Goal: Task Accomplishment & Management: Manage account settings

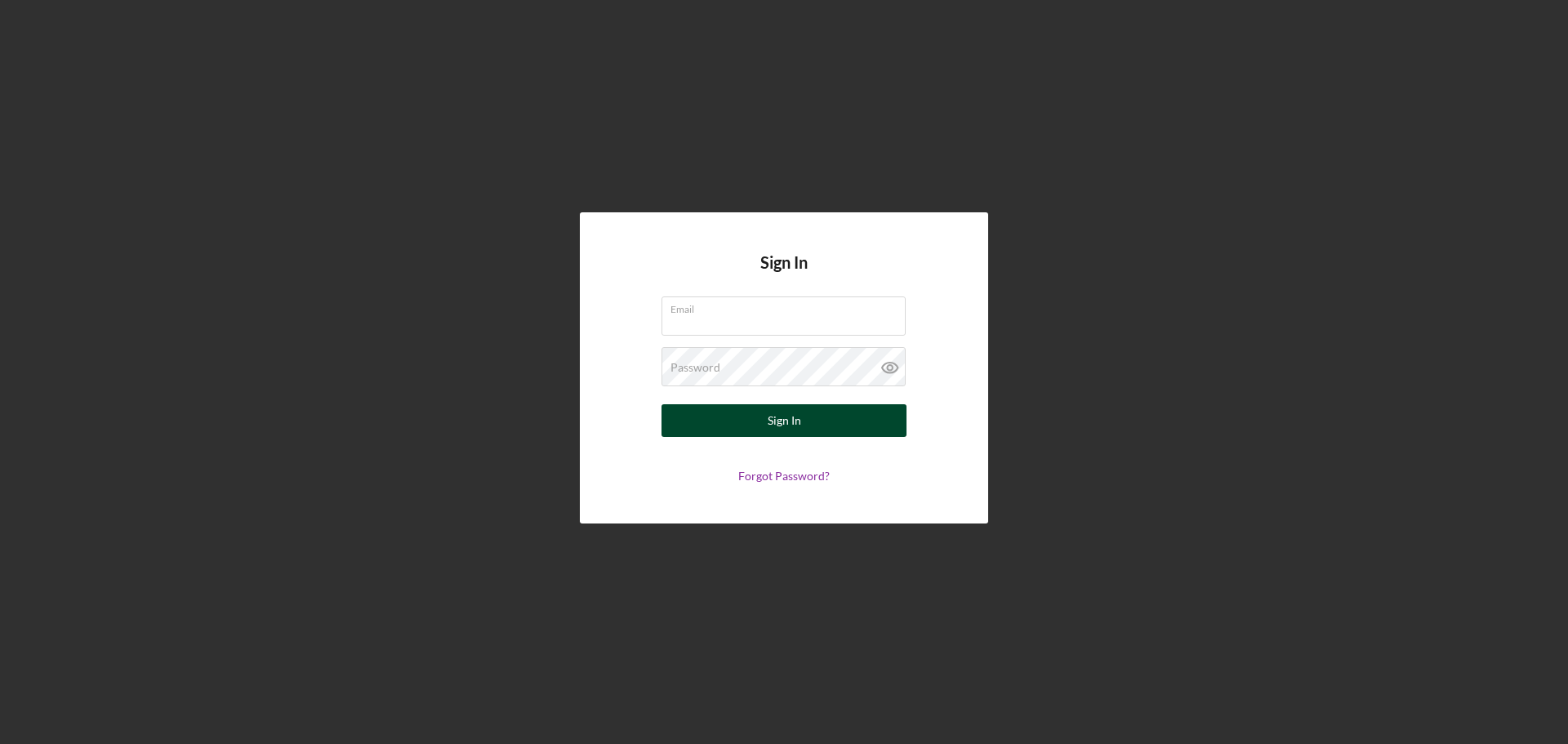
type input "larenz@blackleadersdetroit.org"
click at [765, 420] on button "Sign In" at bounding box center [784, 421] width 245 height 33
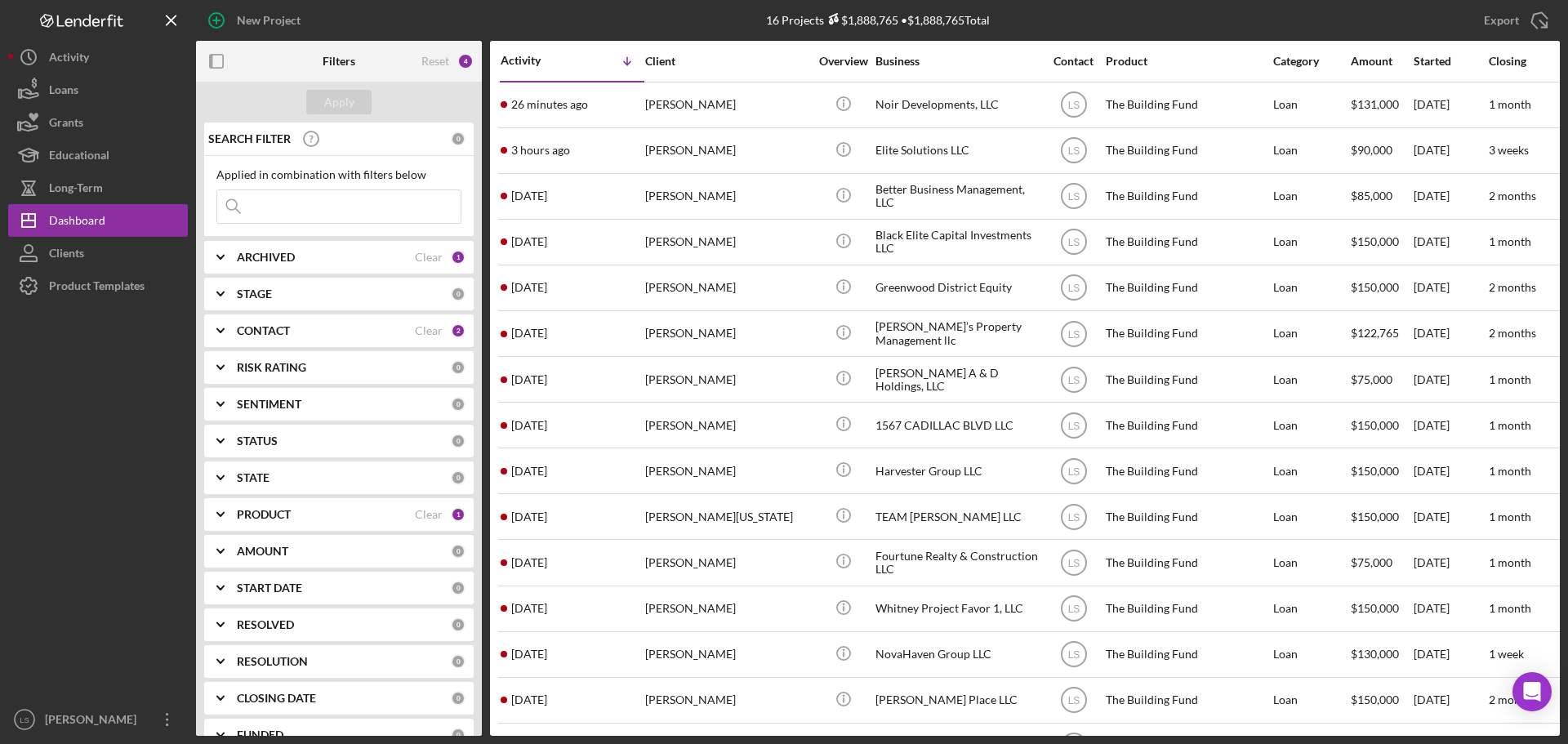
click at [352, 257] on div "ARCHIVED" at bounding box center [325, 256] width 178 height 13
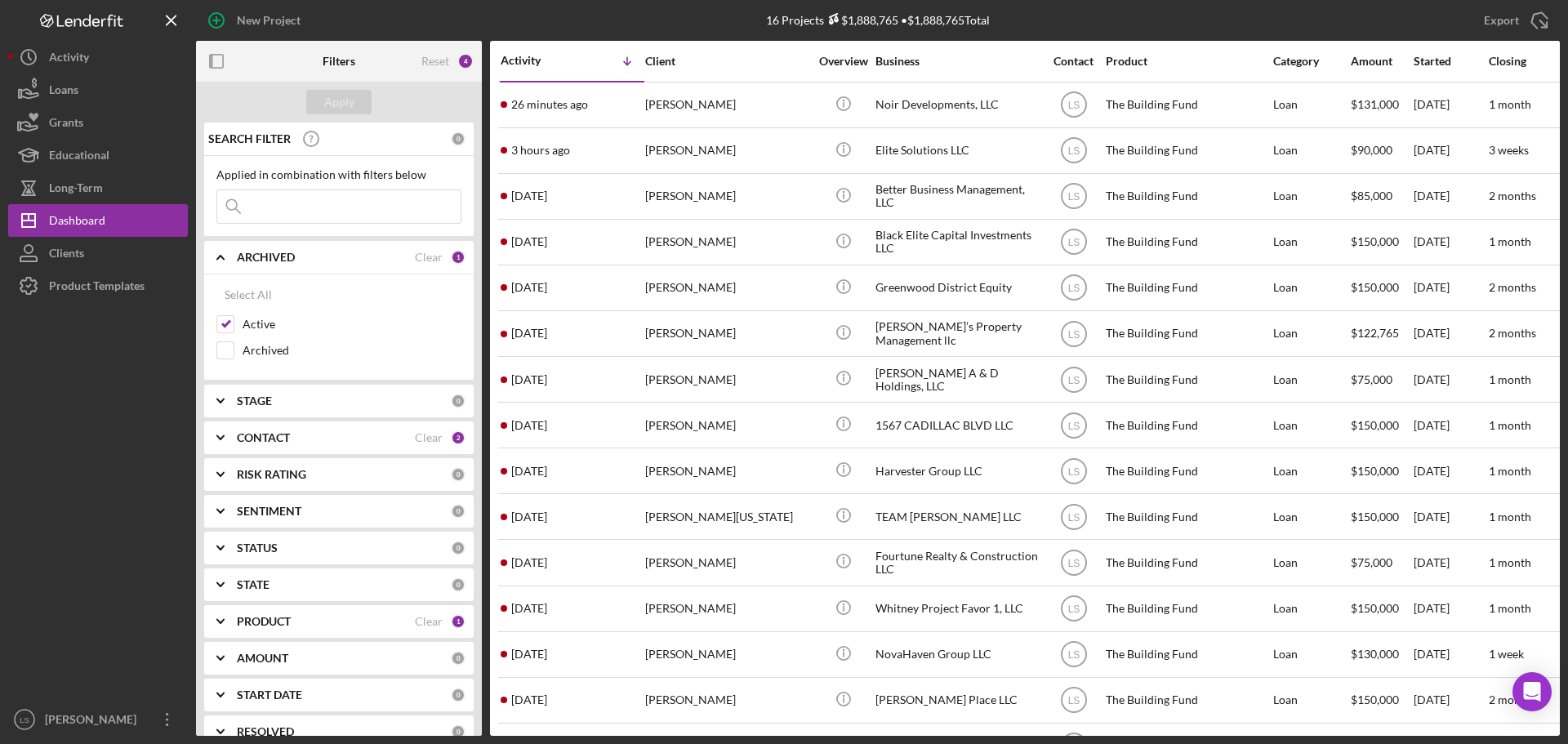
click at [352, 257] on div "ARCHIVED" at bounding box center [325, 256] width 178 height 13
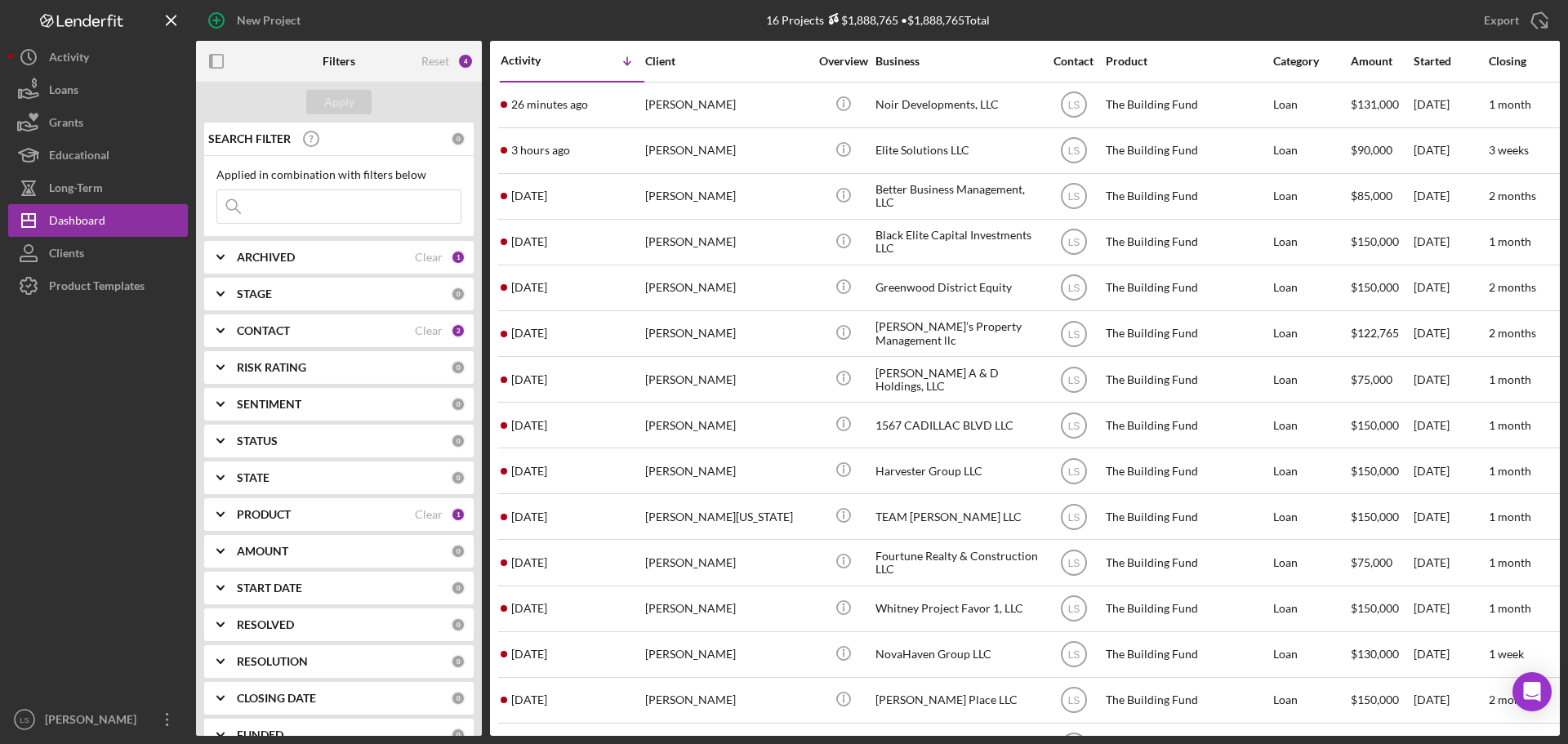
click at [345, 343] on div "CONTACT Clear 2" at bounding box center [351, 330] width 229 height 33
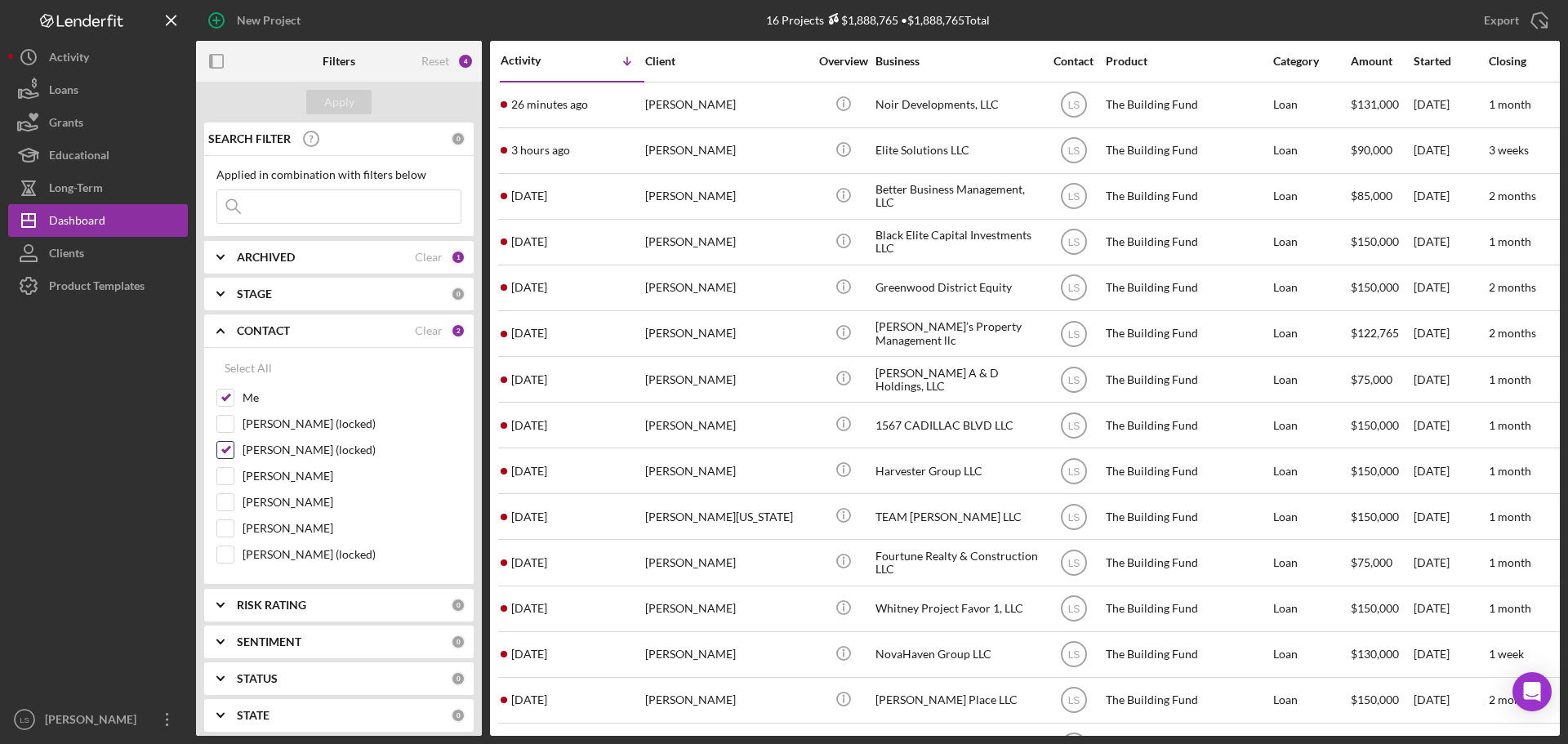
click at [226, 450] on input "Tiana Harris (locked)" at bounding box center [224, 450] width 16 height 16
checkbox input "false"
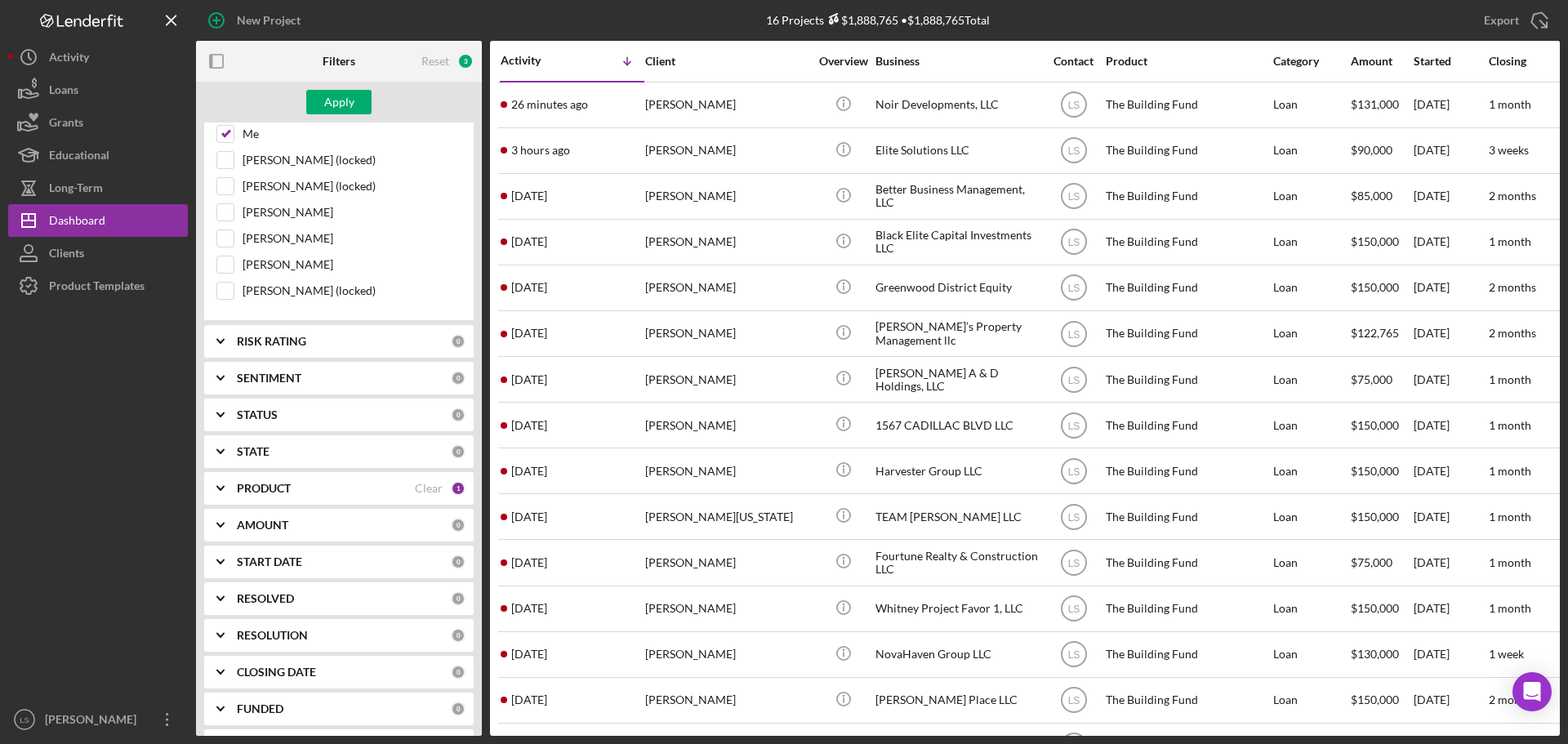
scroll to position [302, 0]
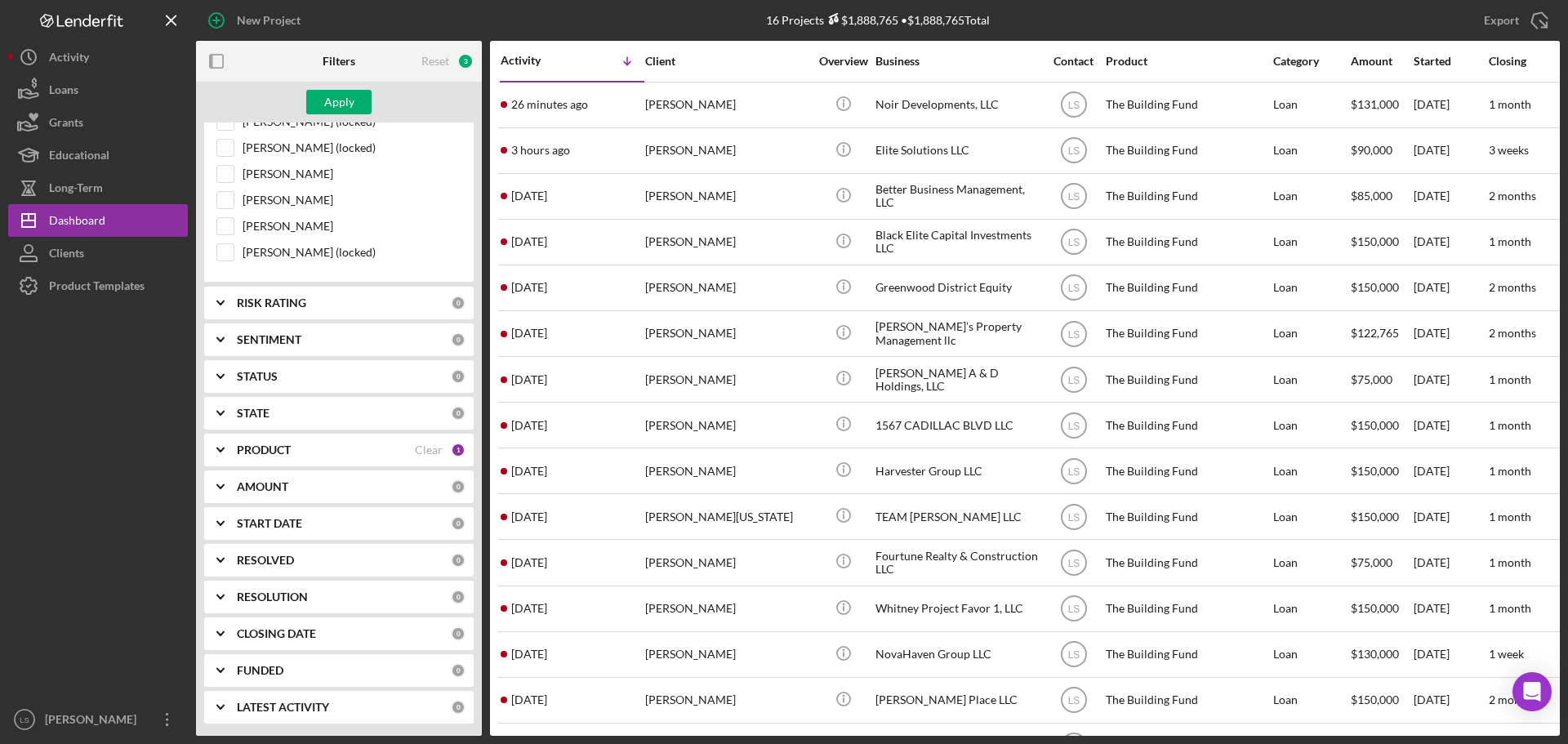
click at [331, 453] on div "PRODUCT" at bounding box center [325, 449] width 178 height 13
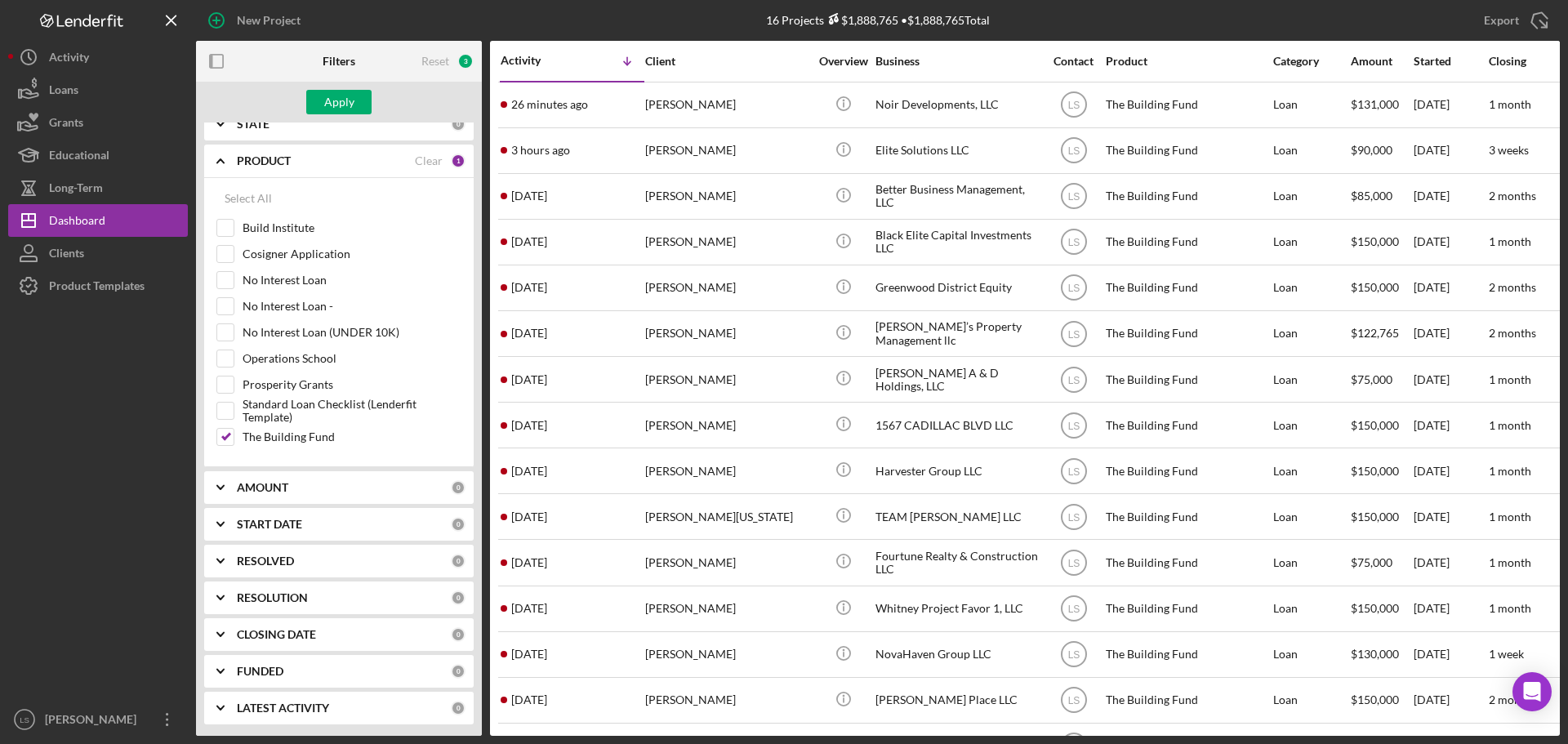
scroll to position [592, 0]
click at [222, 284] on input "No Interest Loan" at bounding box center [224, 279] width 16 height 16
checkbox input "true"
click at [227, 434] on input "The Building Fund" at bounding box center [224, 435] width 16 height 16
checkbox input "false"
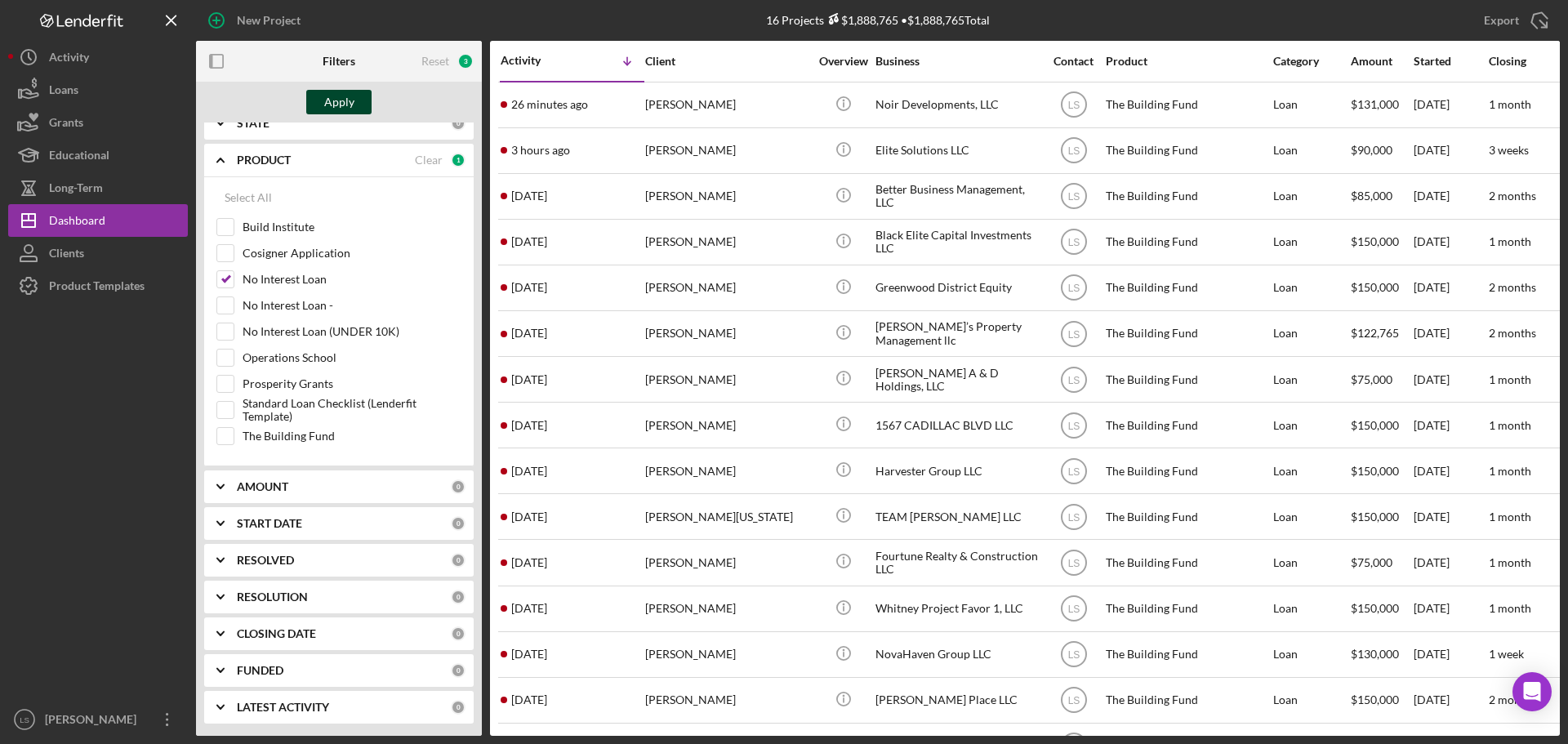
click at [323, 101] on button "Apply" at bounding box center [339, 101] width 65 height 24
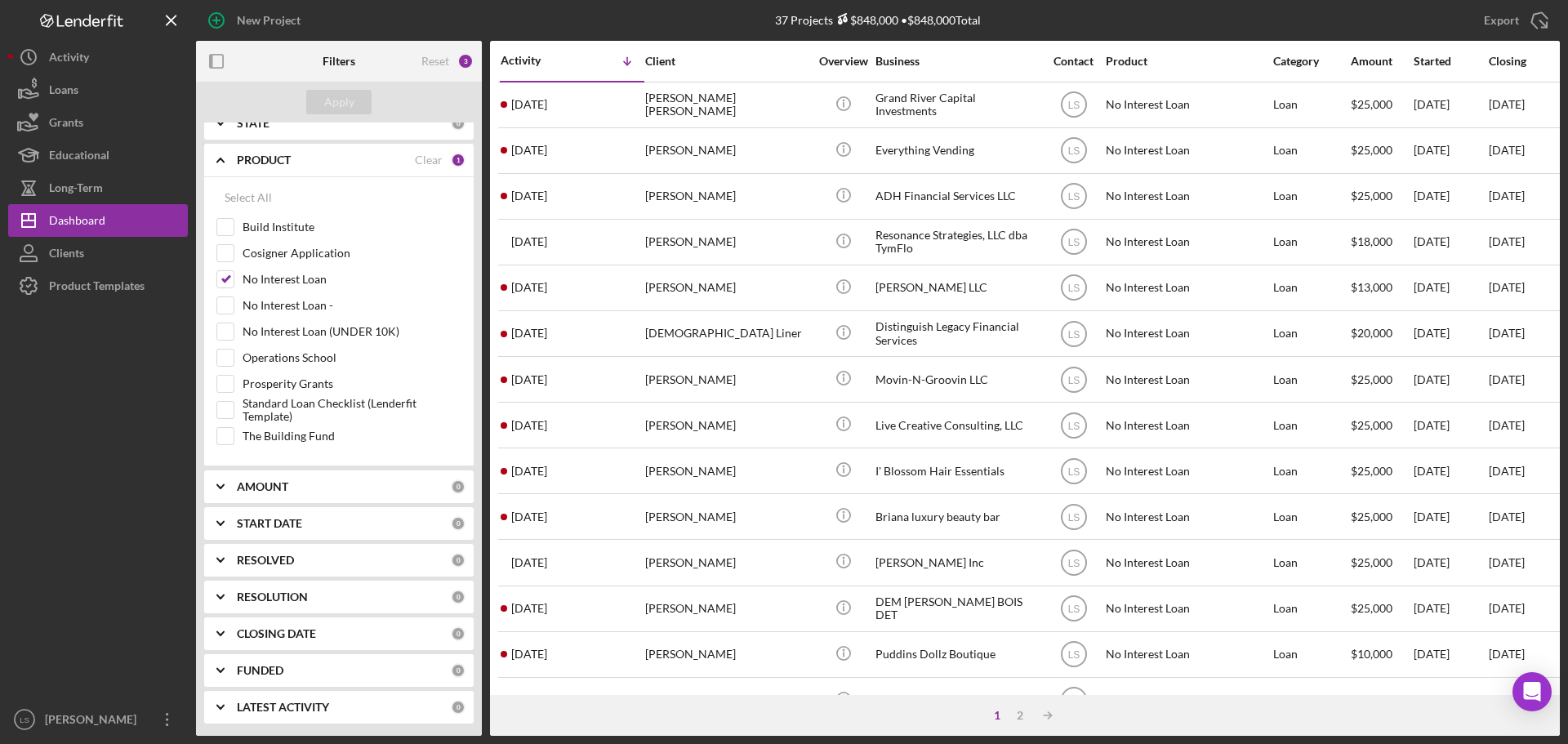
click at [372, 483] on div "AMOUNT" at bounding box center [343, 486] width 214 height 13
click at [335, 526] on div "START DATE" at bounding box center [343, 523] width 214 height 13
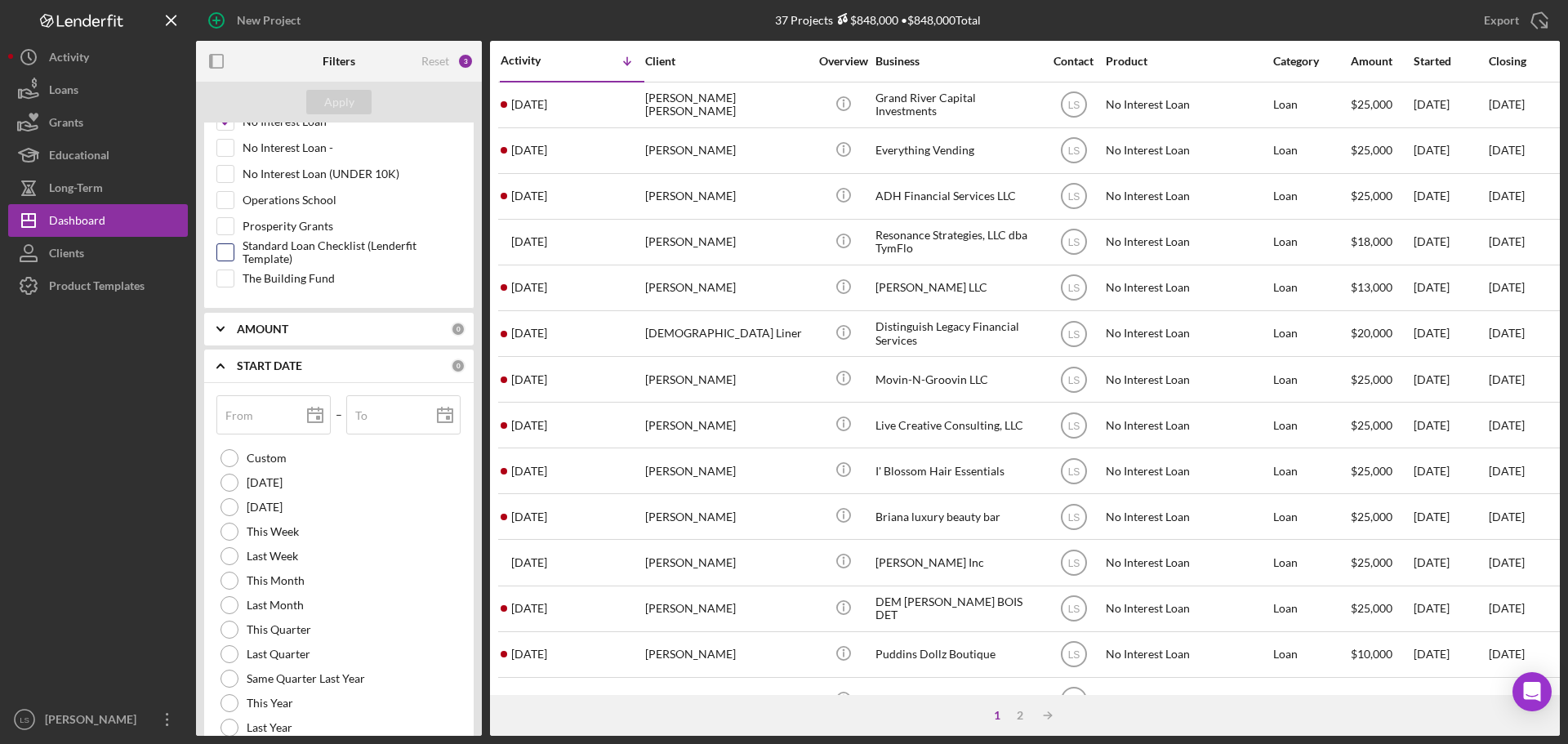
scroll to position [919, 0]
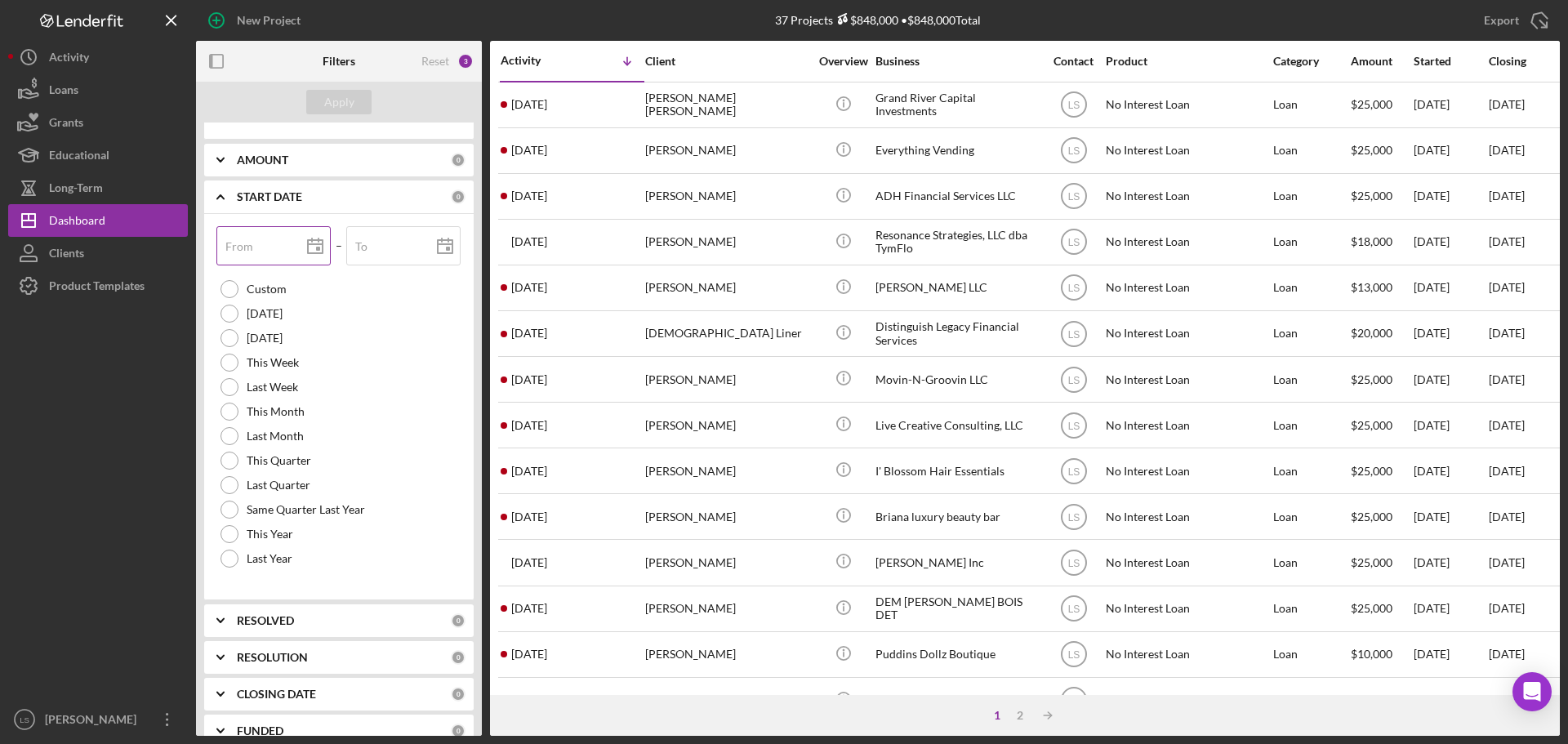
click at [317, 237] on icon at bounding box center [315, 246] width 40 height 40
click at [443, 246] on icon at bounding box center [445, 246] width 40 height 40
click at [320, 253] on polygon at bounding box center [315, 246] width 15 height 13
type input "10/29/2025"
type input "2025-10-29"
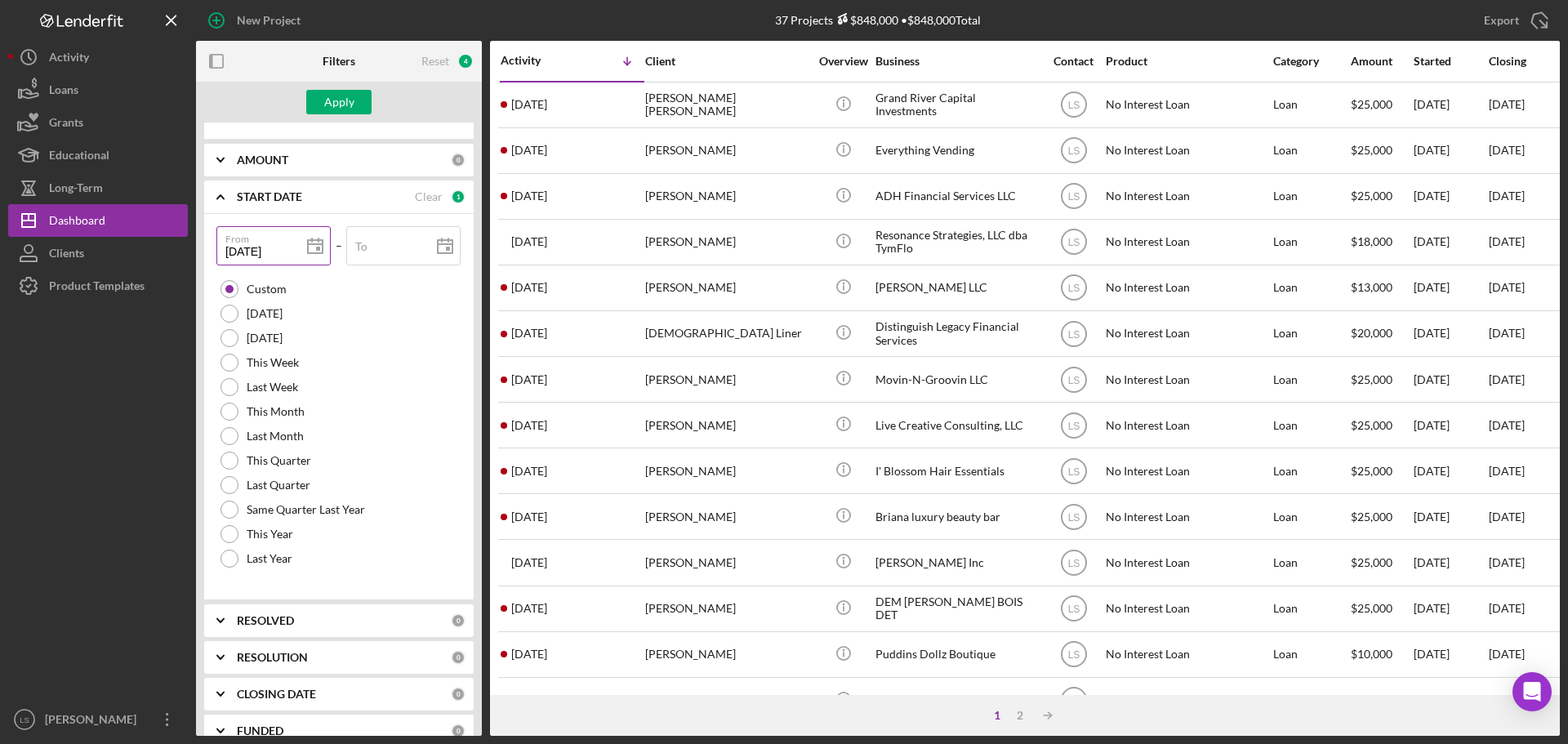
type input "11/29/2025"
type input "2025-11-29"
type input "12/29/2025"
type input "2025-12-29"
type input "01/29/2026"
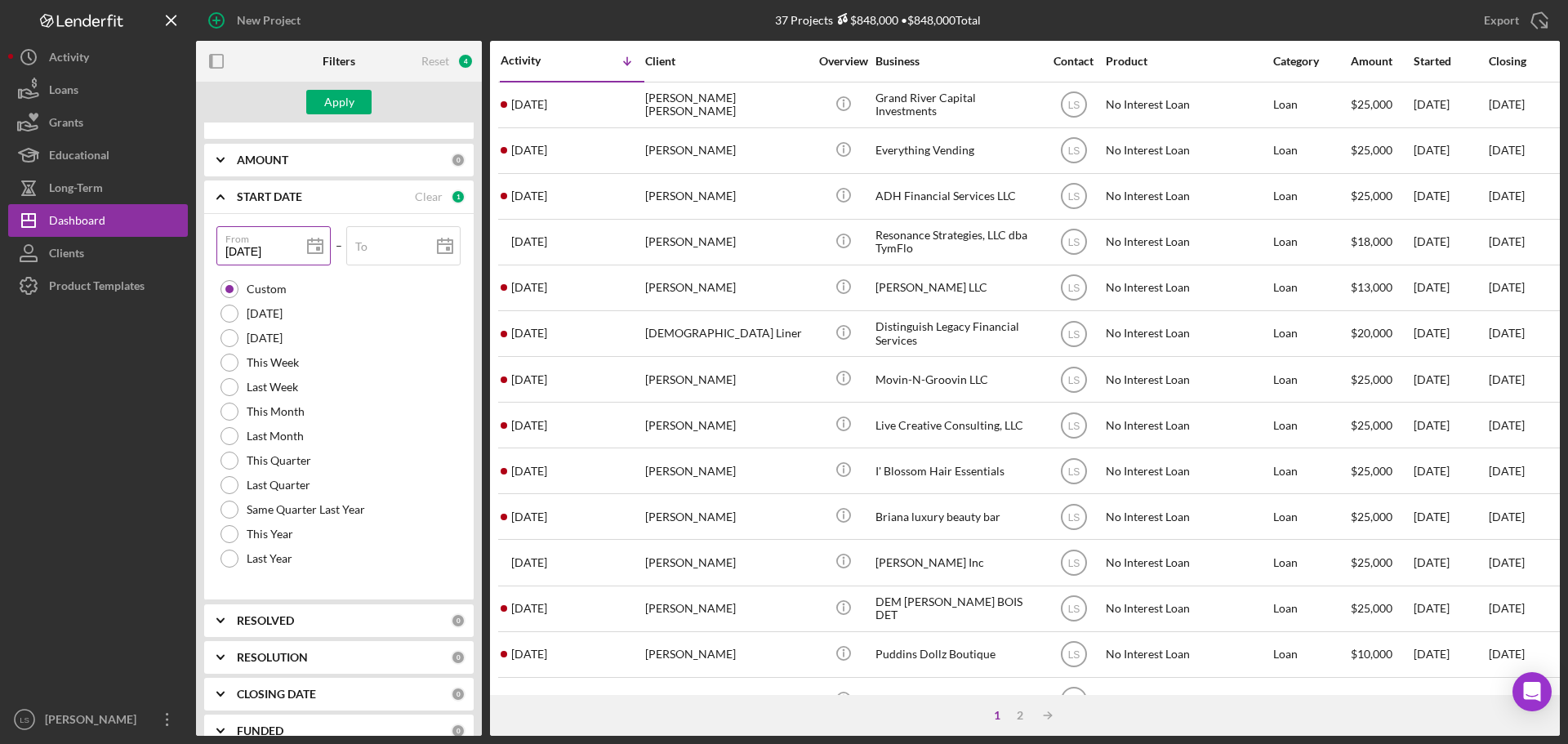
type input "2026-01-29"
type input "02/28/2026"
type input "2026-02-28"
type input "03/28/2026"
type input "2026-03-28"
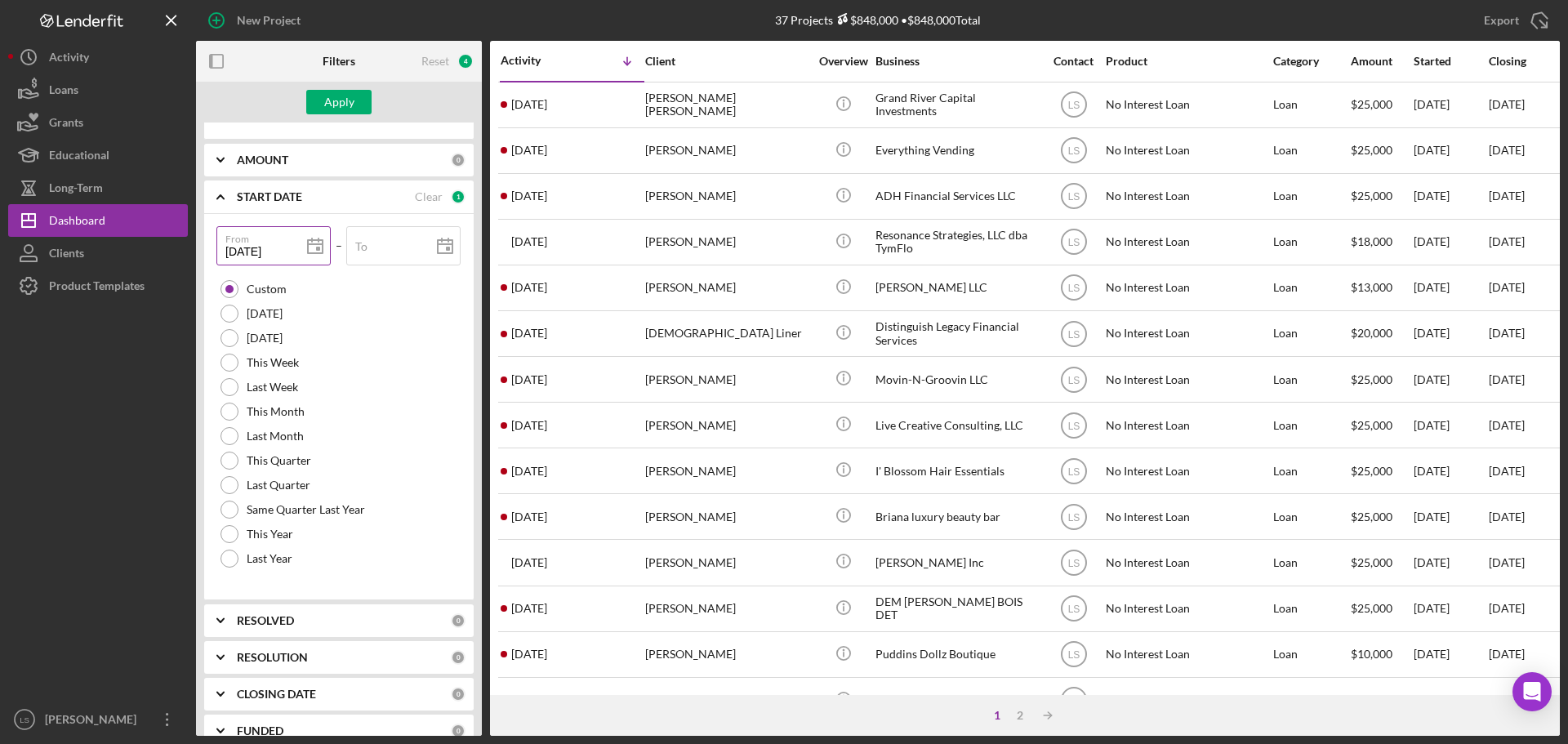
type input "02/28/2026"
type input "2026-02-28"
type input "01/28/2026"
type input "2026-01-28"
type input "12/28/2025"
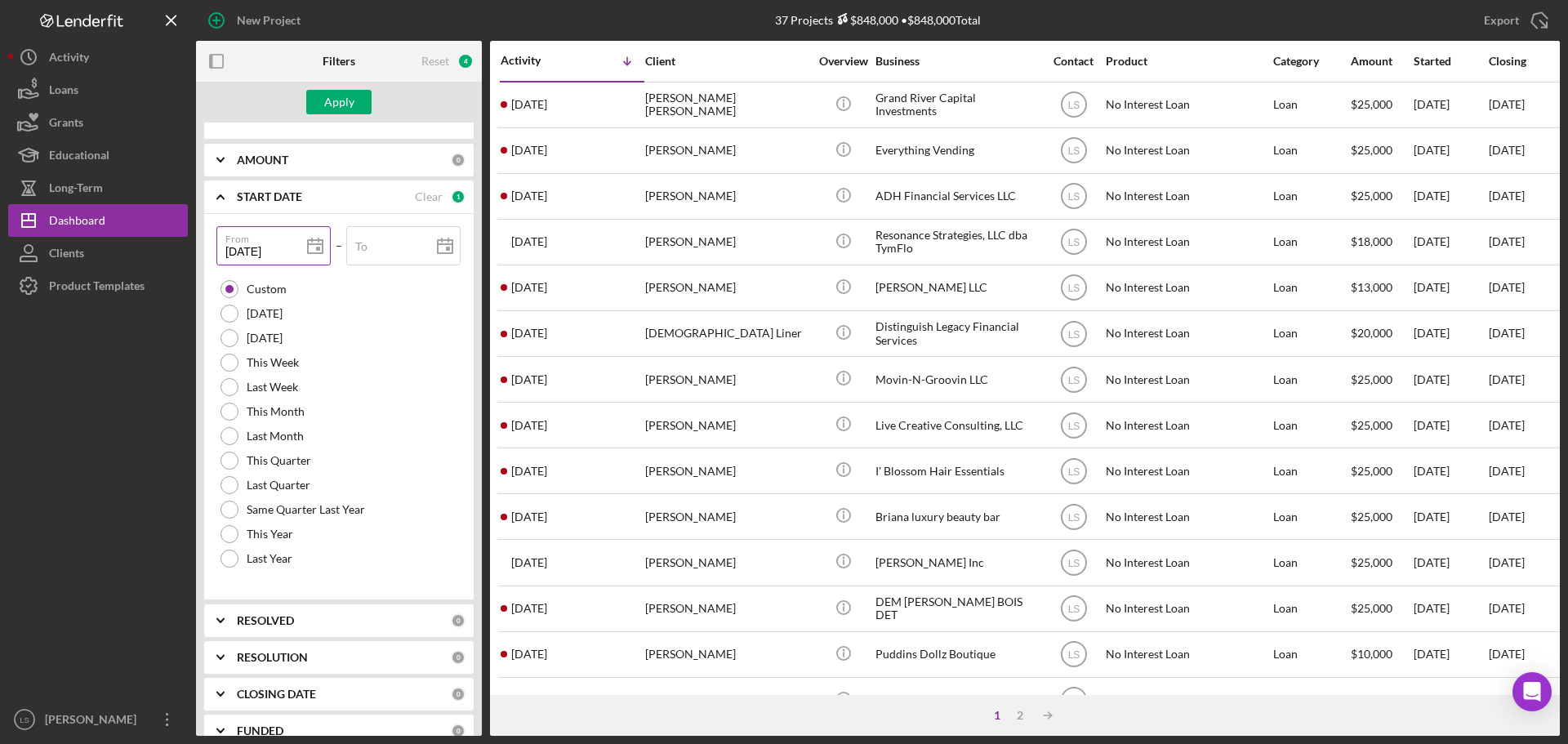
type input "2025-12-28"
type input "11/28/2025"
type input "2025-11-28"
type input "10/28/2025"
type input "2025-10-28"
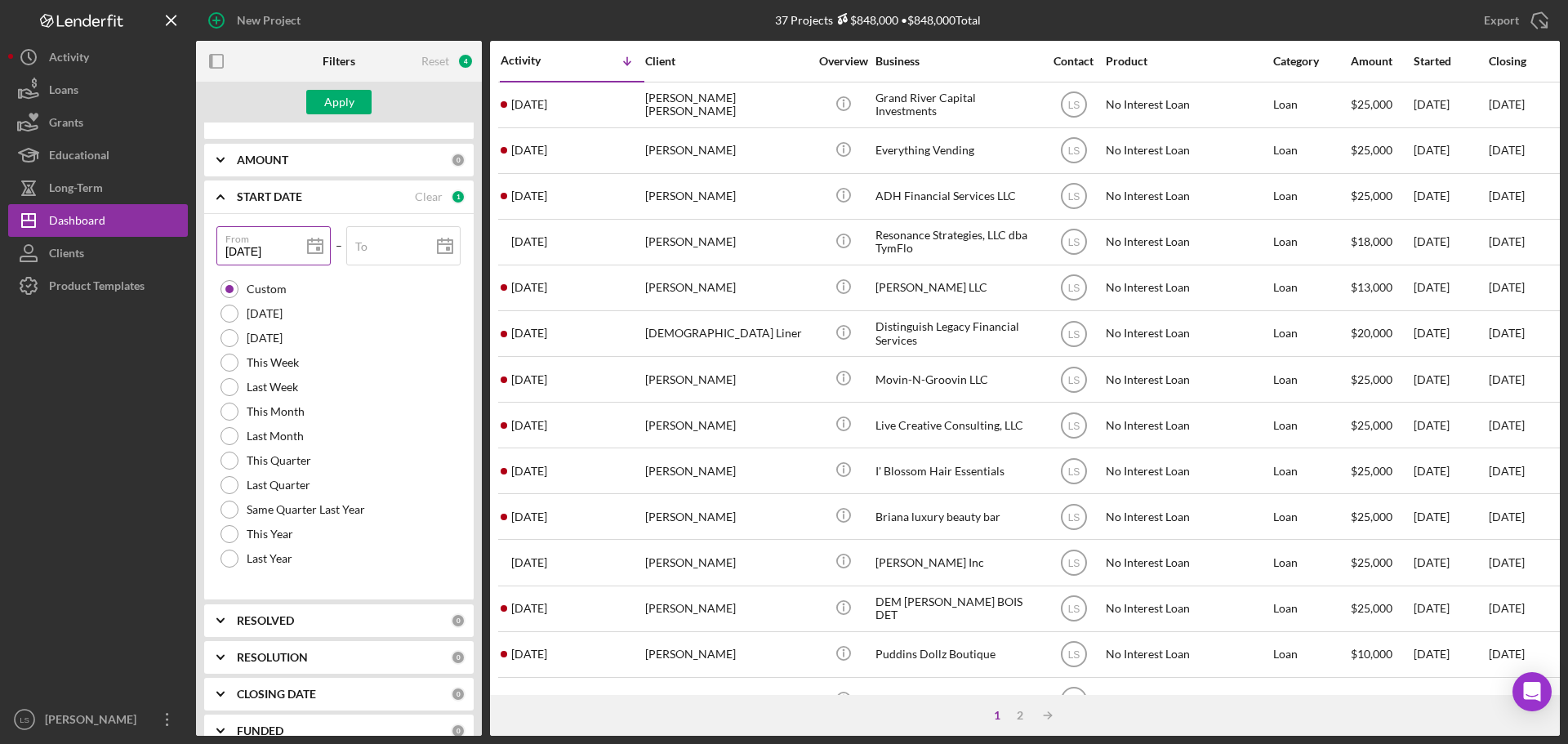
type input "09/28/2025"
type input "2025-09-28"
type input "08/28/2025"
type input "2025-08-28"
type input "07/28/2025"
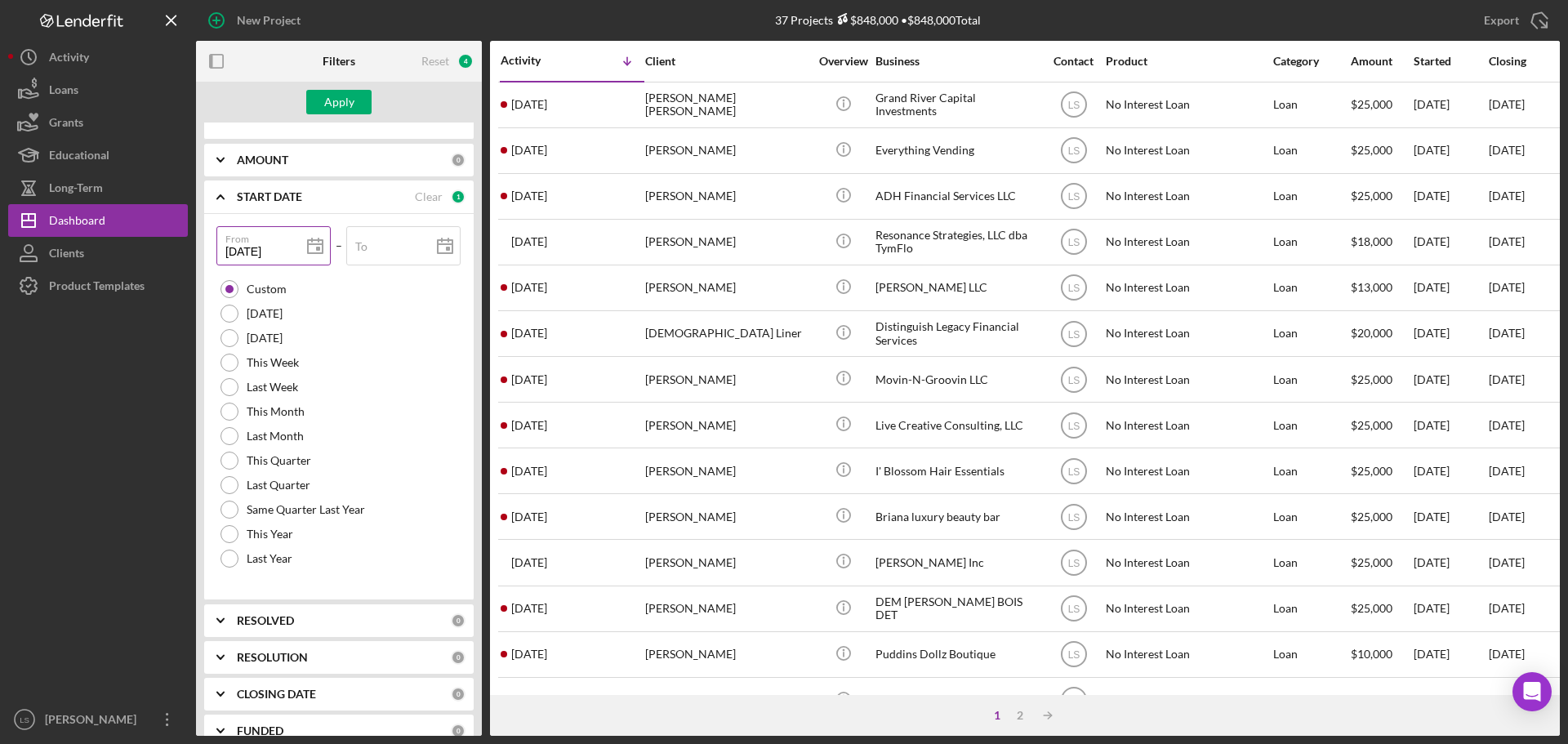
type input "2025-07-28"
type input "06/28/2025"
type input "2025-06-28"
type input "05/28/2025"
type input "2025-05-28"
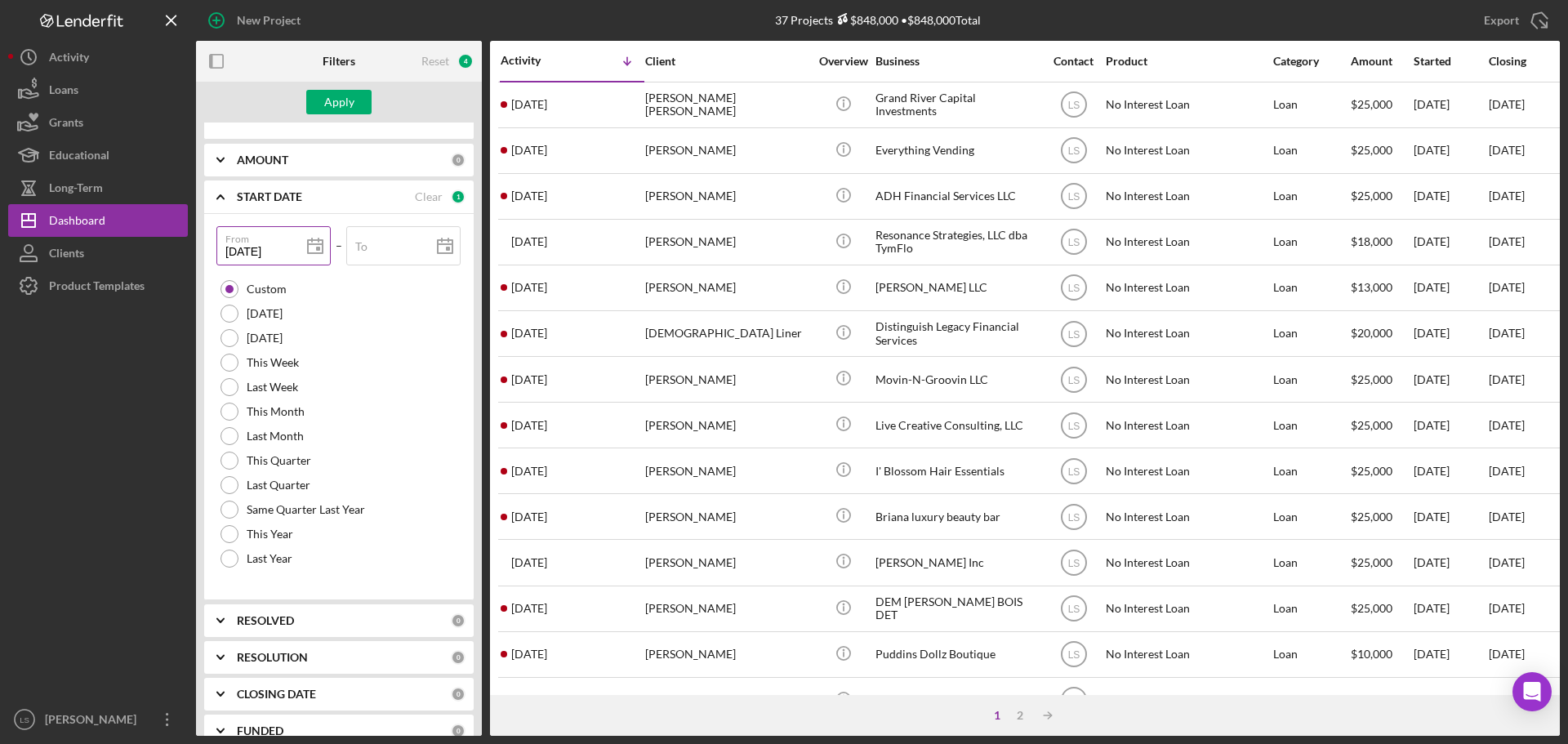
type input "04/28/2025"
type input "2025-04-28"
type input "03/28/2025"
type input "2025-03-28"
type input "02/28/2025"
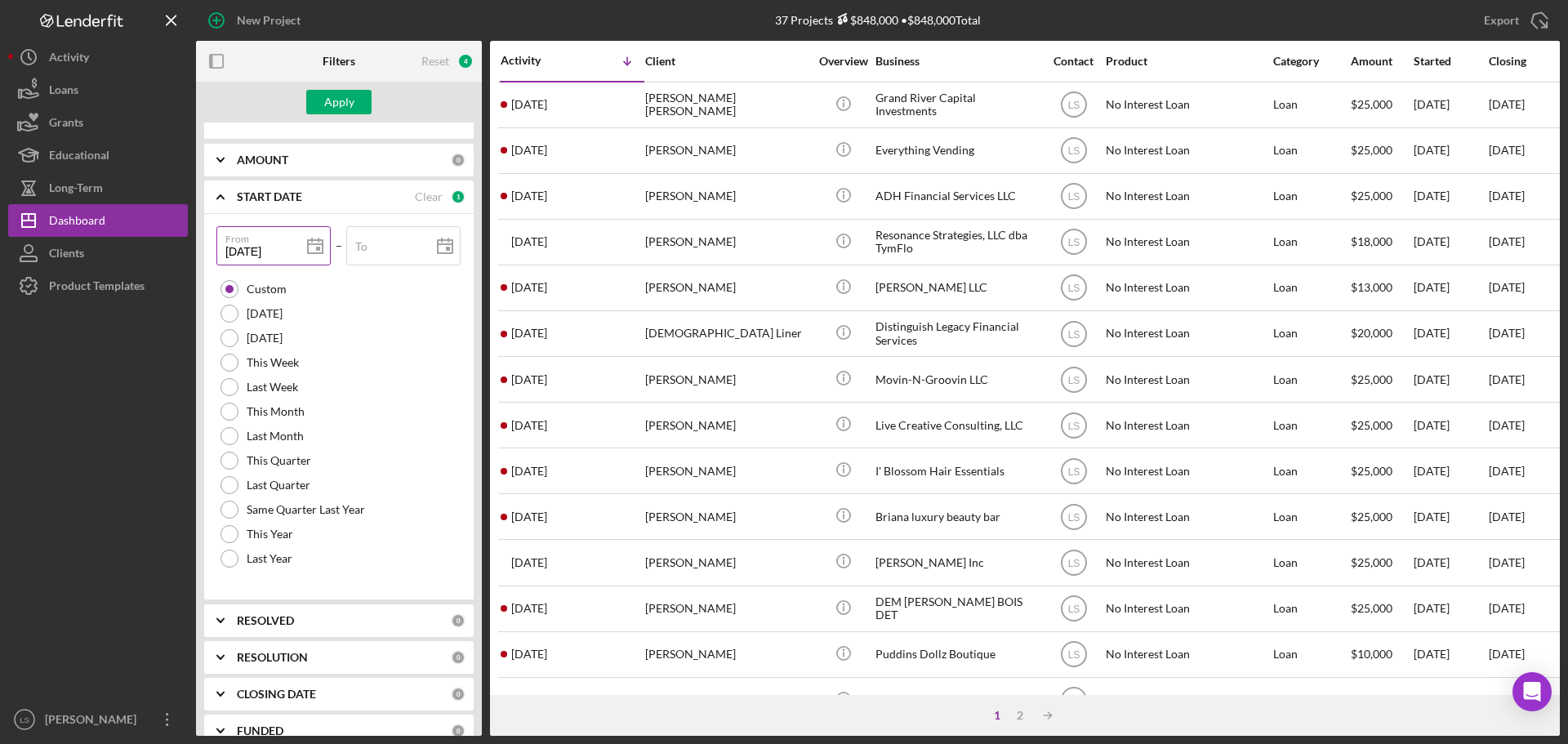
type input "2025-02-28"
type input "01/28/2025"
type input "2025-01-28"
type input "2025-02-01"
type input "02/01/2025"
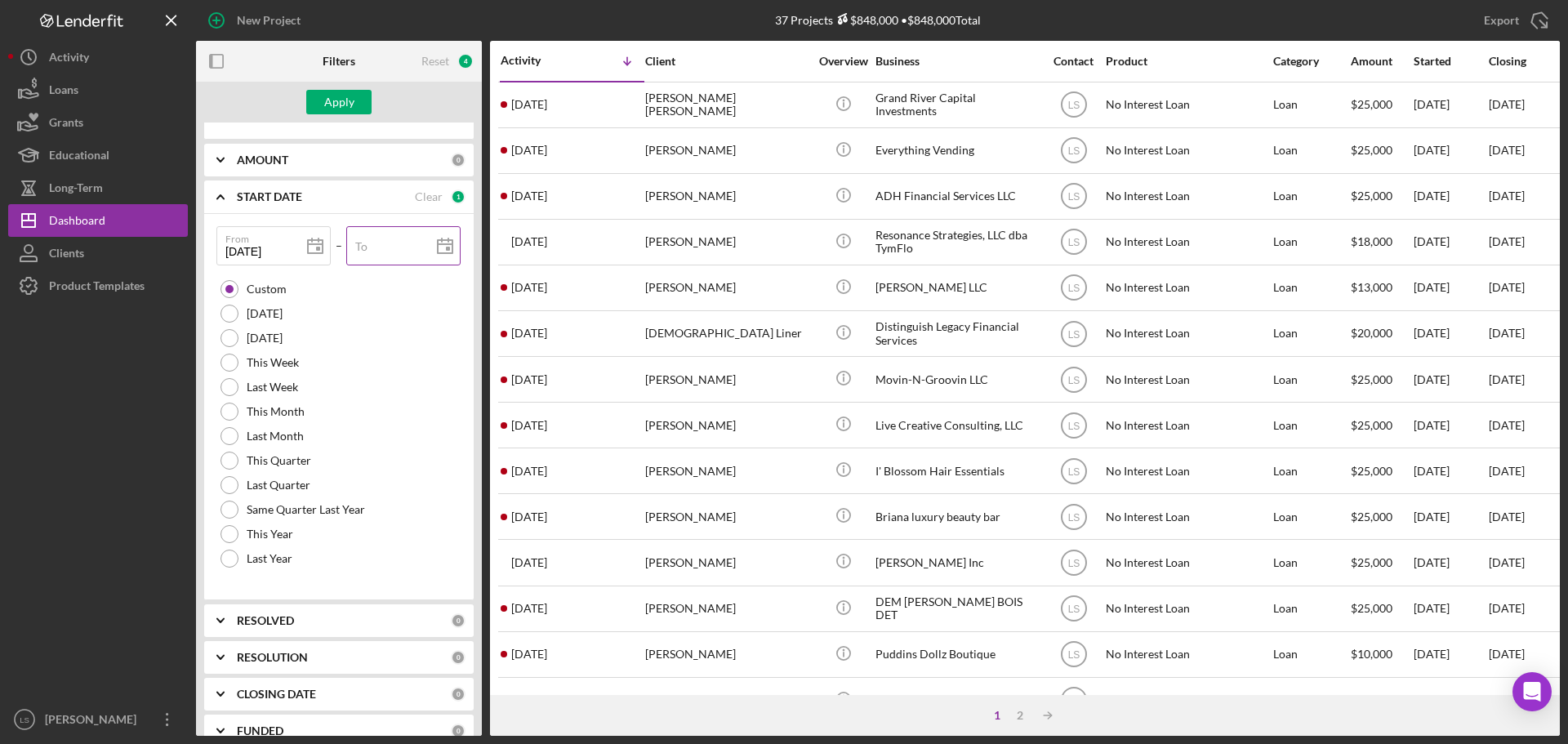
click at [442, 255] on icon at bounding box center [445, 246] width 40 height 40
type input "2025-09-29"
type input "09/29/2025"
click at [344, 103] on div "Apply" at bounding box center [339, 101] width 30 height 24
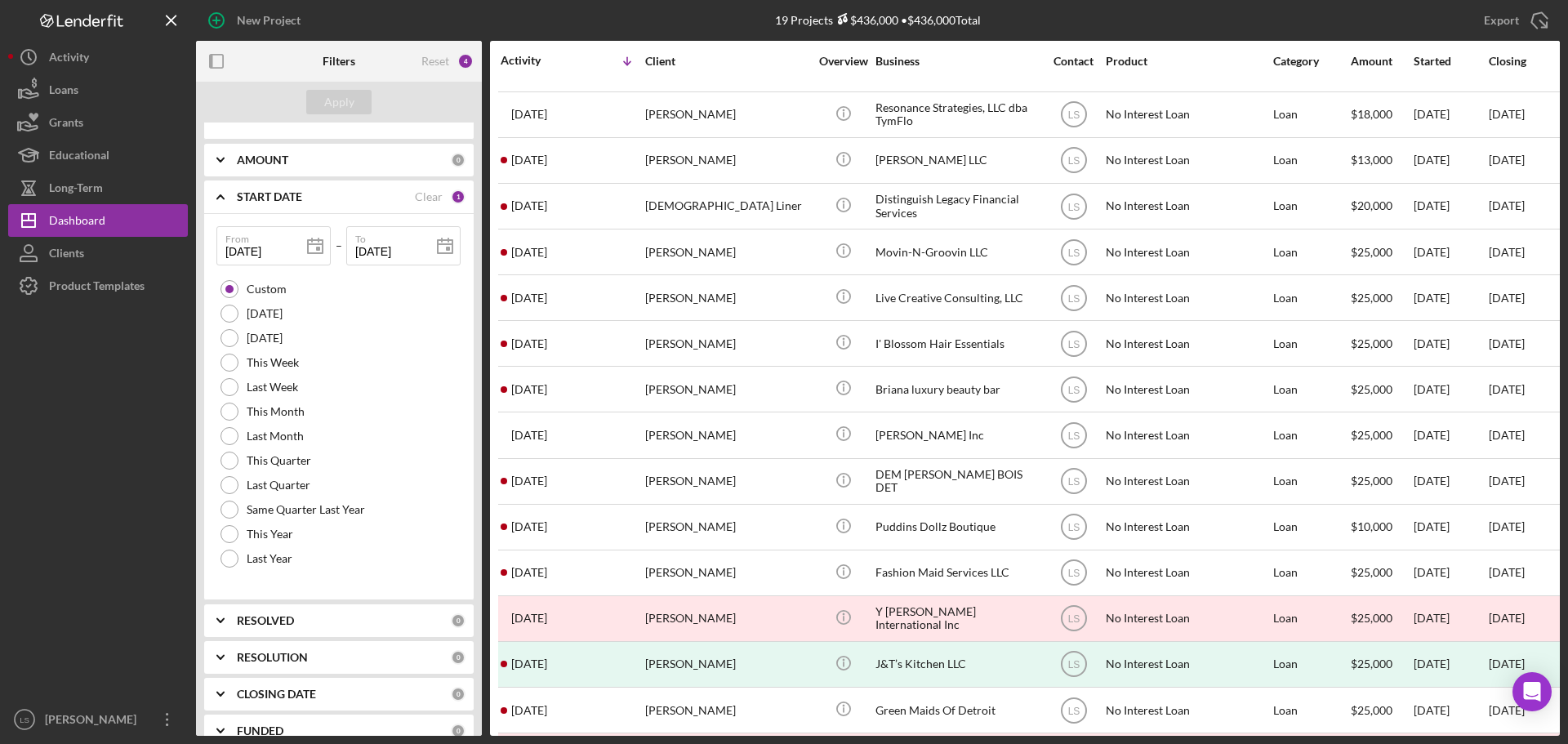
scroll to position [0, 0]
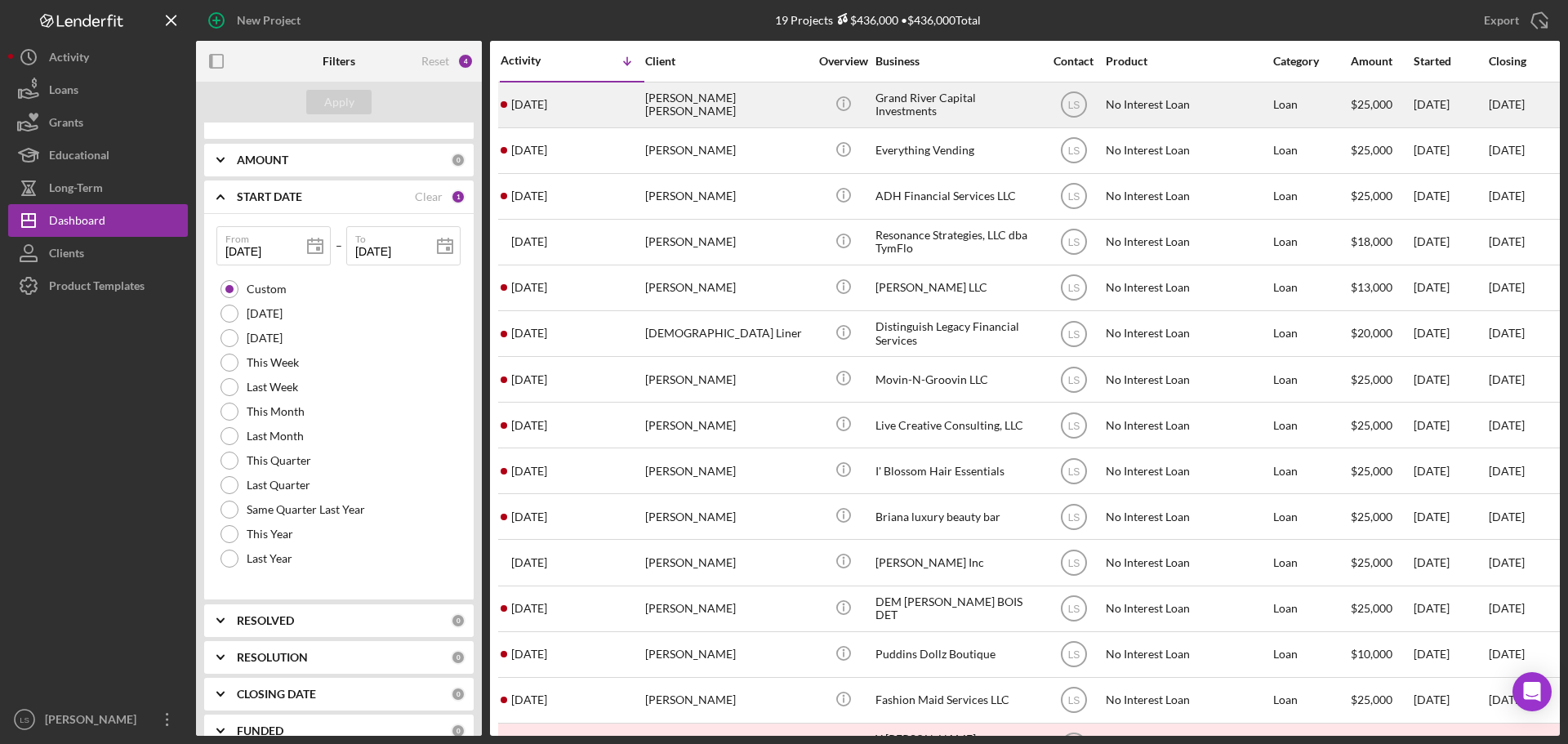
click at [719, 124] on div "Lesley Esters Redwine" at bounding box center [727, 105] width 163 height 43
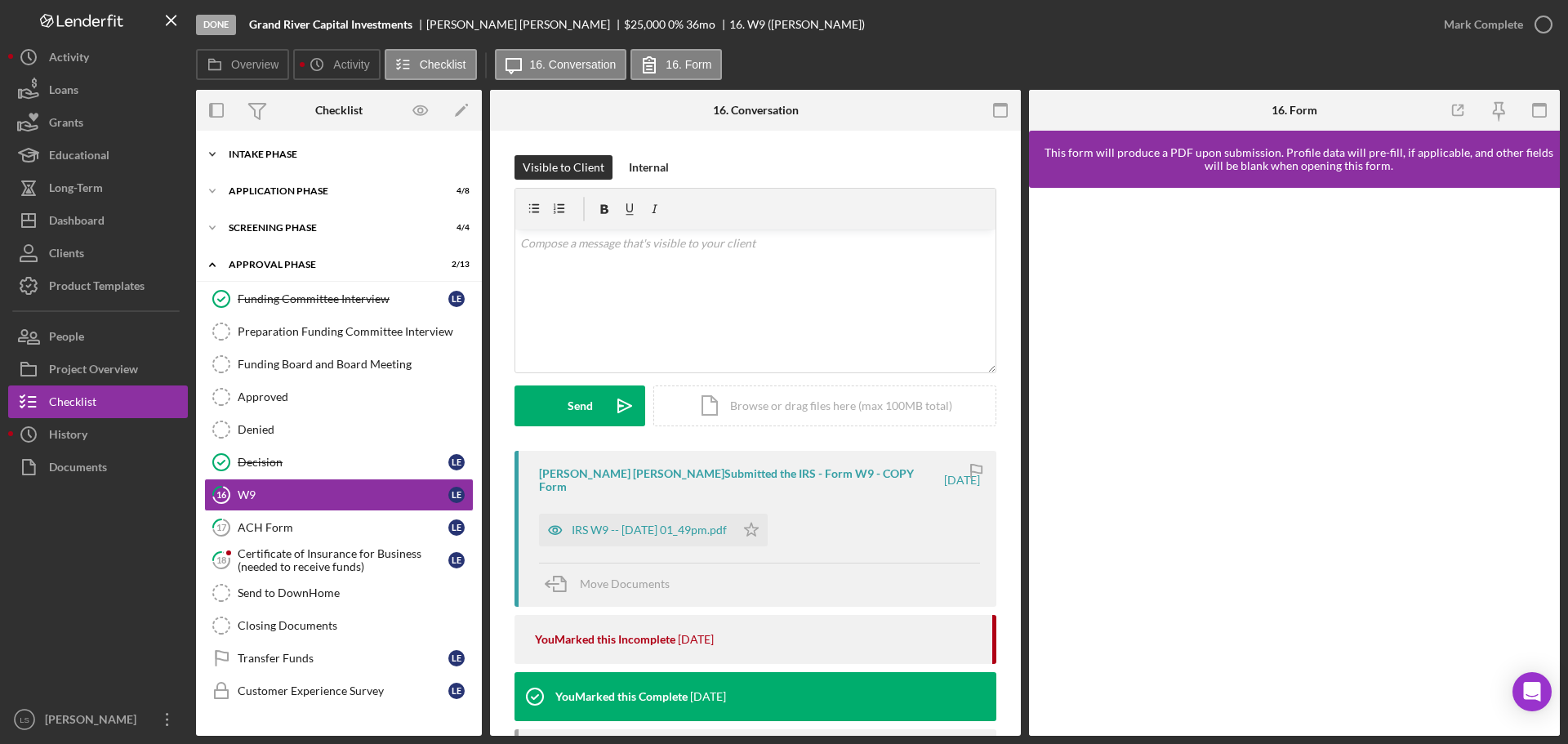
click at [342, 161] on div "Icon/Expander Intake Phase 8 / 12" at bounding box center [339, 154] width 286 height 33
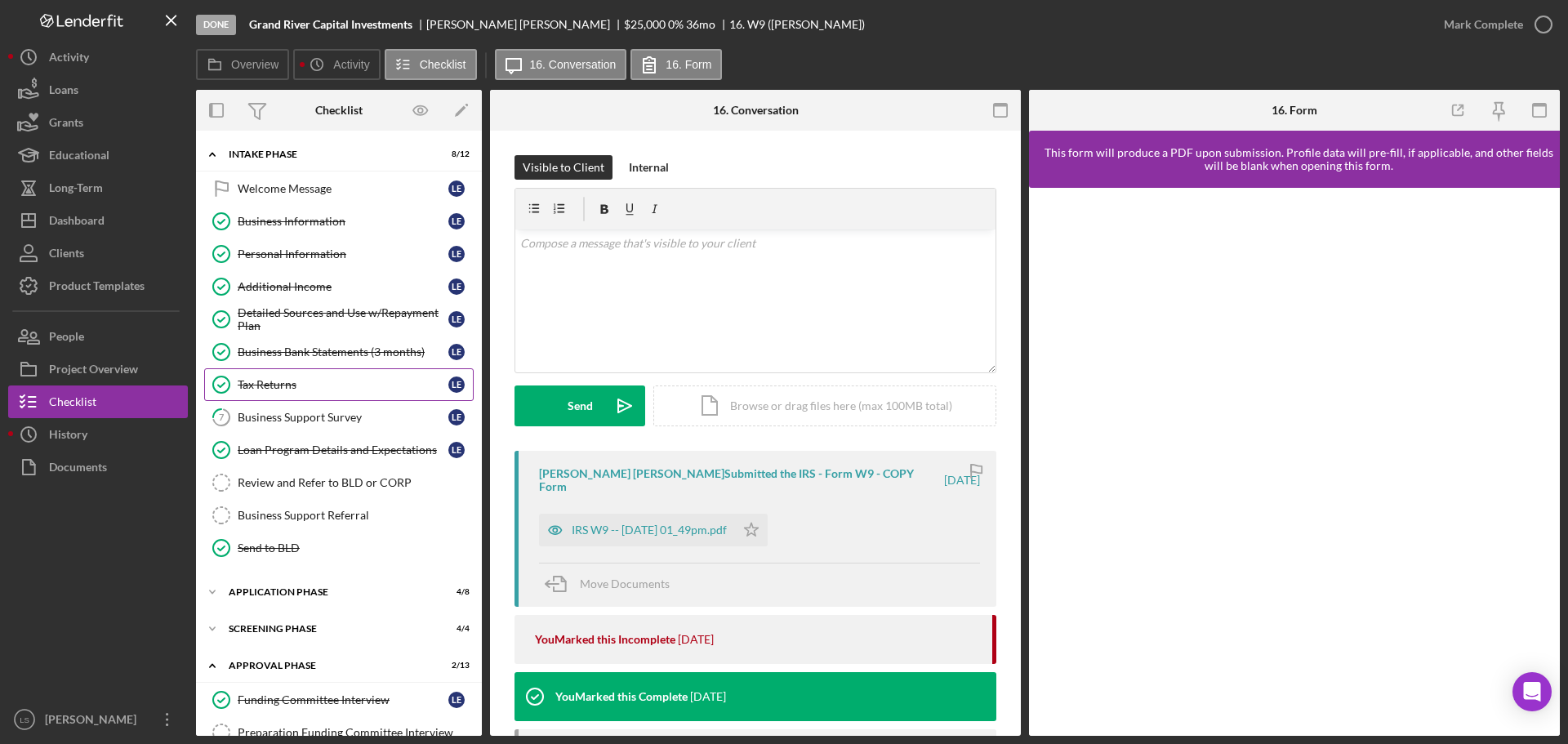
scroll to position [163, 0]
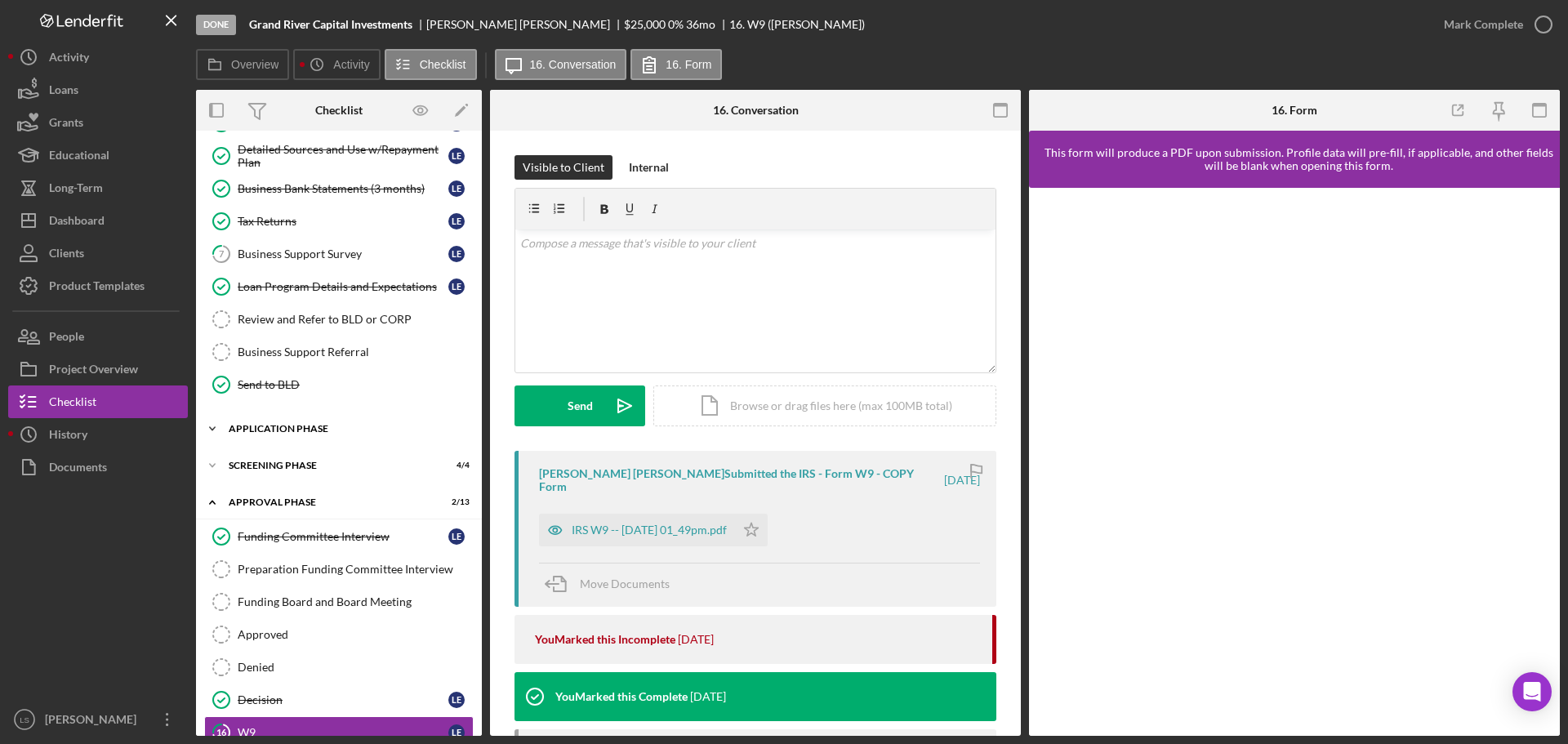
click at [359, 425] on div "Application Phase" at bounding box center [345, 428] width 233 height 9
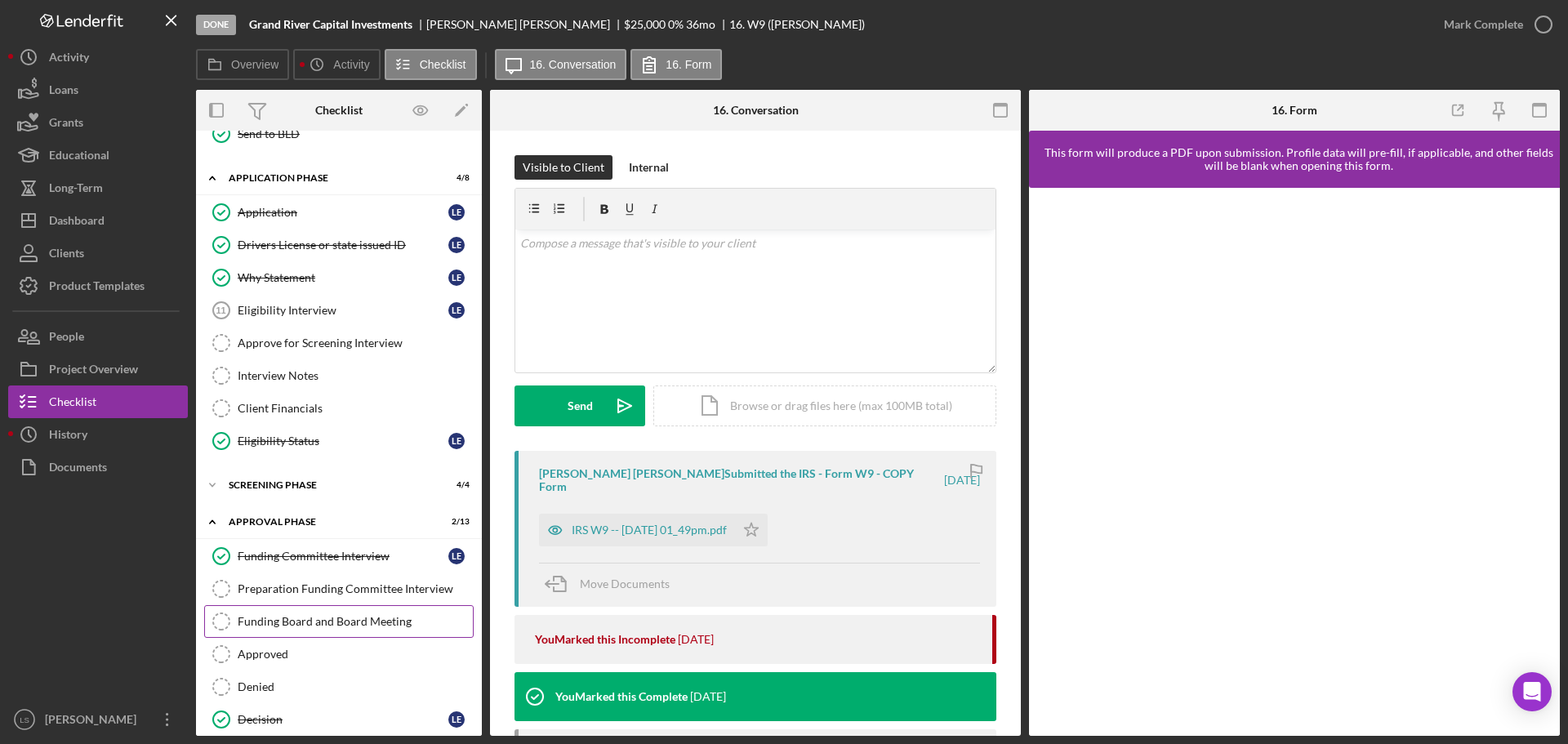
scroll to position [495, 0]
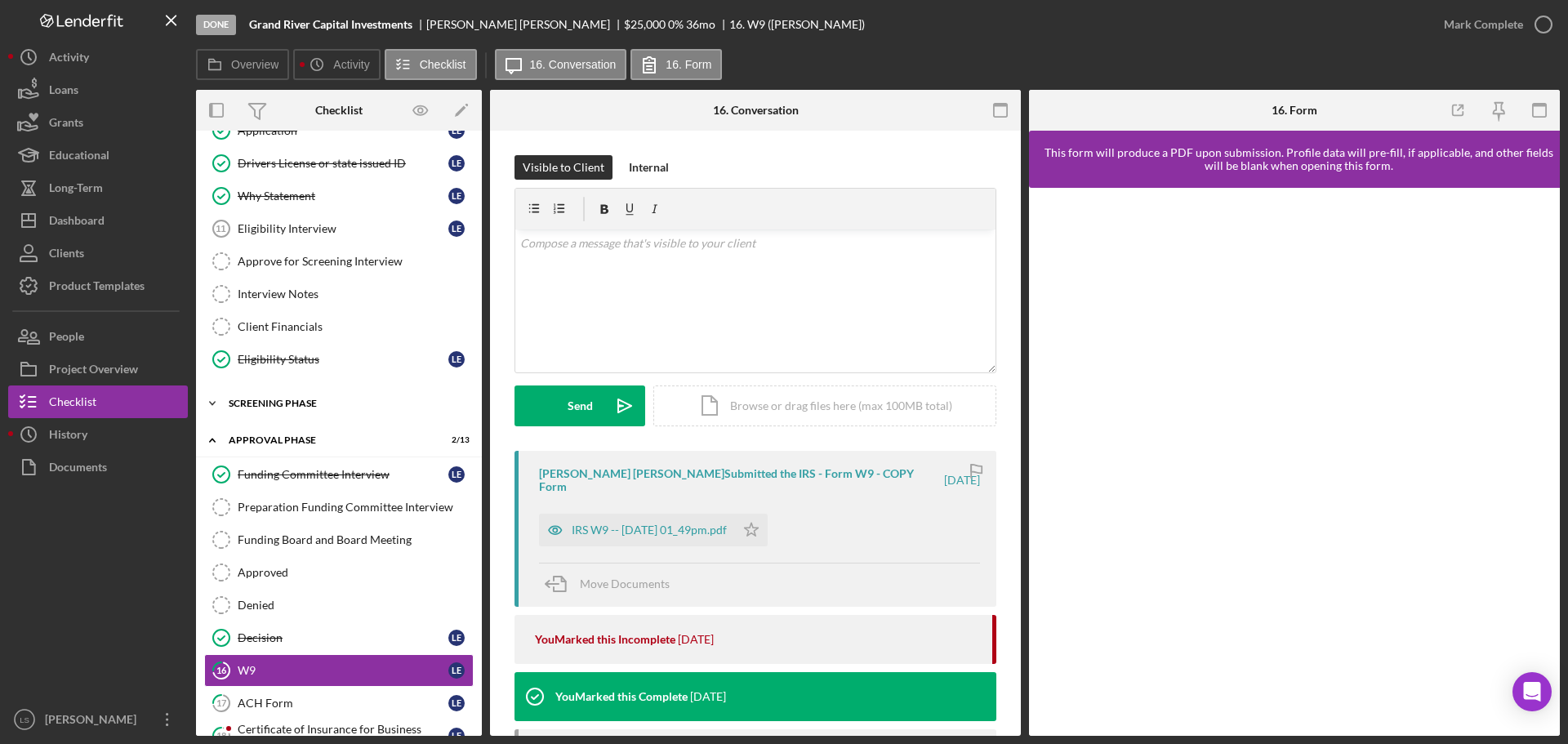
click at [357, 414] on div "Icon/Expander Screening Phase 4 / 4" at bounding box center [339, 403] width 286 height 33
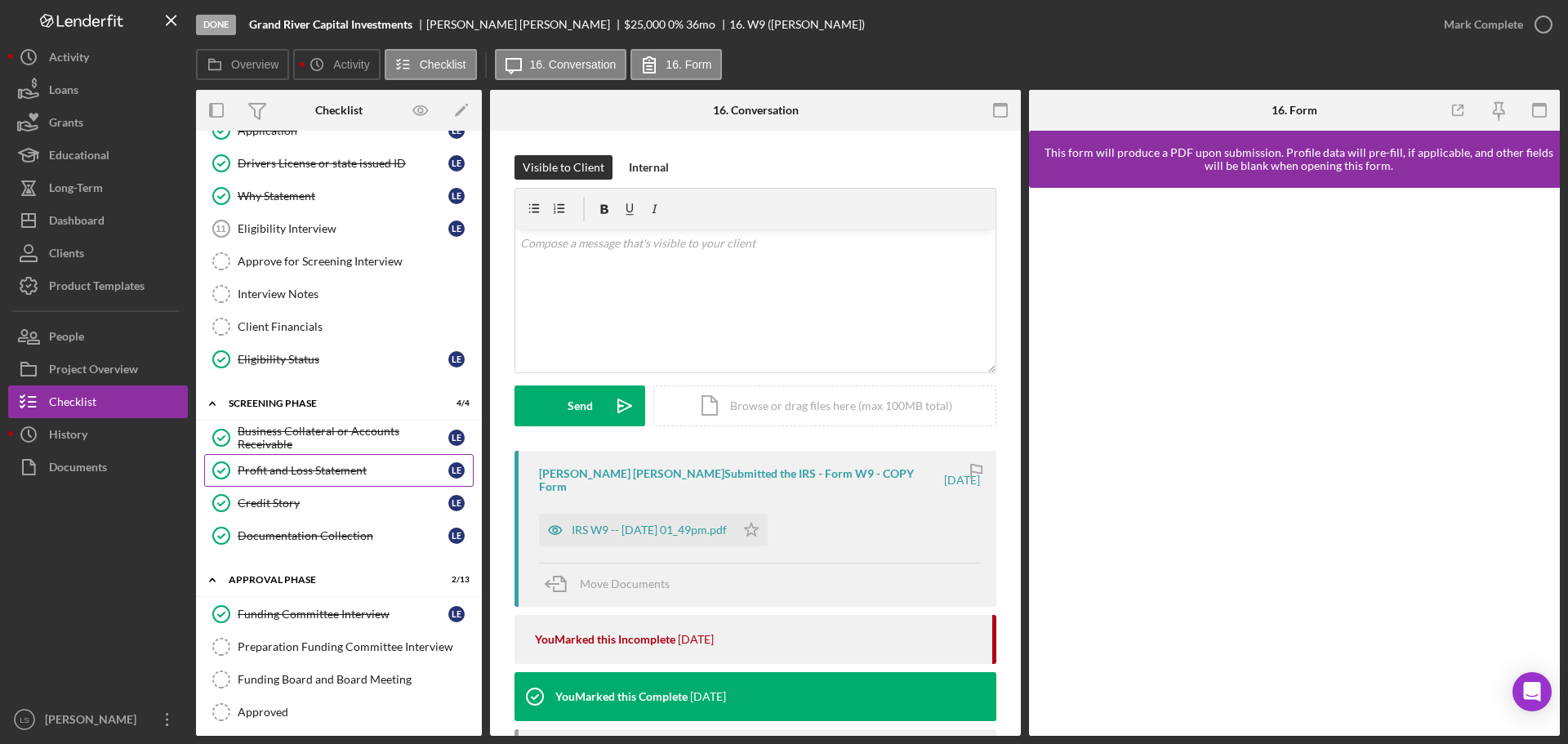
click at [339, 484] on link "Profit and Loss Statement Profit and Loss Statement L E" at bounding box center [338, 470] width 269 height 33
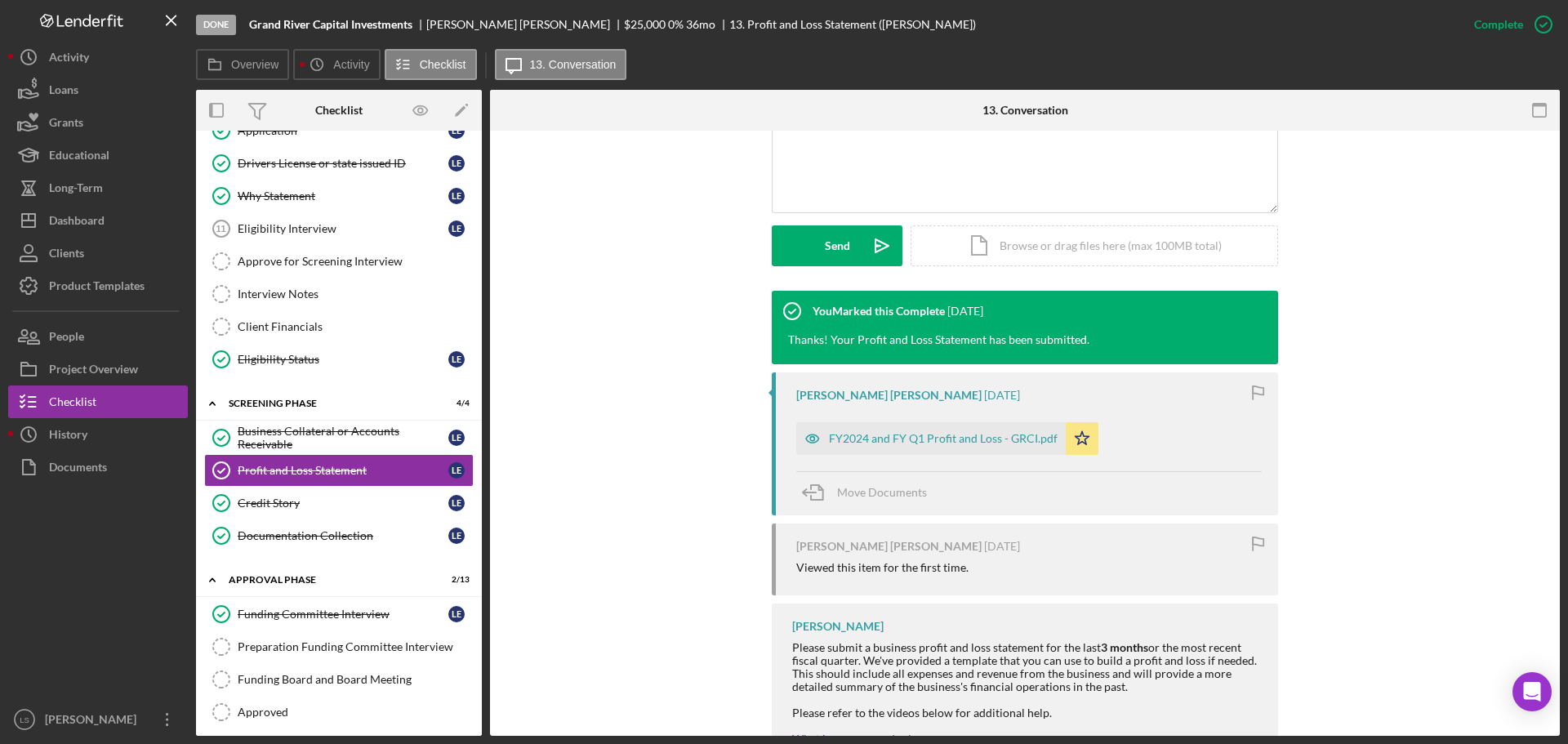
scroll to position [409, 0]
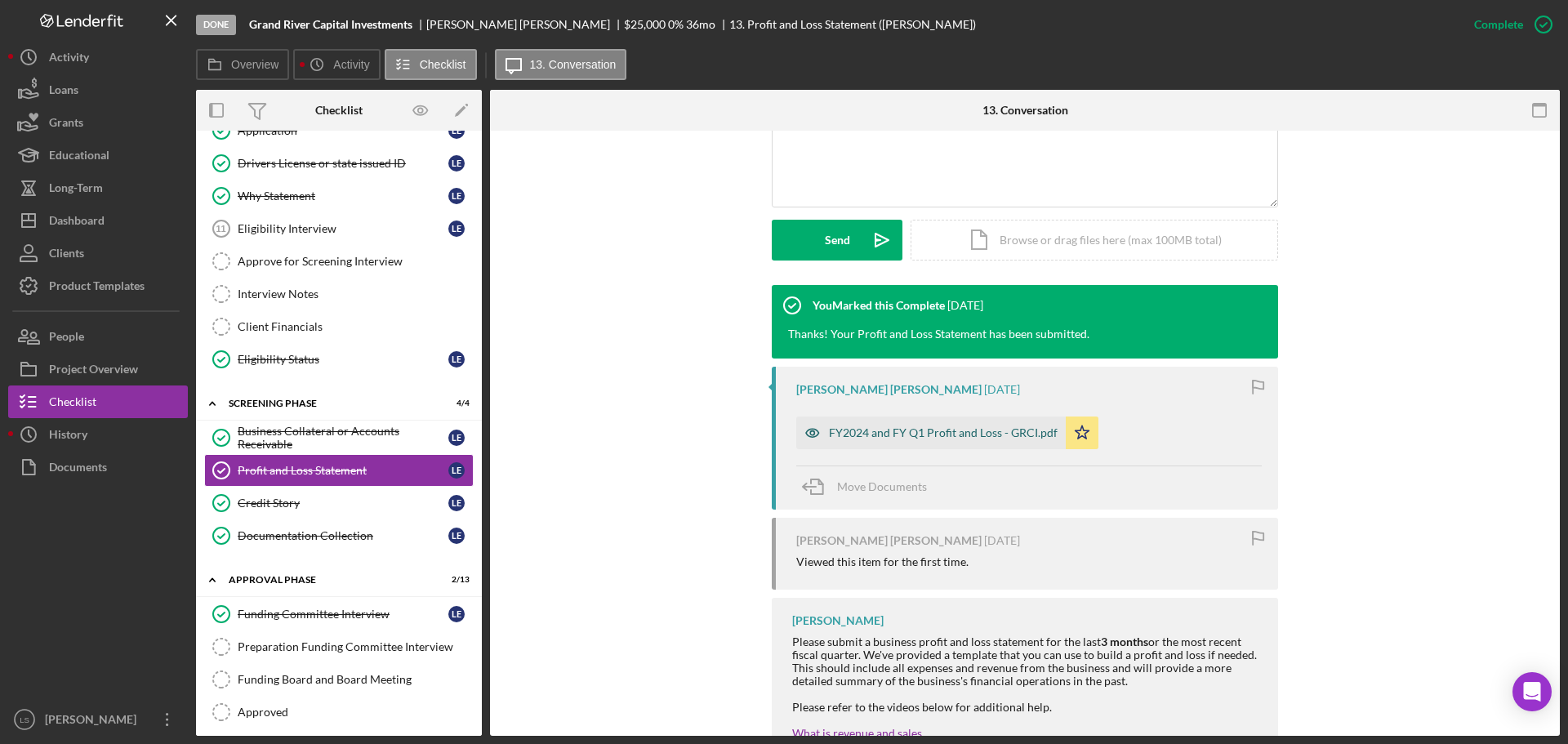
click at [955, 427] on div "FY2024 and FY Q1 Profit and Loss - GRCI.pdf" at bounding box center [943, 433] width 229 height 13
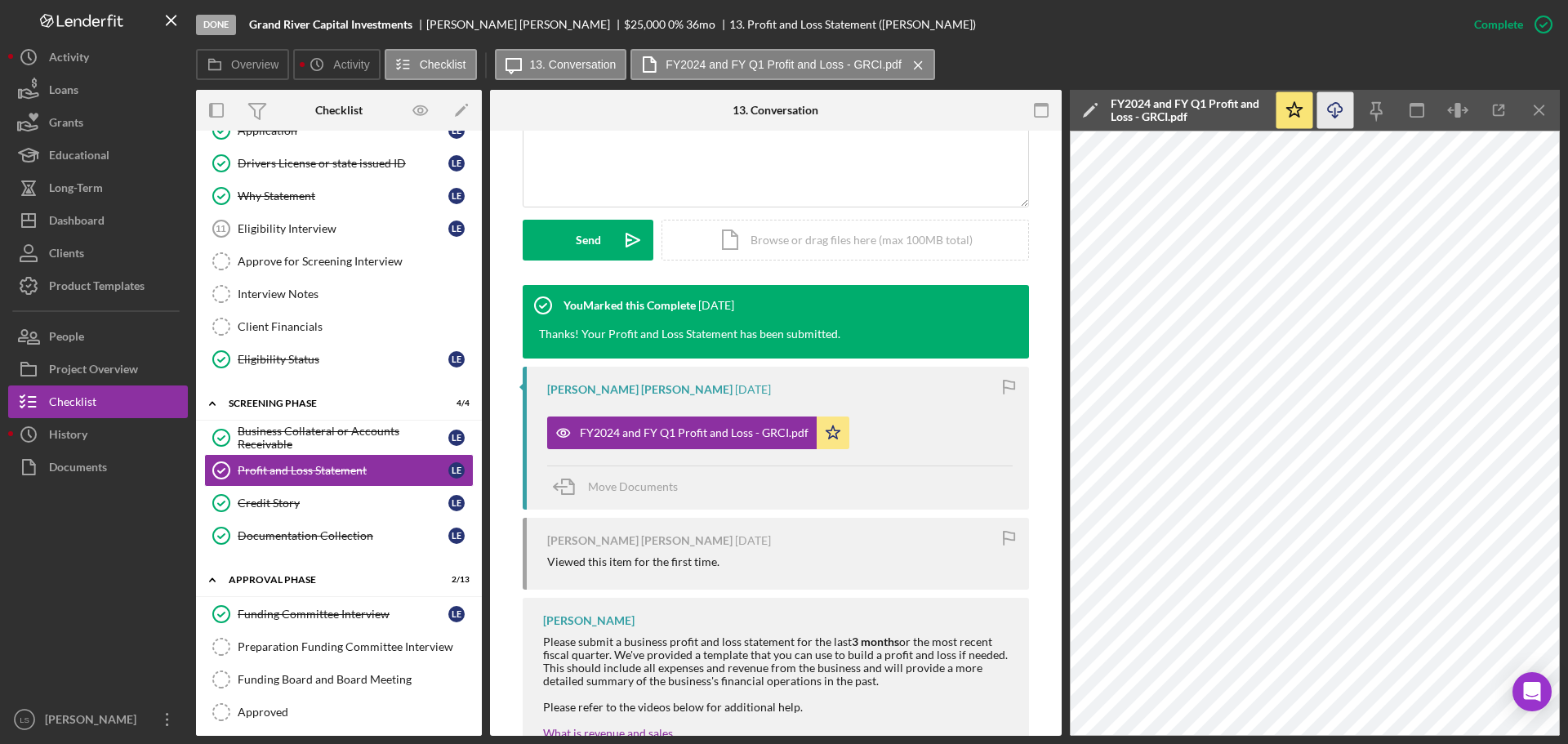
click at [1338, 110] on icon "Icon/Download" at bounding box center [1335, 110] width 37 height 37
drag, startPoint x: 65, startPoint y: 239, endPoint x: 77, endPoint y: 219, distance: 23.3
click at [65, 239] on div "Clients" at bounding box center [66, 255] width 35 height 37
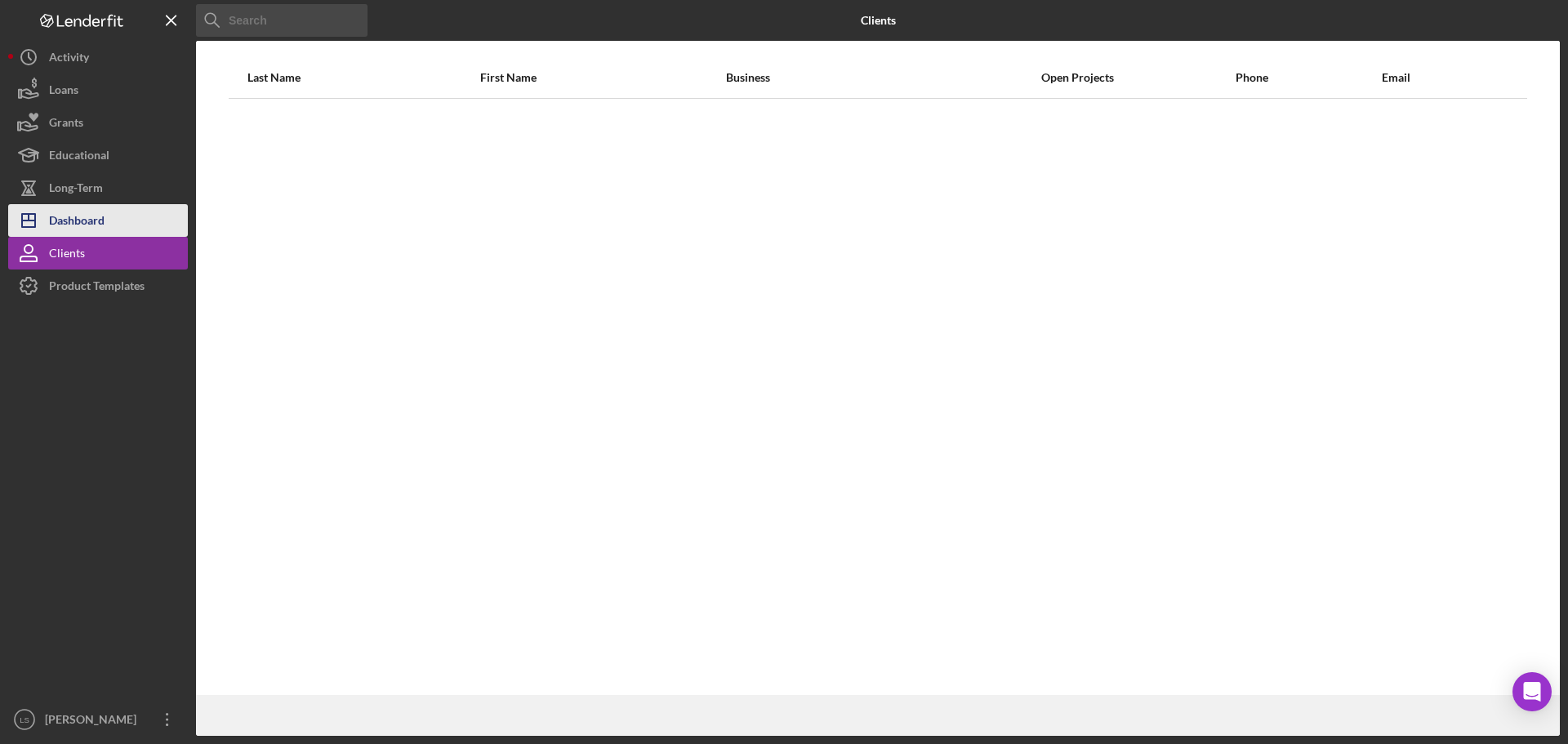
click at [77, 218] on div "Dashboard" at bounding box center [77, 222] width 56 height 37
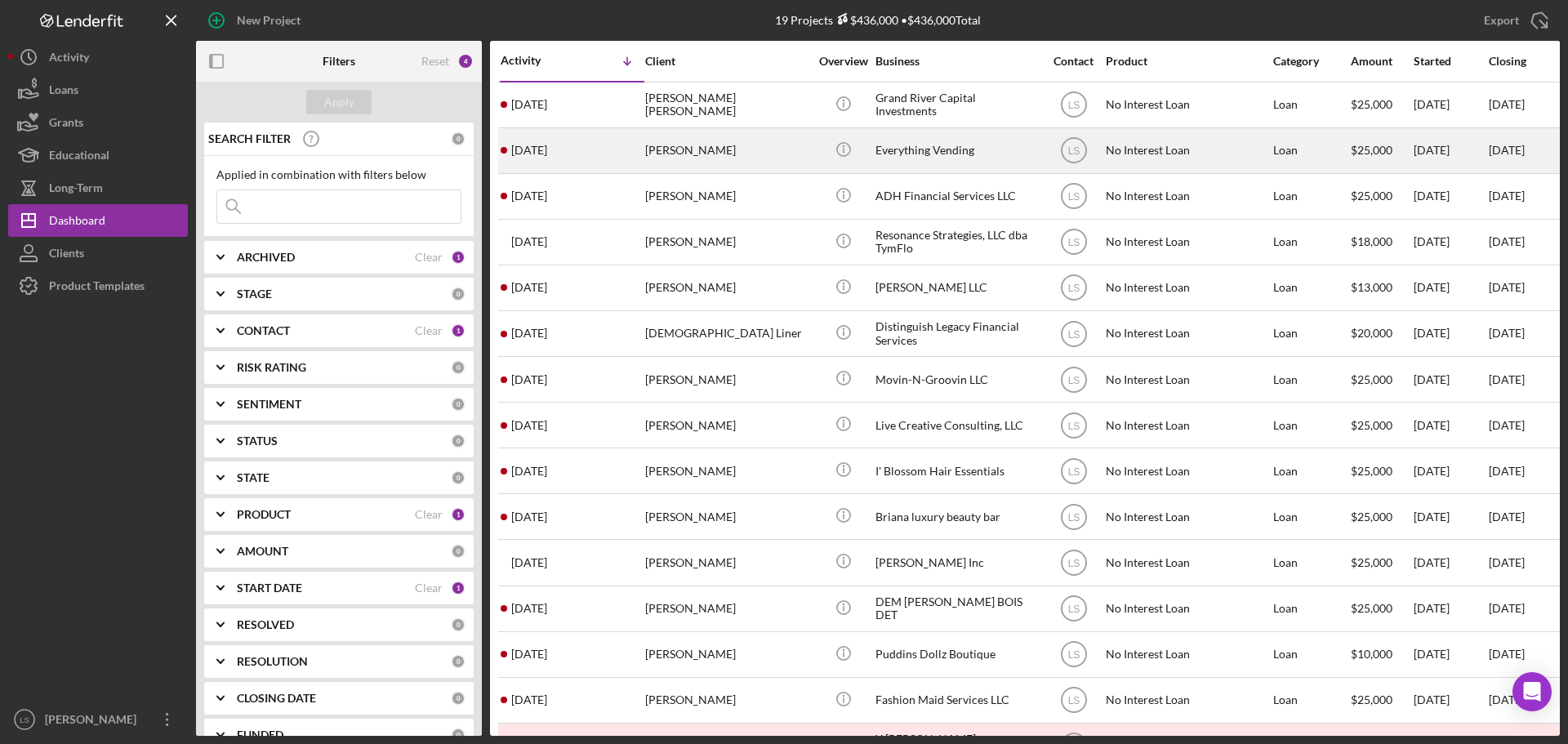
click at [748, 163] on div "Tyesha Long" at bounding box center [727, 151] width 163 height 43
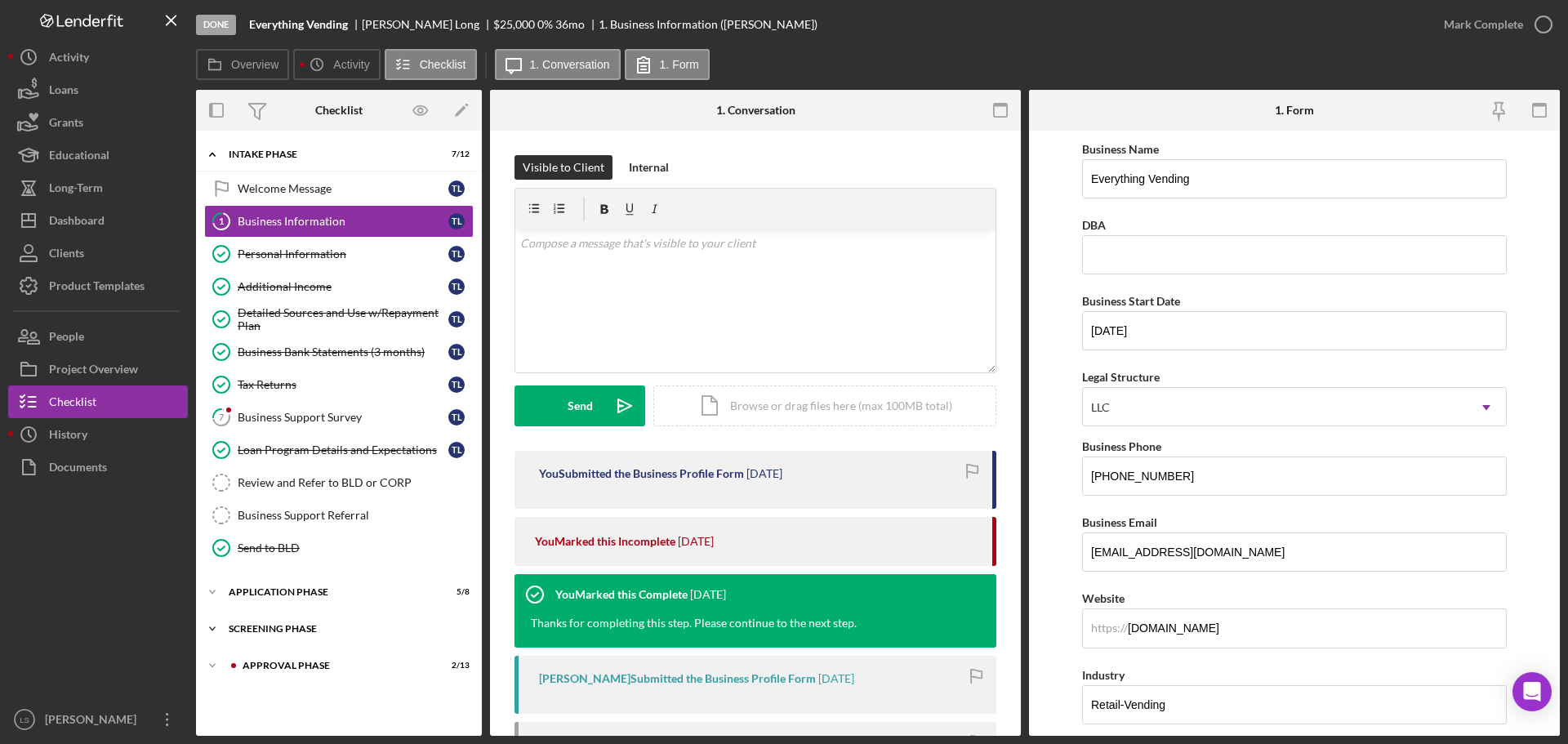
click at [329, 625] on div "Screening Phase" at bounding box center [345, 628] width 233 height 9
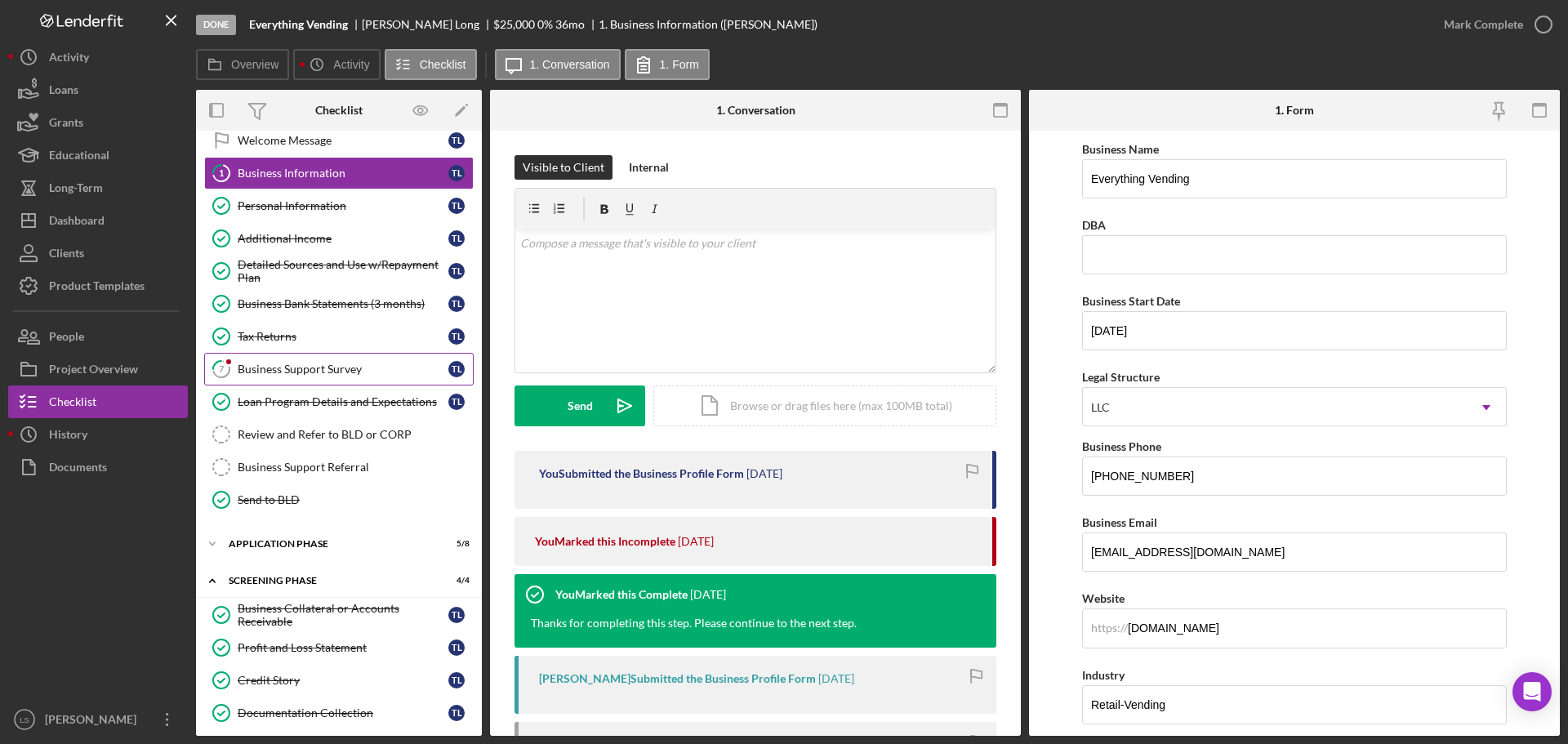
scroll to position [95, 0]
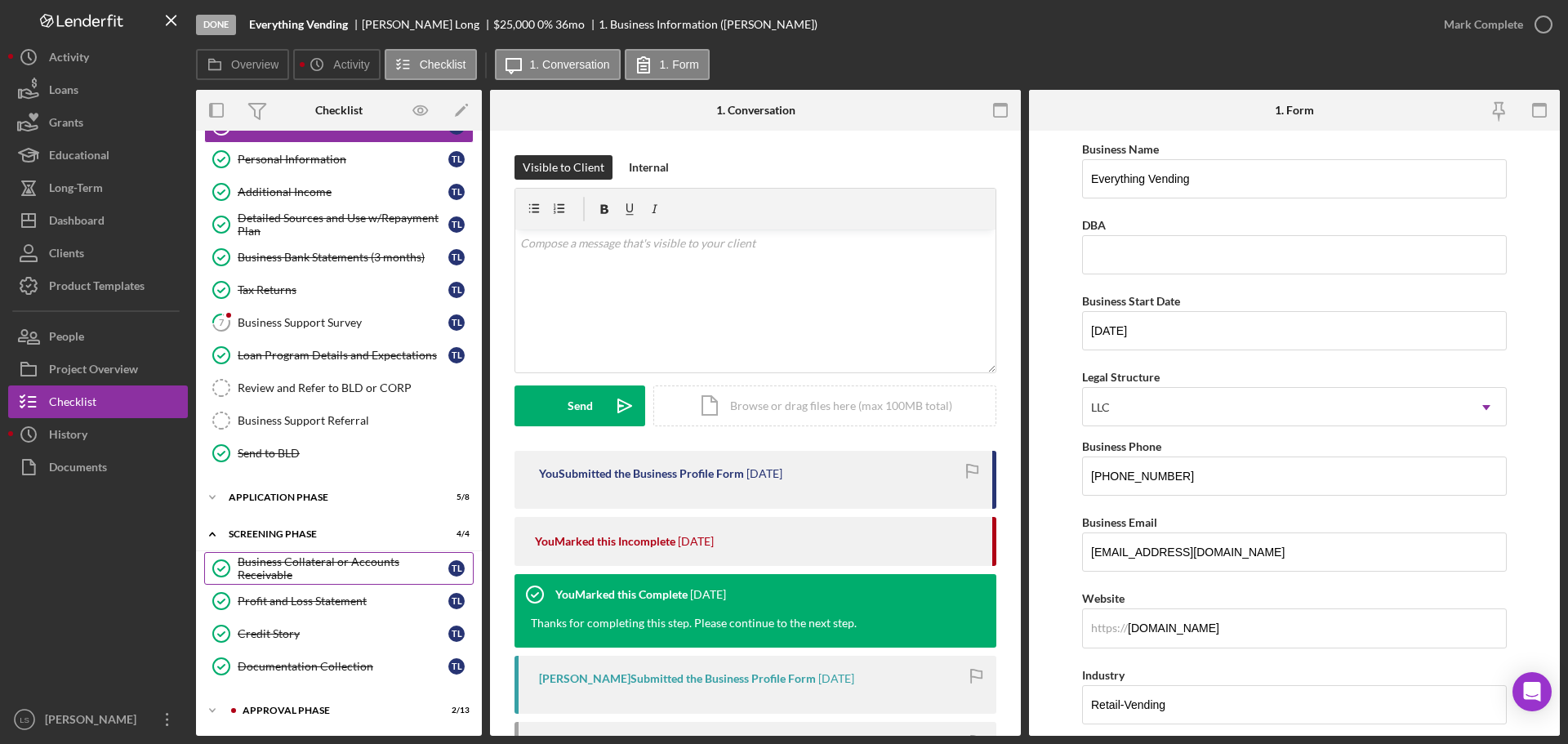
click at [292, 565] on div "Business Collateral or Accounts Receivable" at bounding box center [342, 568] width 211 height 26
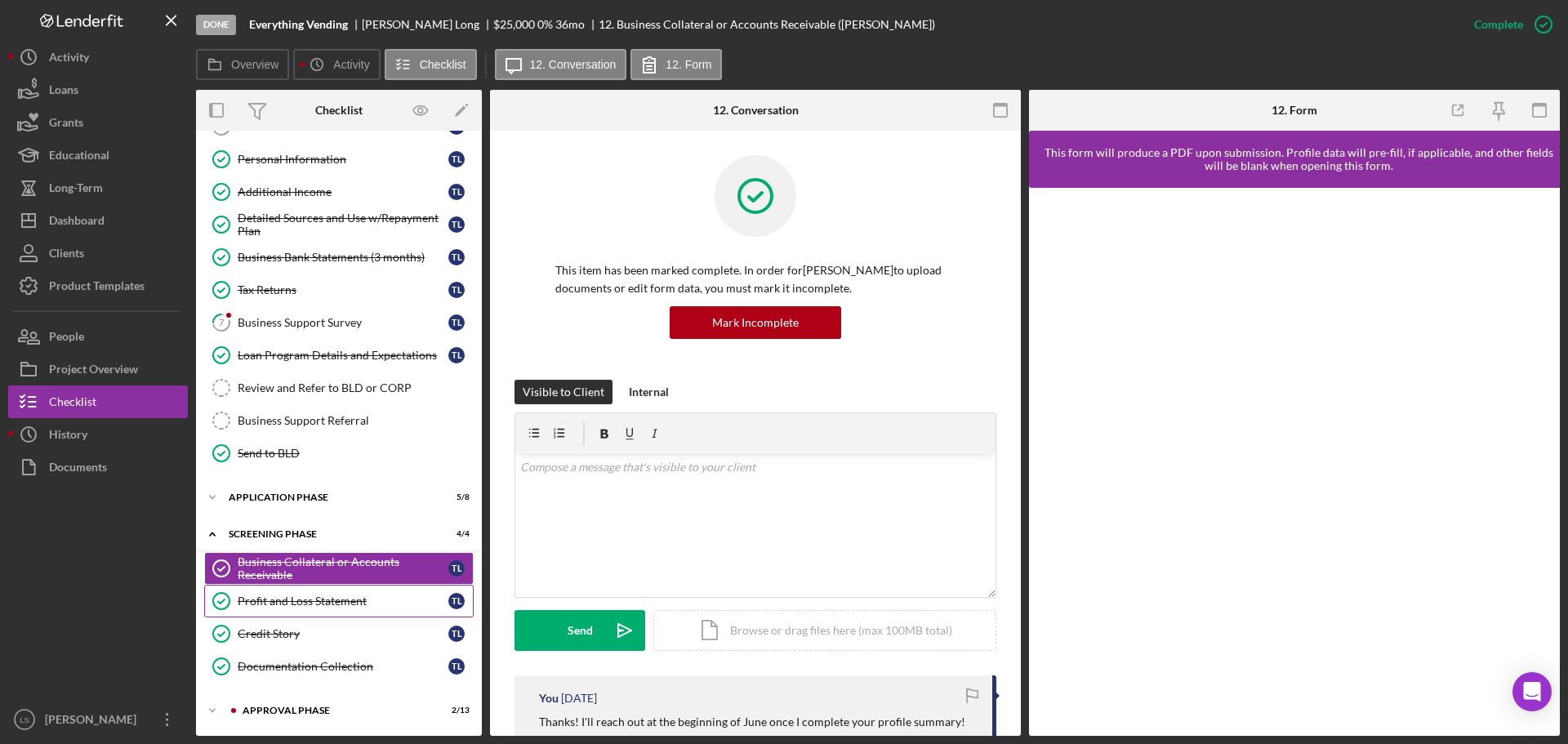
click at [314, 599] on div "Profit and Loss Statement" at bounding box center [342, 600] width 211 height 13
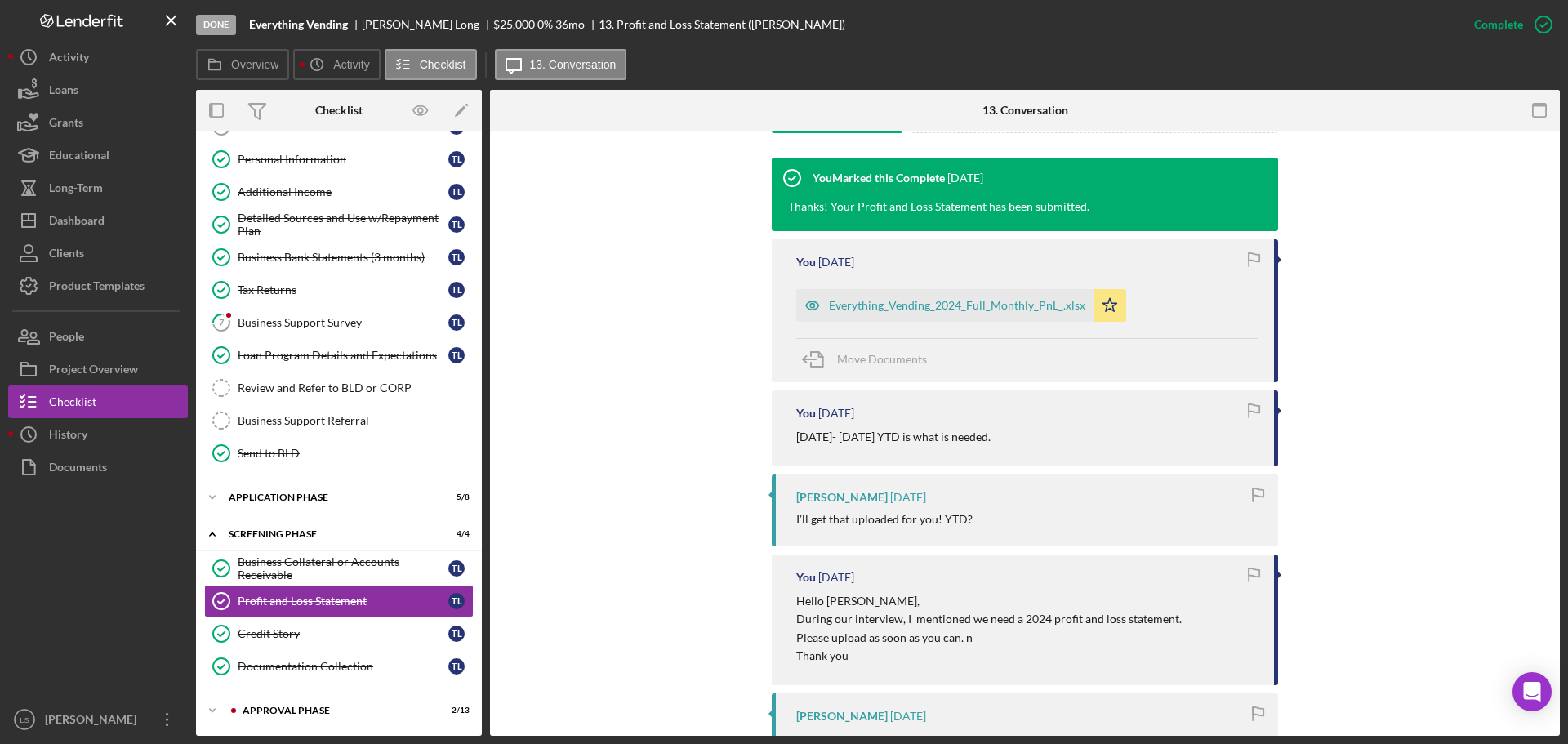
scroll to position [490, 0]
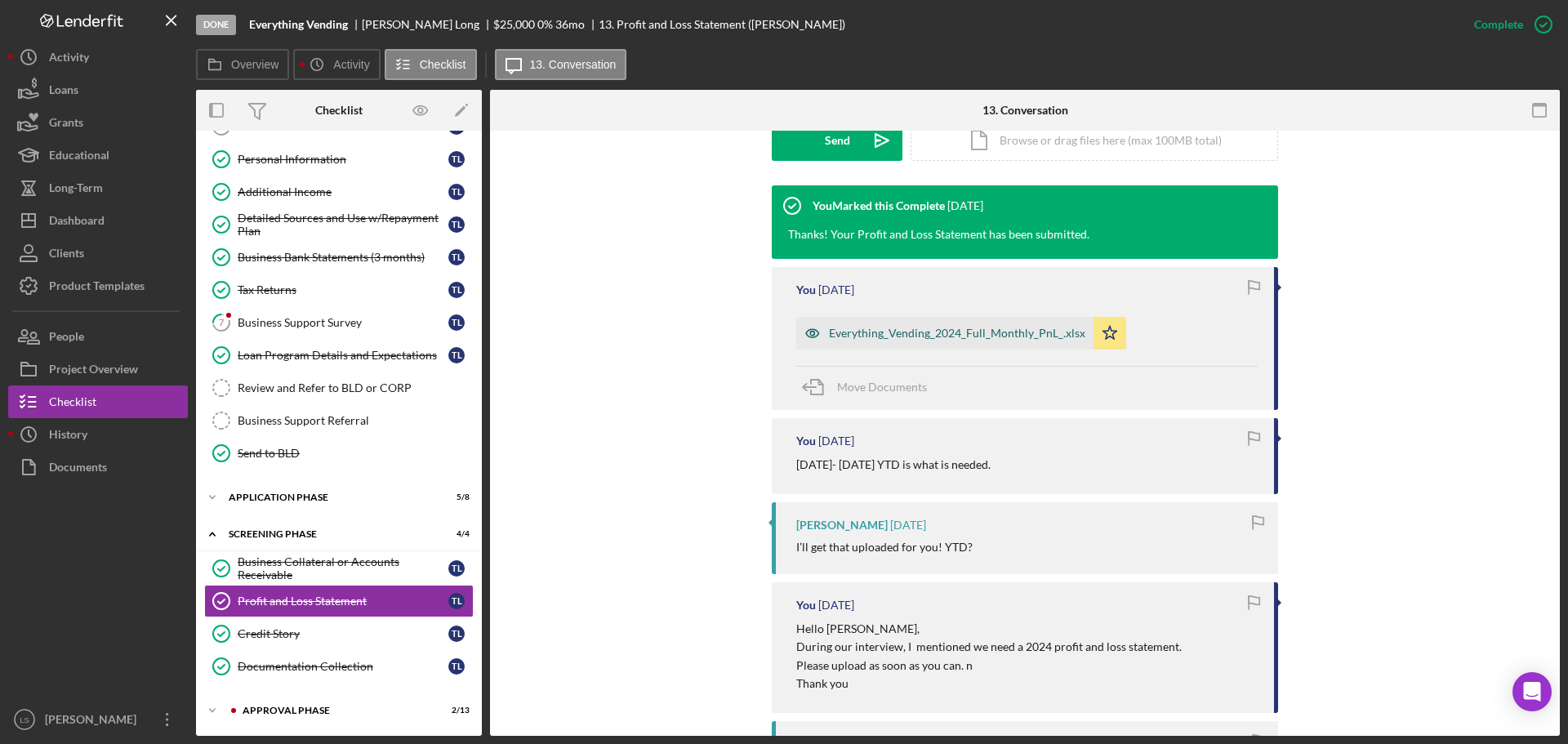
click at [1013, 337] on div "Everything_Vending_2024_Full_Monthly_PnL_.xlsx" at bounding box center [956, 333] width 256 height 13
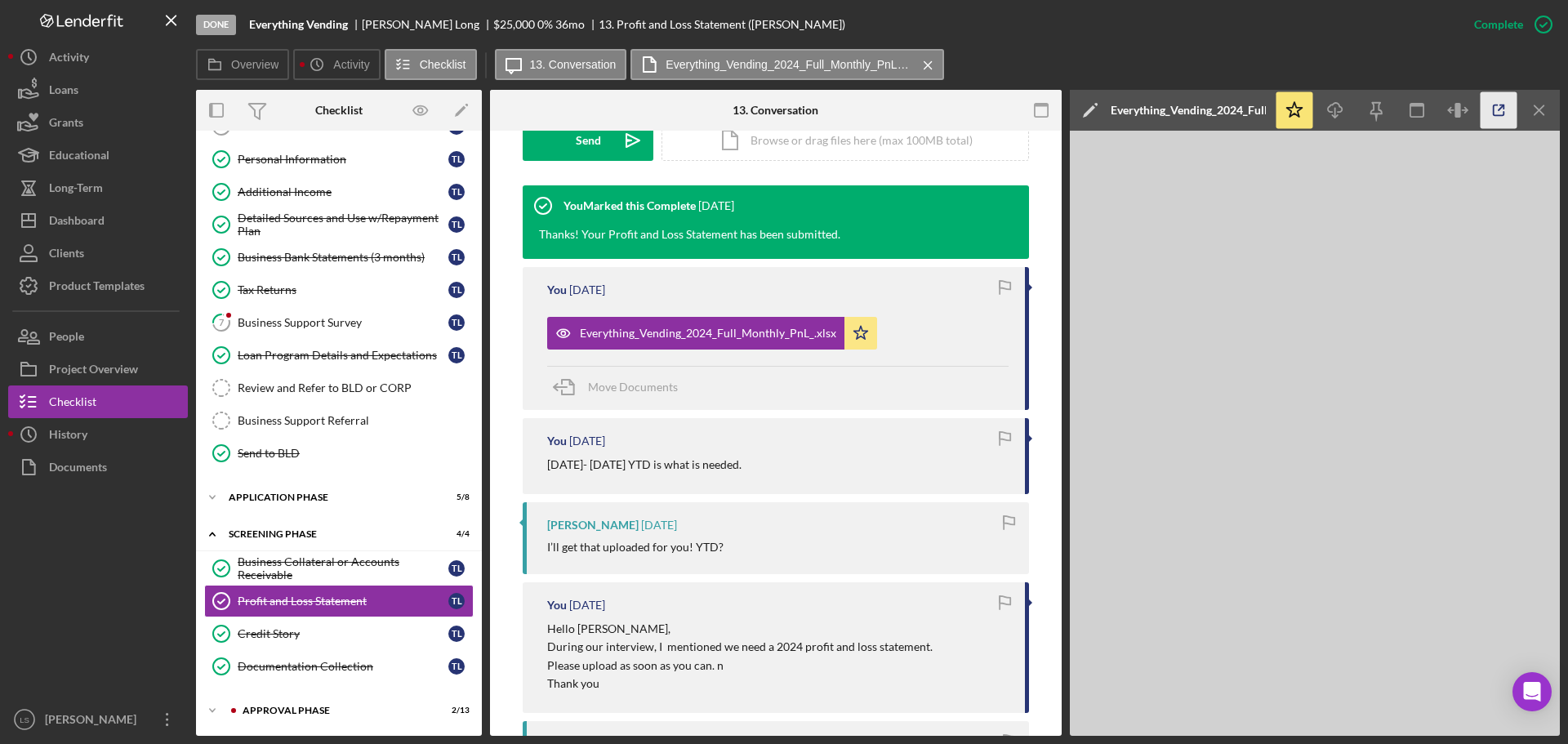
click at [1495, 114] on icon "button" at bounding box center [1498, 110] width 37 height 37
click at [134, 220] on button "Icon/Dashboard Dashboard" at bounding box center [97, 220] width 180 height 33
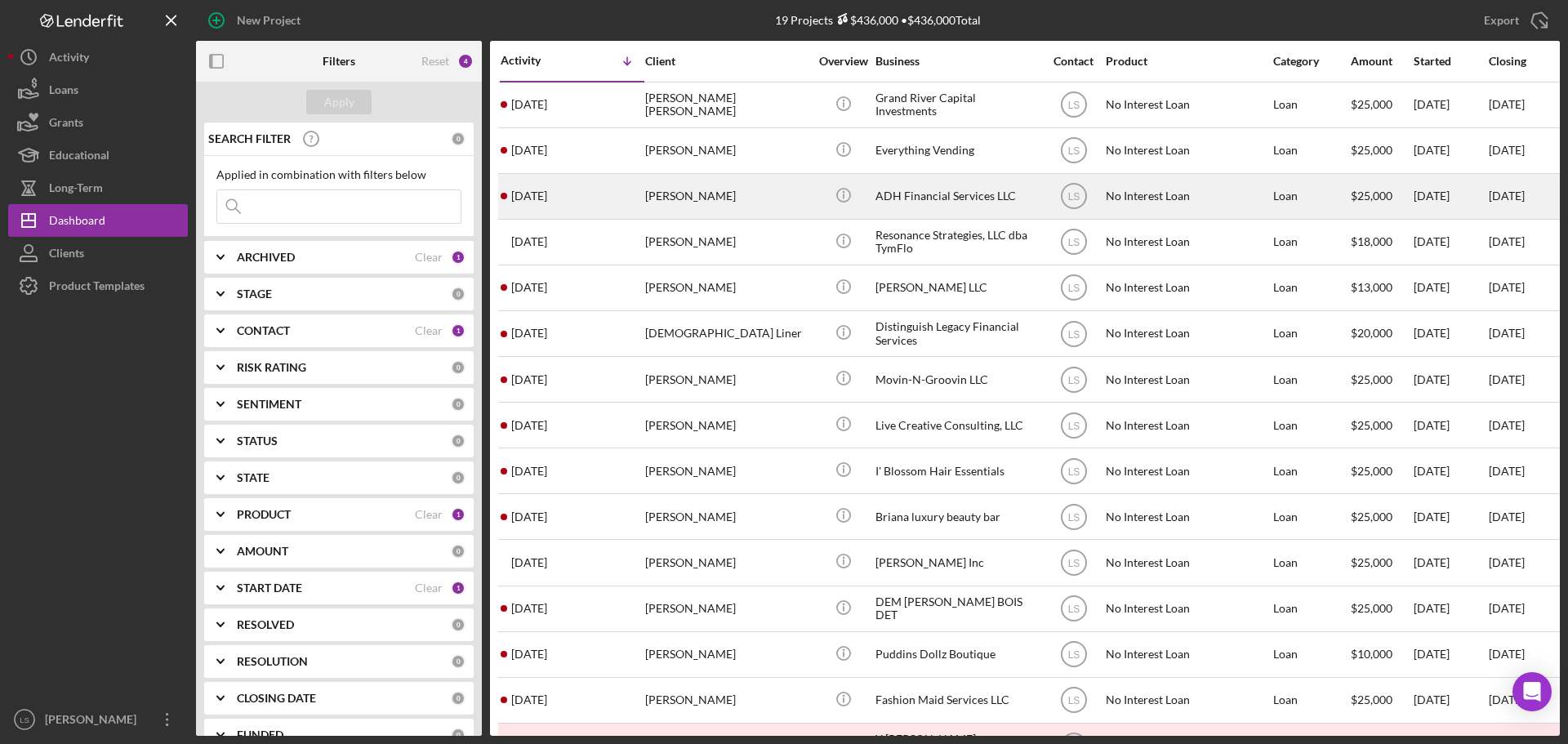
click at [698, 195] on div "Sharletta Hall" at bounding box center [727, 196] width 163 height 43
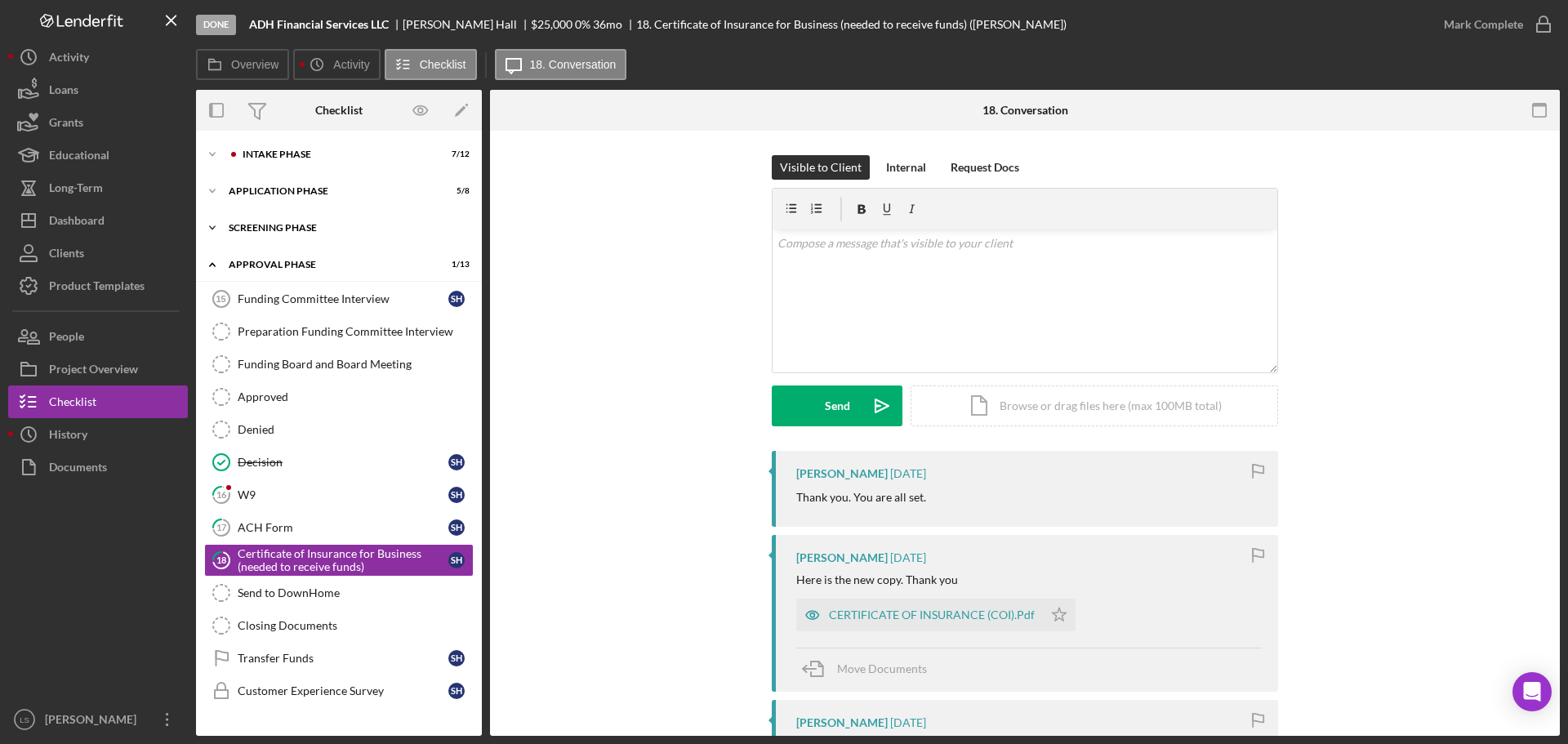
click at [333, 216] on div "Icon/Expander Screening Phase 4 / 4" at bounding box center [339, 228] width 286 height 33
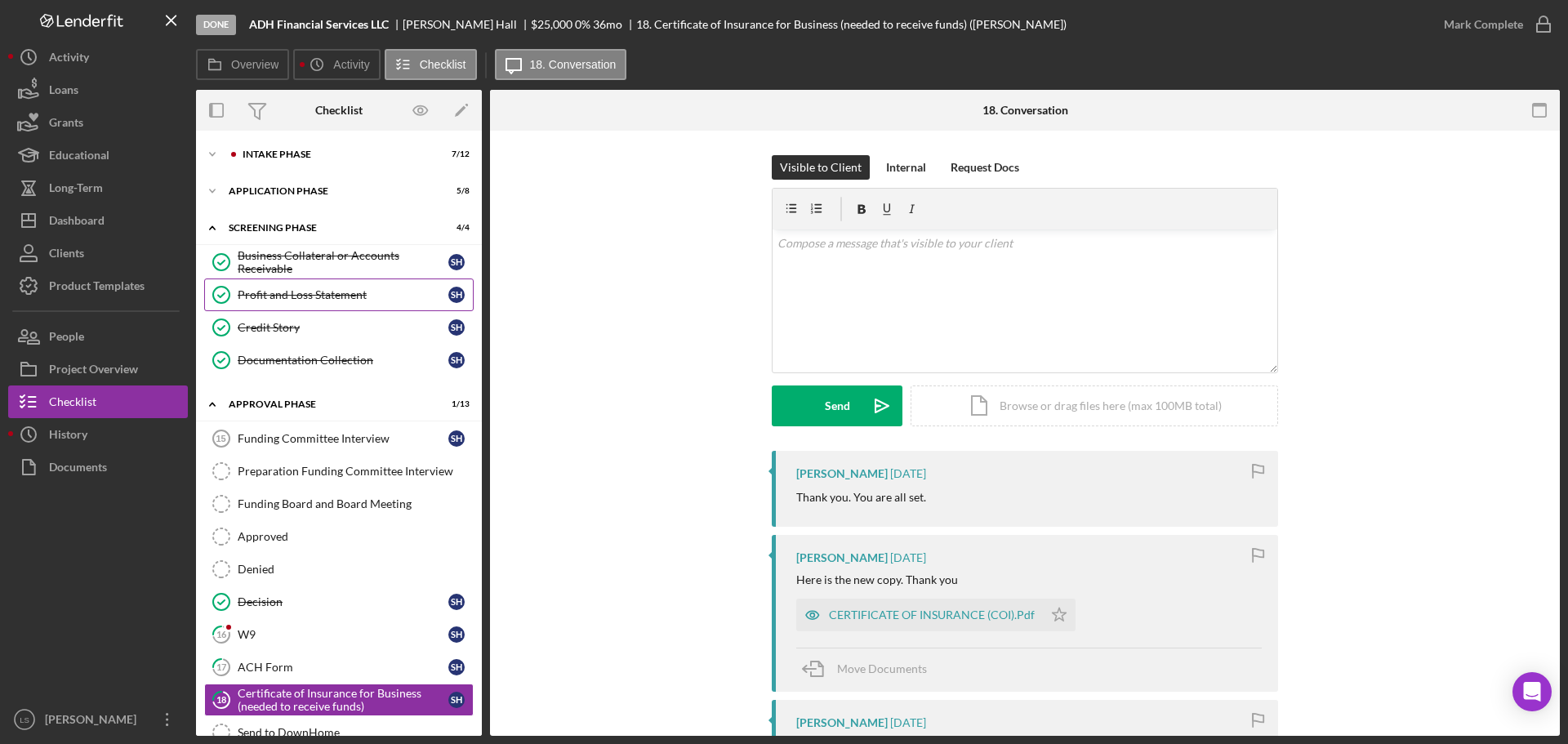
drag, startPoint x: 353, startPoint y: 300, endPoint x: 360, endPoint y: 297, distance: 7.6
click at [353, 299] on div "Profit and Loss Statement" at bounding box center [342, 294] width 211 height 13
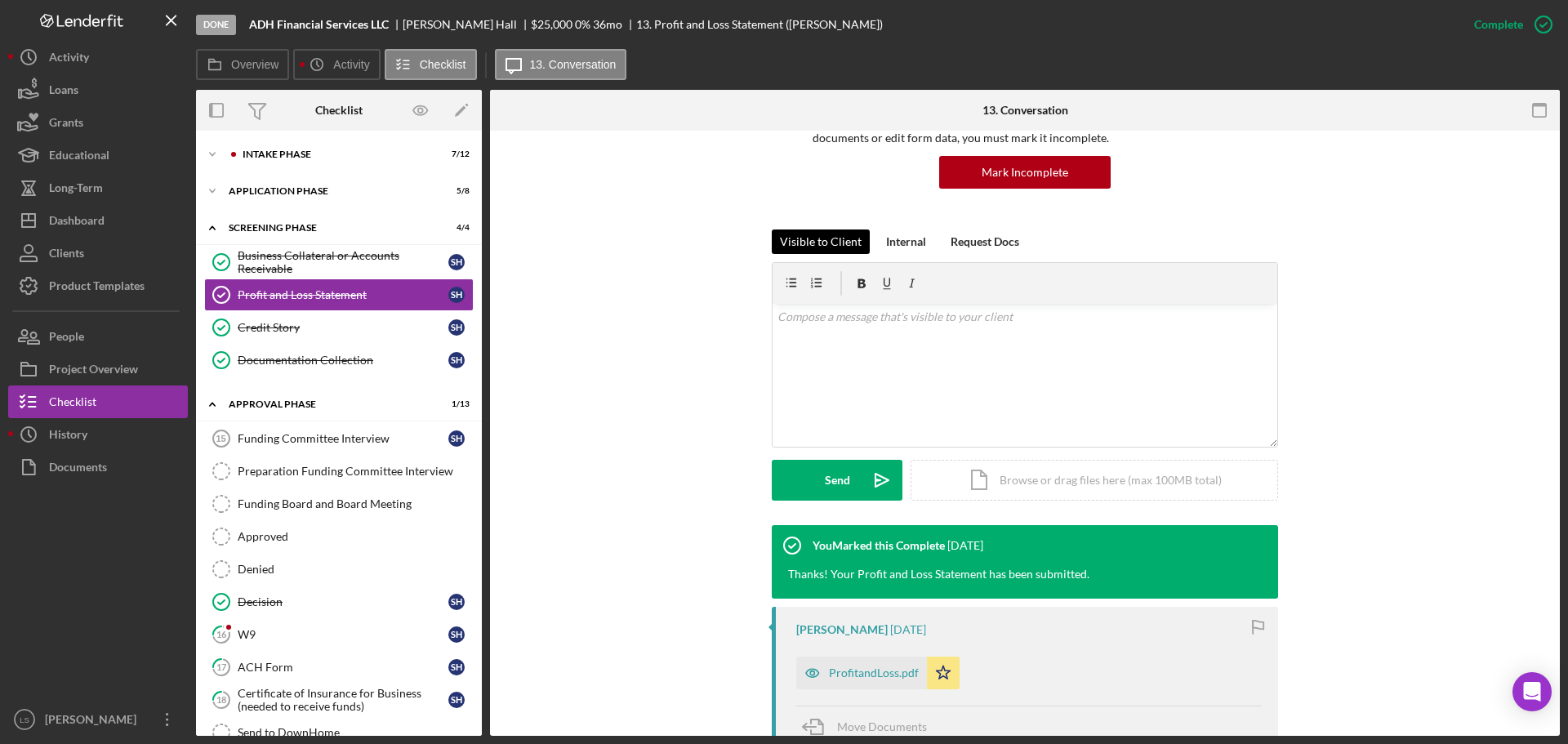
scroll to position [490, 0]
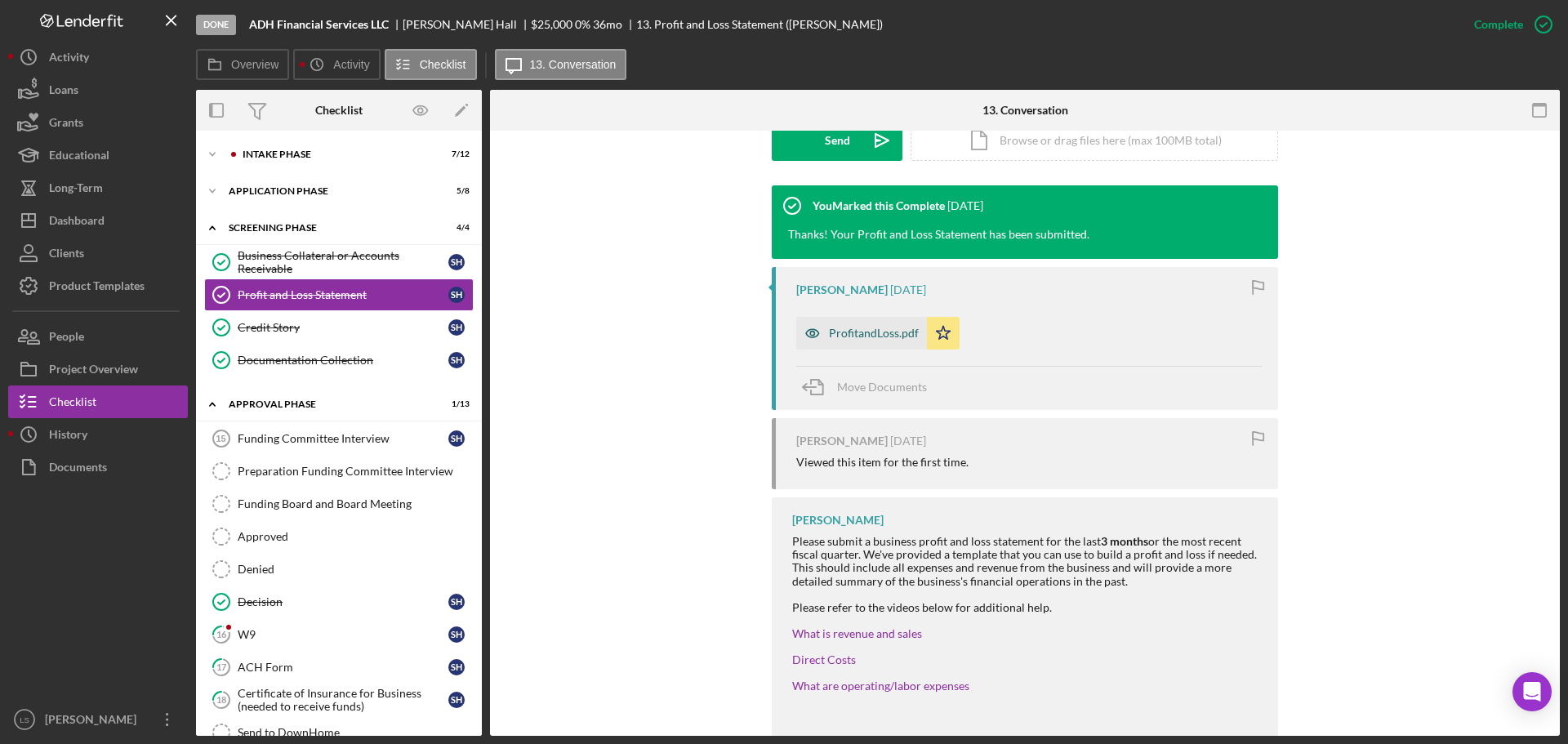
click at [867, 331] on div "ProfitandLoss.pdf" at bounding box center [873, 333] width 89 height 13
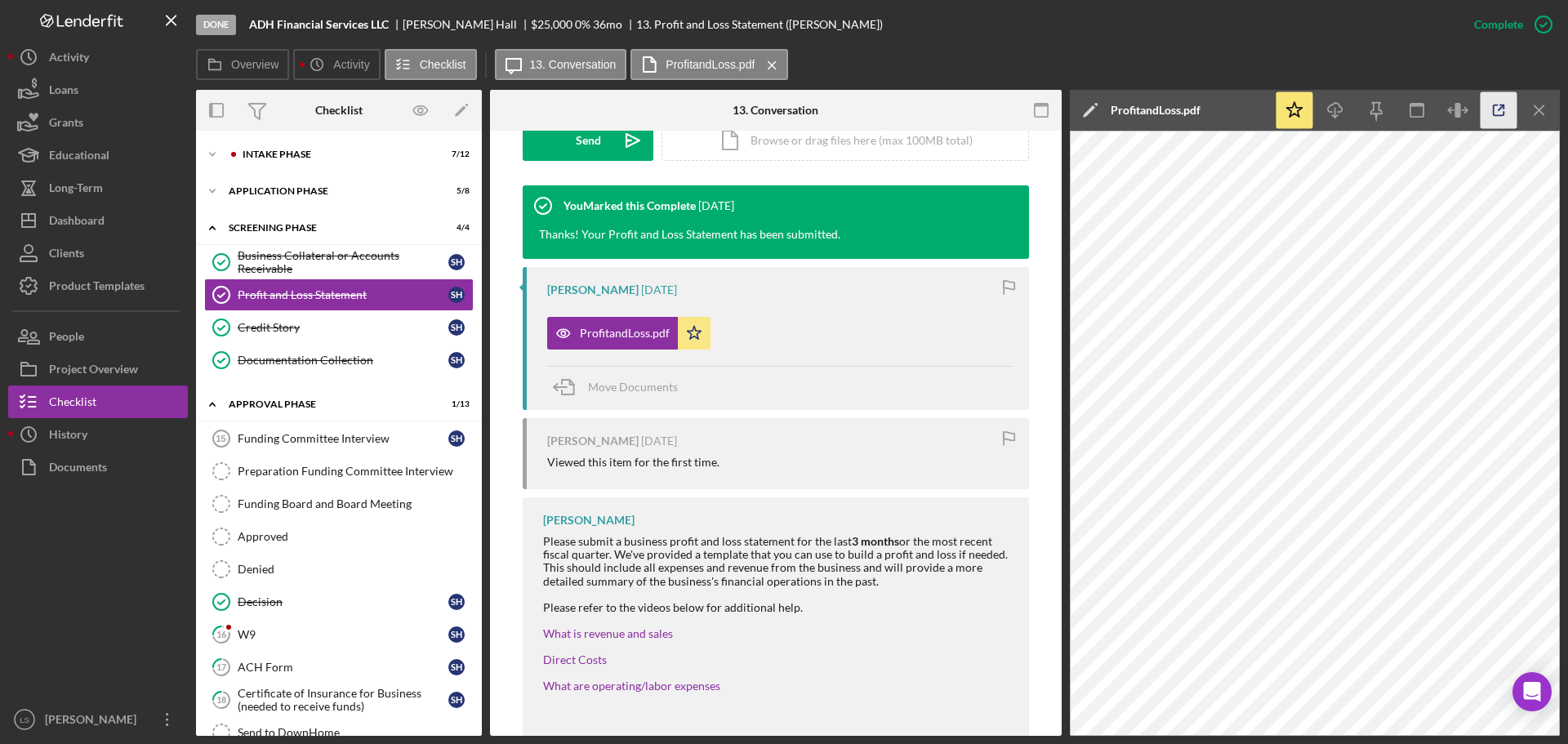
click at [1497, 118] on icon "button" at bounding box center [1498, 110] width 37 height 37
click at [135, 226] on button "Icon/Dashboard Dashboard" at bounding box center [97, 220] width 180 height 33
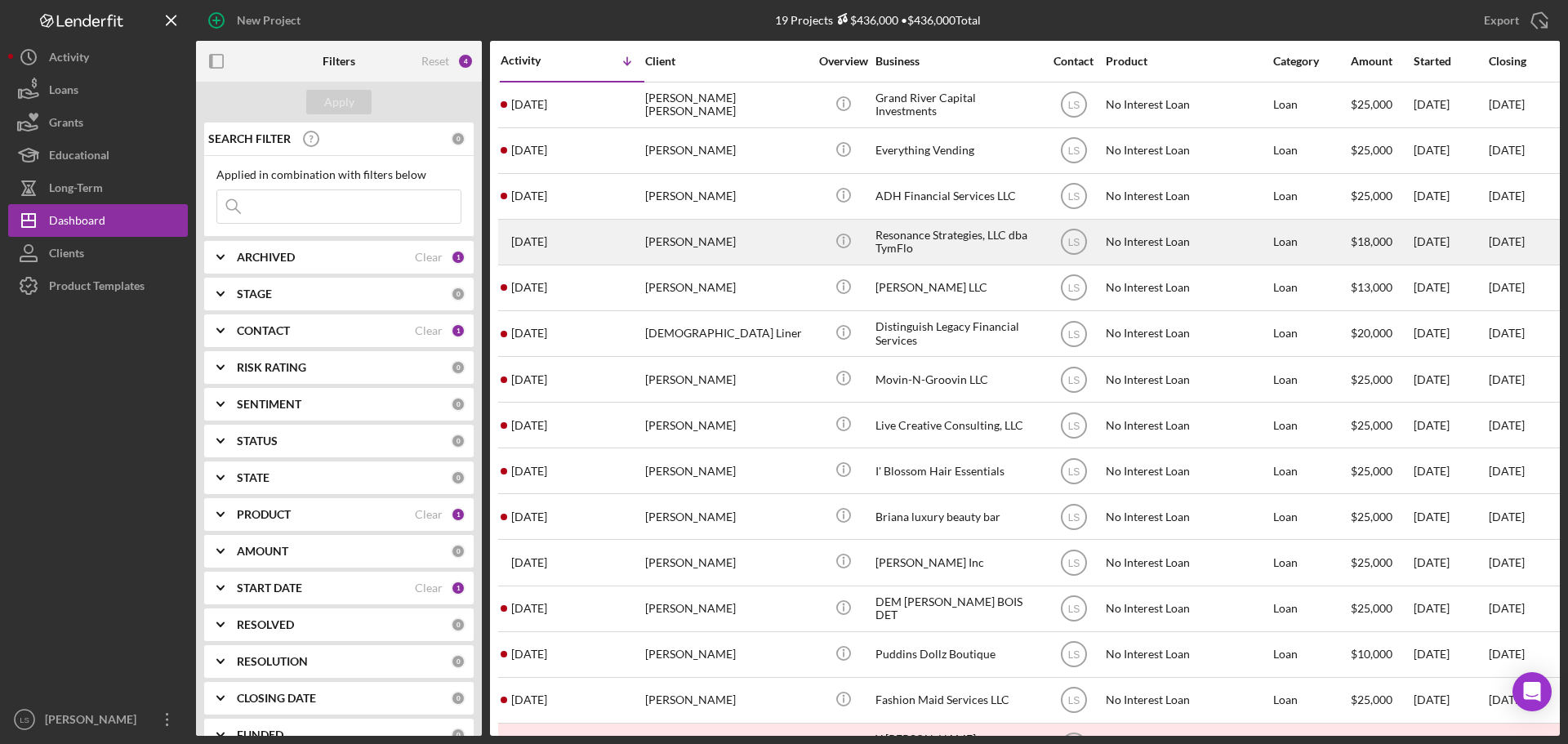
click at [774, 248] on div "Christa Stephens" at bounding box center [727, 242] width 163 height 43
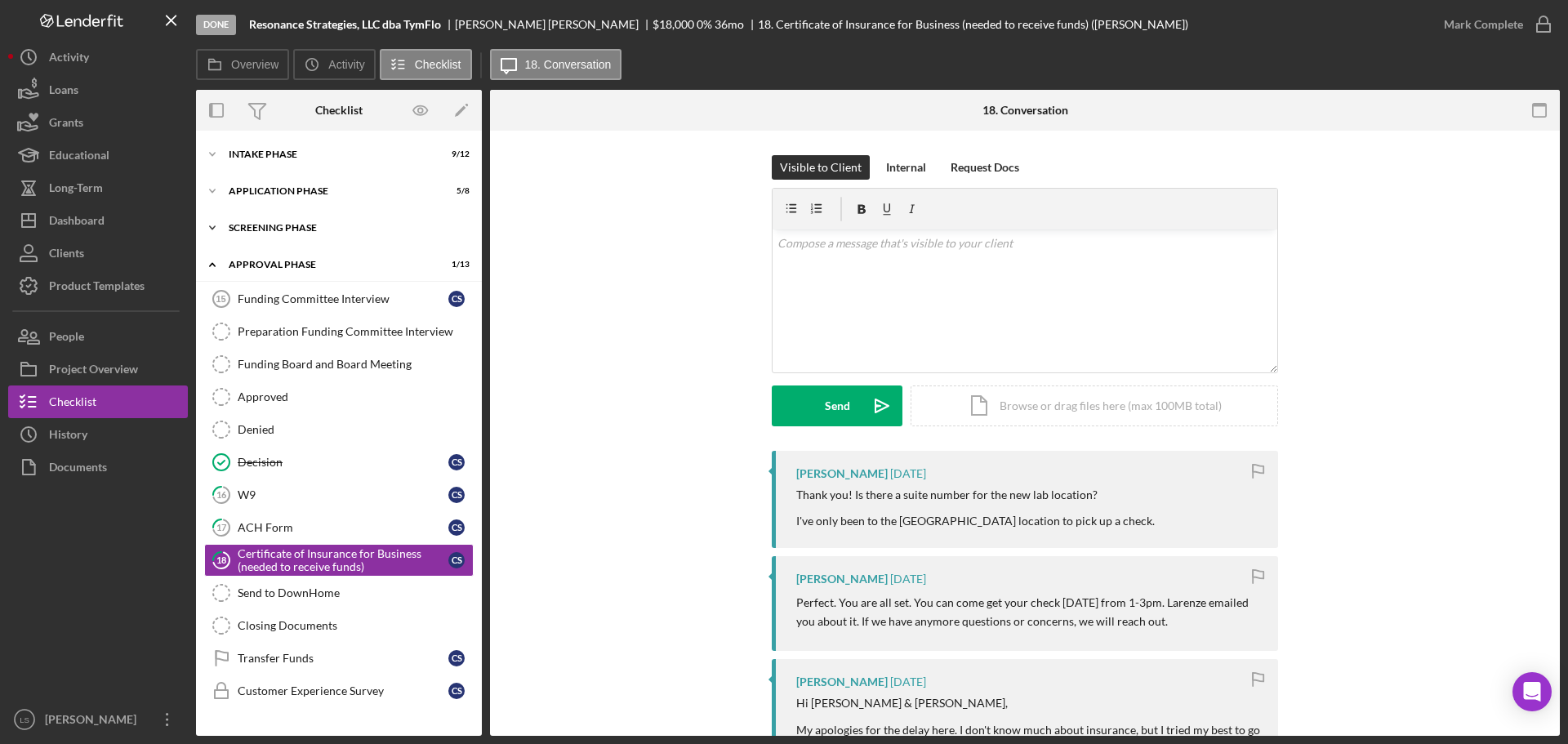
click at [364, 234] on div "Icon/Expander Screening Phase 4 / 4" at bounding box center [339, 228] width 286 height 33
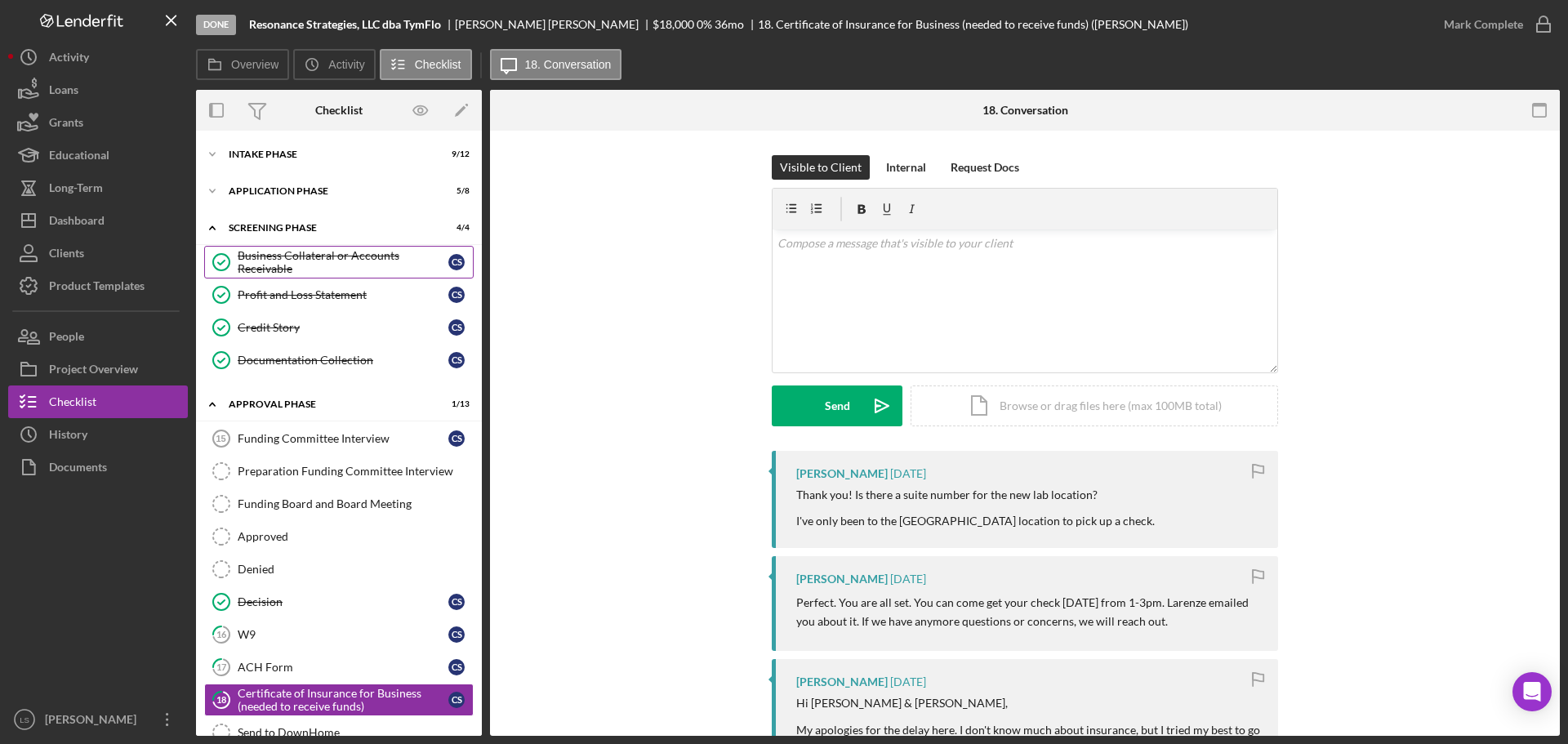
click at [352, 259] on div "Business Collateral or Accounts Receivable" at bounding box center [342, 262] width 211 height 26
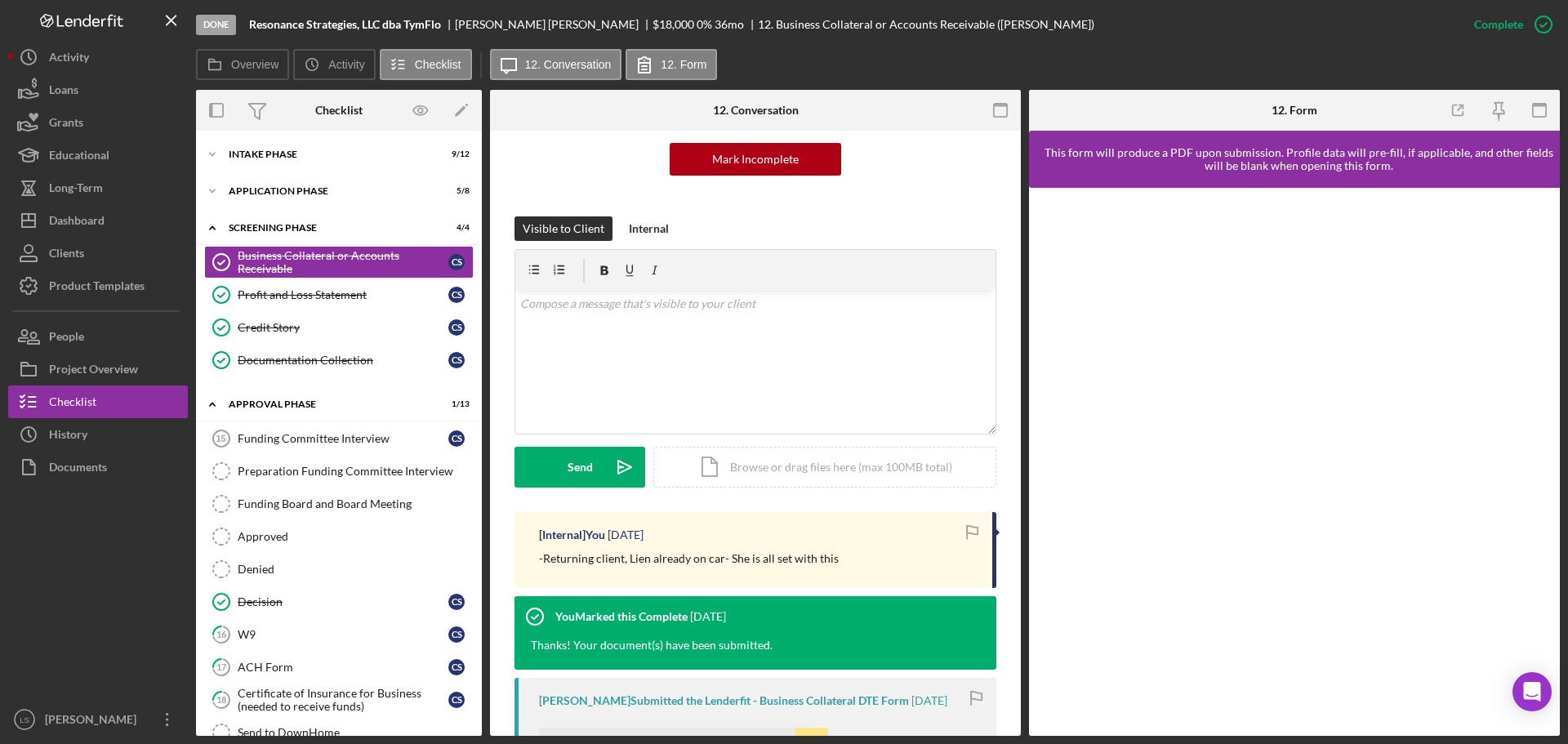
scroll to position [245, 0]
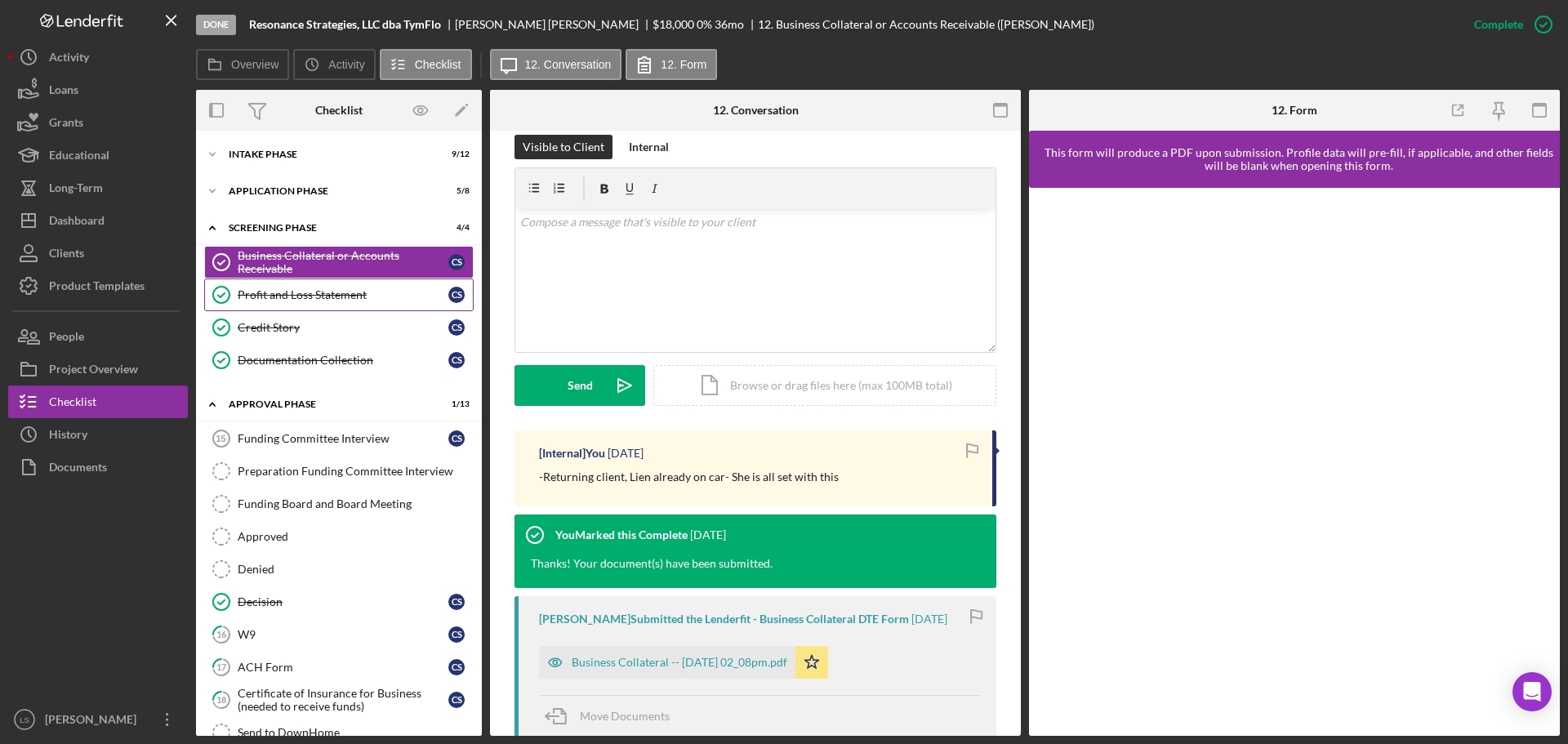
click at [296, 290] on div "Profit and Loss Statement" at bounding box center [342, 294] width 211 height 13
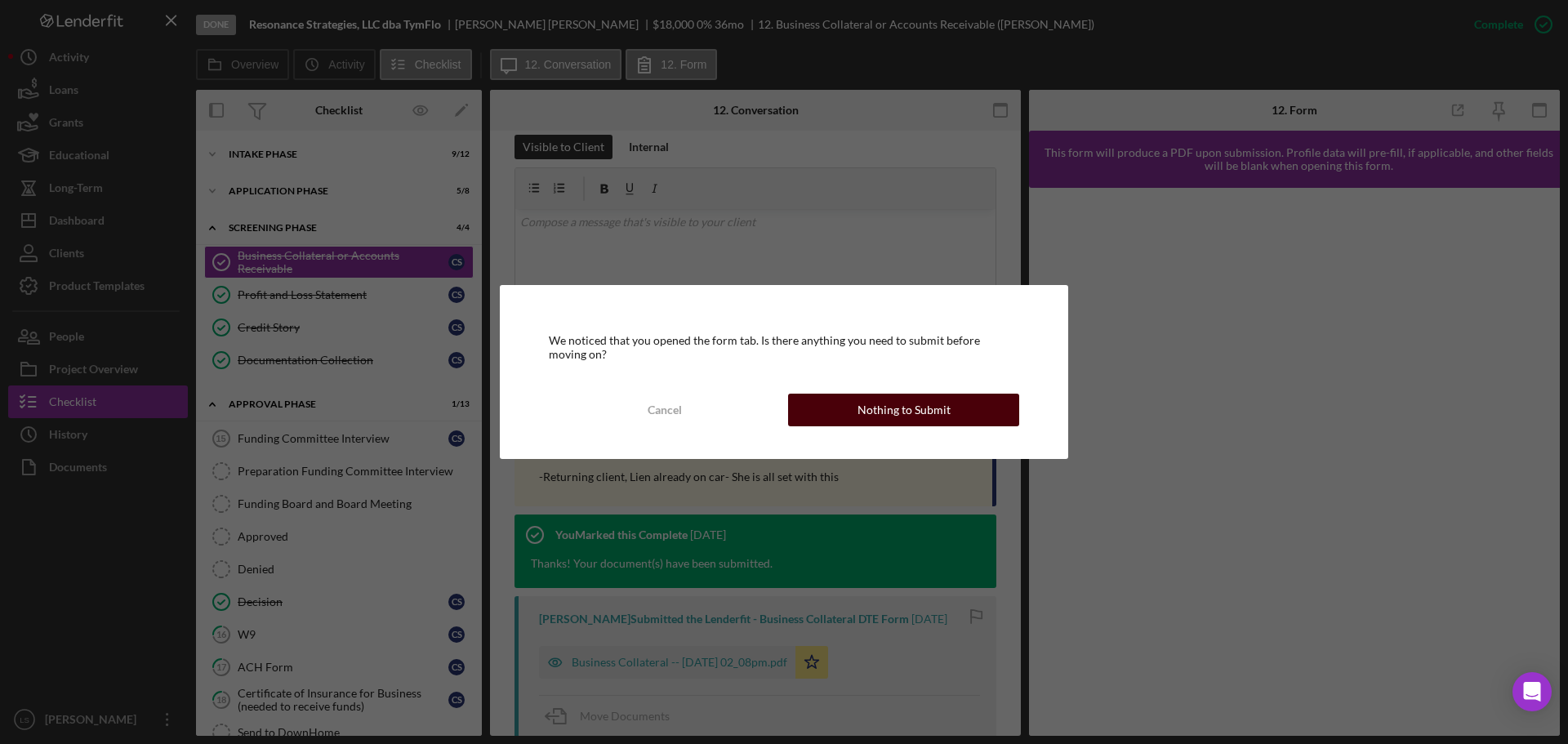
click at [858, 418] on button "Nothing to Submit" at bounding box center [903, 410] width 231 height 33
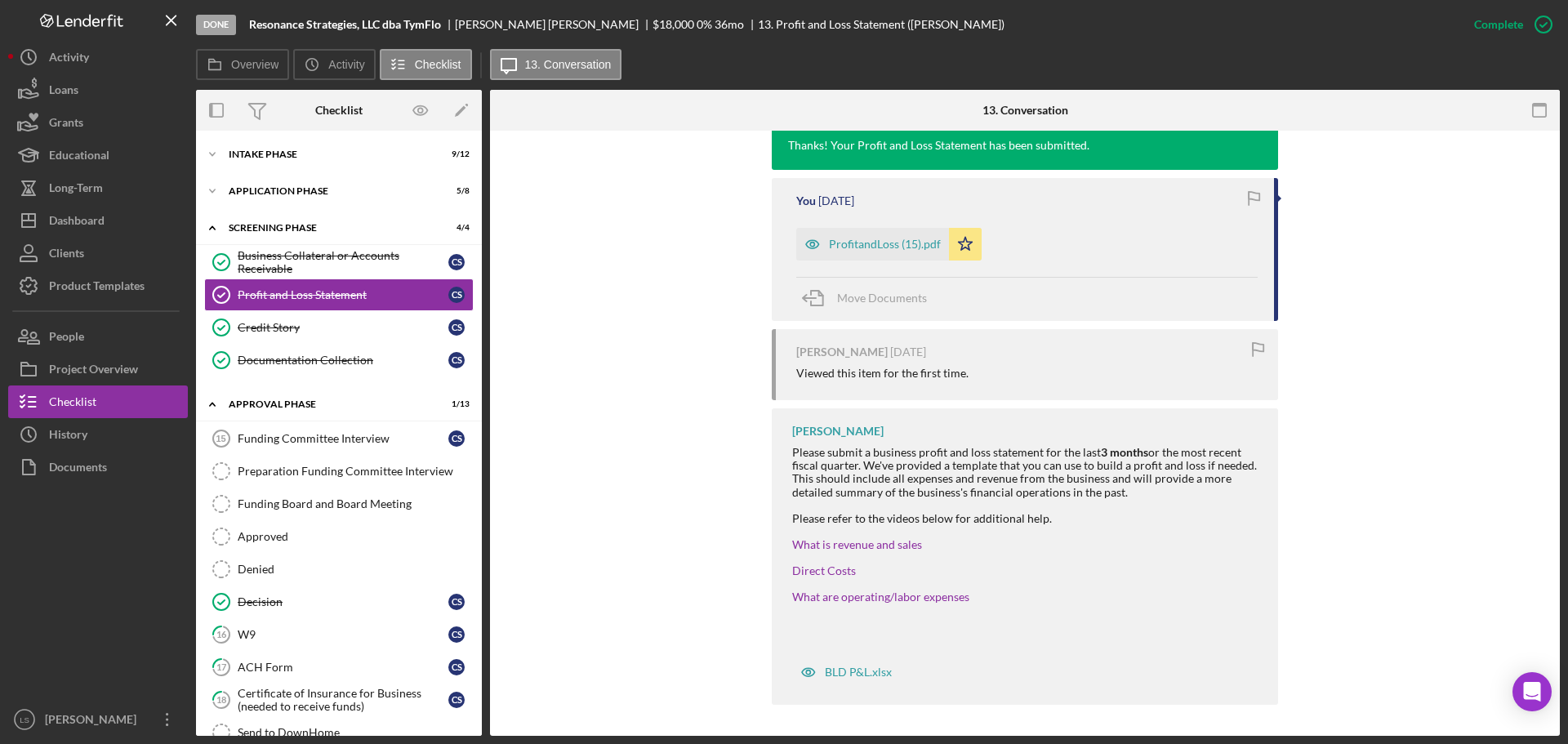
scroll to position [581, 0]
click at [870, 226] on div "ProfitandLoss (15).pdf" at bounding box center [873, 243] width 153 height 33
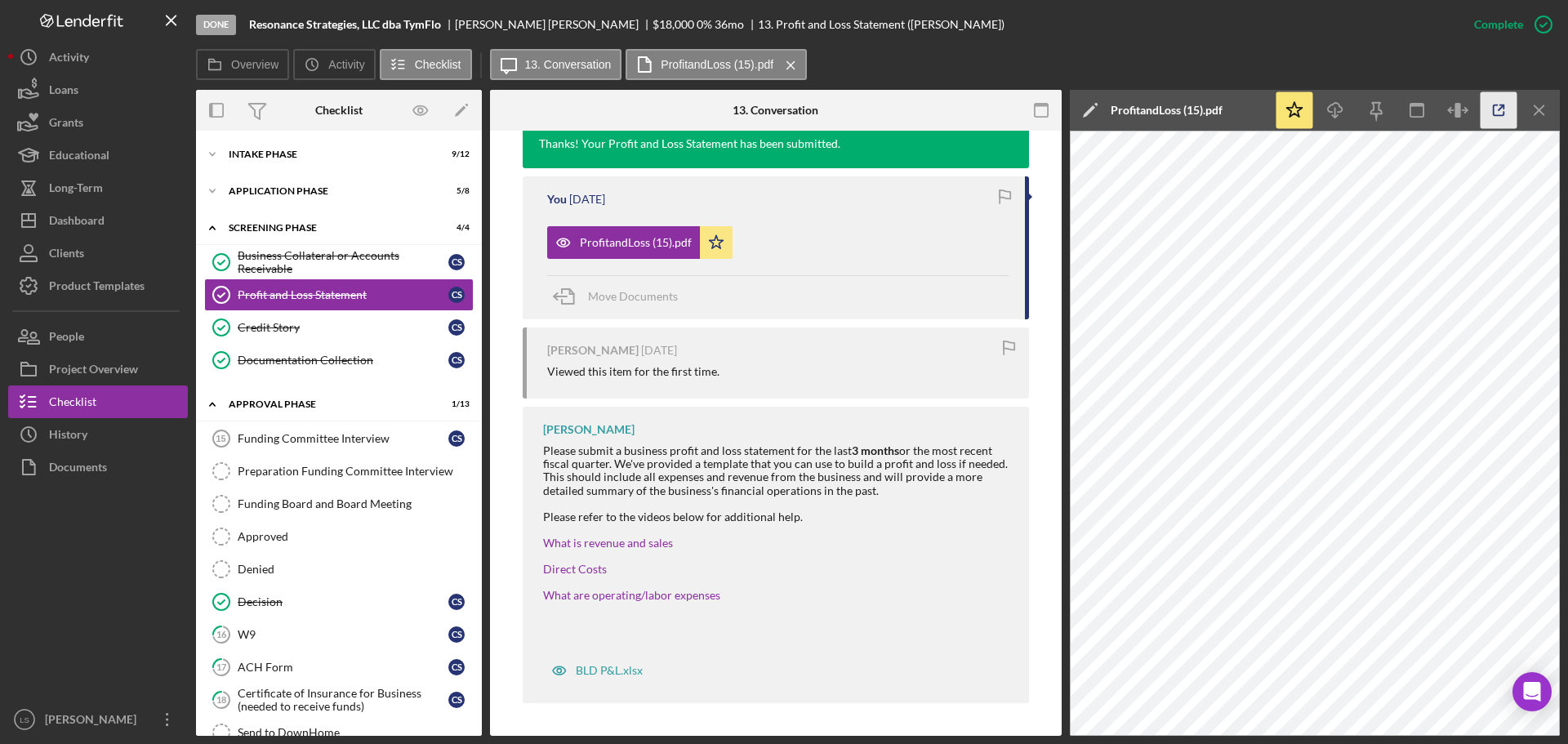
click at [1490, 114] on icon "button" at bounding box center [1498, 110] width 37 height 37
click at [102, 230] on div "Dashboard" at bounding box center [77, 222] width 56 height 37
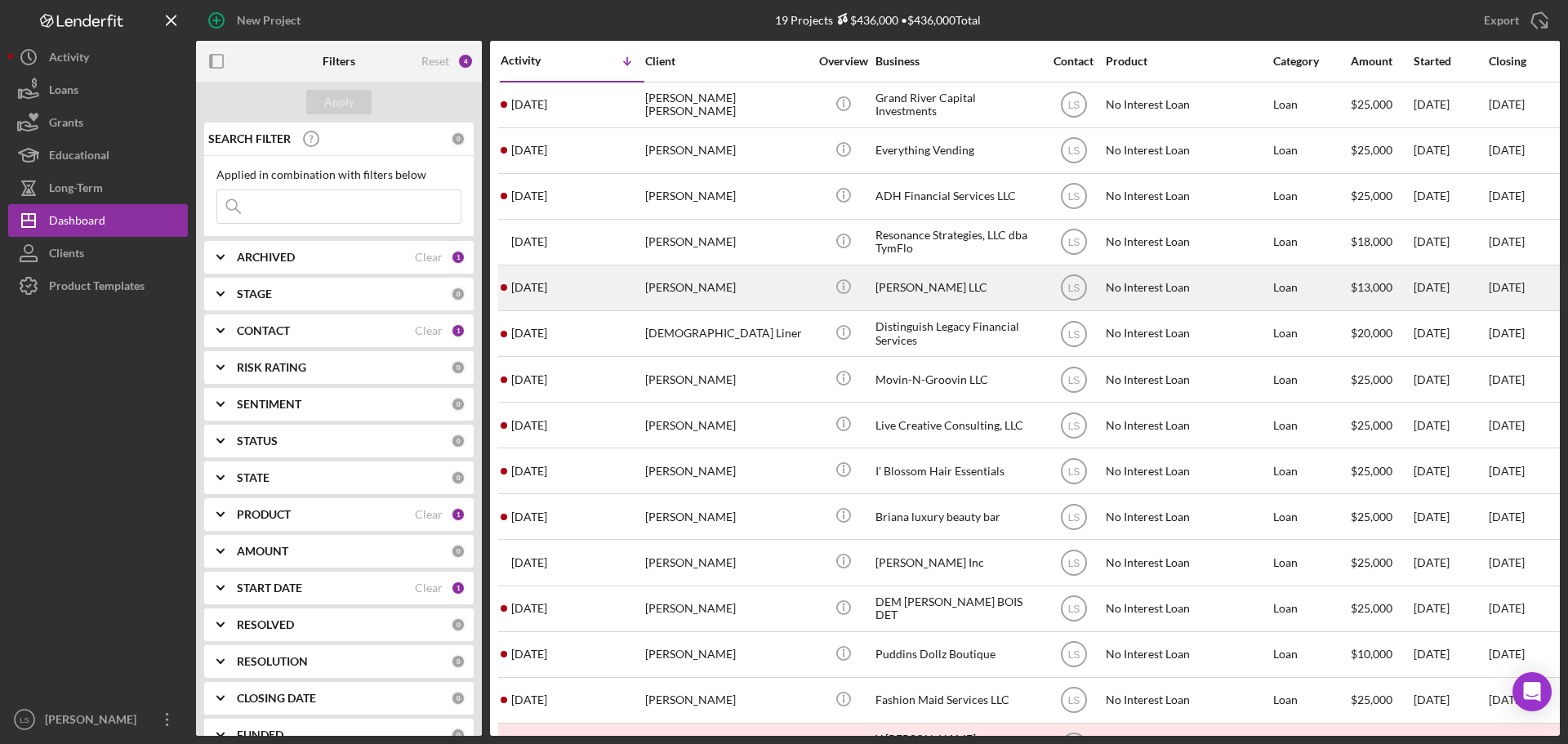
click at [703, 296] on div "Elbert Aliff" at bounding box center [727, 287] width 163 height 43
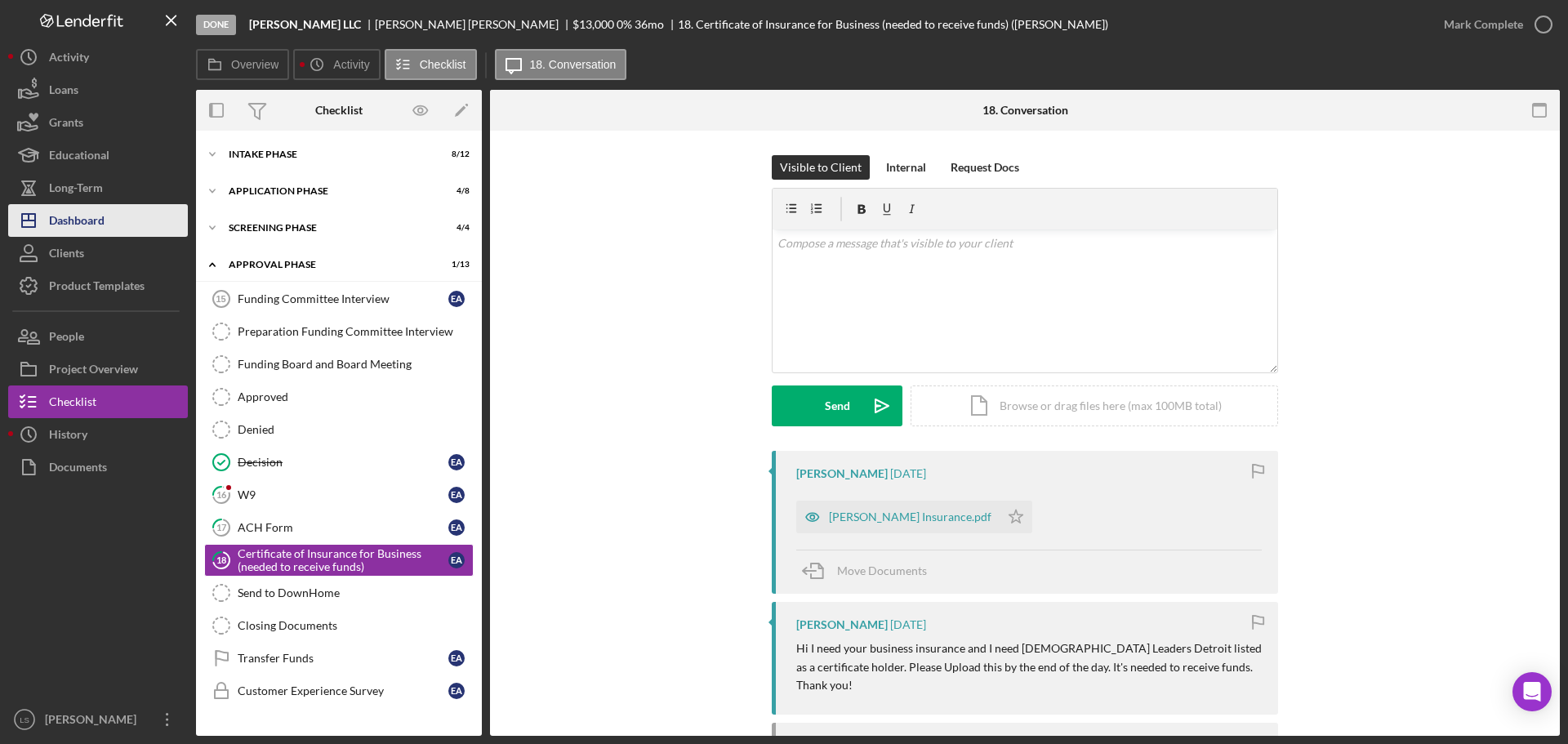
click at [114, 225] on button "Icon/Dashboard Dashboard" at bounding box center [97, 220] width 180 height 33
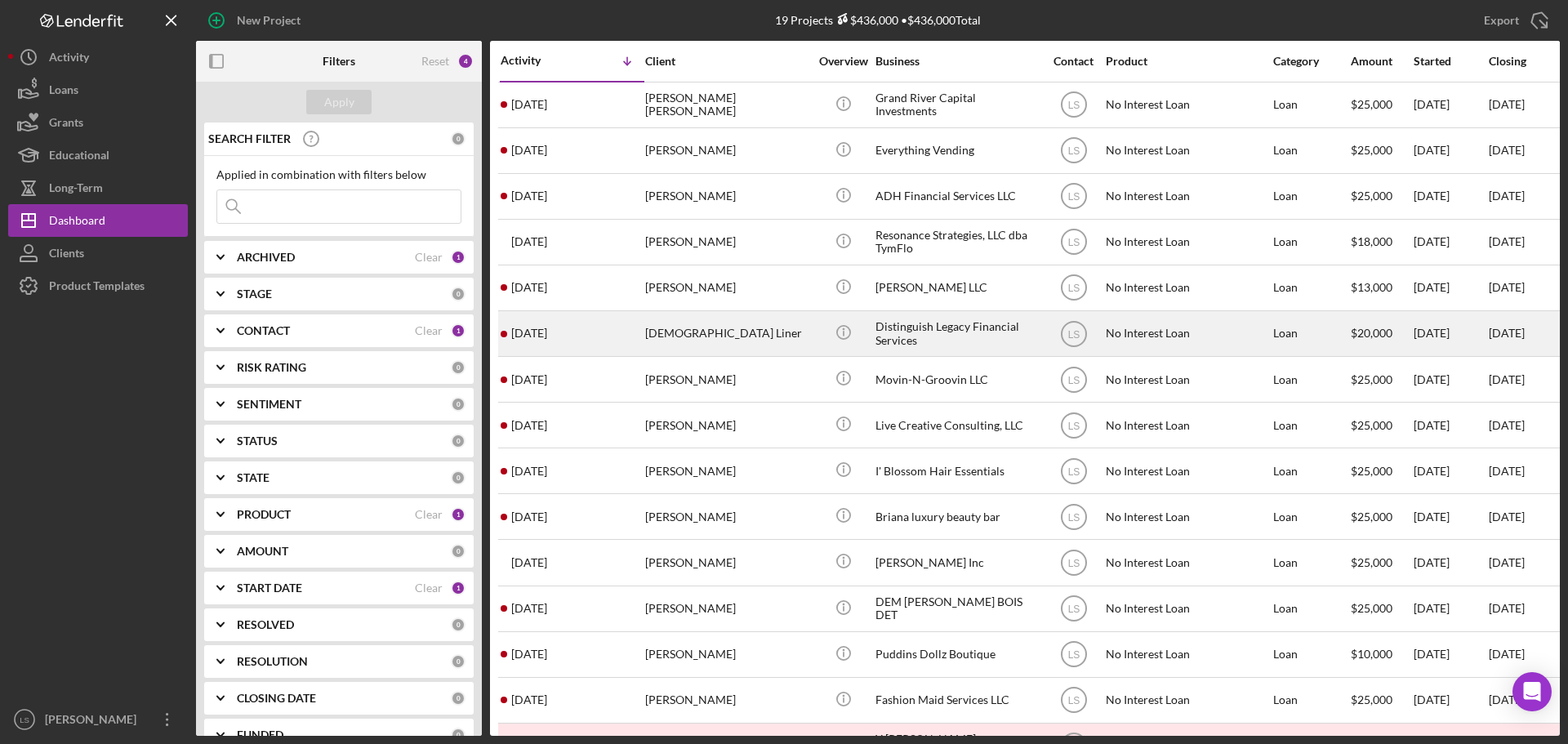
click at [687, 340] on div "Christian Liner" at bounding box center [727, 334] width 163 height 43
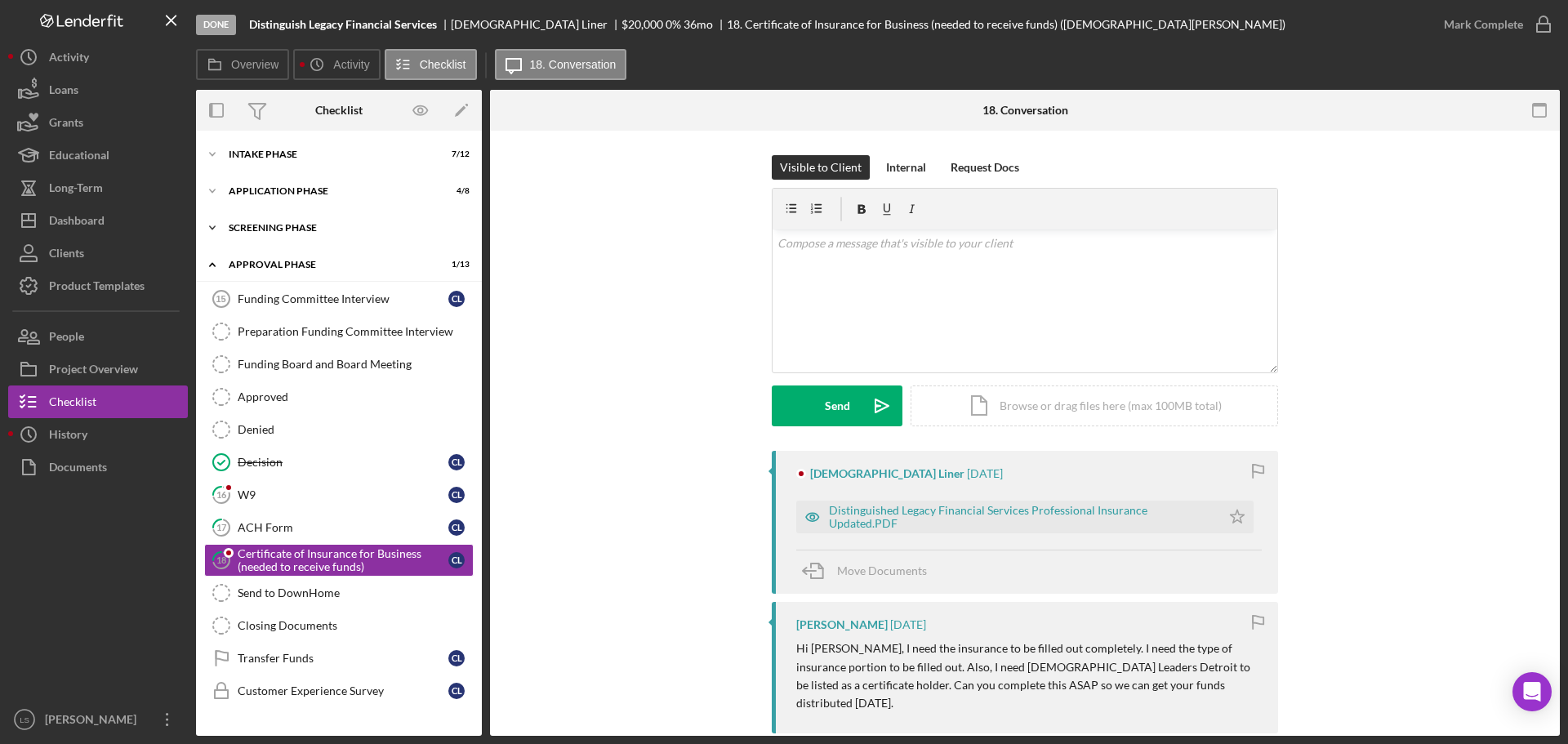
click at [340, 223] on div "Screening Phase" at bounding box center [345, 227] width 233 height 9
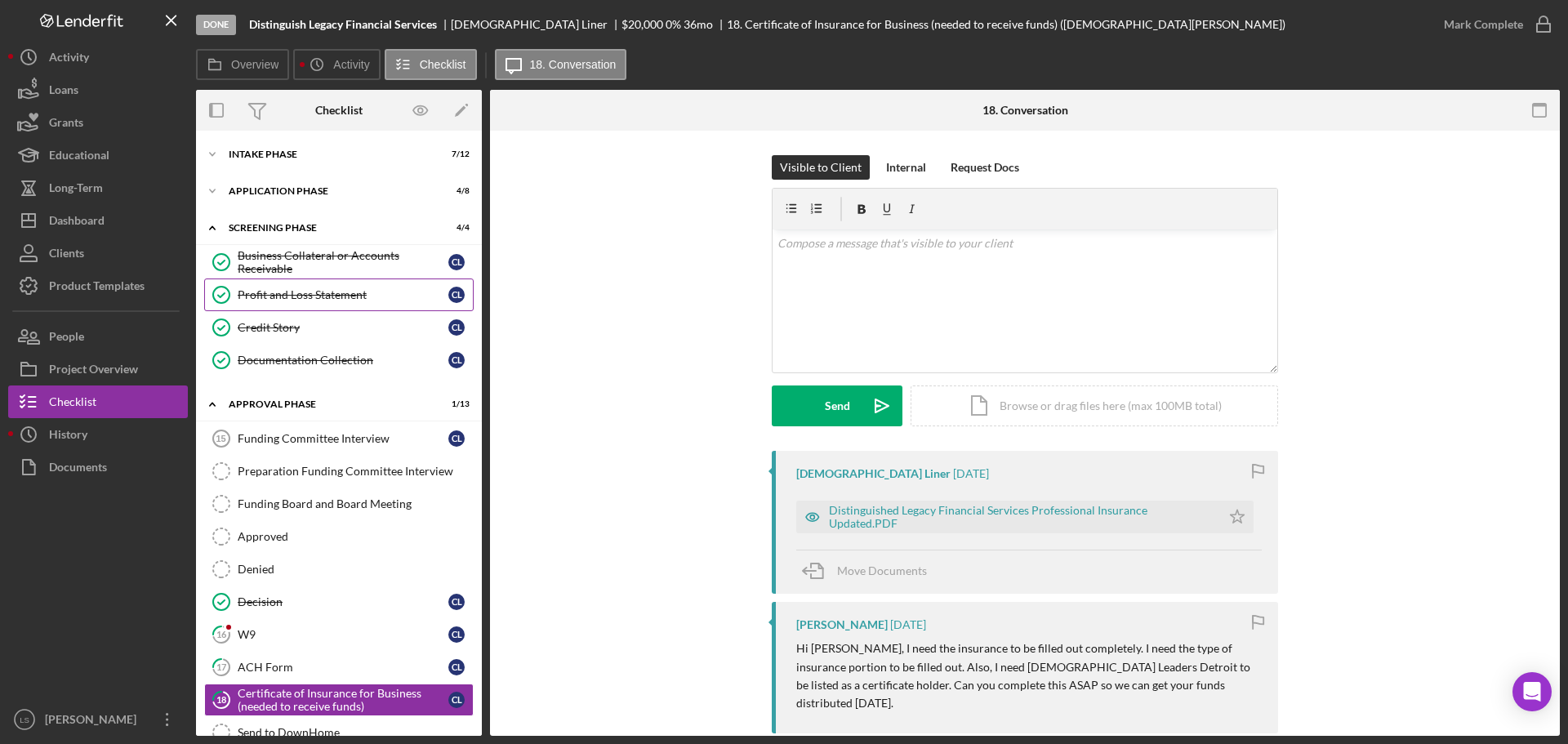
click at [335, 289] on div "Profit and Loss Statement" at bounding box center [342, 294] width 211 height 13
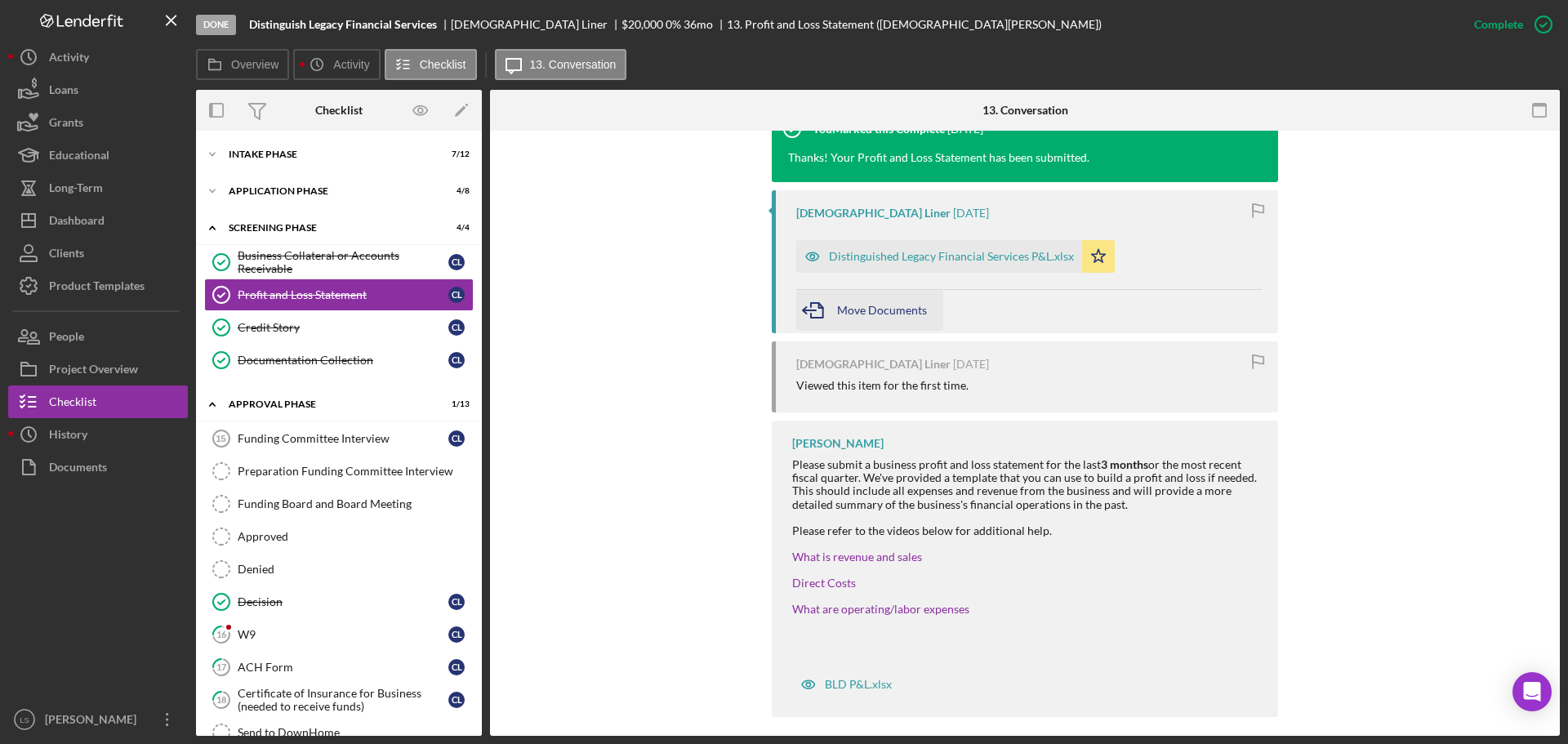
scroll to position [571, 0]
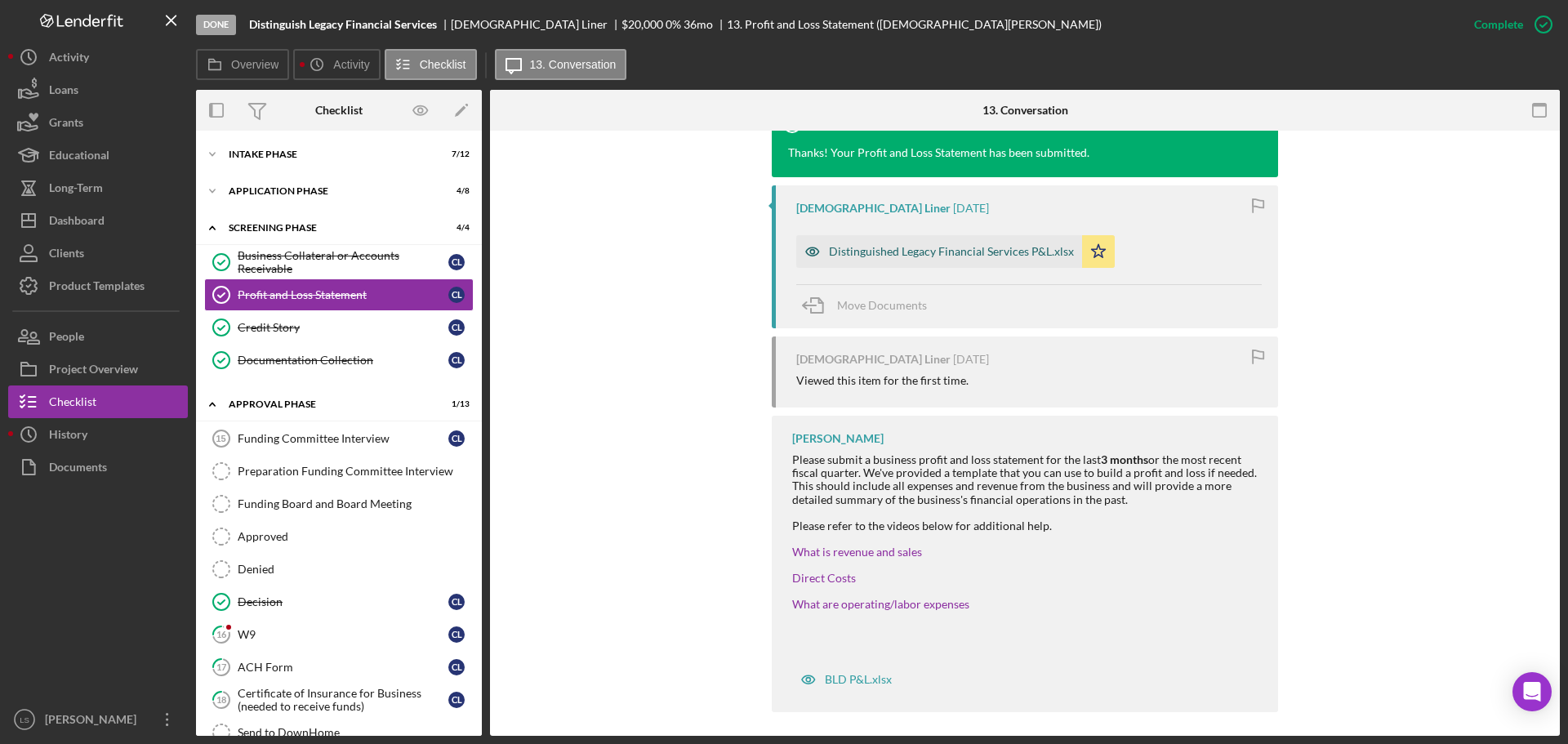
click at [879, 253] on div "Distinguished Legacy Financial Services P&L.xlsx" at bounding box center [950, 251] width 245 height 13
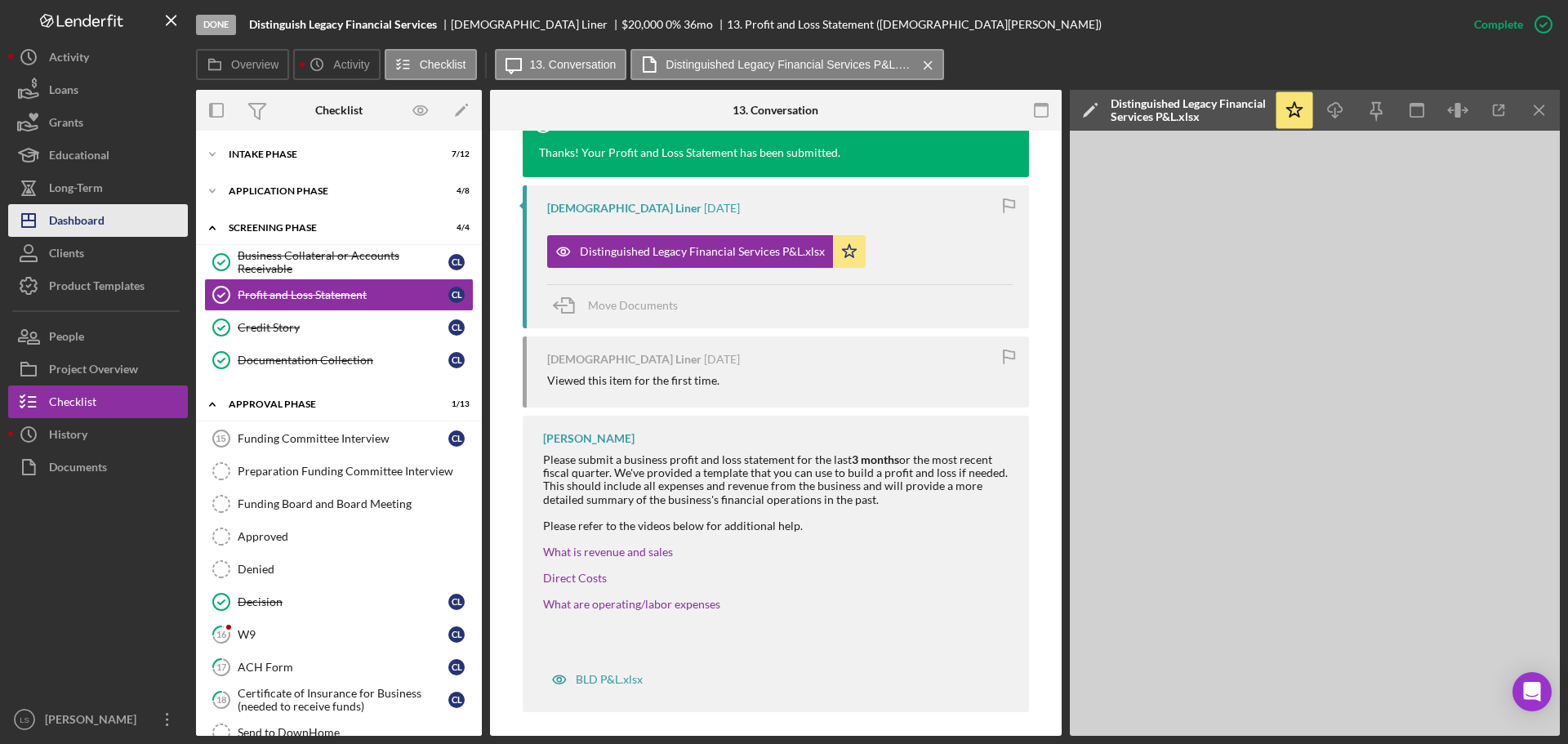
click at [100, 217] on div "Dashboard" at bounding box center [77, 222] width 56 height 37
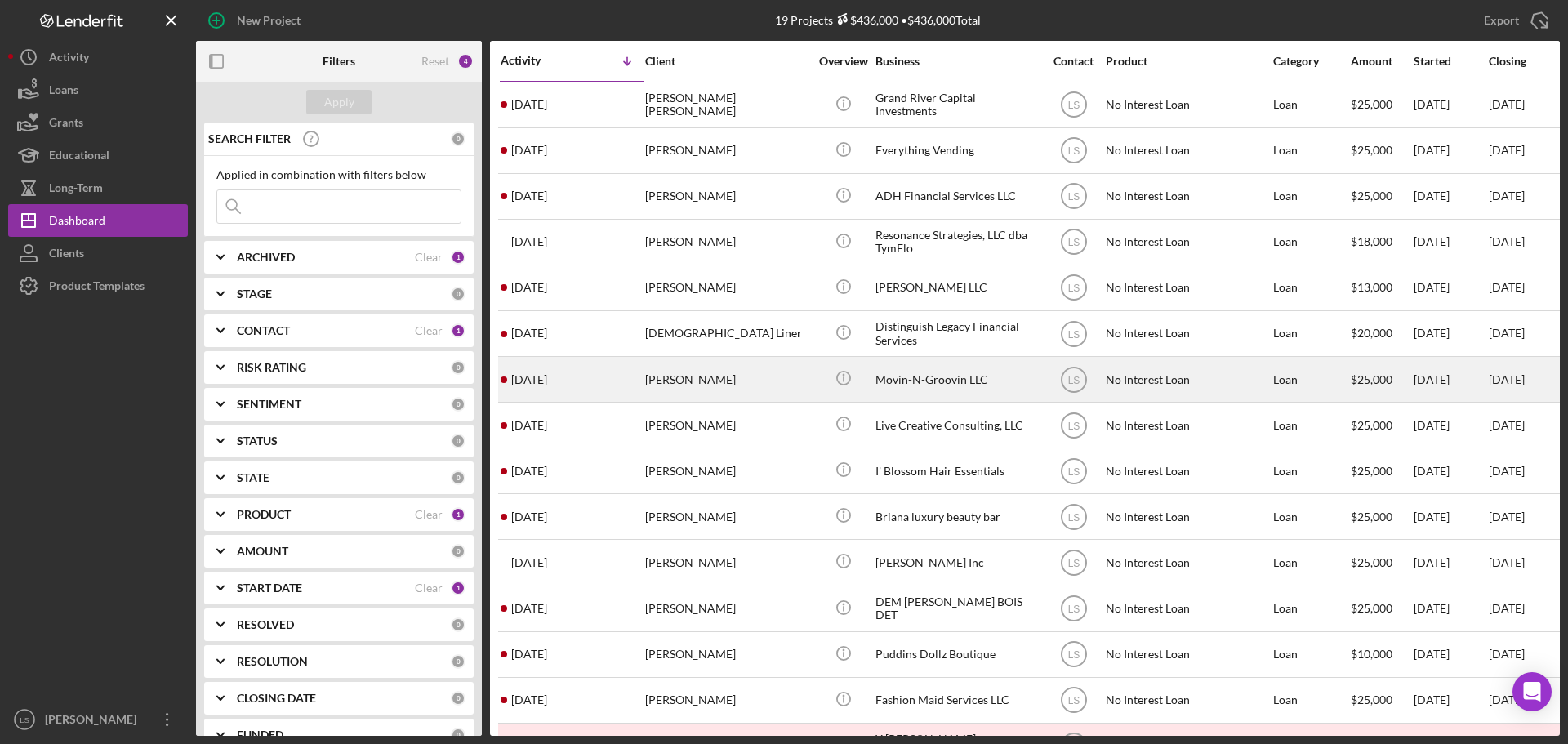
click at [743, 383] on div "Michael Parrish" at bounding box center [727, 379] width 163 height 43
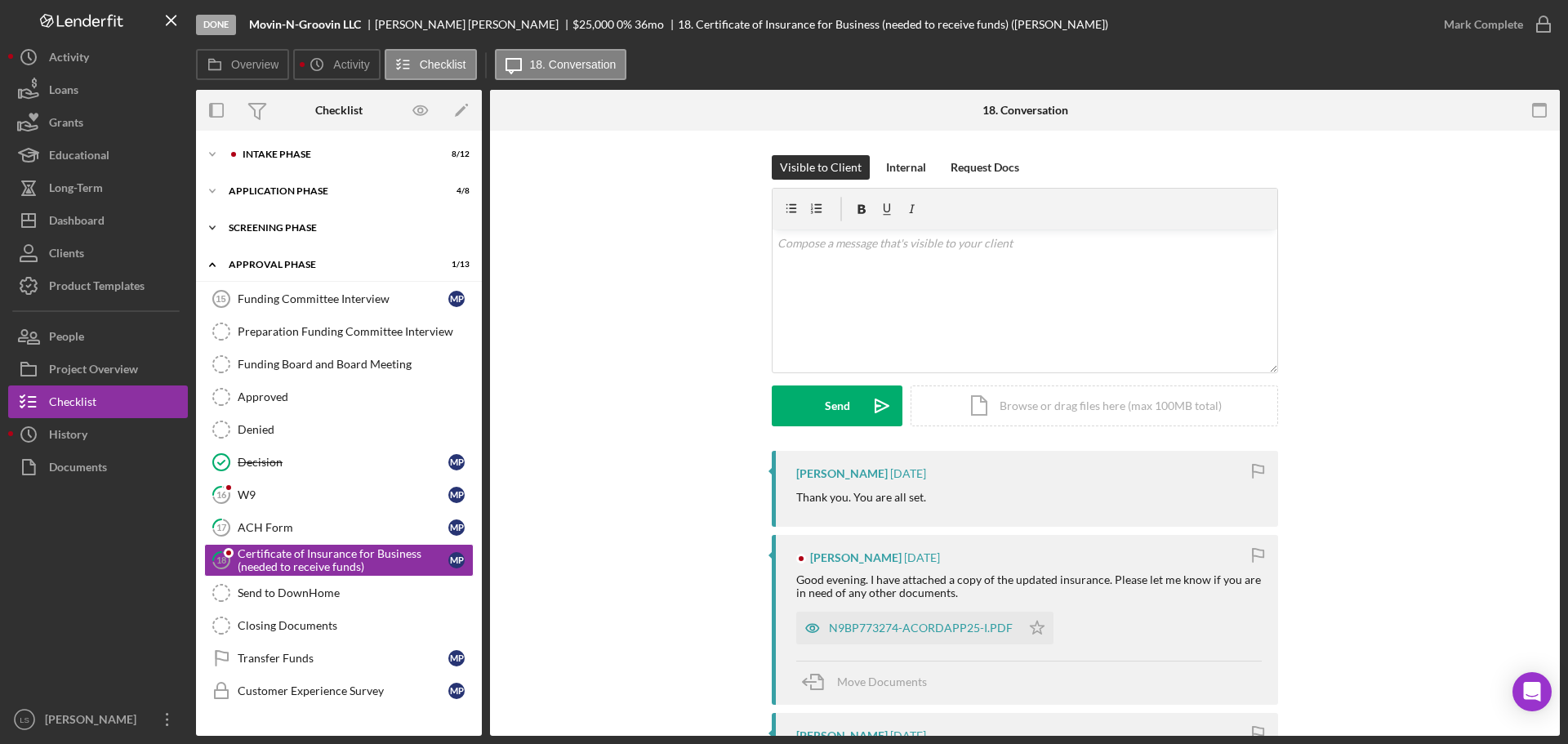
click at [378, 226] on div "Screening Phase" at bounding box center [345, 227] width 233 height 9
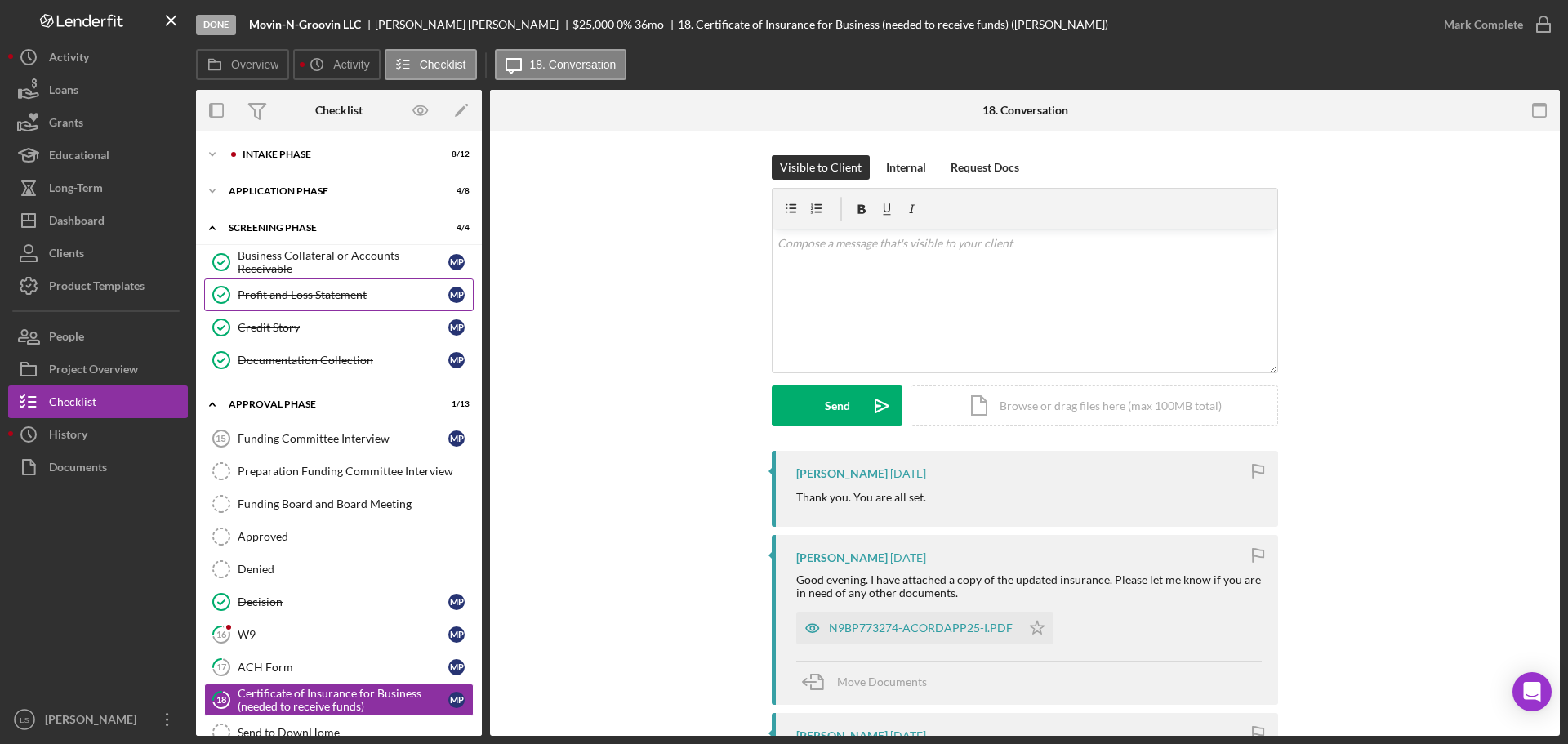
click at [335, 302] on link "Profit and Loss Statement Profit and Loss Statement M P" at bounding box center [338, 295] width 269 height 33
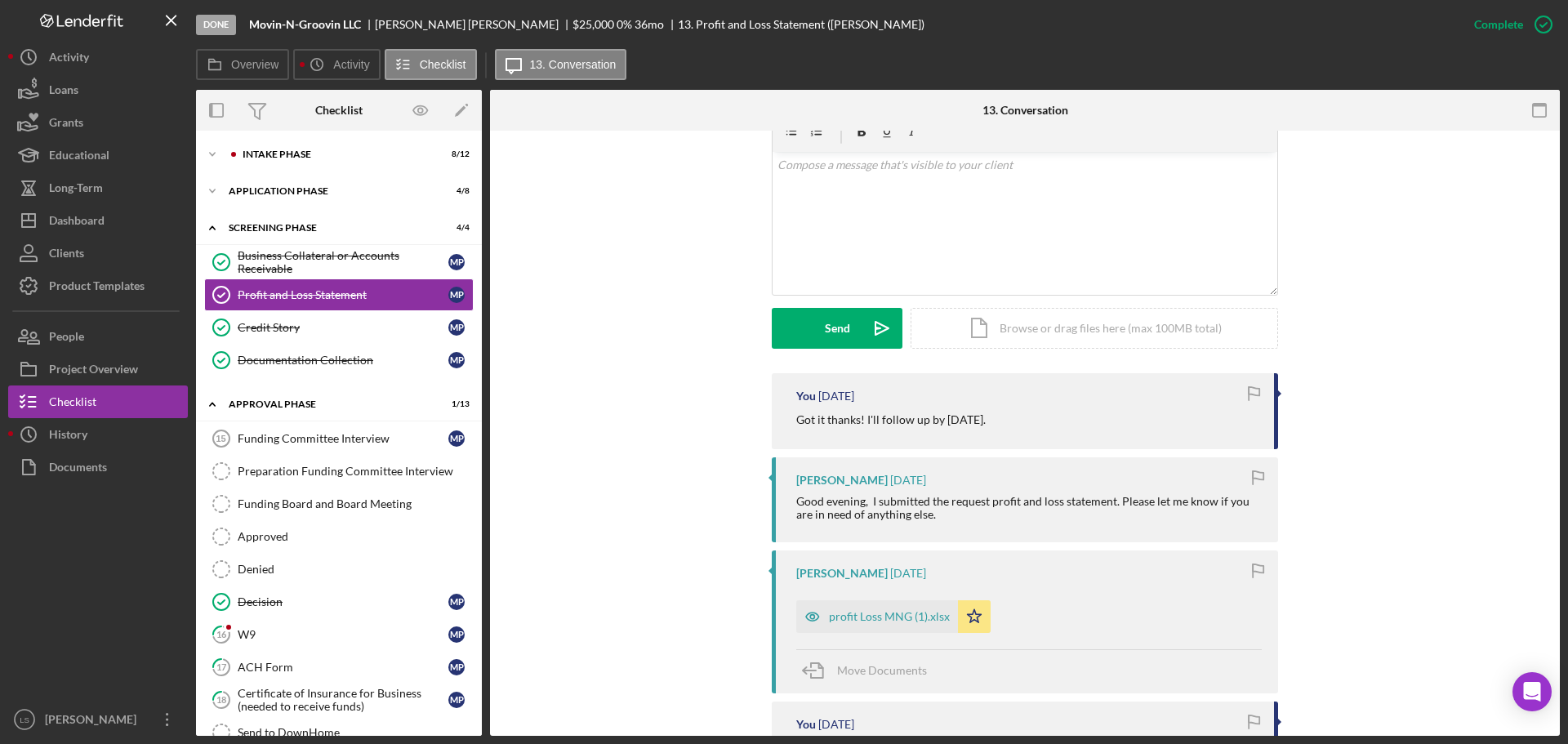
scroll to position [327, 0]
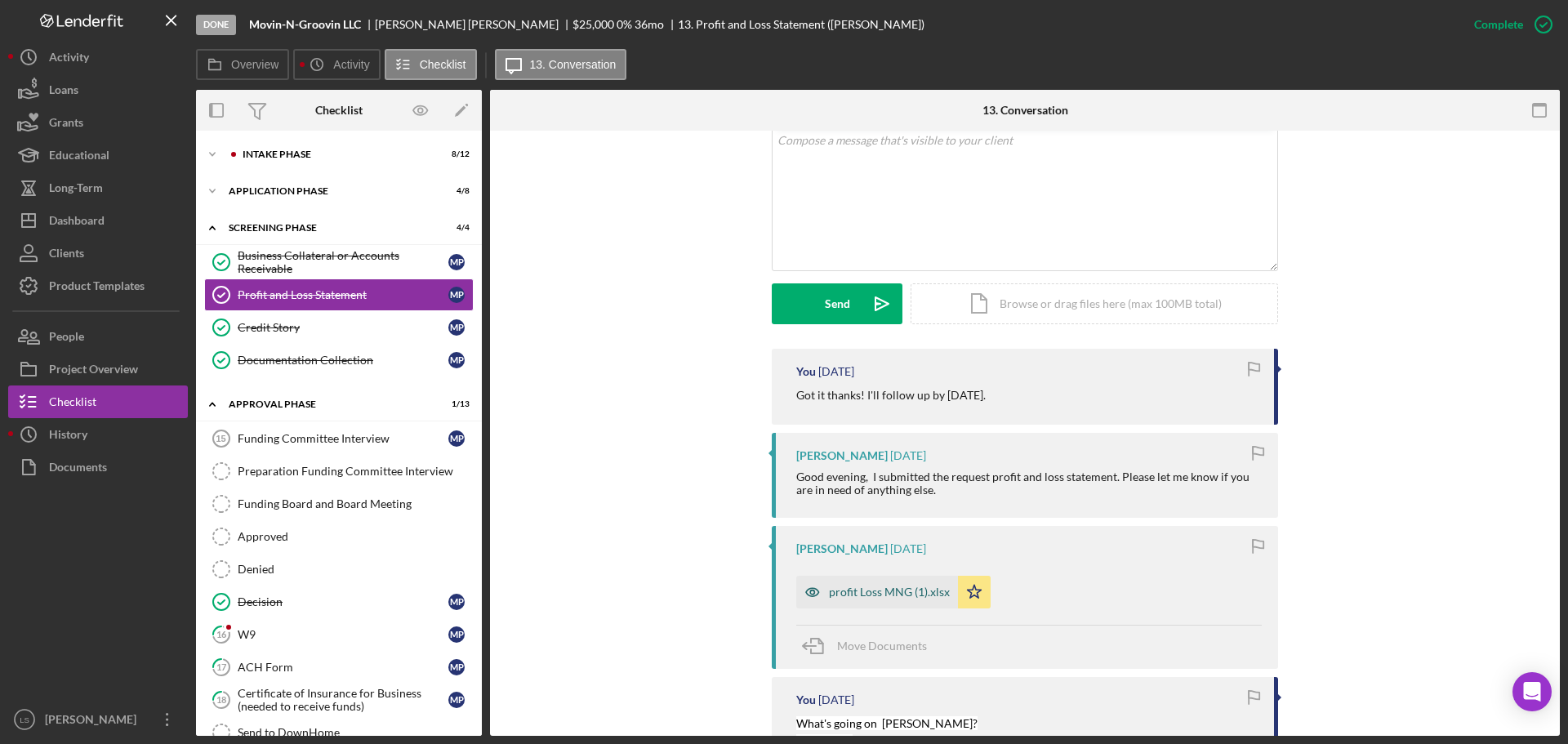
click at [888, 593] on div "profit Loss MNG (1).xlsx" at bounding box center [889, 592] width 120 height 13
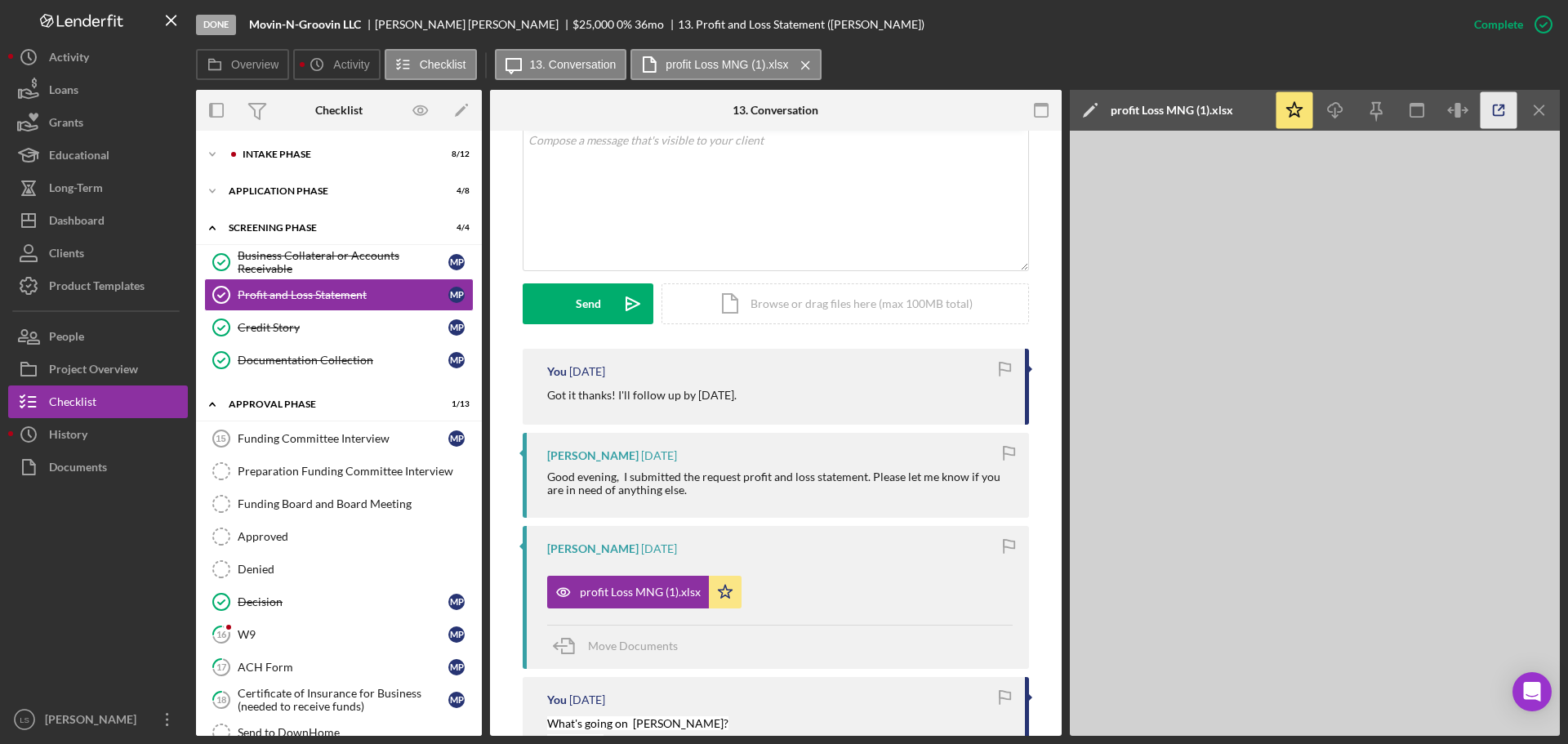
click at [1491, 114] on icon "button" at bounding box center [1498, 110] width 37 height 37
click at [122, 219] on button "Icon/Dashboard Dashboard" at bounding box center [97, 220] width 180 height 33
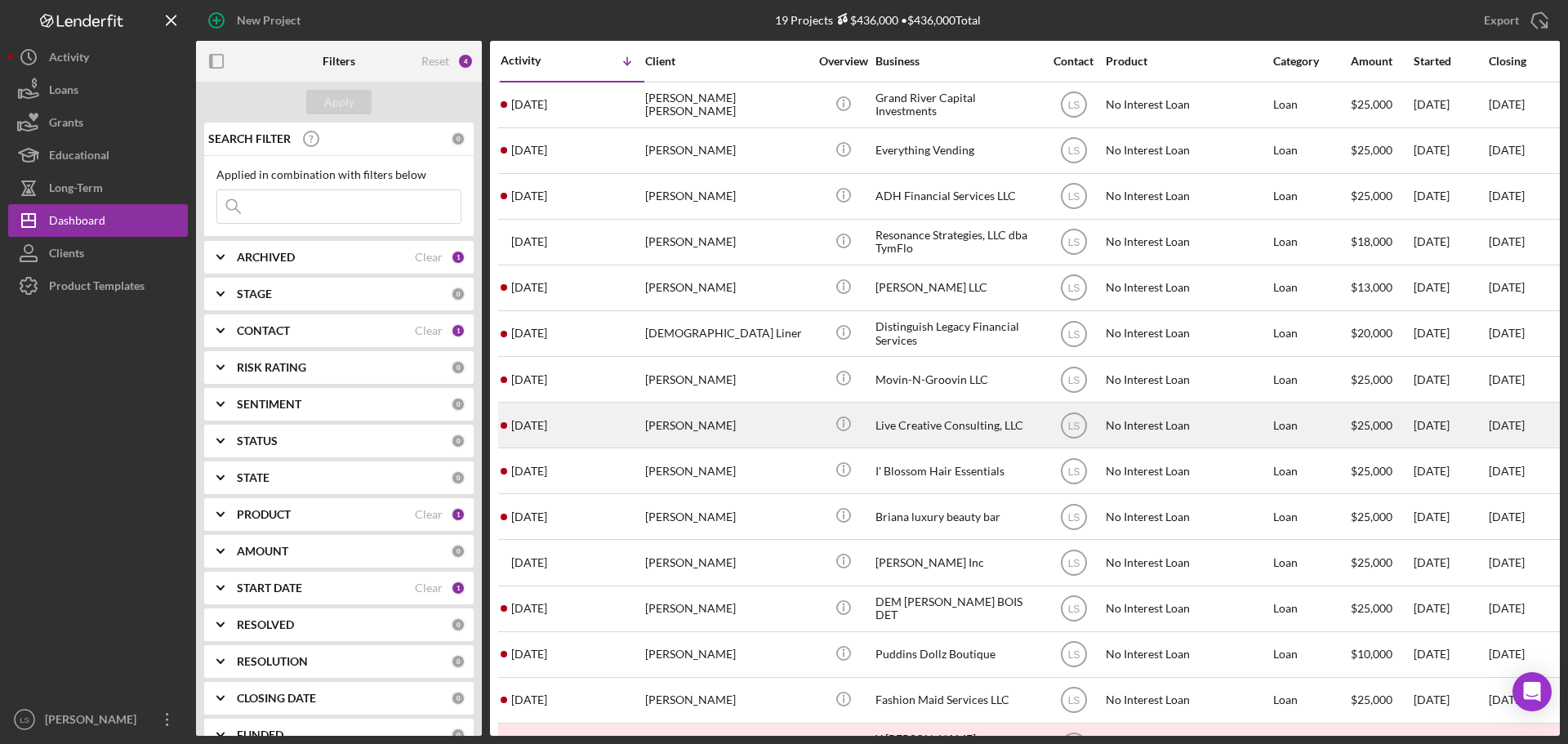
click at [778, 437] on div "Joyell Lewis" at bounding box center [727, 425] width 163 height 43
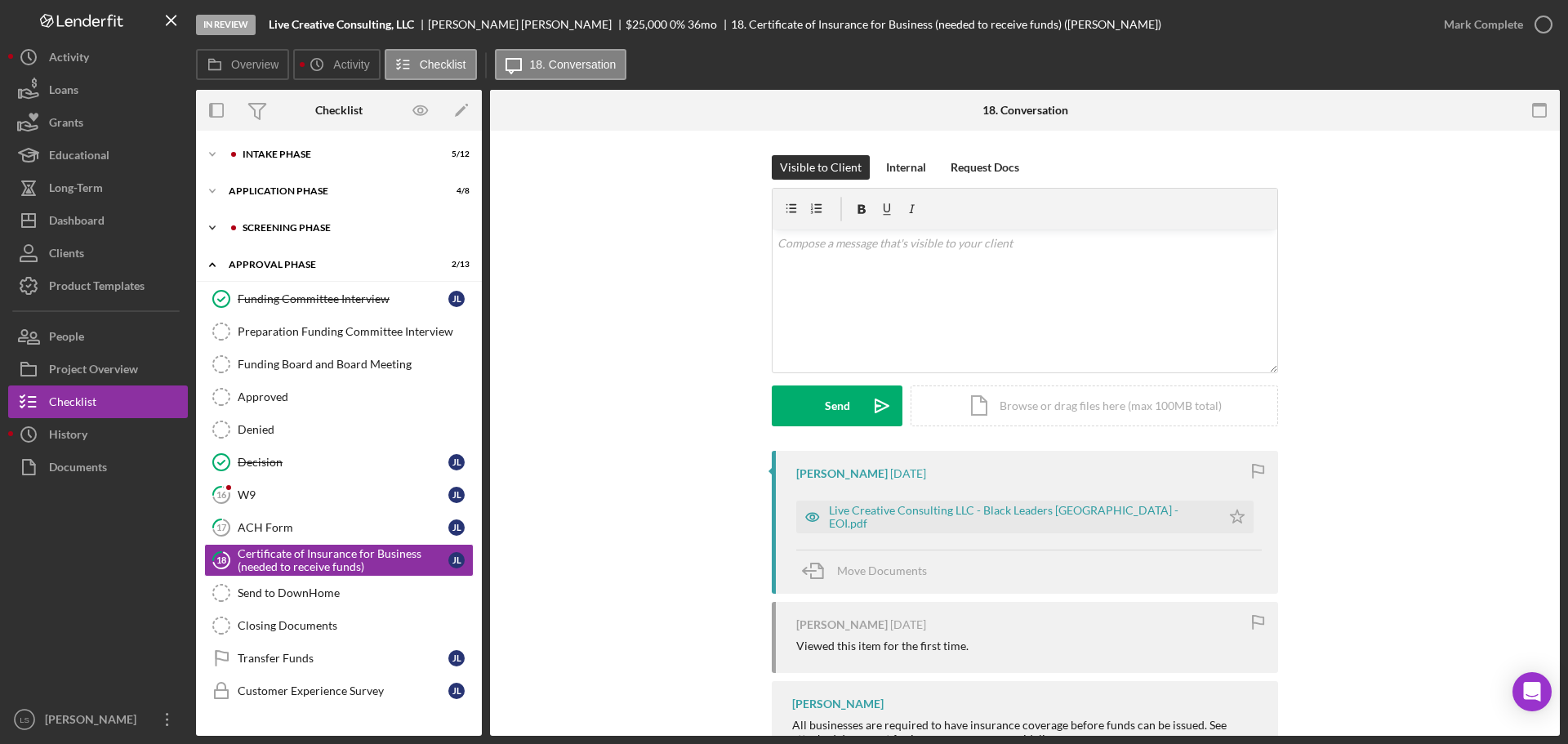
click at [364, 230] on div "Screening Phase" at bounding box center [352, 227] width 218 height 9
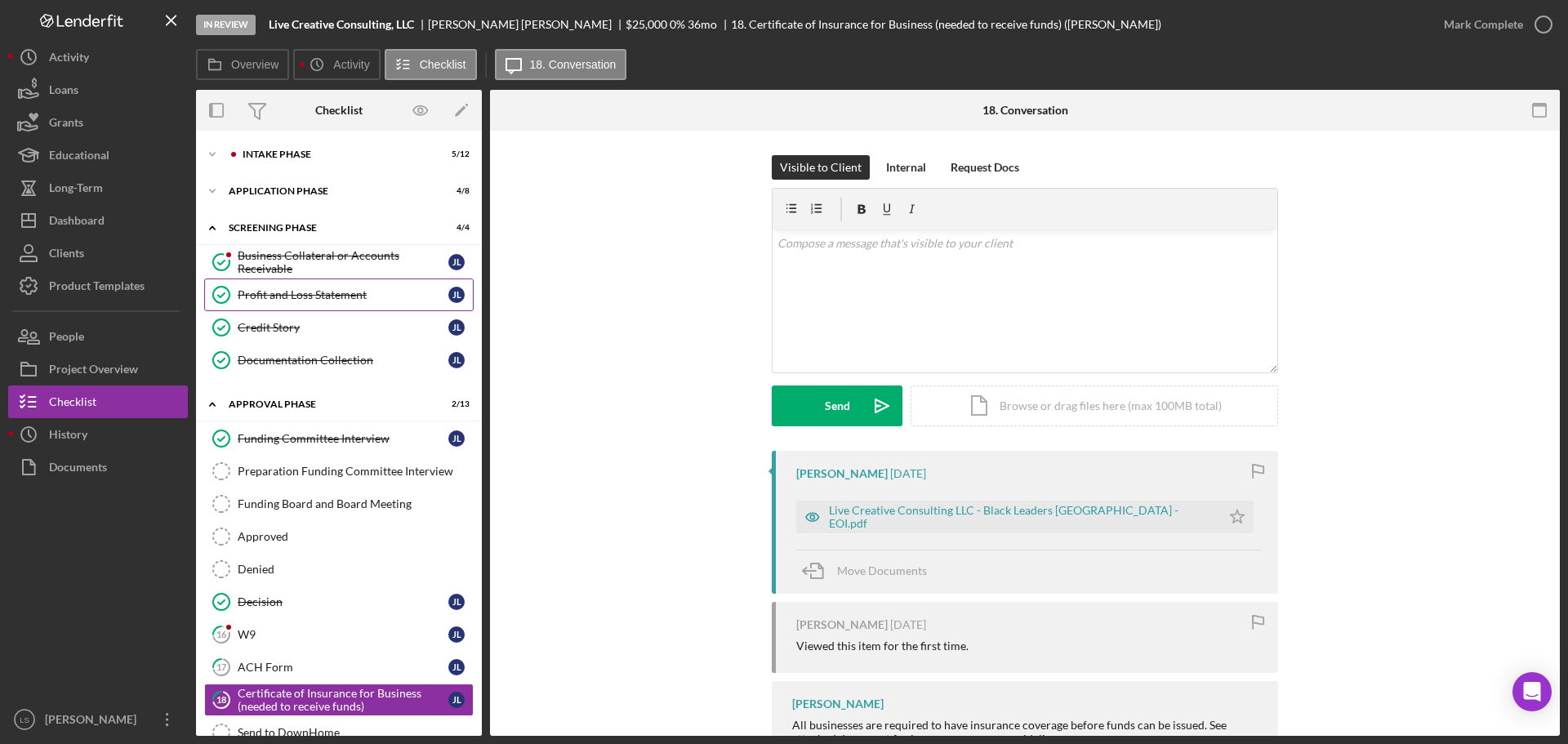
click at [330, 294] on div "Profit and Loss Statement" at bounding box center [342, 294] width 211 height 13
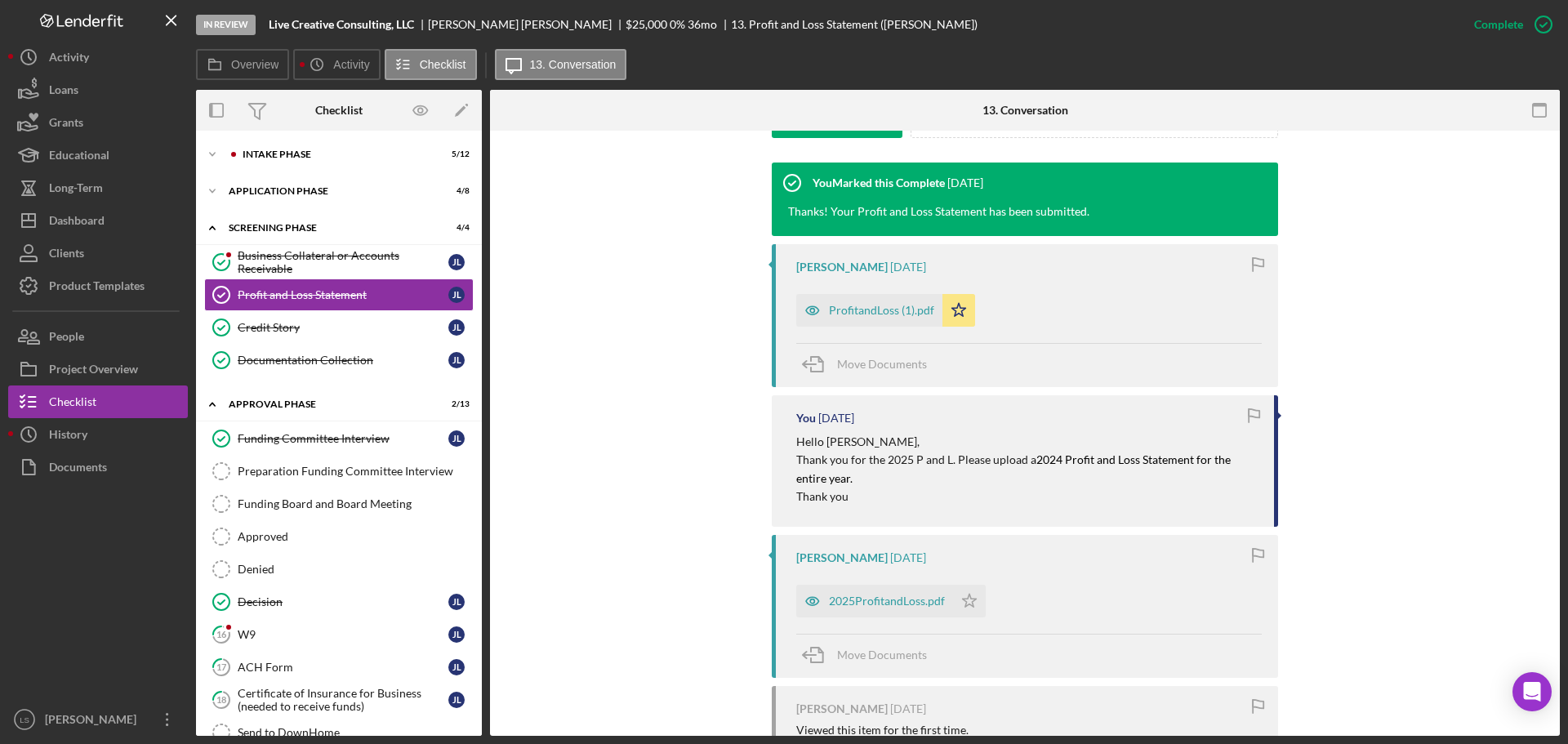
scroll to position [490, 0]
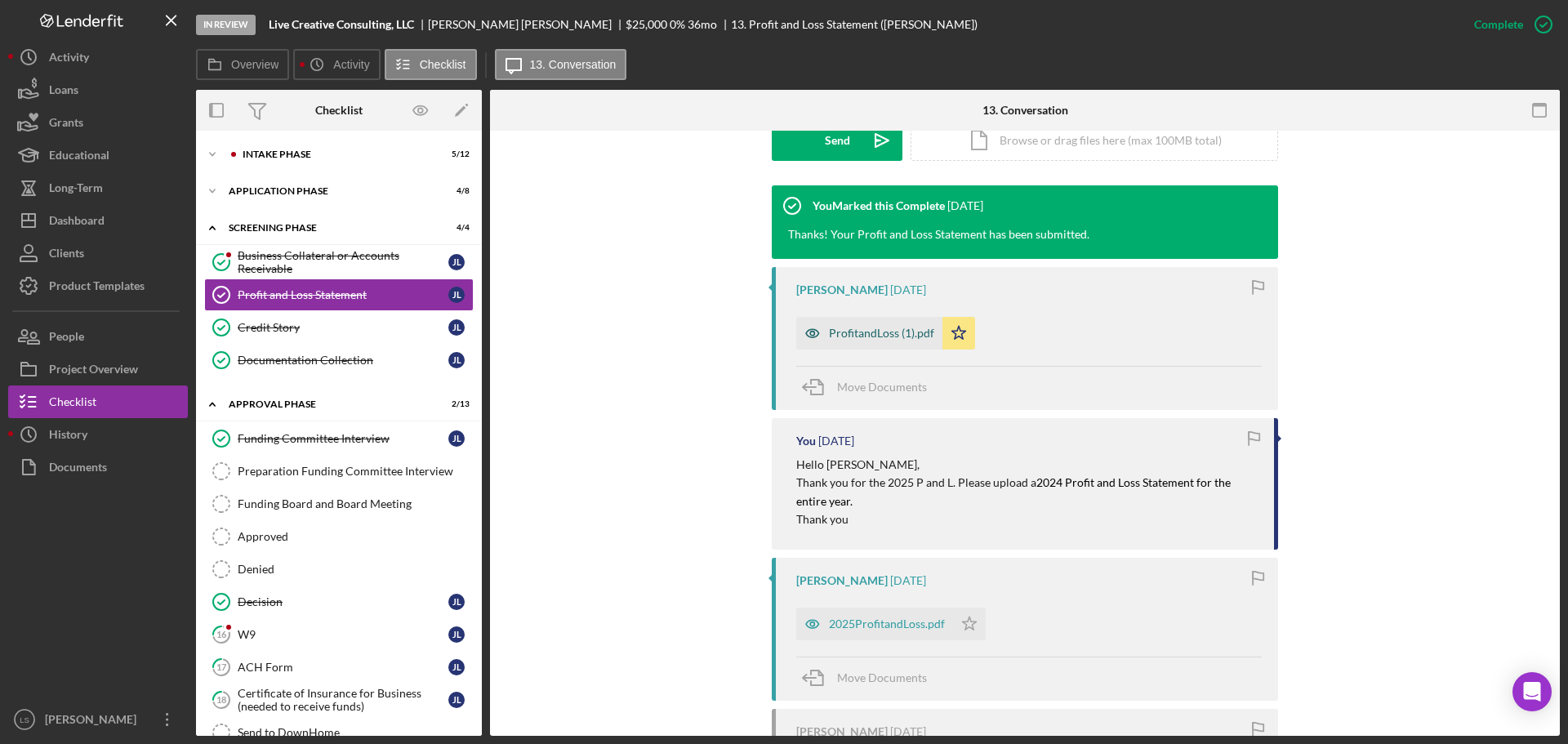
click at [851, 334] on div "ProfitandLoss (1).pdf" at bounding box center [881, 333] width 105 height 13
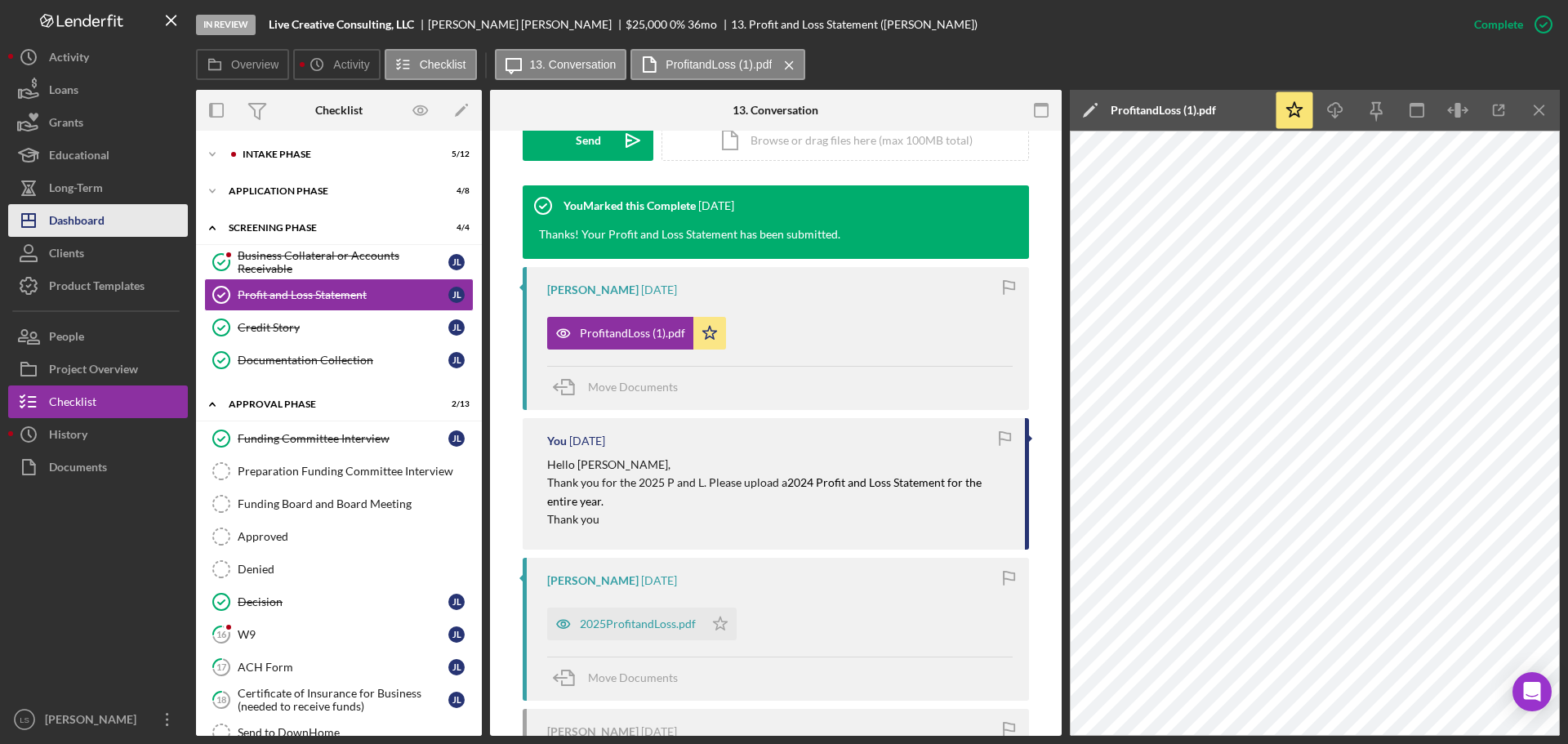
click at [78, 220] on div "Dashboard" at bounding box center [77, 222] width 56 height 37
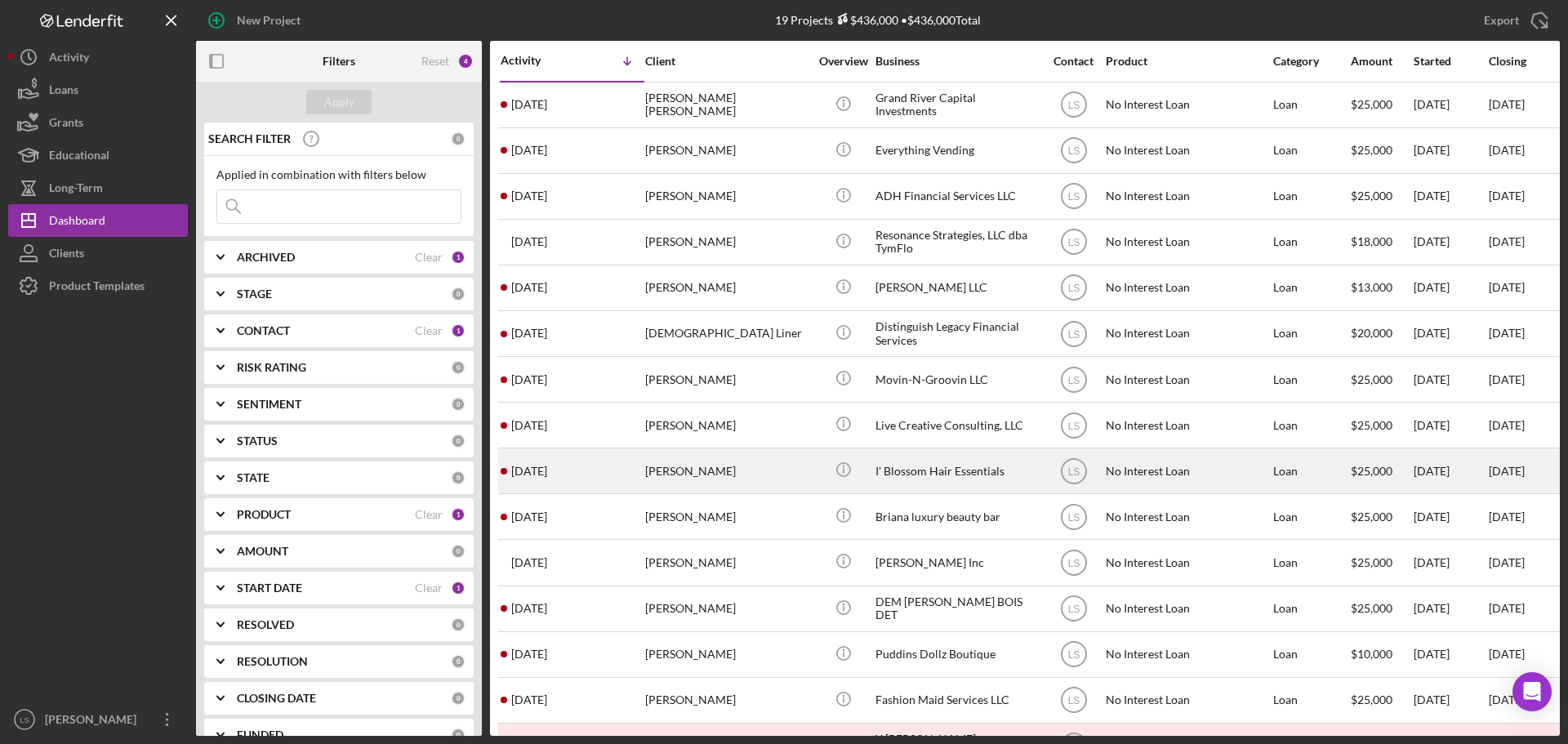
click at [717, 477] on div "Iris Humes" at bounding box center [727, 470] width 163 height 43
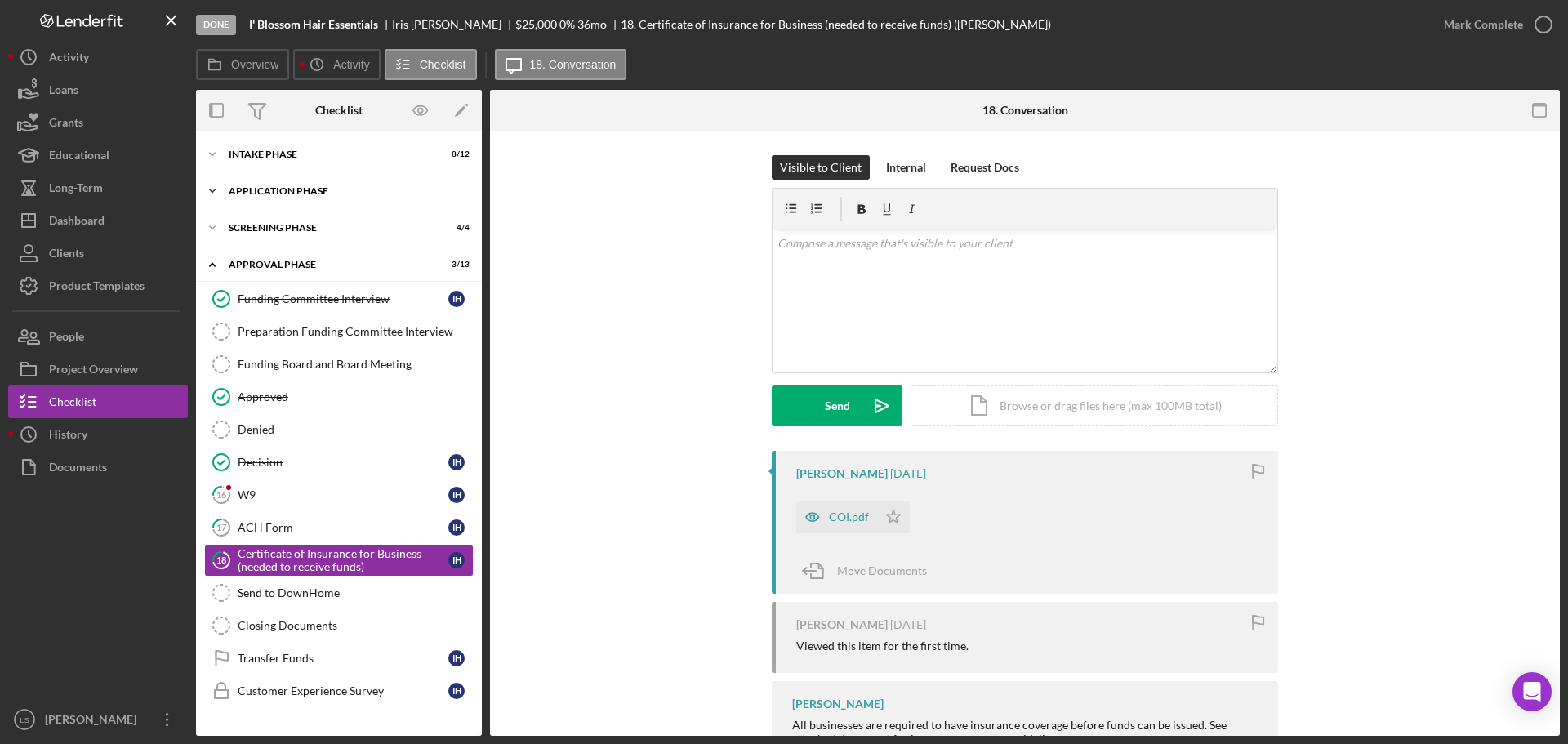
click at [403, 203] on div "Icon/Expander Application Phase 4 / 8" at bounding box center [339, 191] width 286 height 33
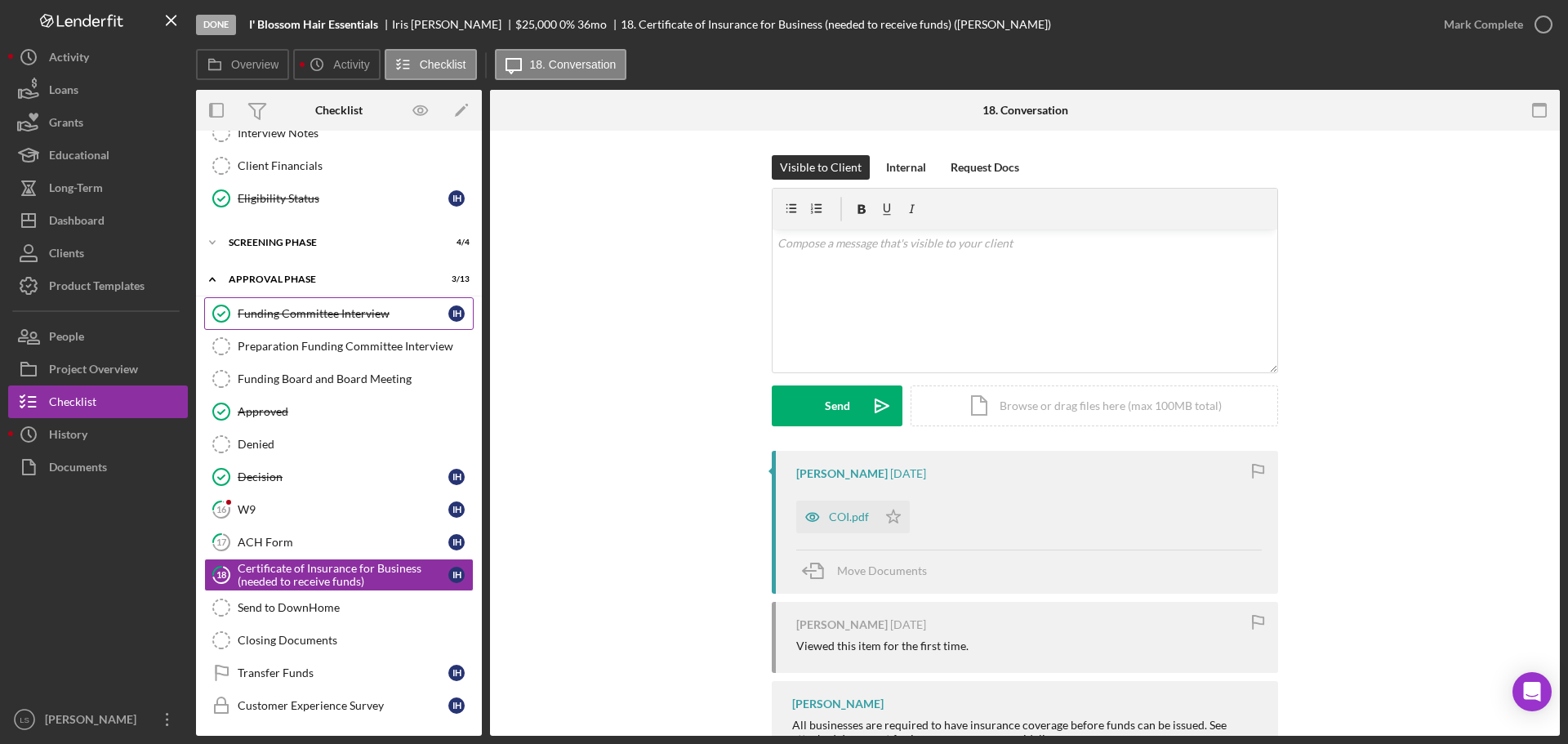
scroll to position [258, 0]
click at [366, 248] on div "Icon/Expander Screening Phase 4 / 4" at bounding box center [339, 240] width 286 height 33
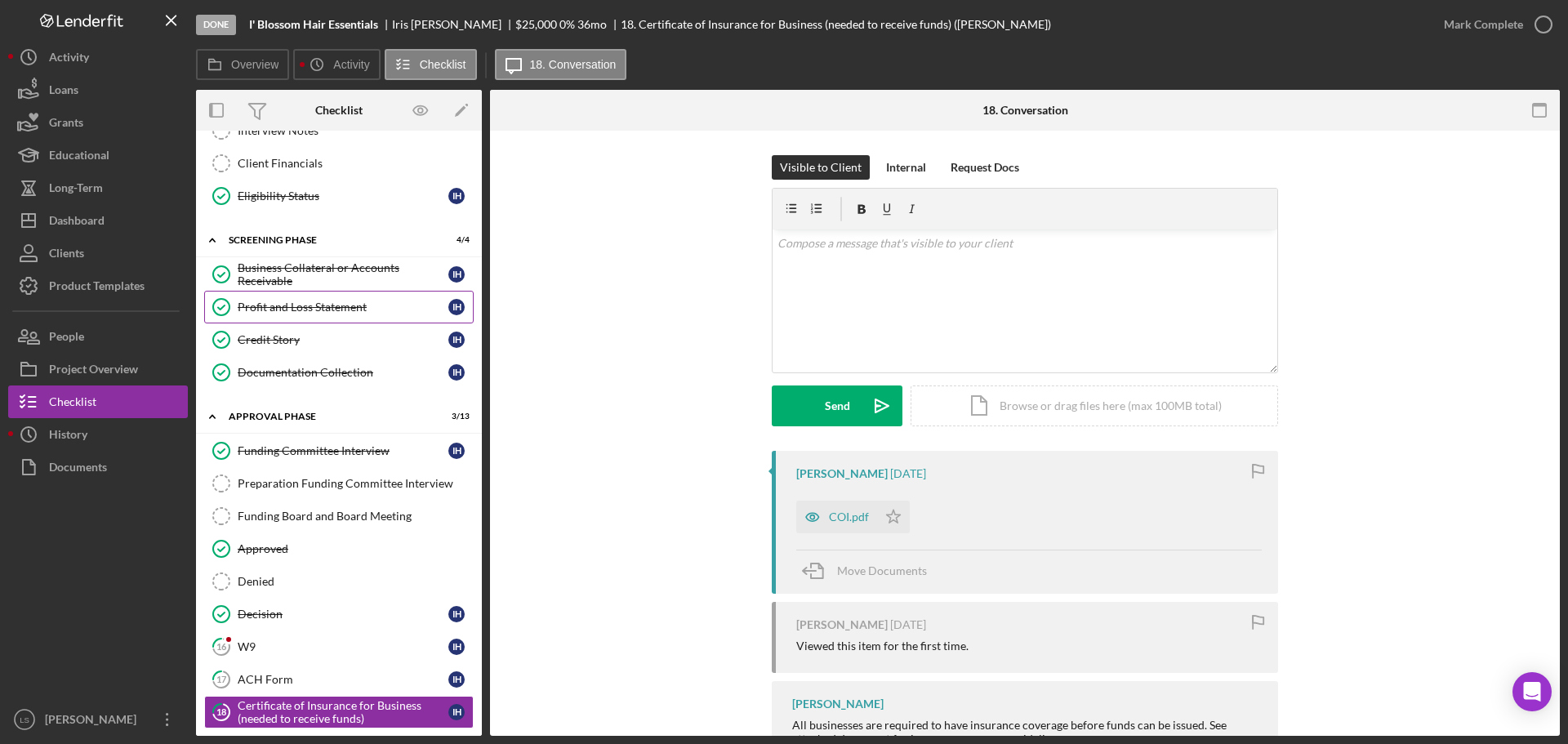
click at [355, 315] on link "Profit and Loss Statement Profit and Loss Statement I H" at bounding box center [338, 307] width 269 height 33
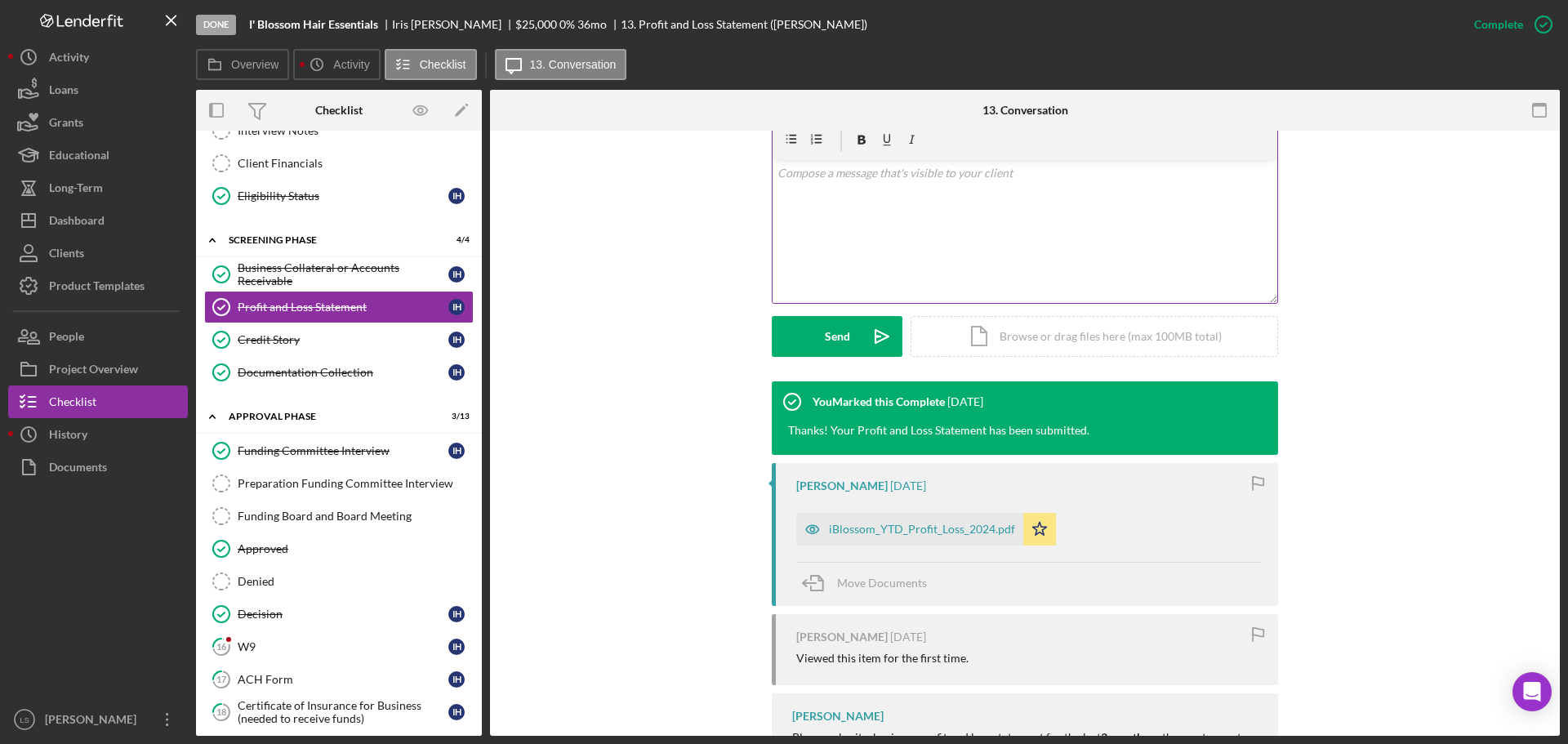
scroll to position [581, 0]
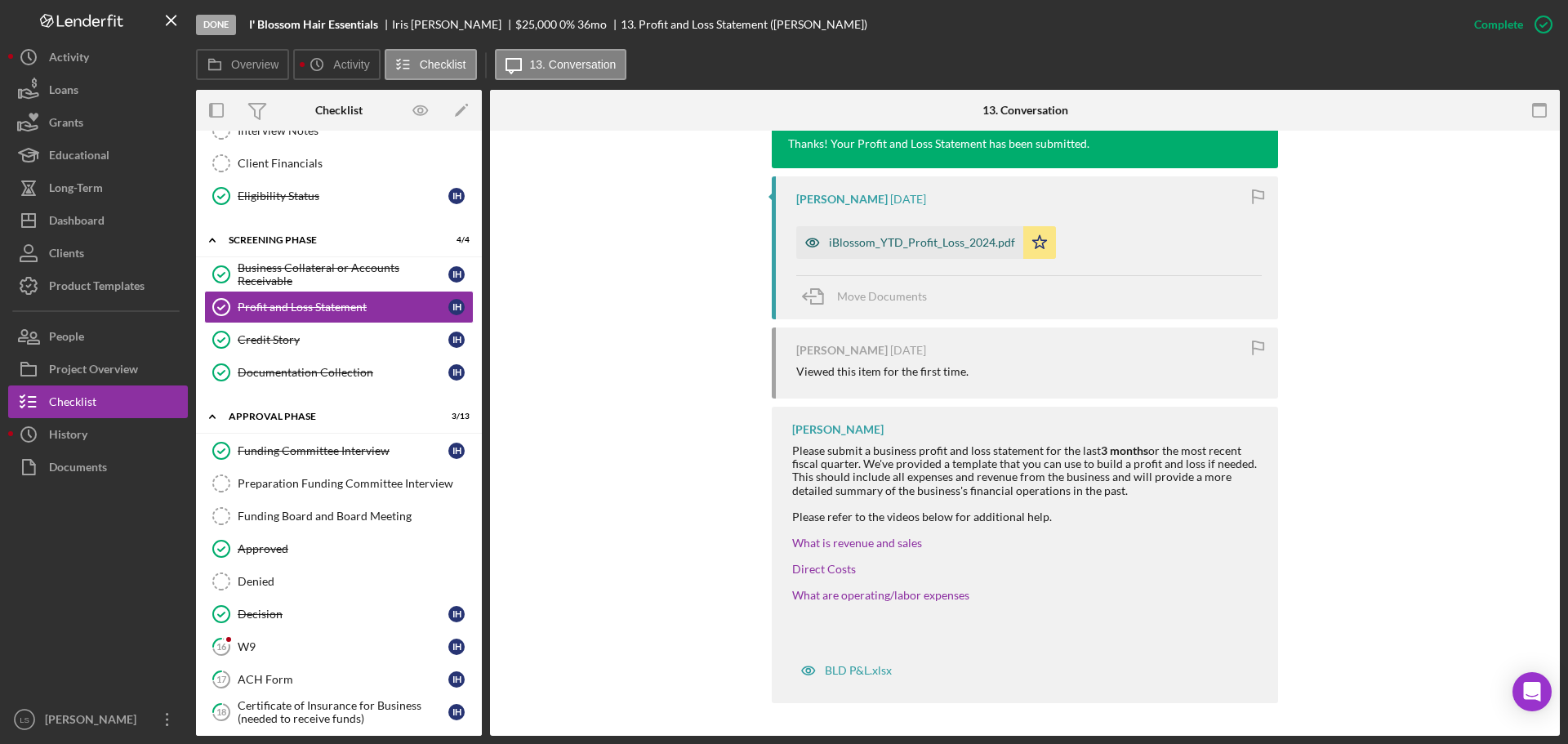
click at [929, 236] on div "iBlossom_YTD_Profit_Loss_2024.pdf" at bounding box center [921, 242] width 186 height 13
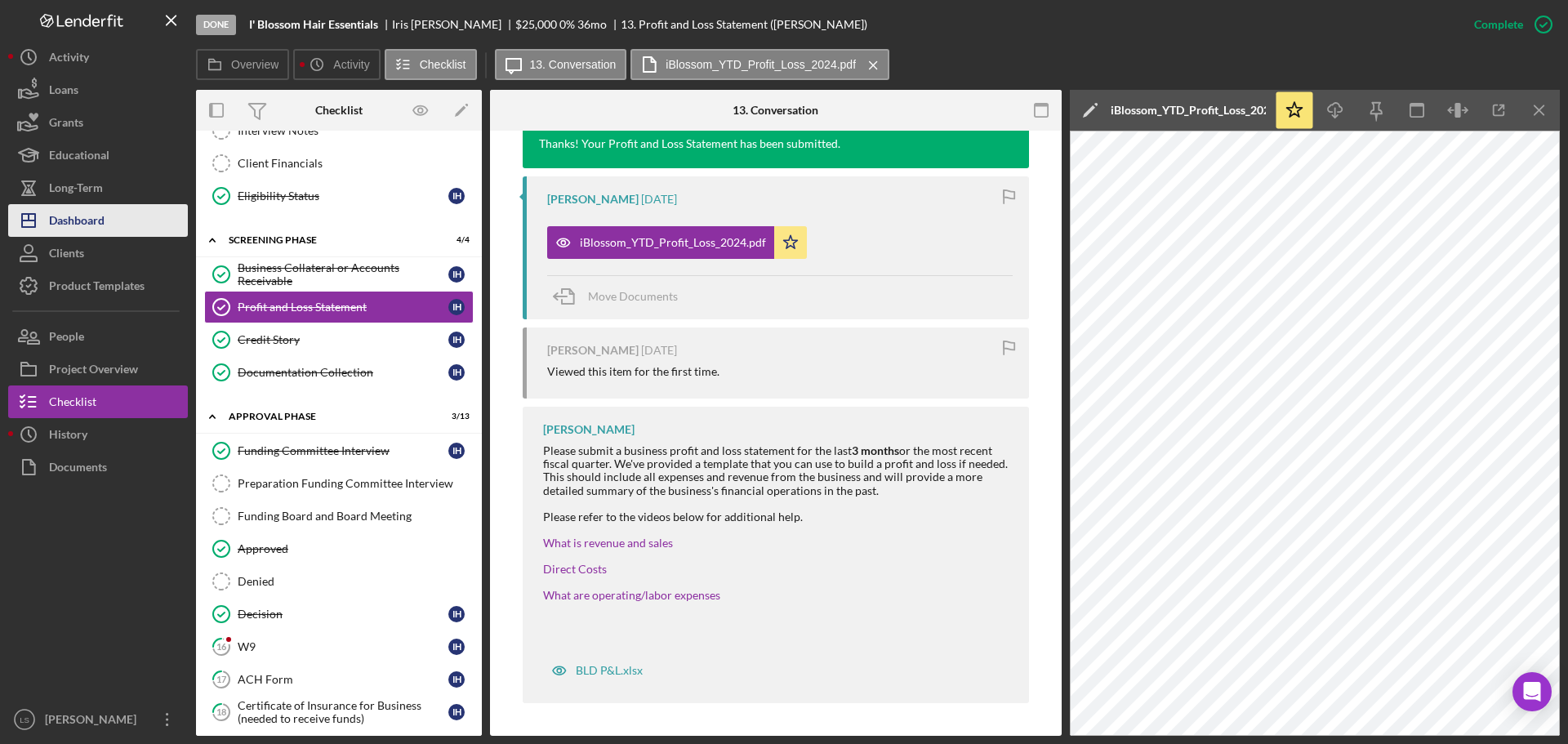
drag, startPoint x: 115, startPoint y: 219, endPoint x: 174, endPoint y: 219, distance: 59.0
click at [115, 219] on button "Icon/Dashboard Dashboard" at bounding box center [97, 220] width 180 height 33
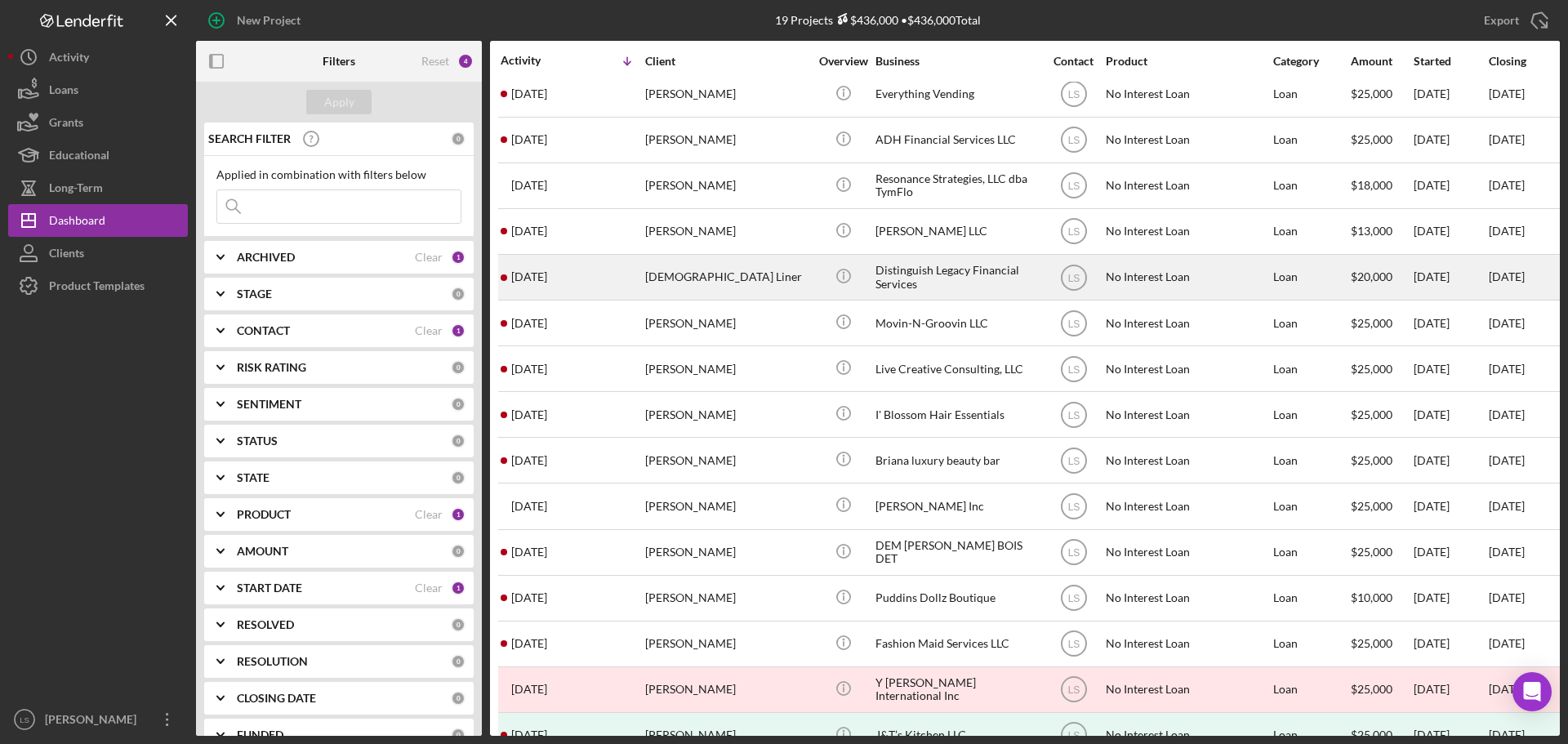
scroll to position [82, 0]
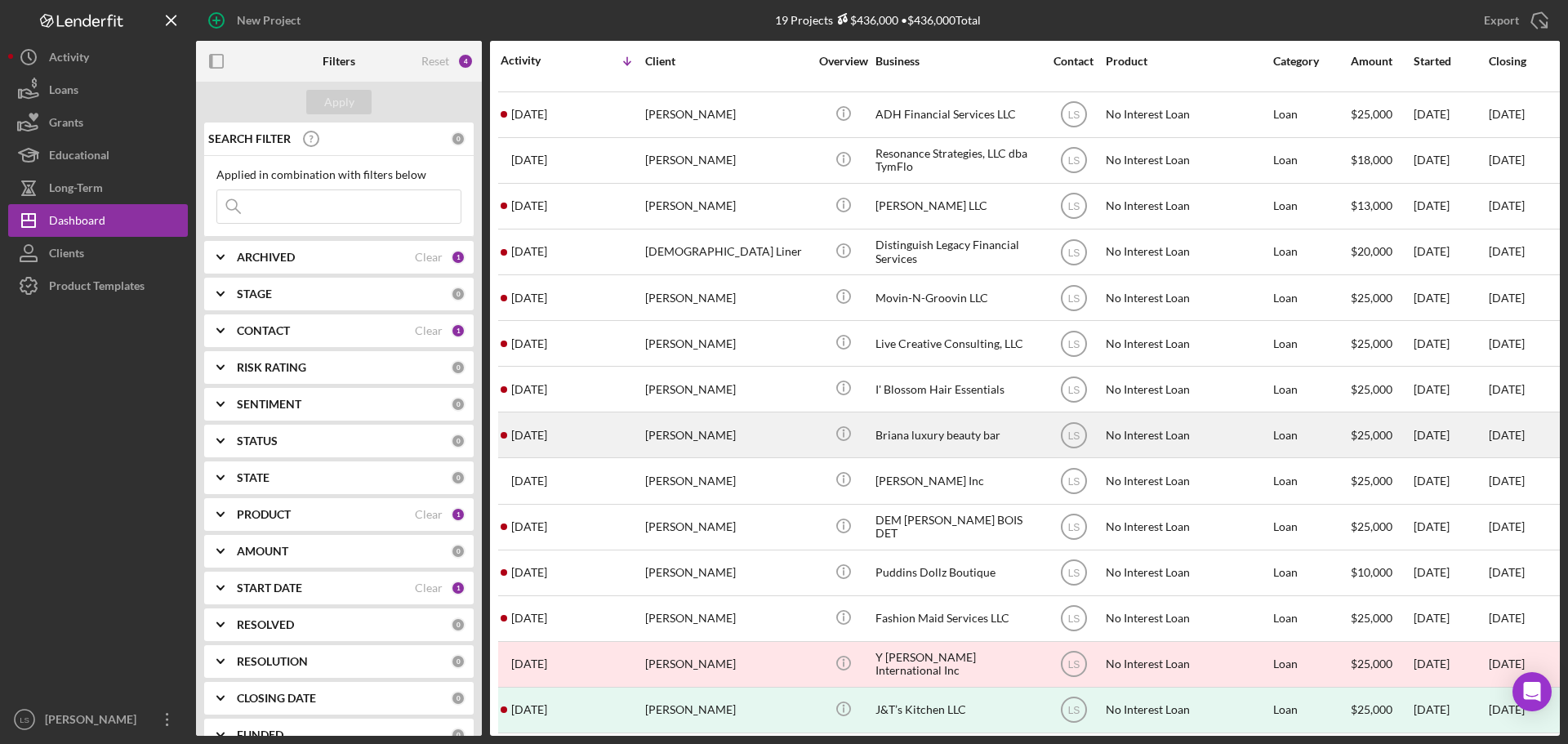
click at [762, 435] on div "Briana White" at bounding box center [727, 434] width 163 height 43
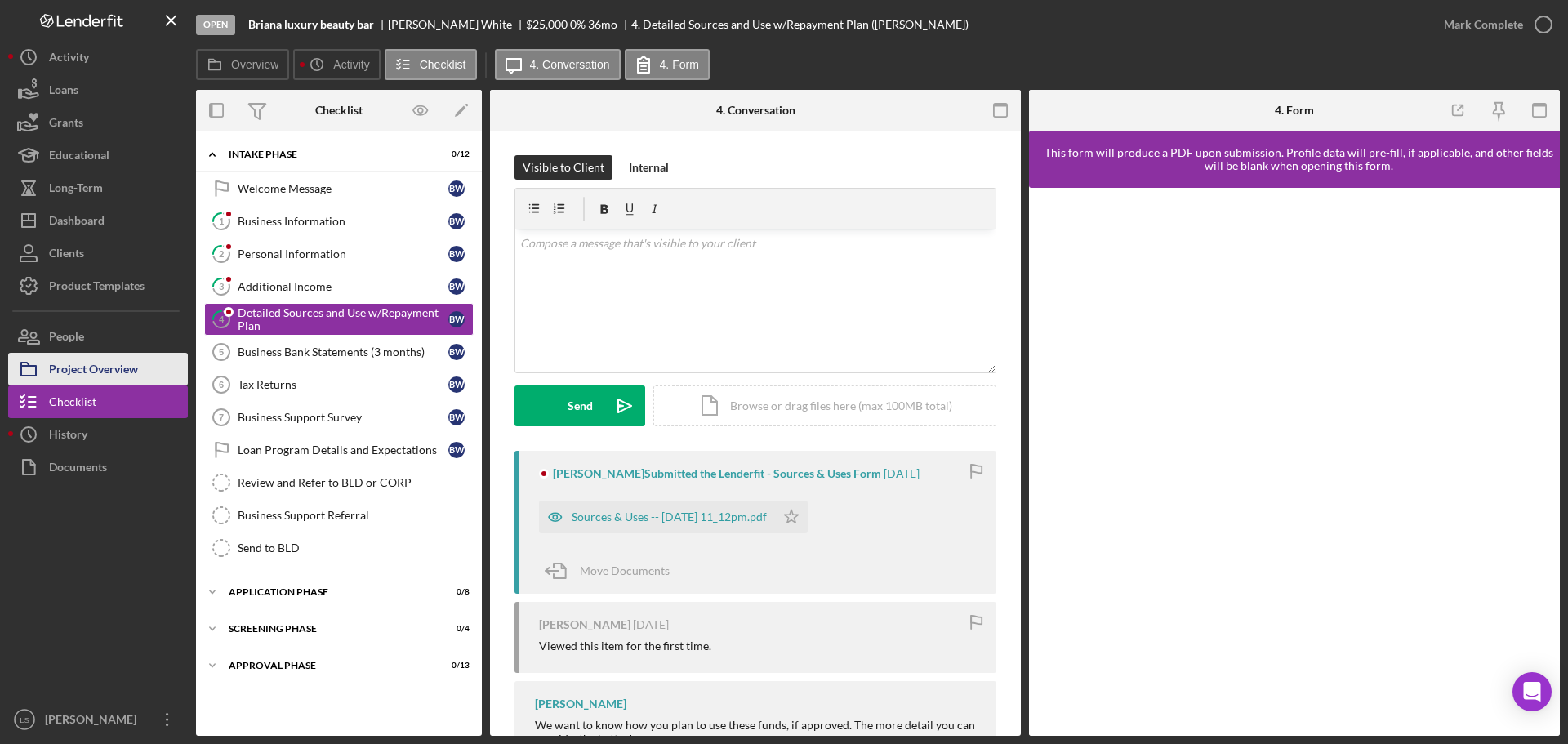
click at [115, 374] on div "Project Overview" at bounding box center [93, 371] width 89 height 37
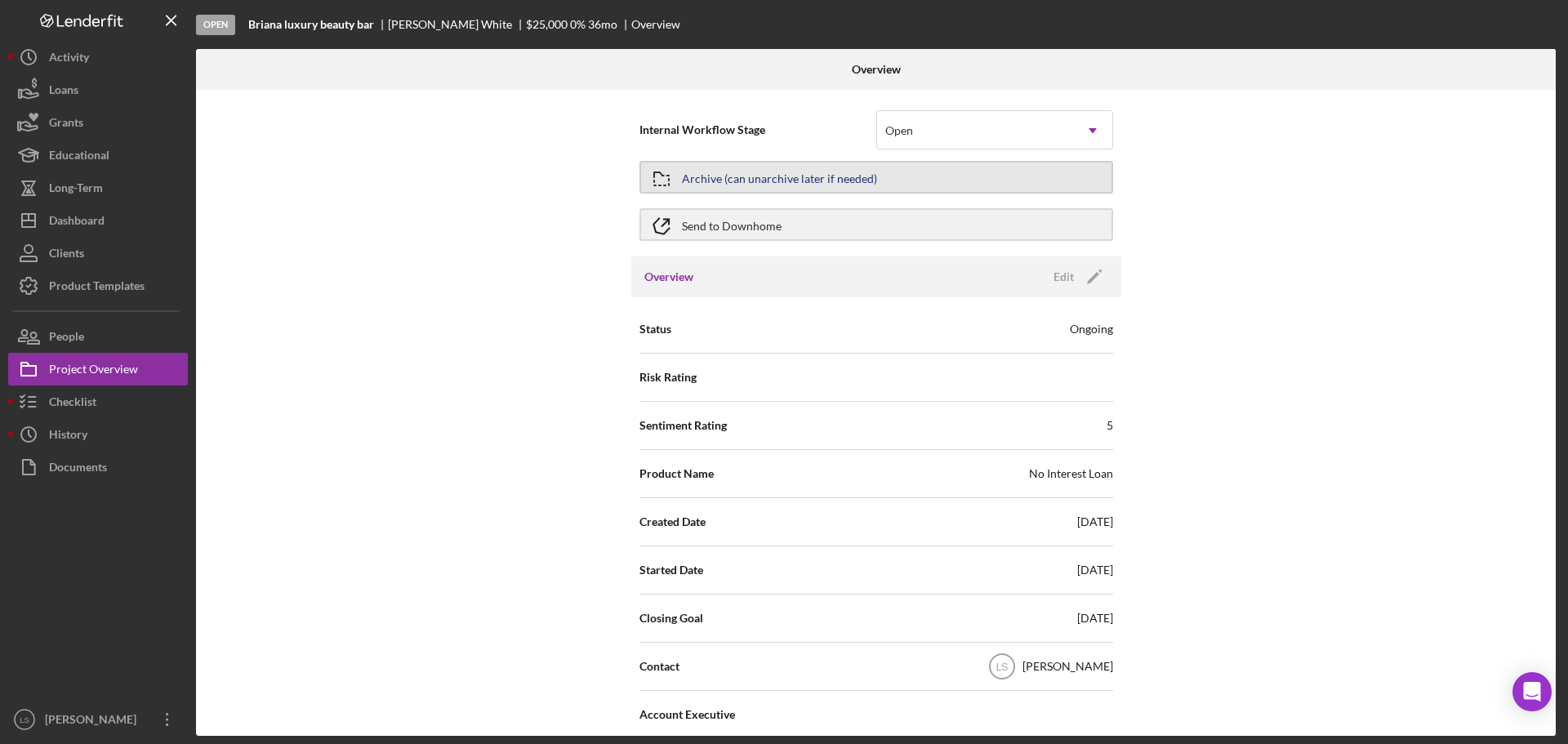
click at [937, 178] on button "Archive (can unarchive later if needed)" at bounding box center [876, 177] width 474 height 33
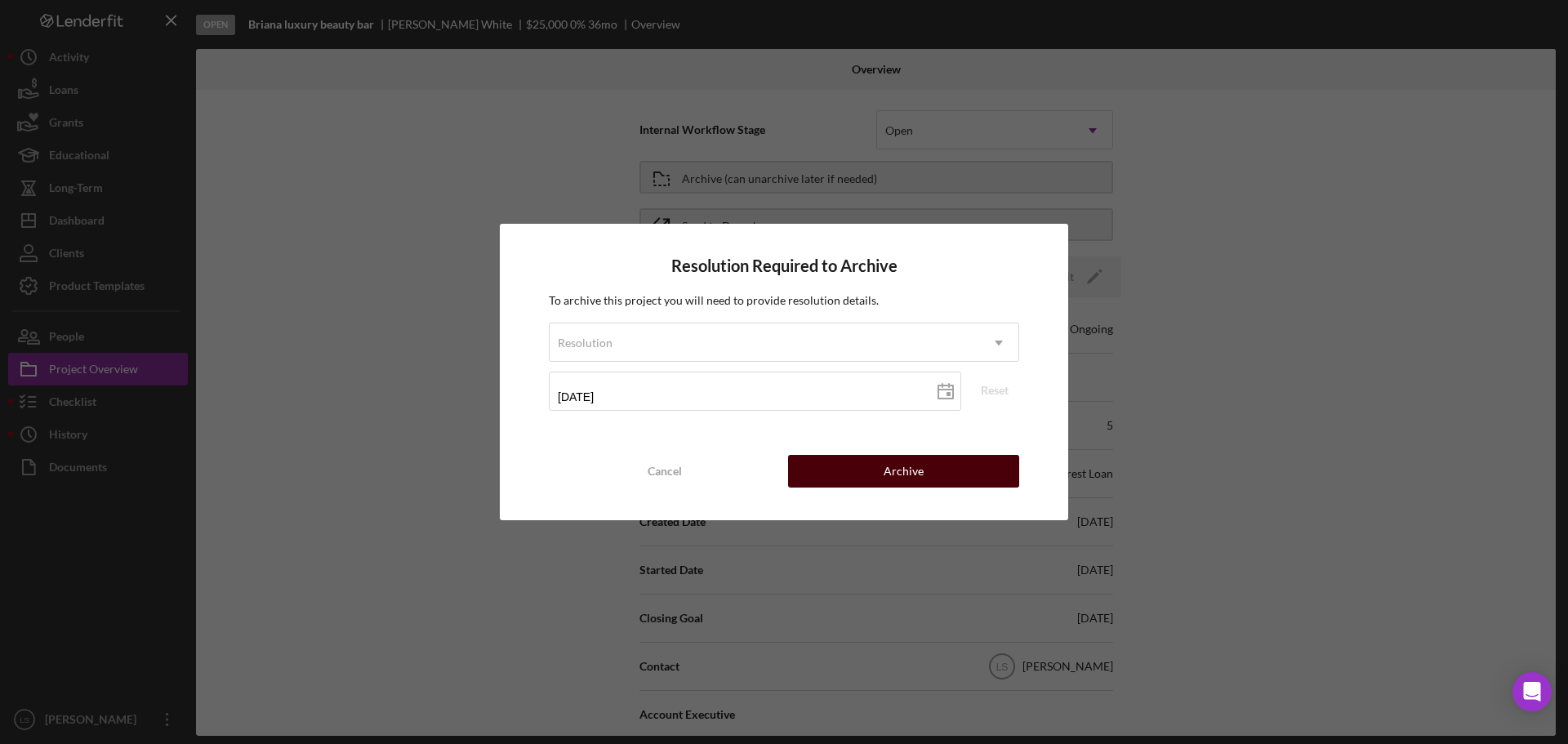
click at [913, 469] on div "Archive" at bounding box center [903, 471] width 40 height 33
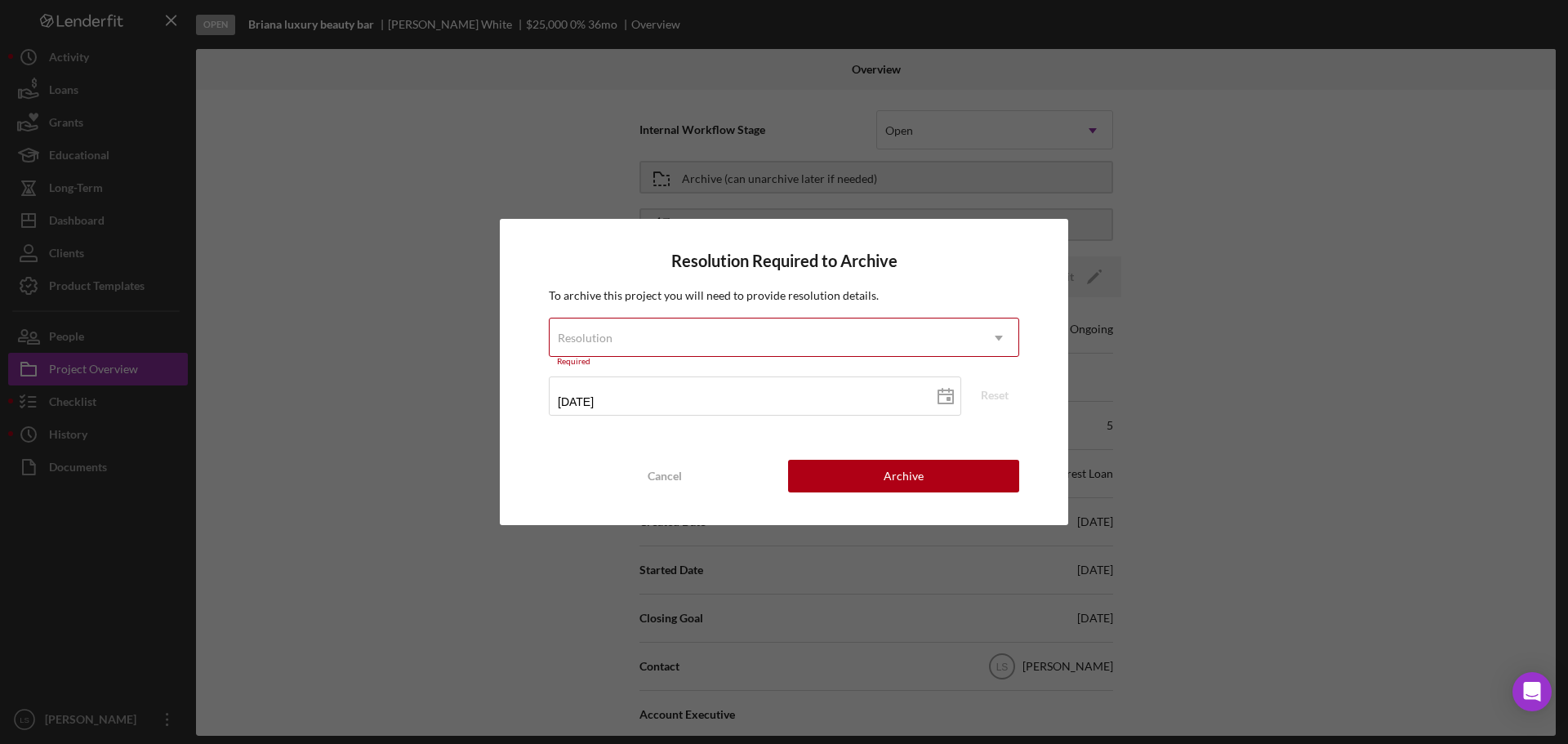
click at [968, 329] on div "Resolution" at bounding box center [764, 338] width 429 height 38
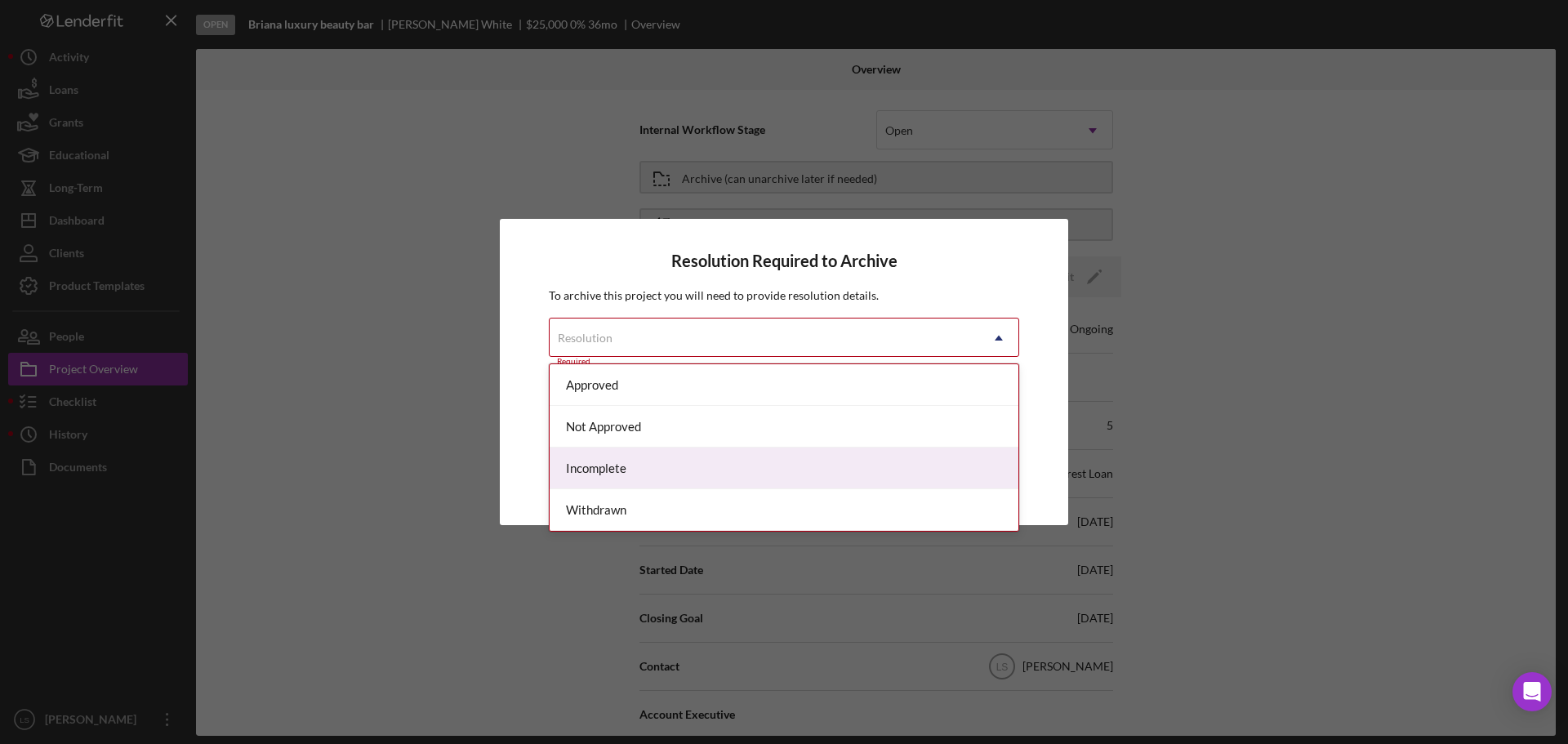
click at [667, 468] on div "Incomplete" at bounding box center [784, 468] width 469 height 41
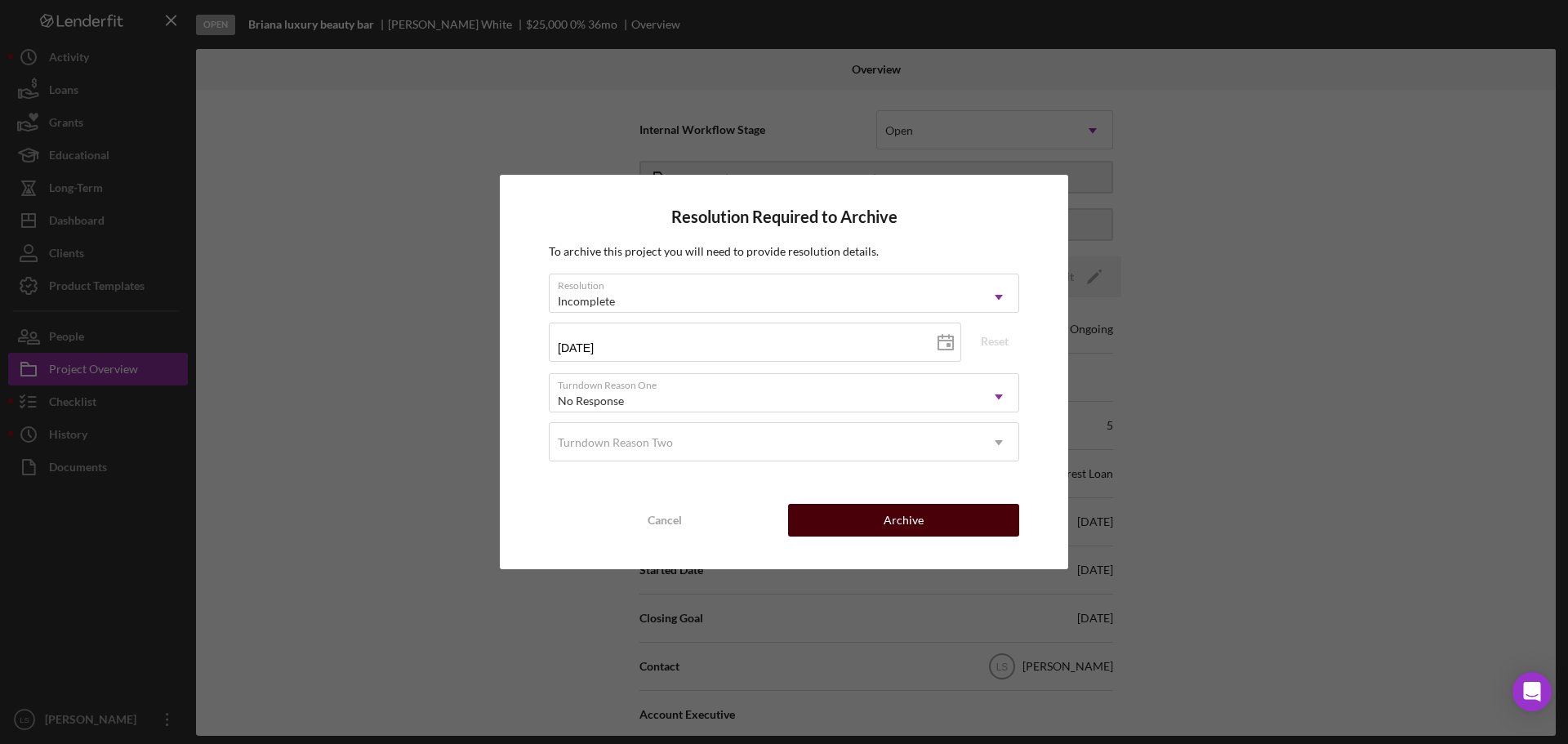
click at [912, 517] on div "Archive" at bounding box center [903, 520] width 40 height 33
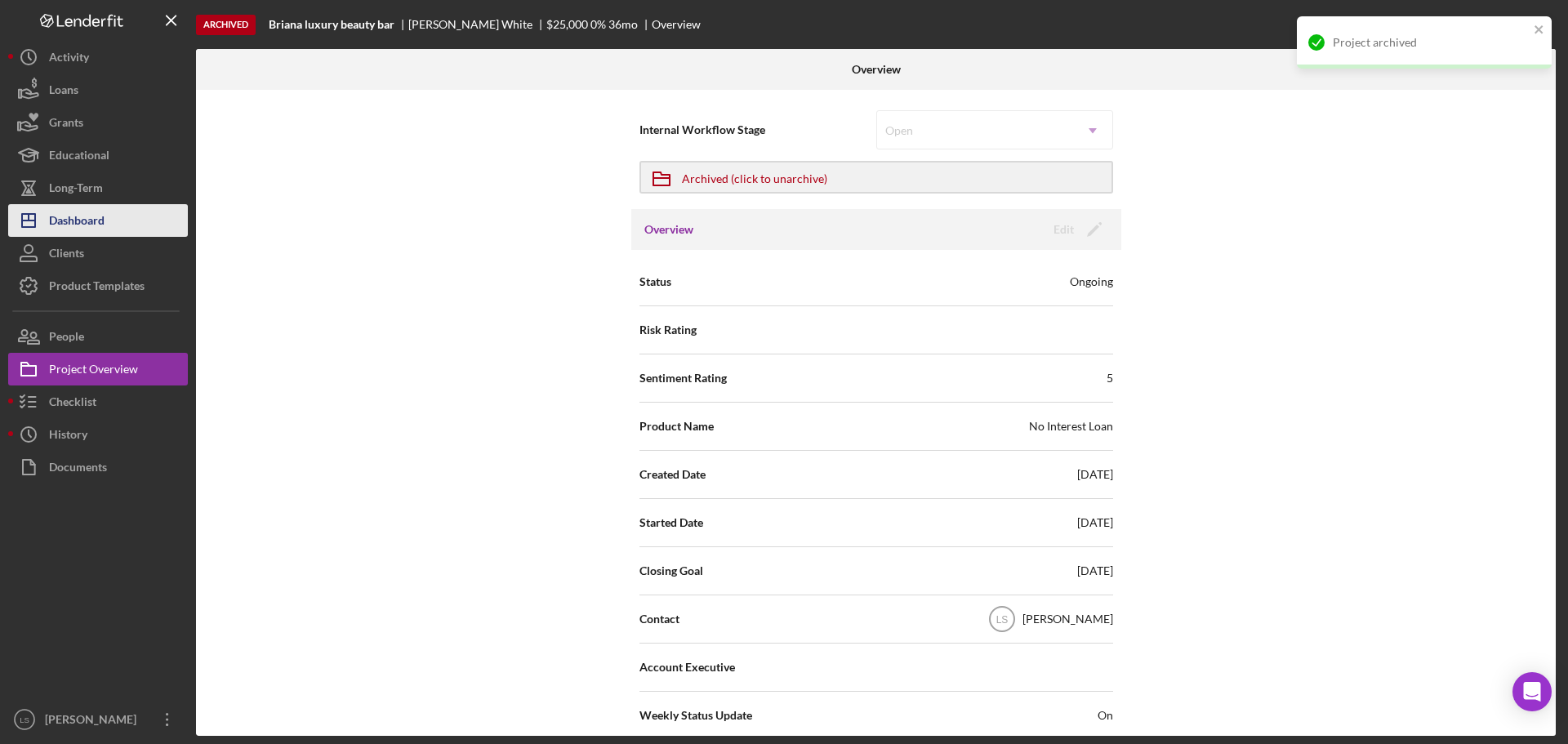
click at [108, 215] on button "Icon/Dashboard Dashboard" at bounding box center [97, 220] width 180 height 33
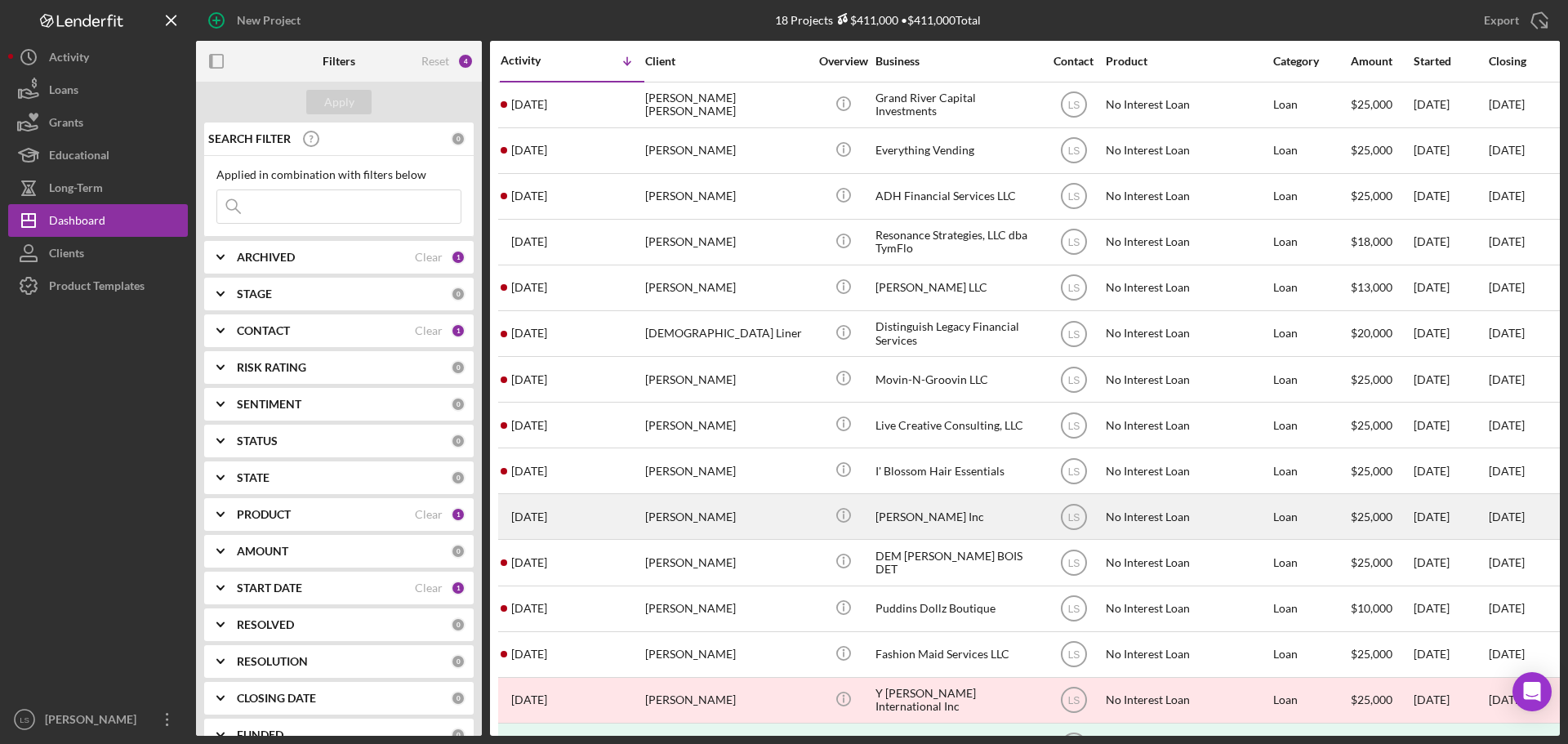
click at [725, 526] on div "Robert Encarnacion" at bounding box center [727, 516] width 163 height 43
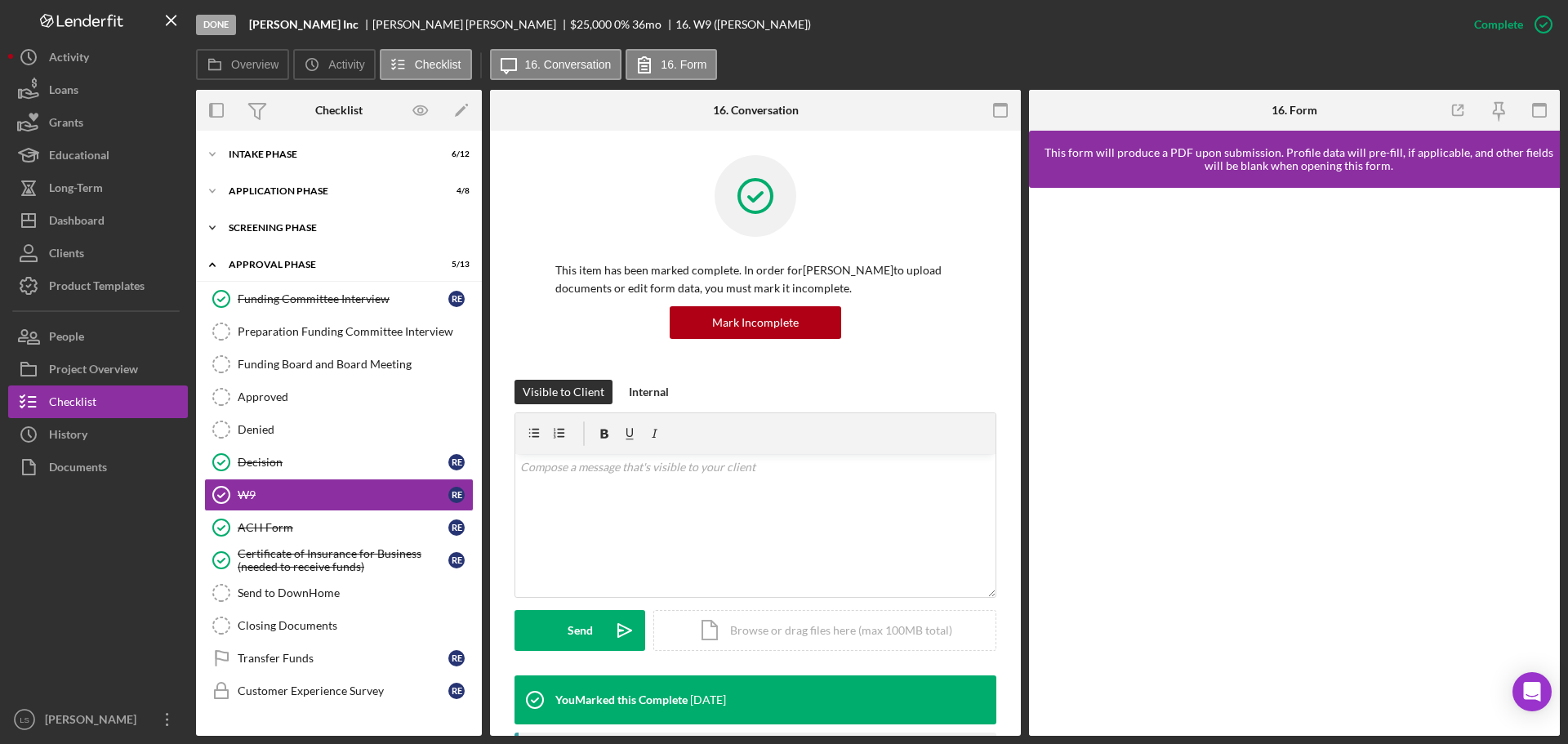
click at [299, 229] on div "Screening Phase" at bounding box center [345, 227] width 233 height 9
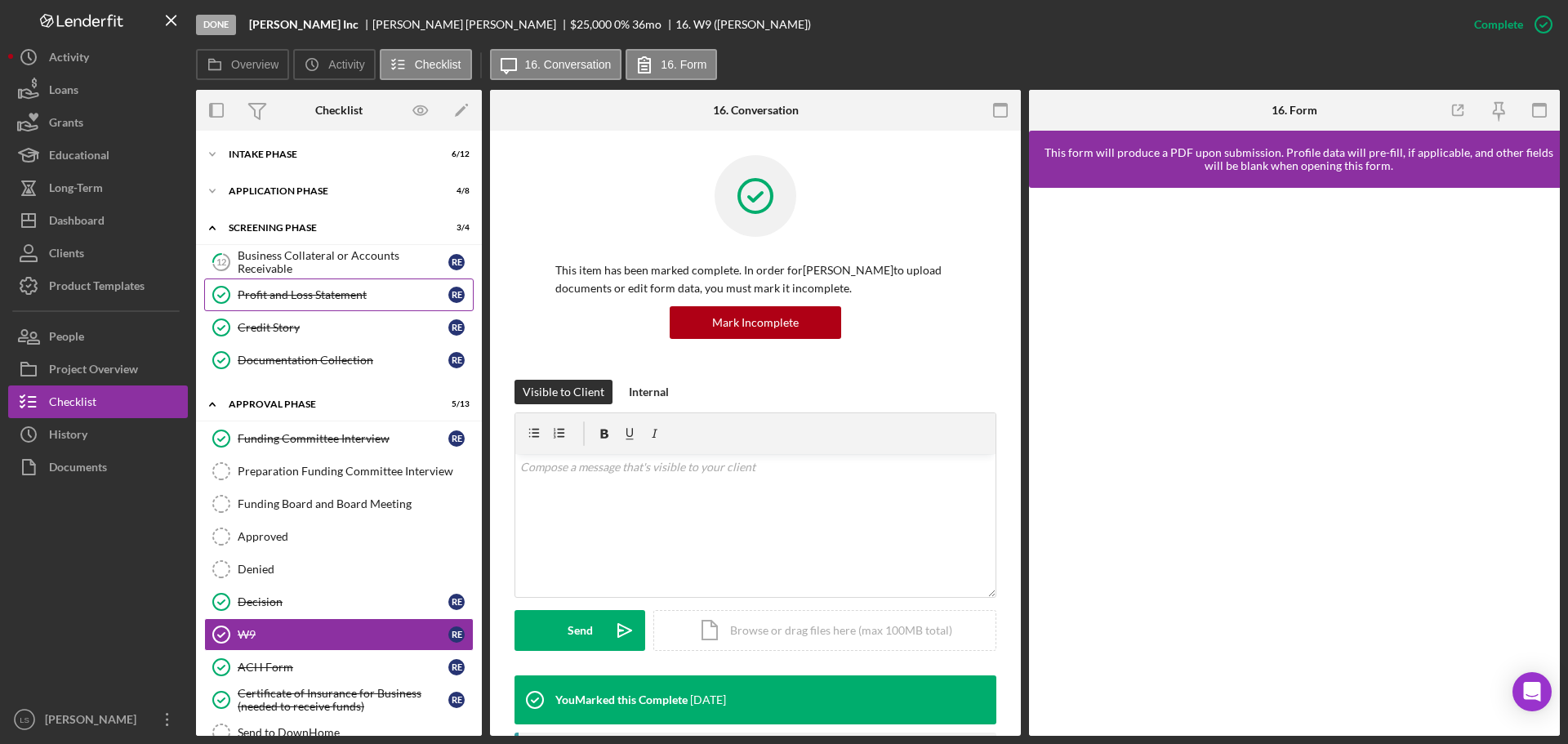
click at [329, 292] on div "Profit and Loss Statement" at bounding box center [342, 294] width 211 height 13
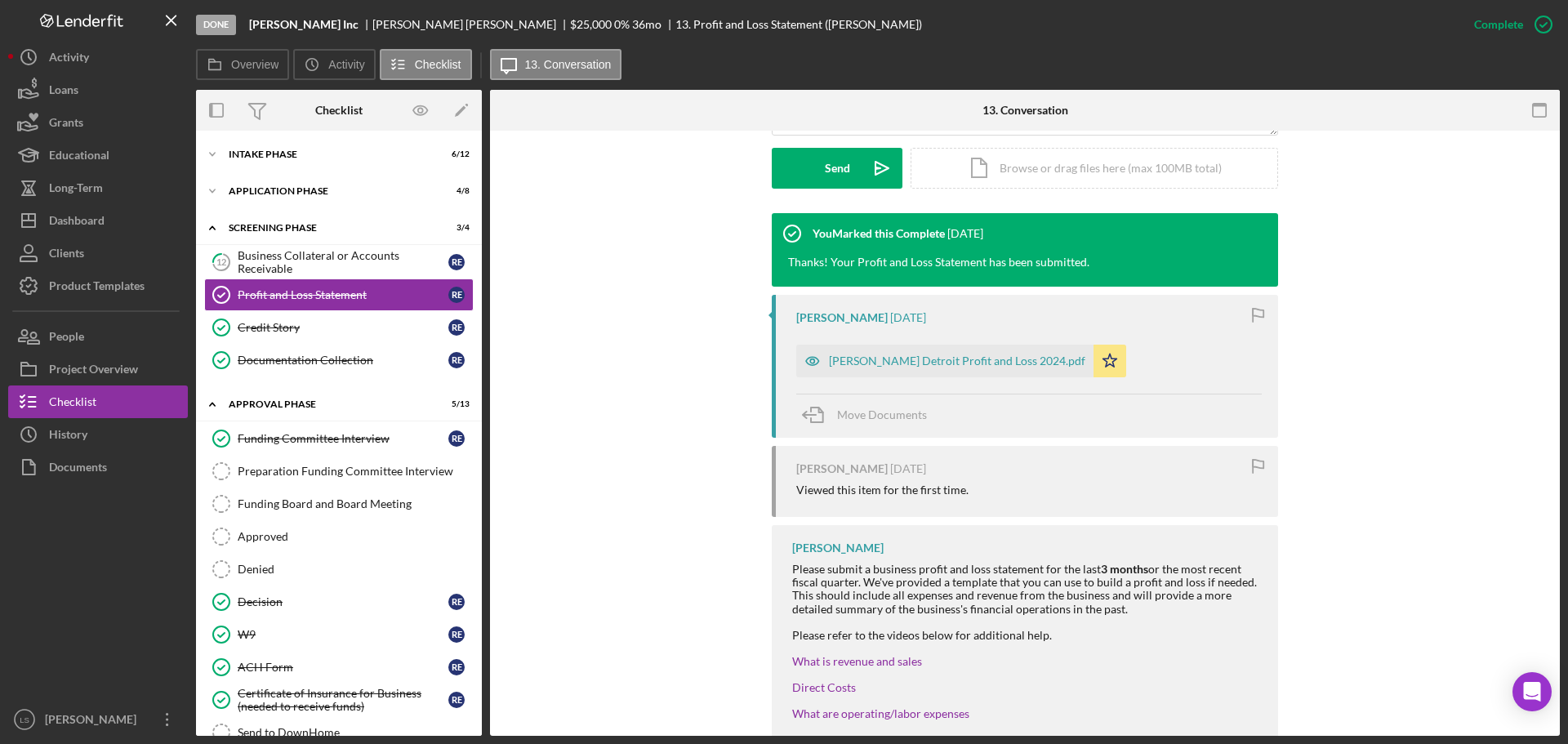
scroll to position [490, 0]
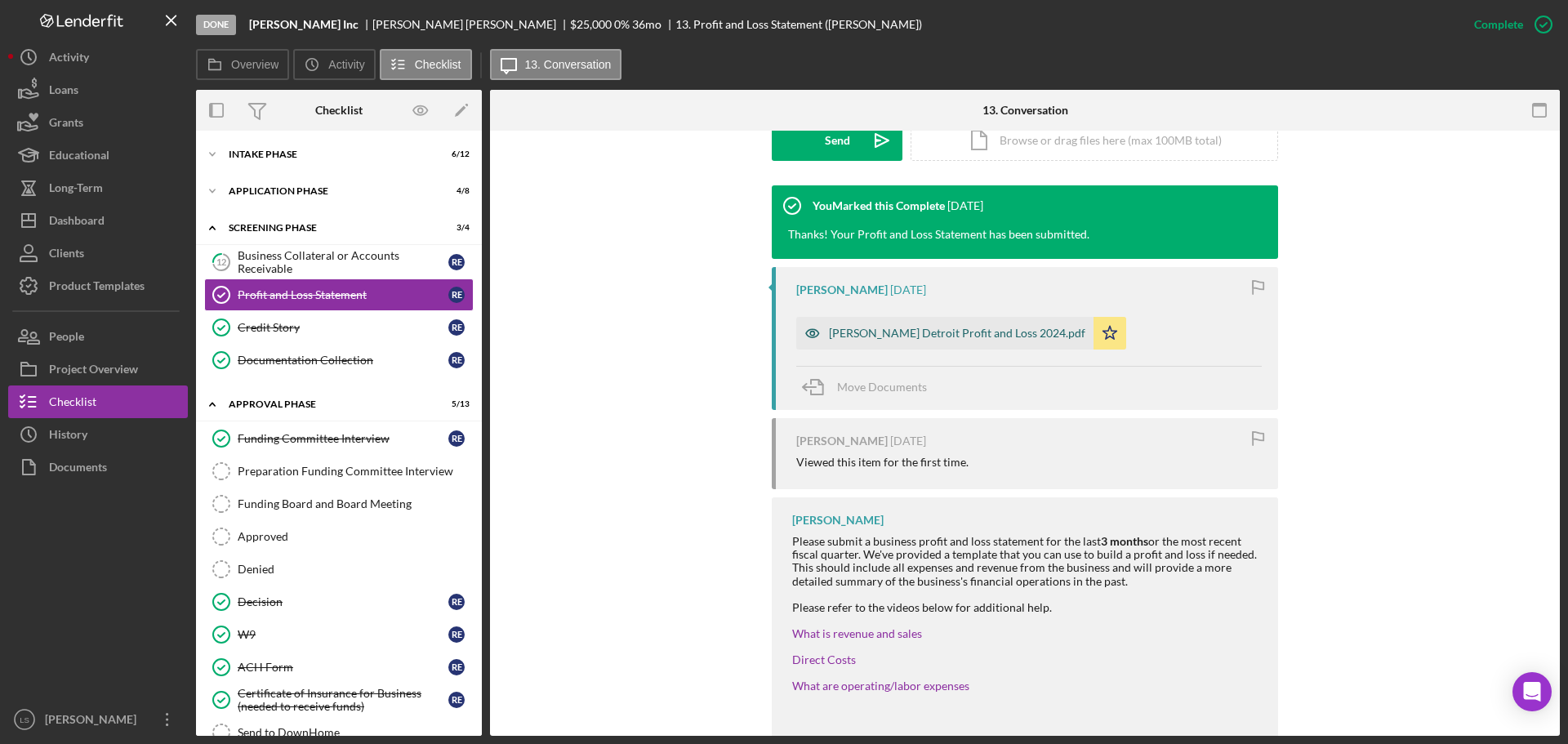
click at [928, 346] on div "Encarnacion Detroit Profit and Loss 2024.pdf" at bounding box center [945, 333] width 298 height 33
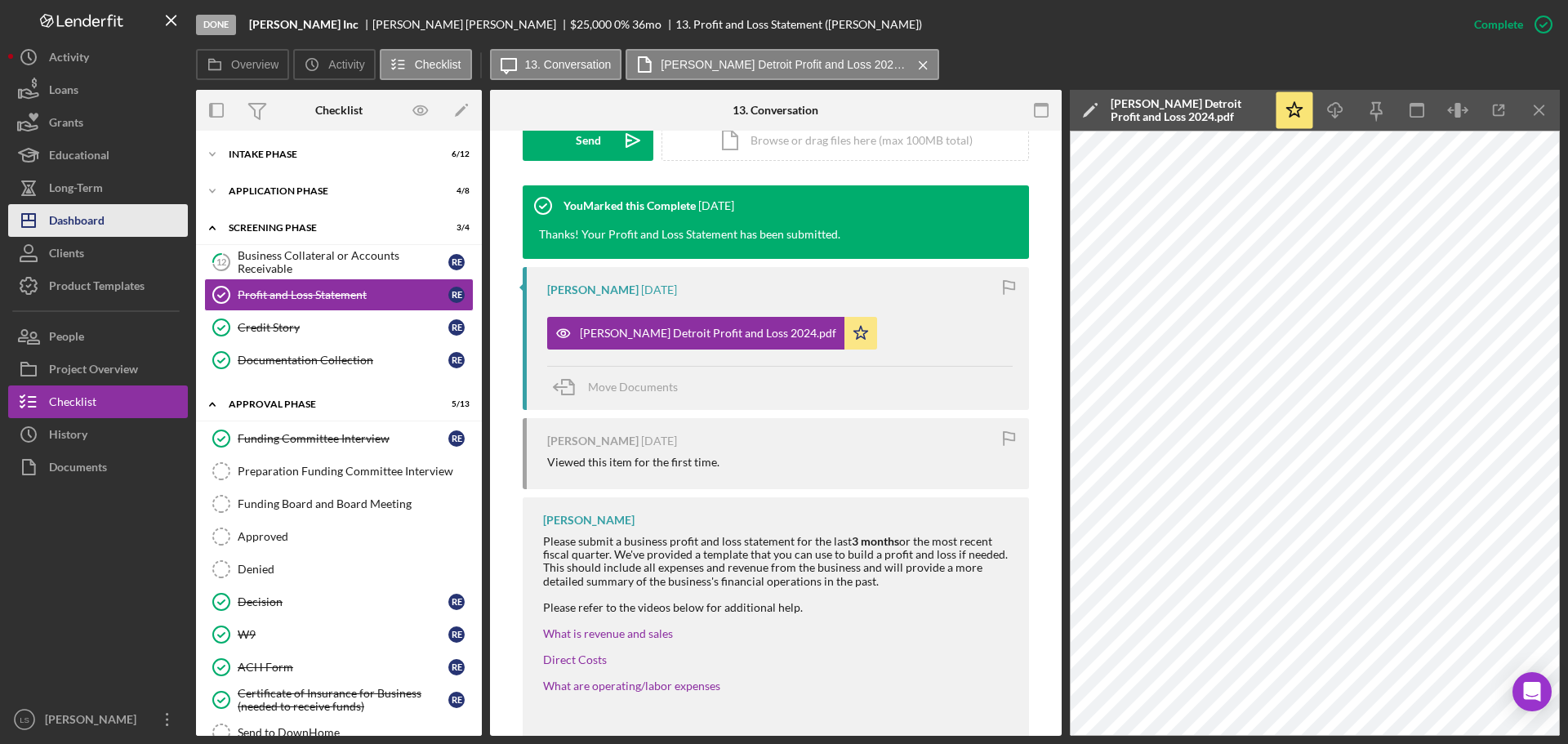
click at [89, 225] on div "Dashboard" at bounding box center [77, 222] width 56 height 37
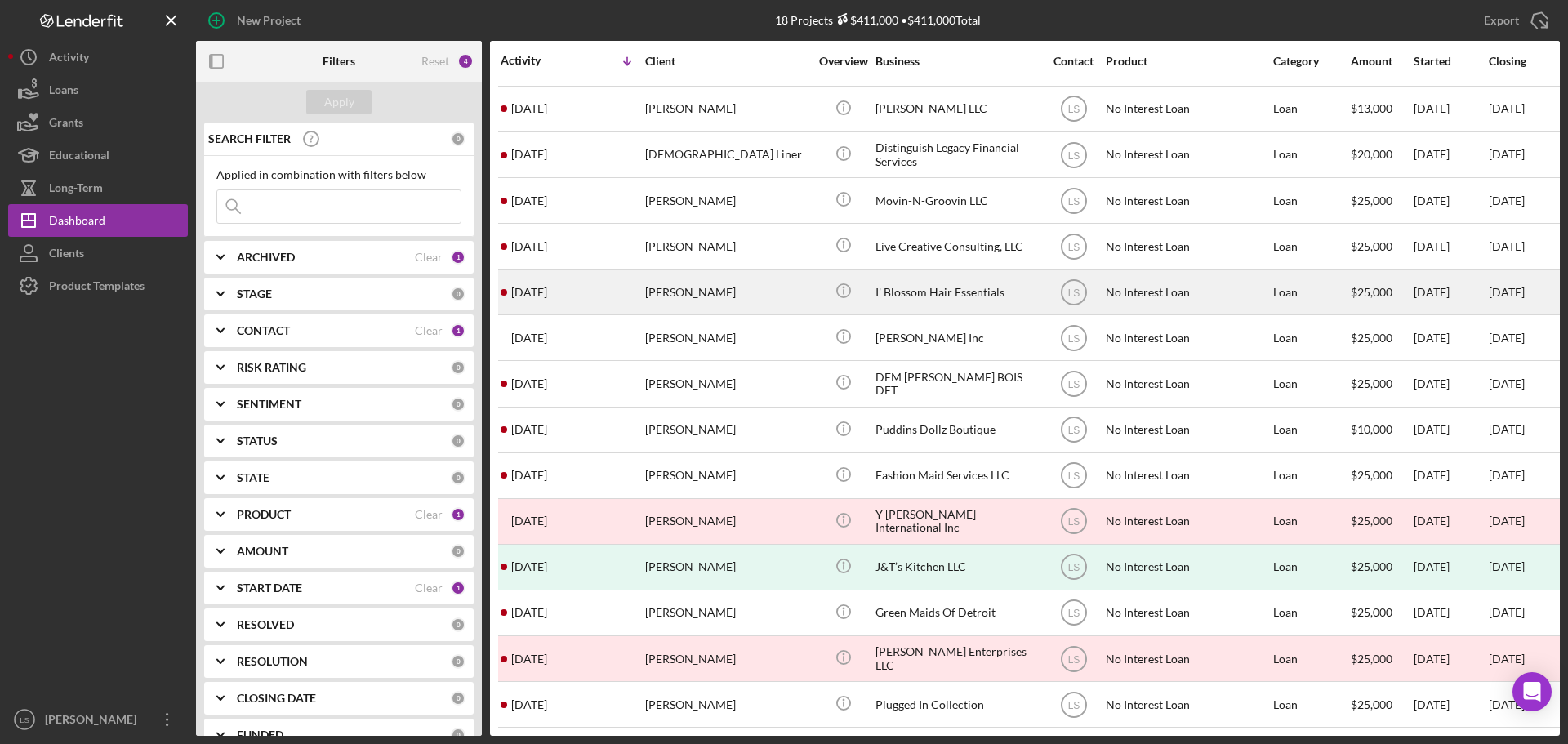
scroll to position [191, 0]
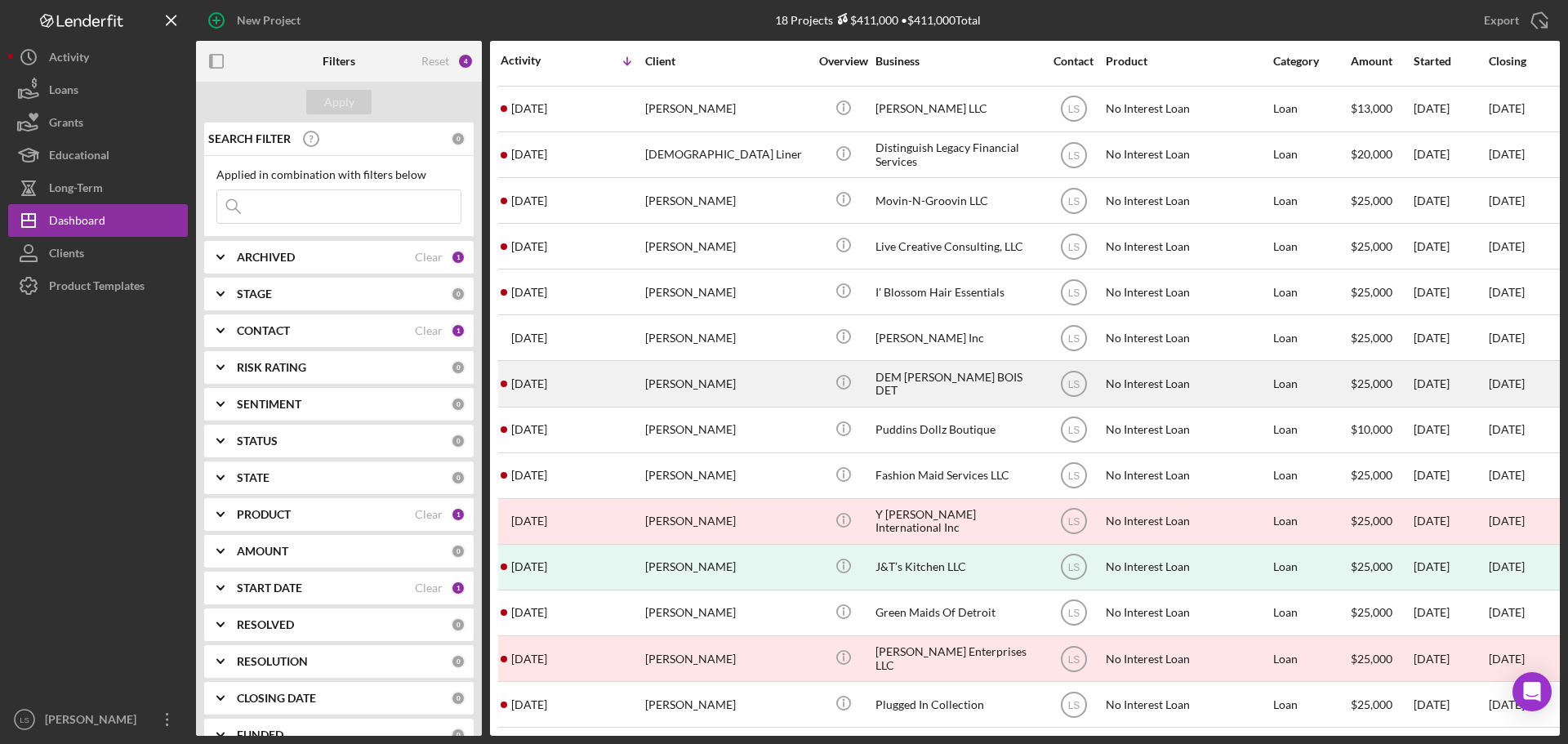
click at [700, 371] on div "Reginald Noles" at bounding box center [727, 384] width 163 height 43
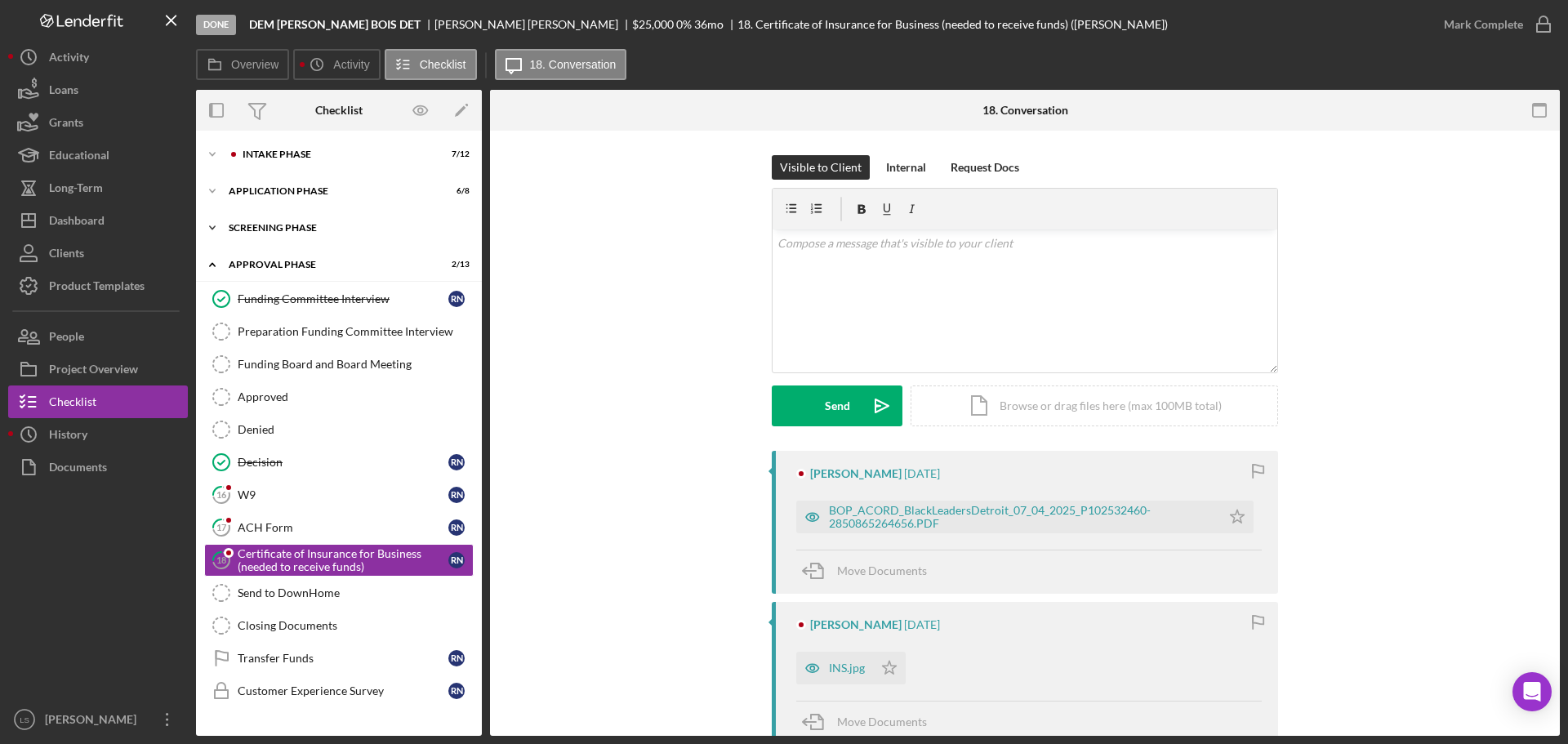
click at [341, 221] on div "Icon/Expander Screening Phase 4 / 4" at bounding box center [339, 228] width 286 height 33
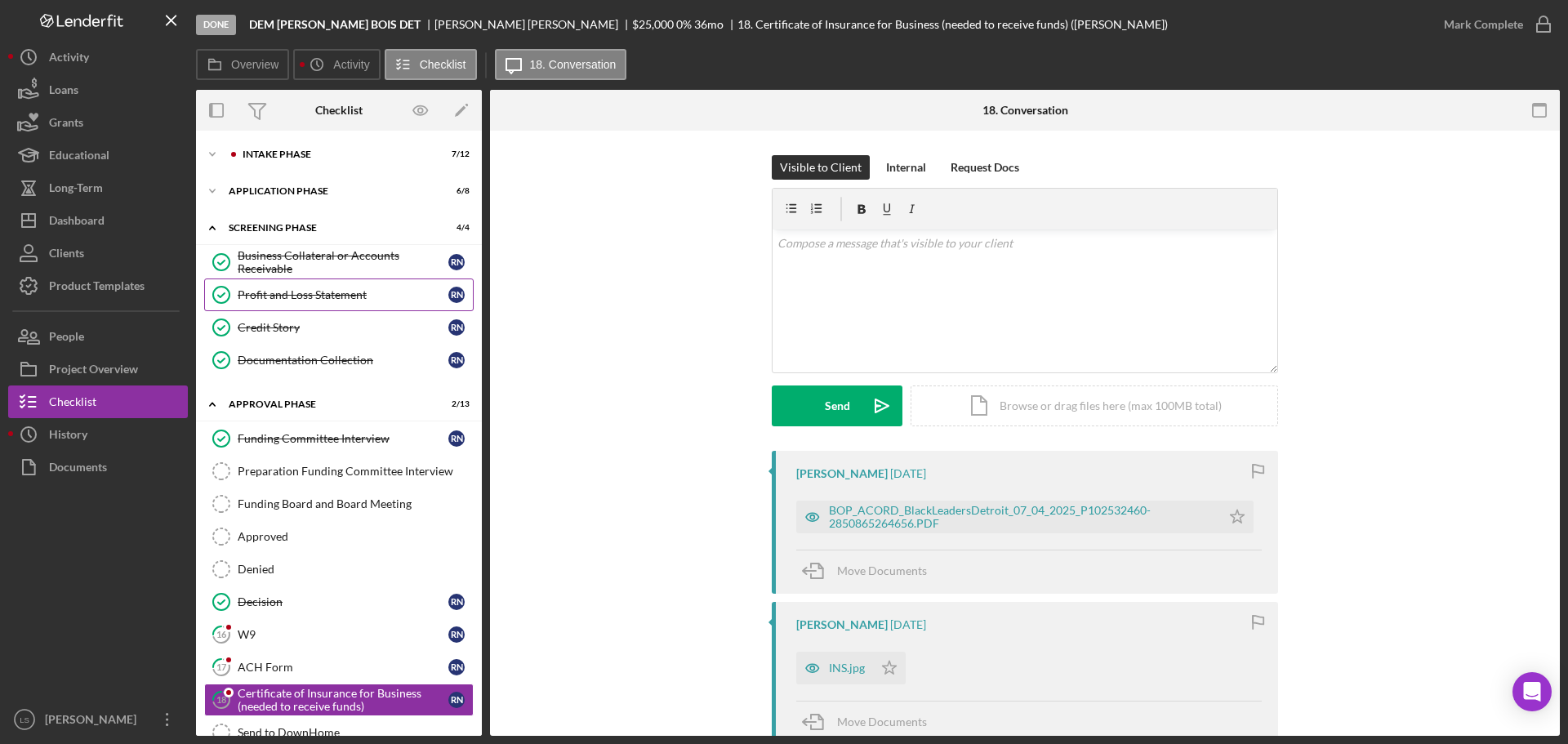
click at [365, 302] on link "Profit and Loss Statement Profit and Loss Statement R N" at bounding box center [338, 295] width 269 height 33
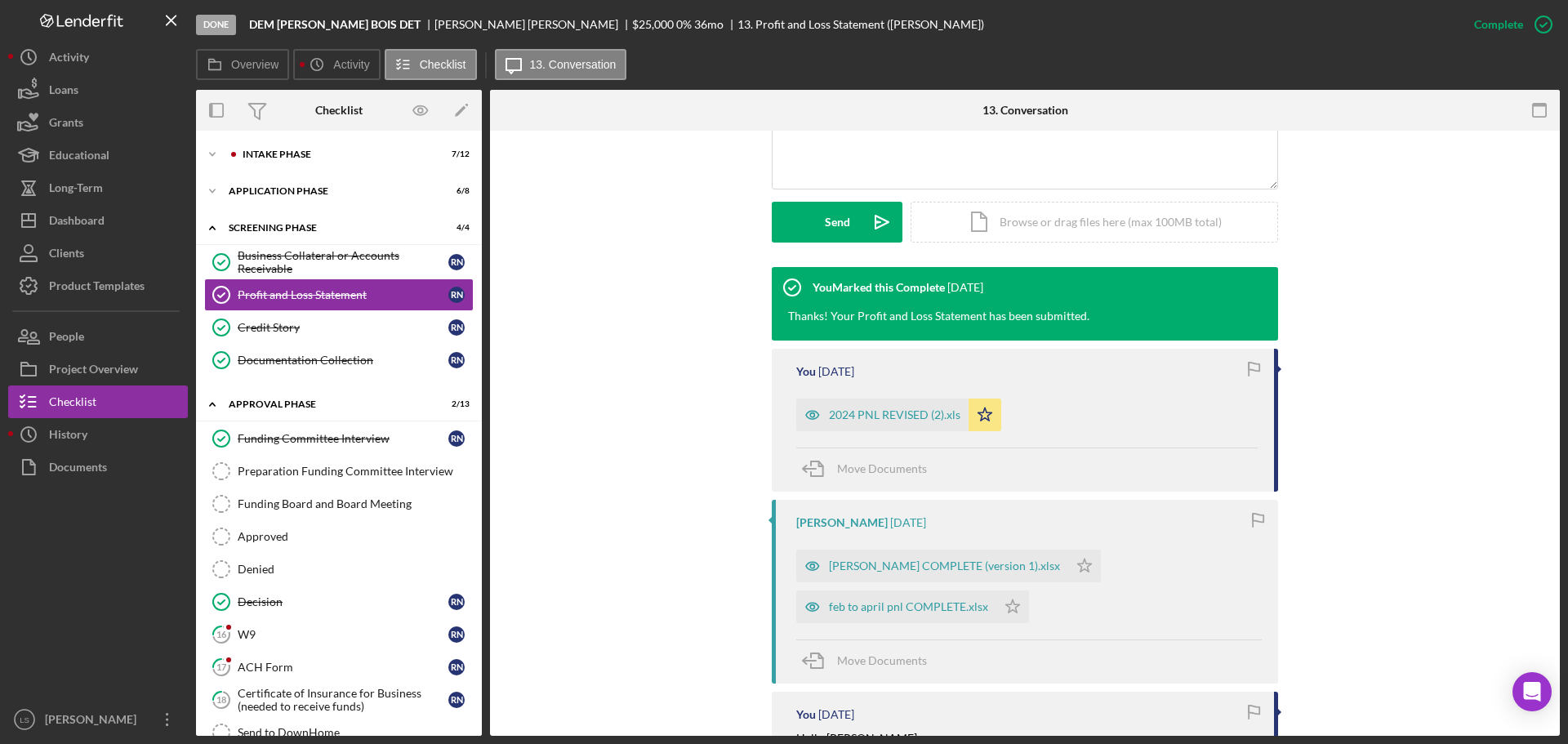
scroll to position [490, 0]
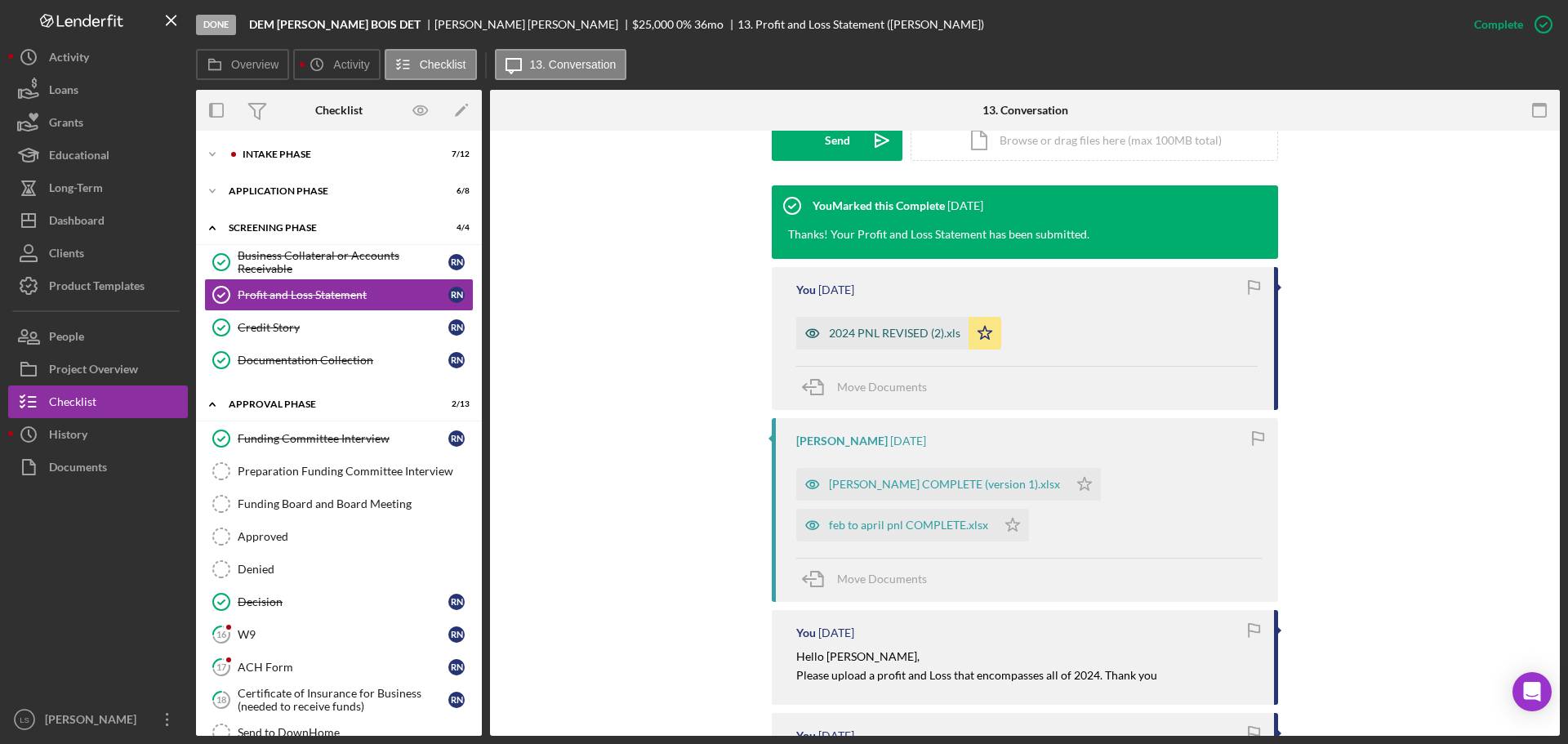
click at [890, 334] on div "2024 PNL REVISED (2).xls" at bounding box center [894, 333] width 132 height 13
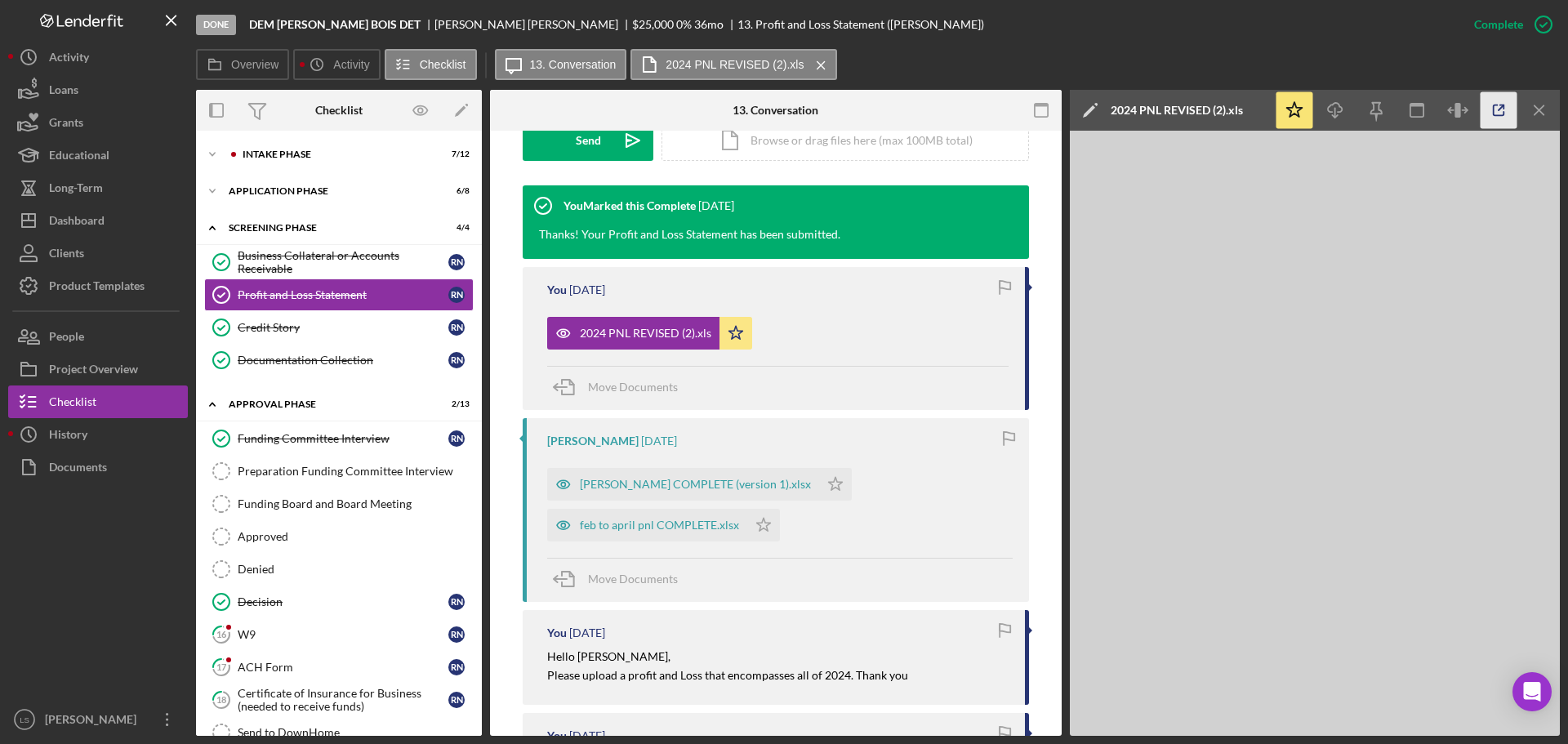
click at [1496, 102] on icon "button" at bounding box center [1498, 110] width 37 height 37
click at [109, 223] on button "Icon/Dashboard Dashboard" at bounding box center [97, 220] width 180 height 33
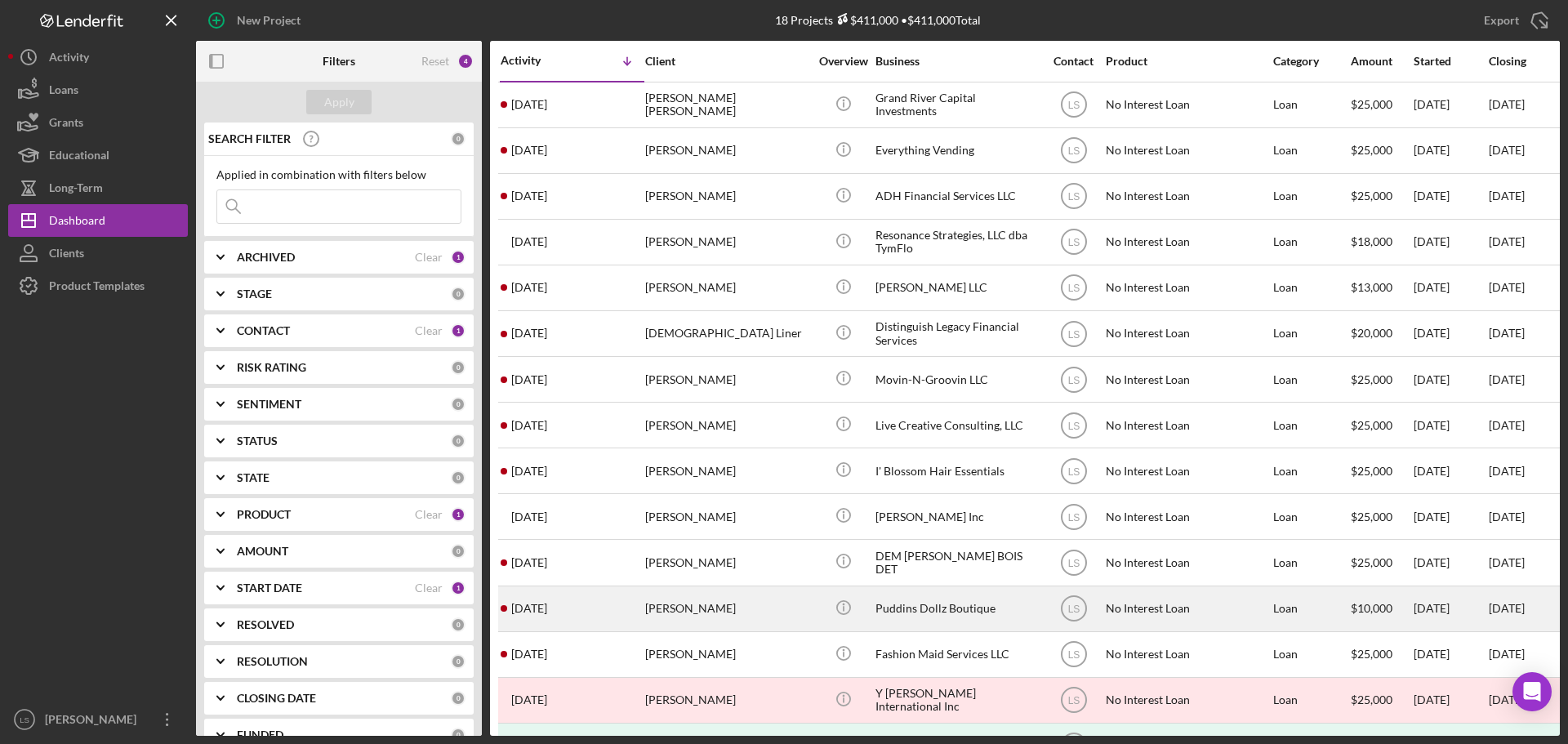
click at [734, 594] on div "[PERSON_NAME]" at bounding box center [727, 609] width 163 height 43
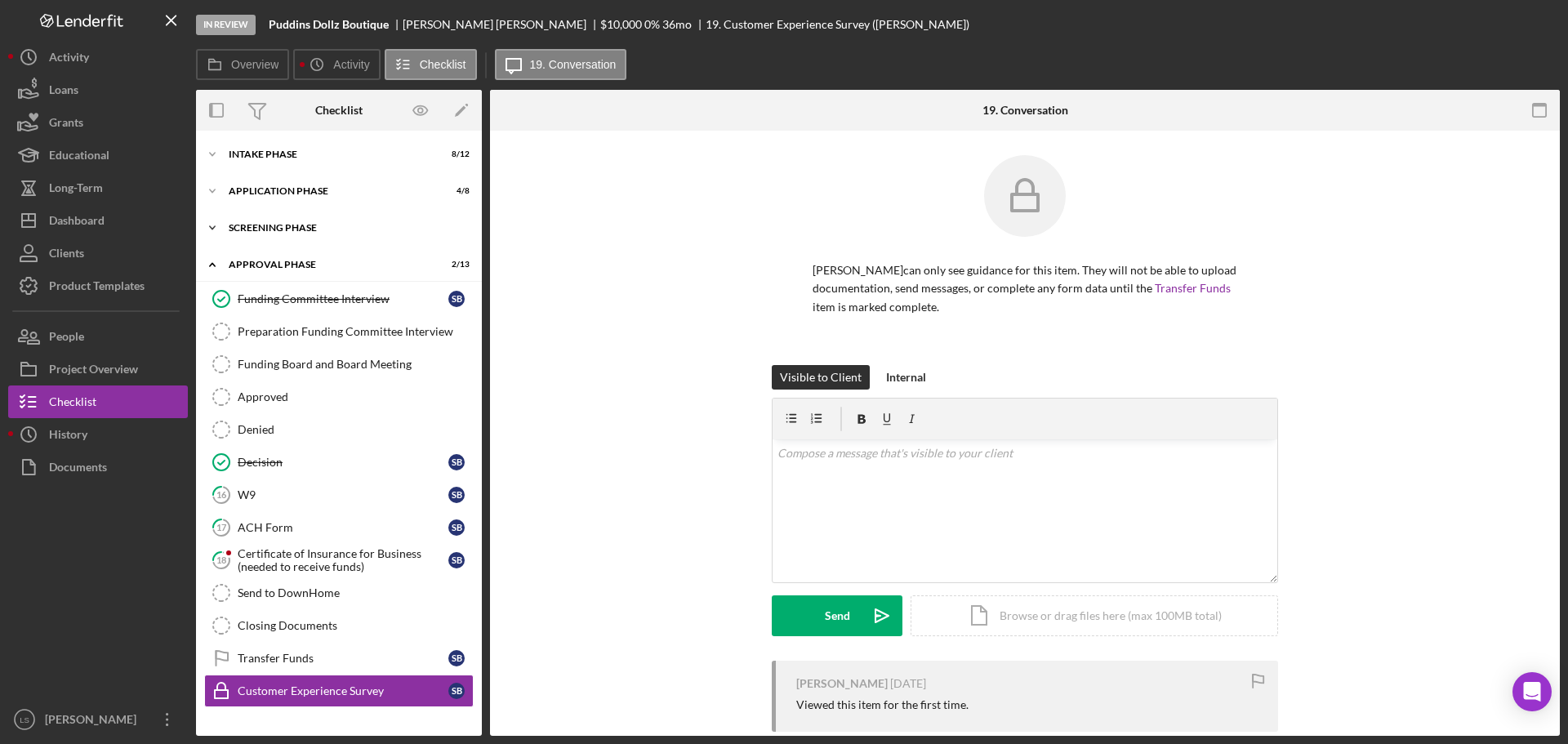
click at [314, 225] on div "Screening Phase" at bounding box center [345, 227] width 233 height 9
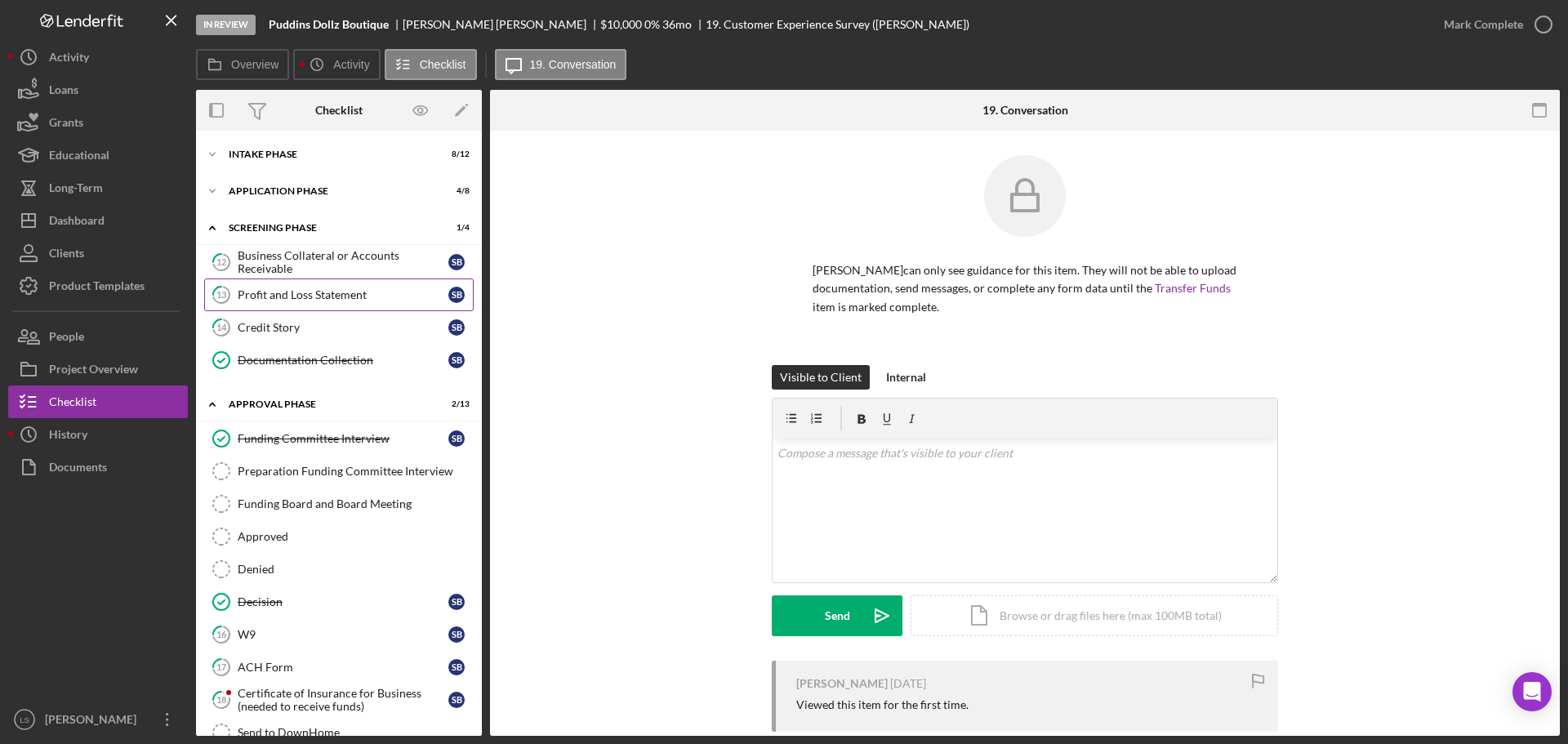
click at [354, 304] on link "13 Profit and Loss Statement S B" at bounding box center [338, 295] width 269 height 33
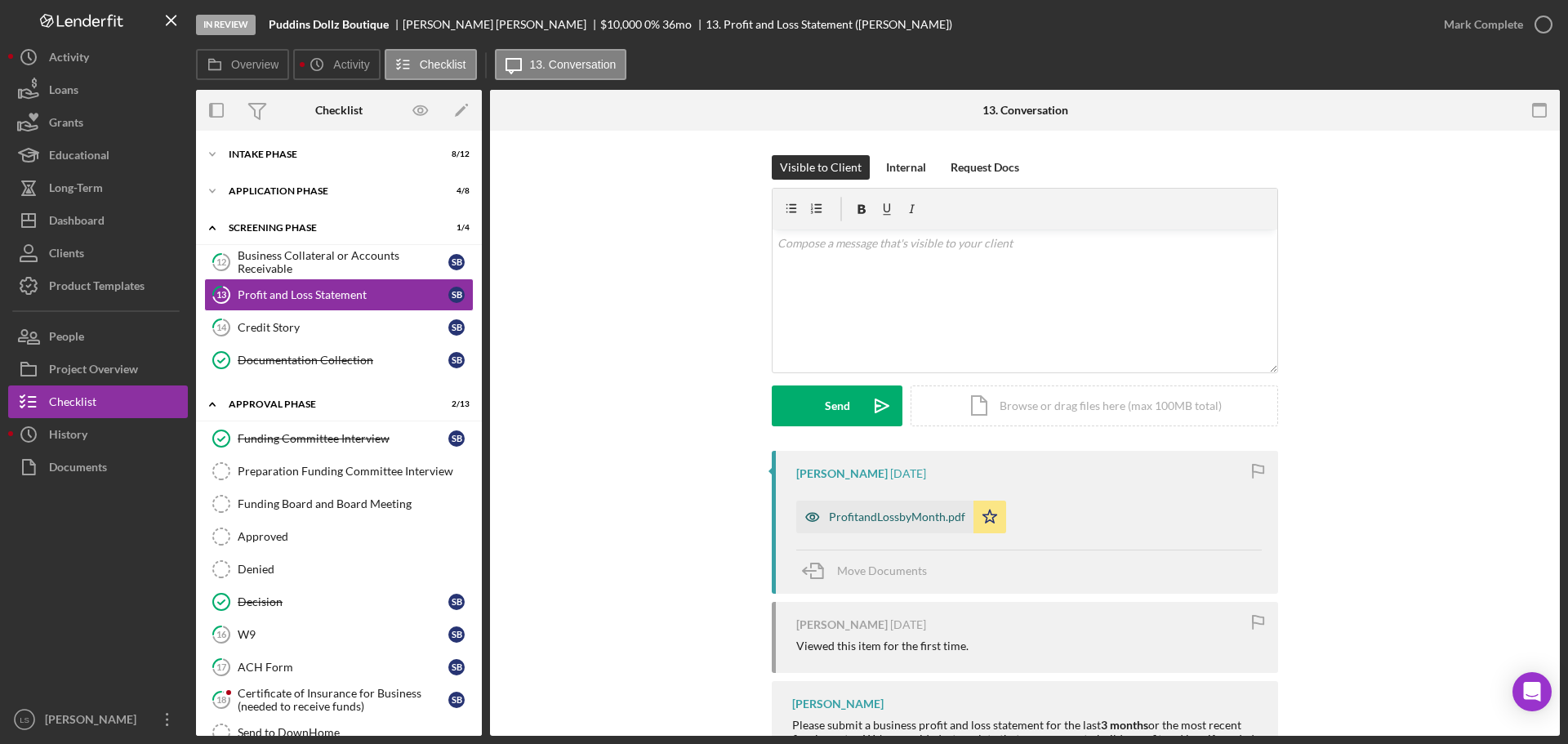
click at [860, 519] on div "ProfitandLossbyMonth.pdf" at bounding box center [896, 516] width 137 height 13
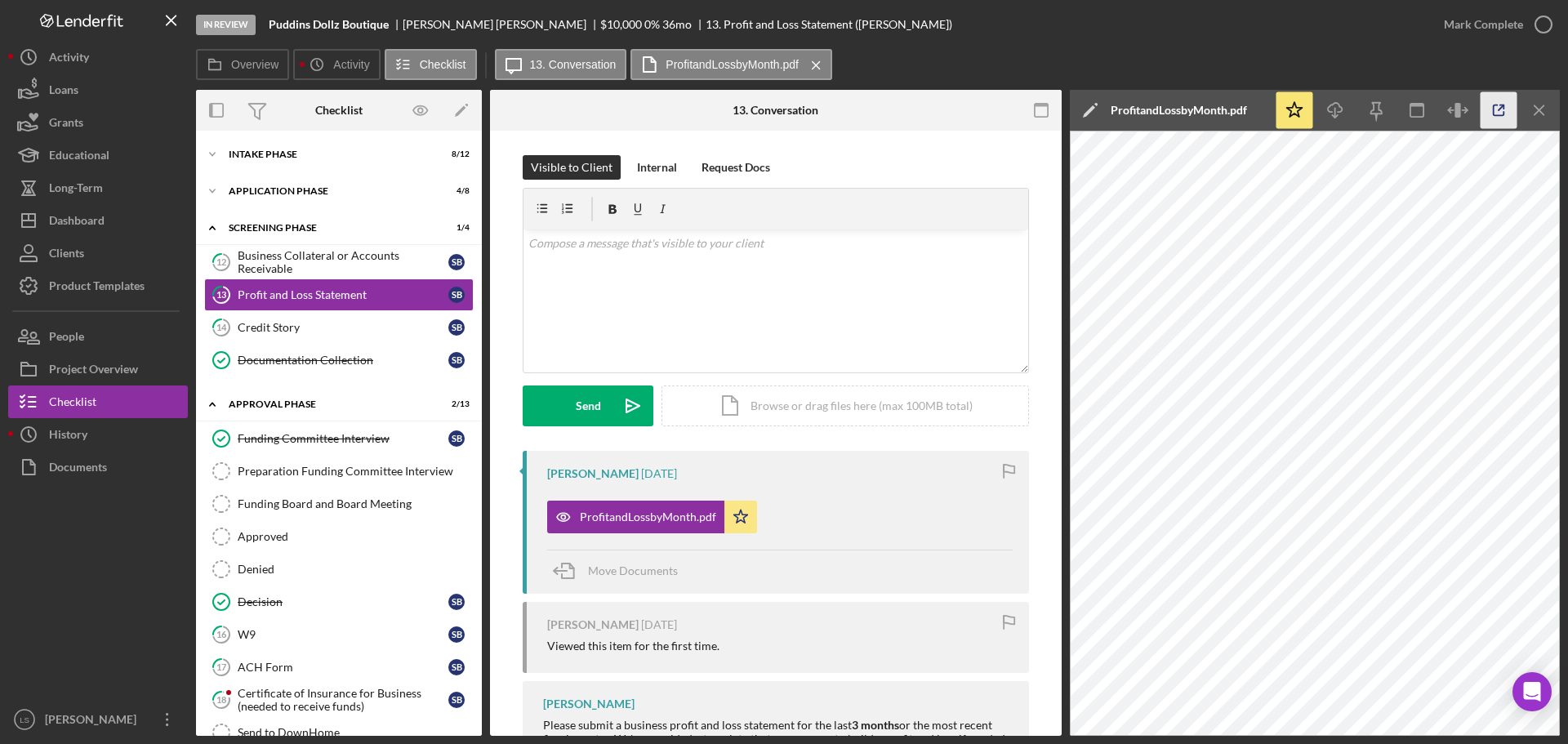
click at [1501, 123] on icon "button" at bounding box center [1498, 110] width 37 height 37
click at [95, 225] on div "Dashboard" at bounding box center [77, 222] width 56 height 37
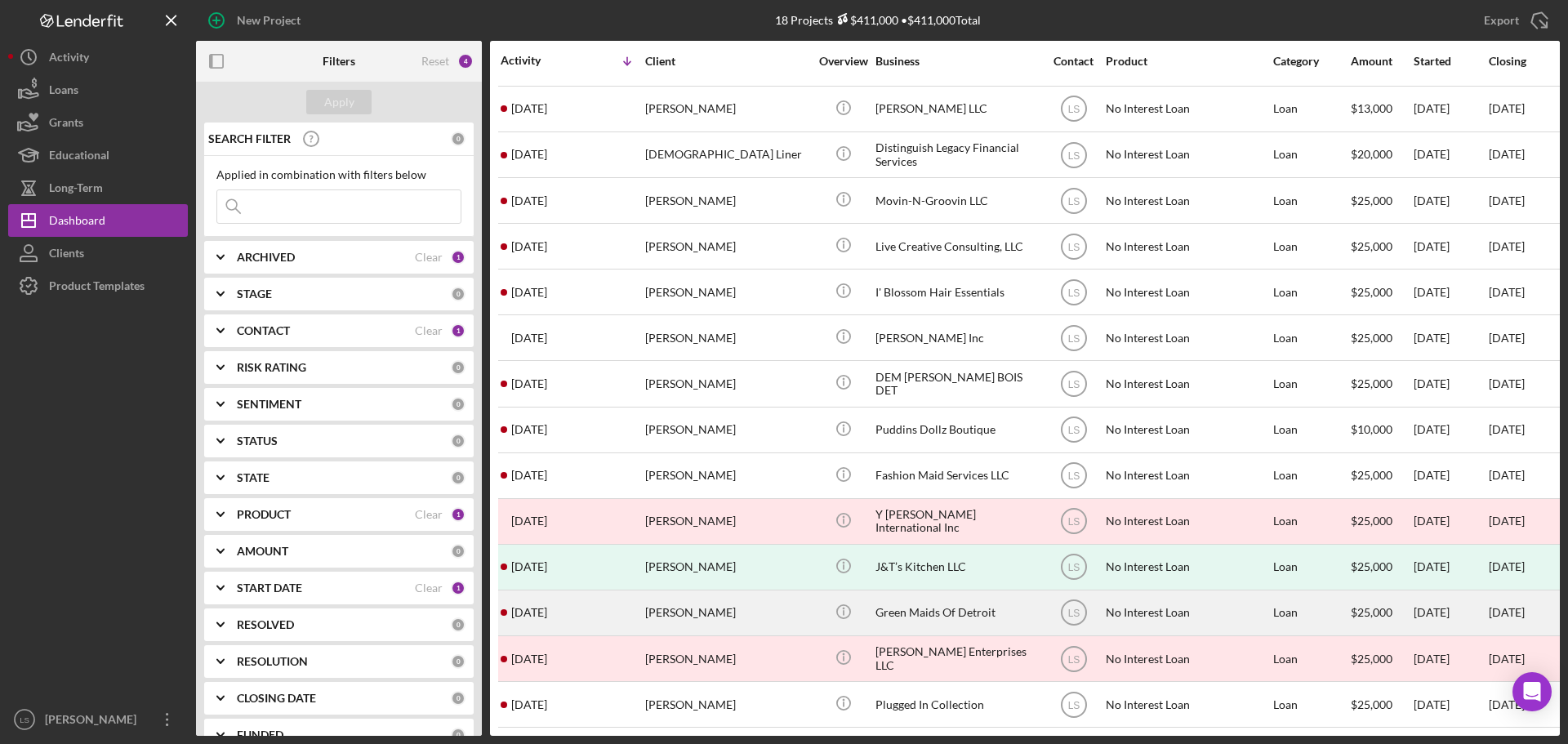
scroll to position [191, 0]
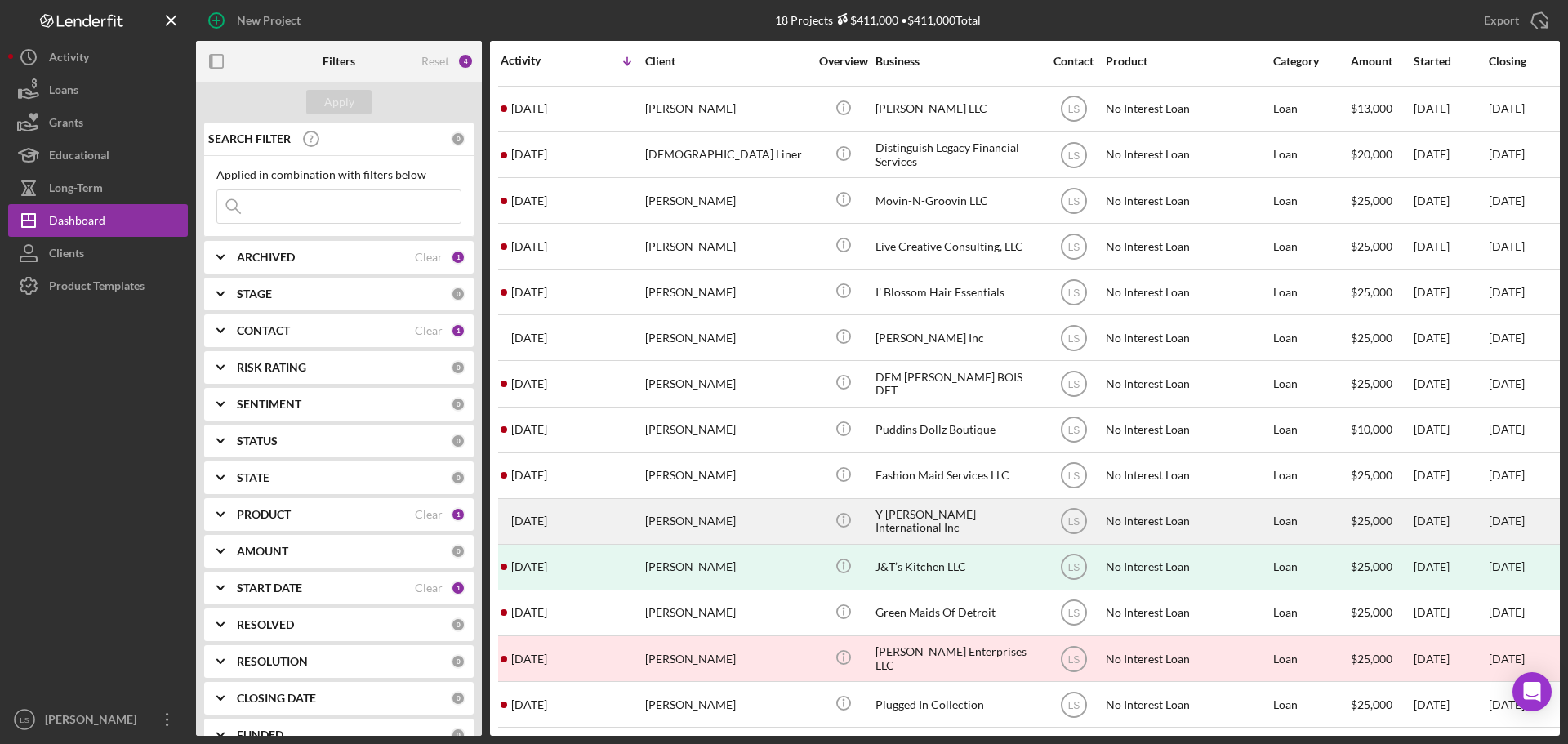
click at [687, 513] on div "Yolanda Adams" at bounding box center [727, 521] width 163 height 43
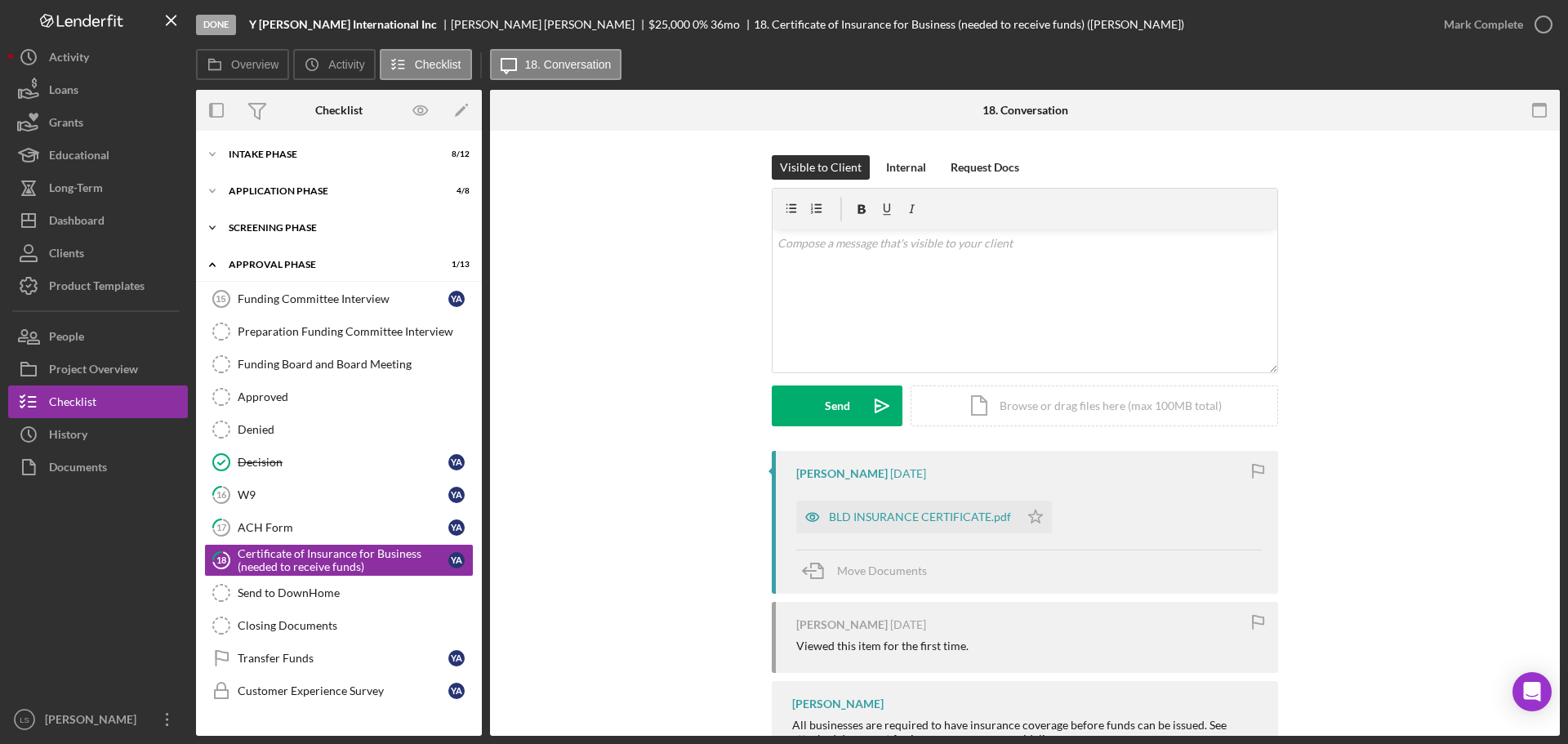
click at [336, 234] on div "Icon/Expander Screening Phase 4 / 4" at bounding box center [339, 228] width 286 height 33
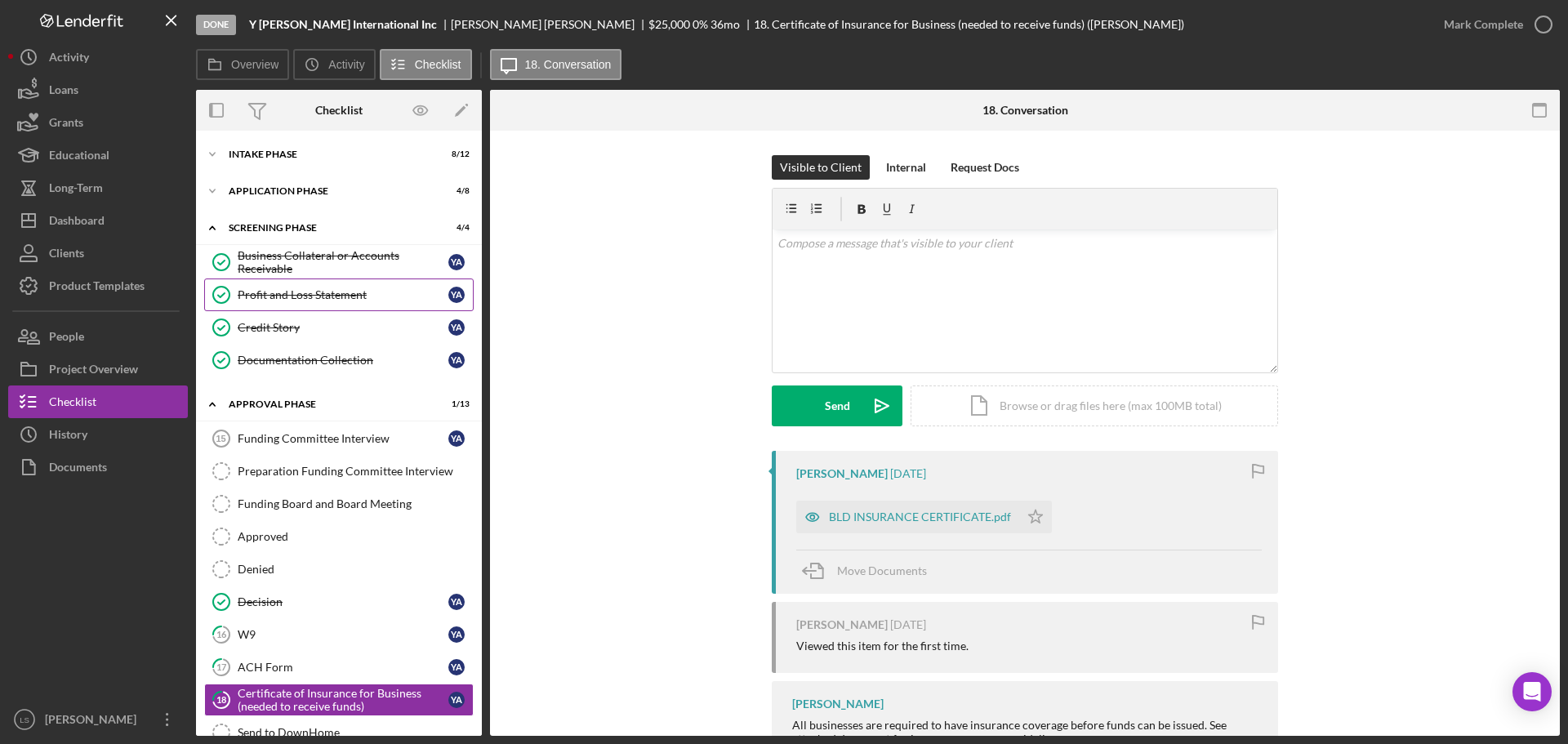
click at [360, 304] on link "Profit and Loss Statement Profit and Loss Statement Y A" at bounding box center [338, 295] width 269 height 33
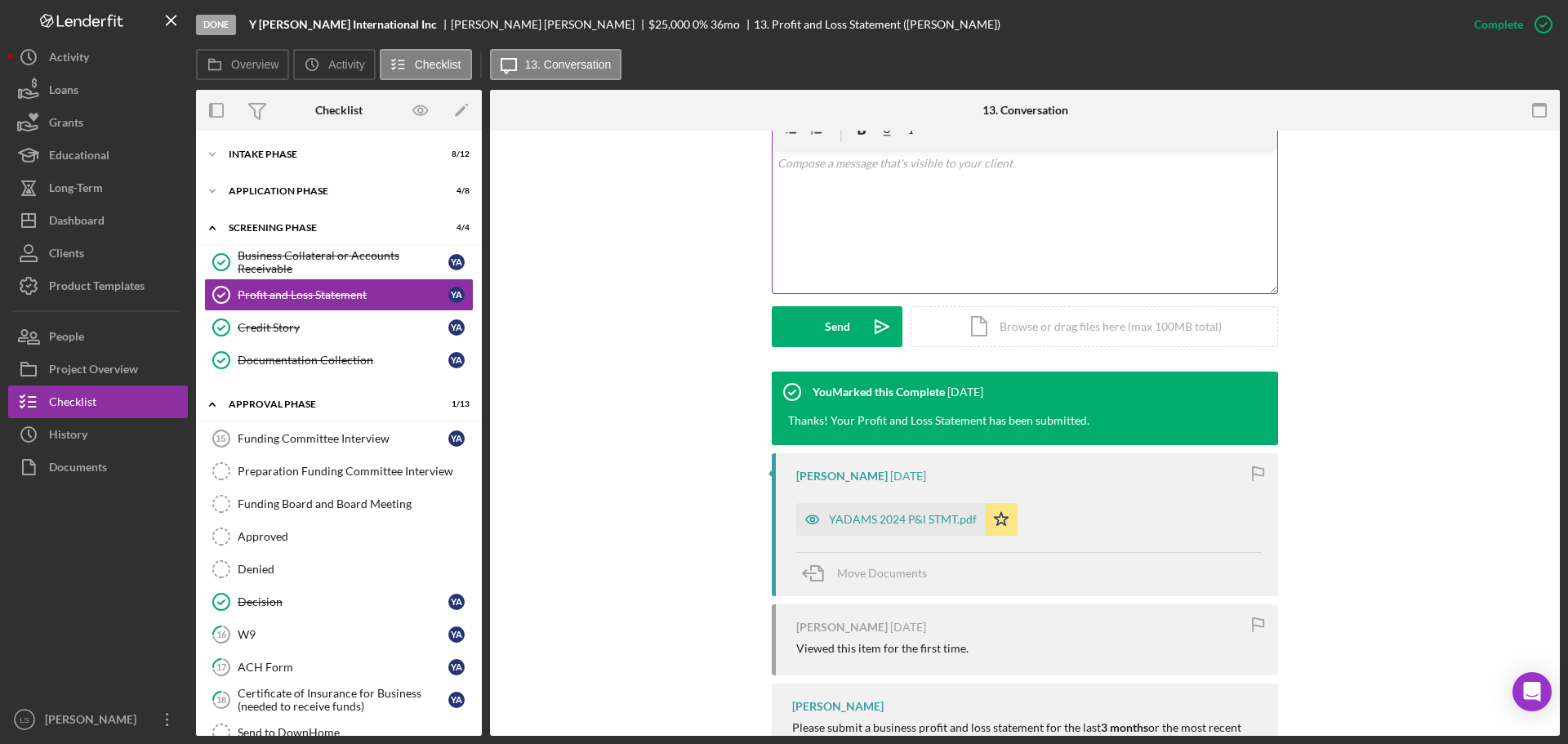
scroll to position [327, 0]
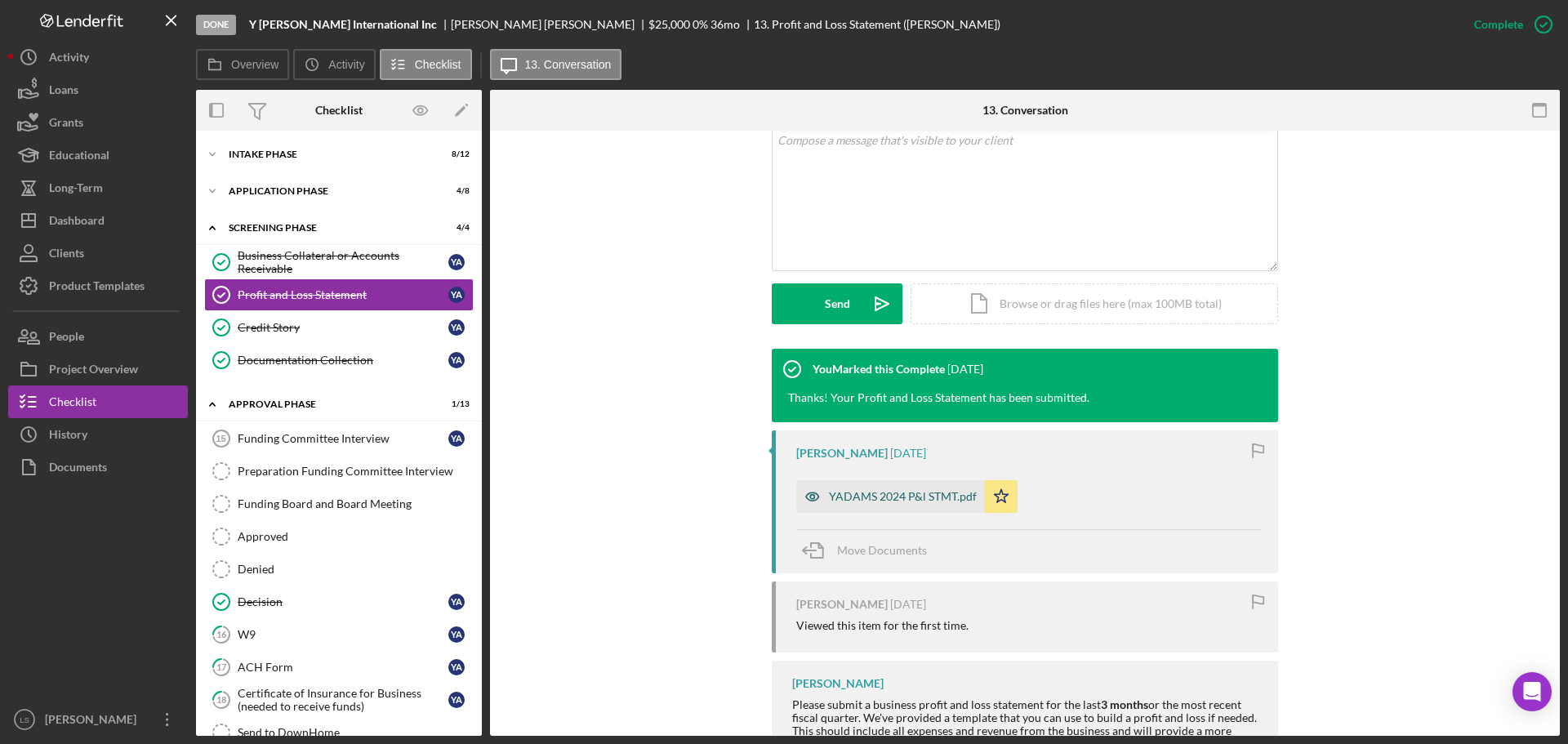
click at [907, 498] on div "YADAMS 2024 P&l STMT.pdf" at bounding box center [902, 496] width 148 height 13
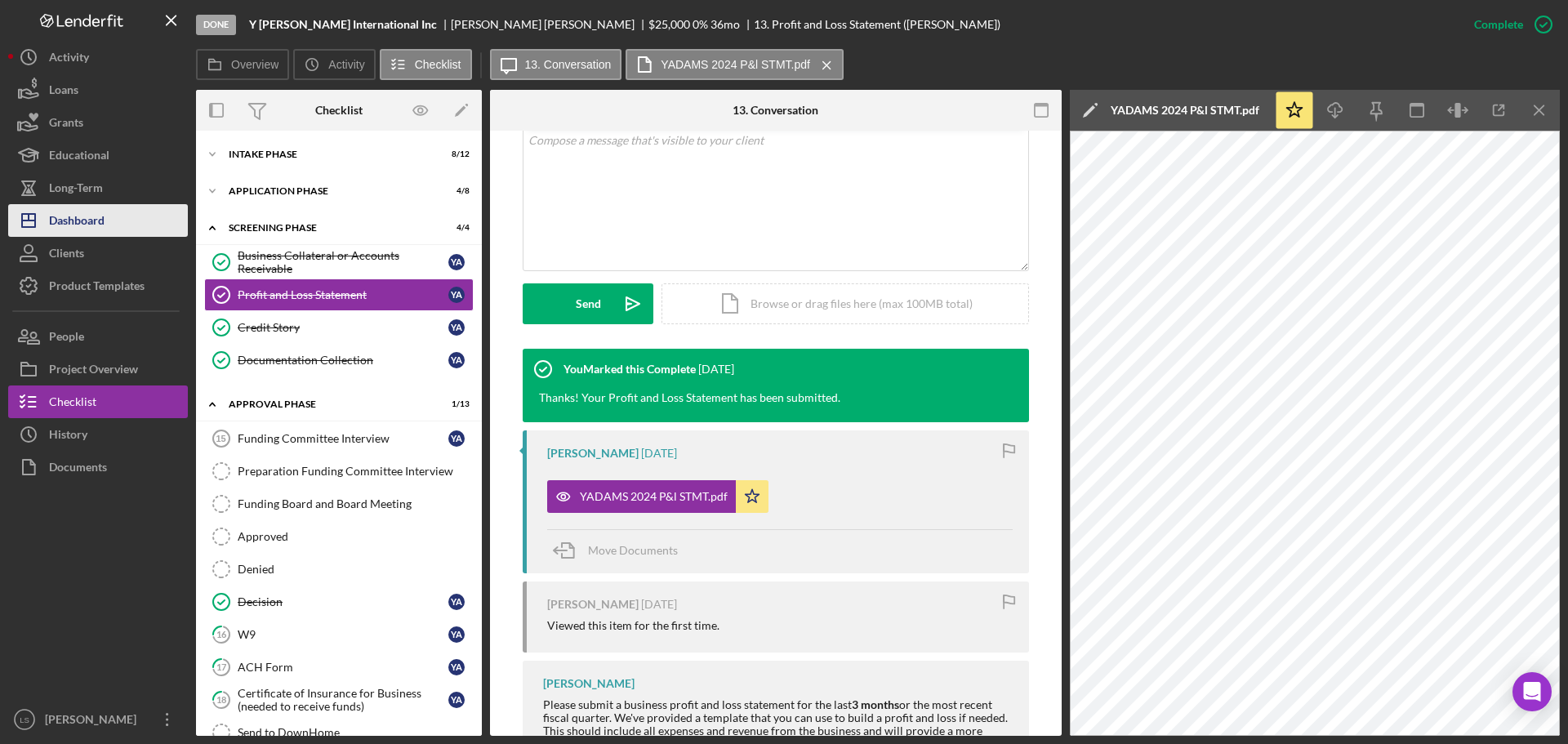
click at [75, 224] on div "Dashboard" at bounding box center [77, 222] width 56 height 37
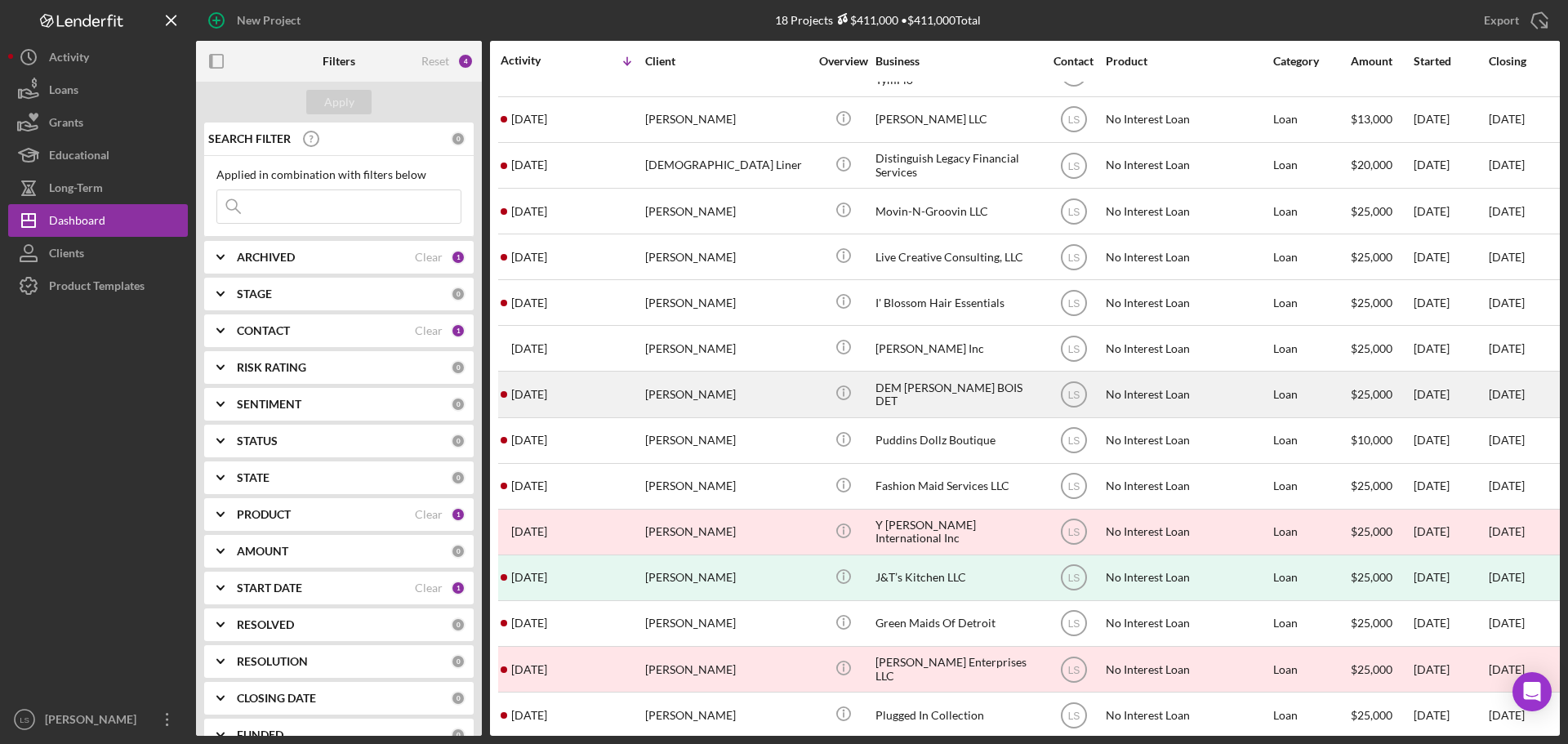
scroll to position [191, 0]
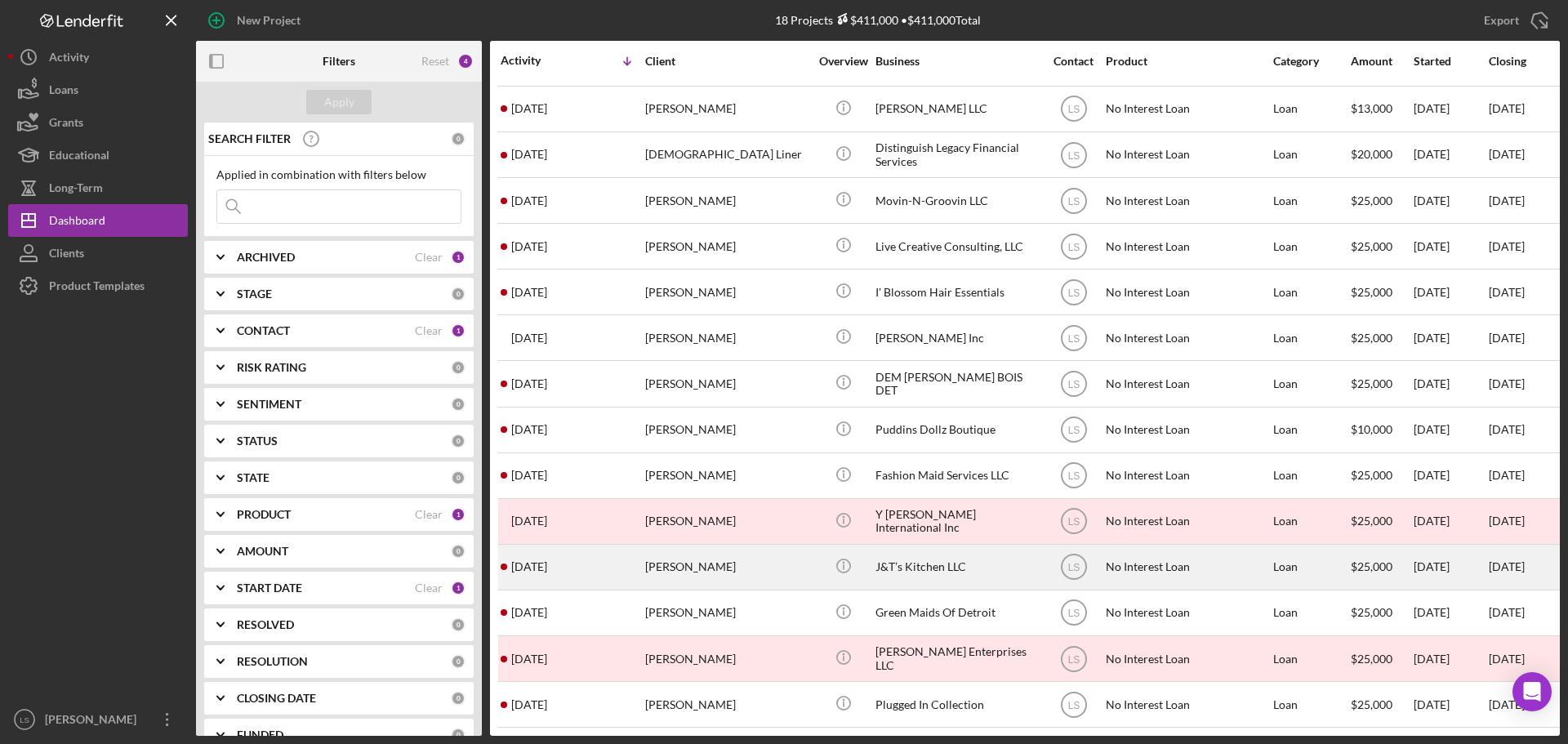
click at [712, 556] on div "Tabitha Ramos" at bounding box center [727, 567] width 163 height 43
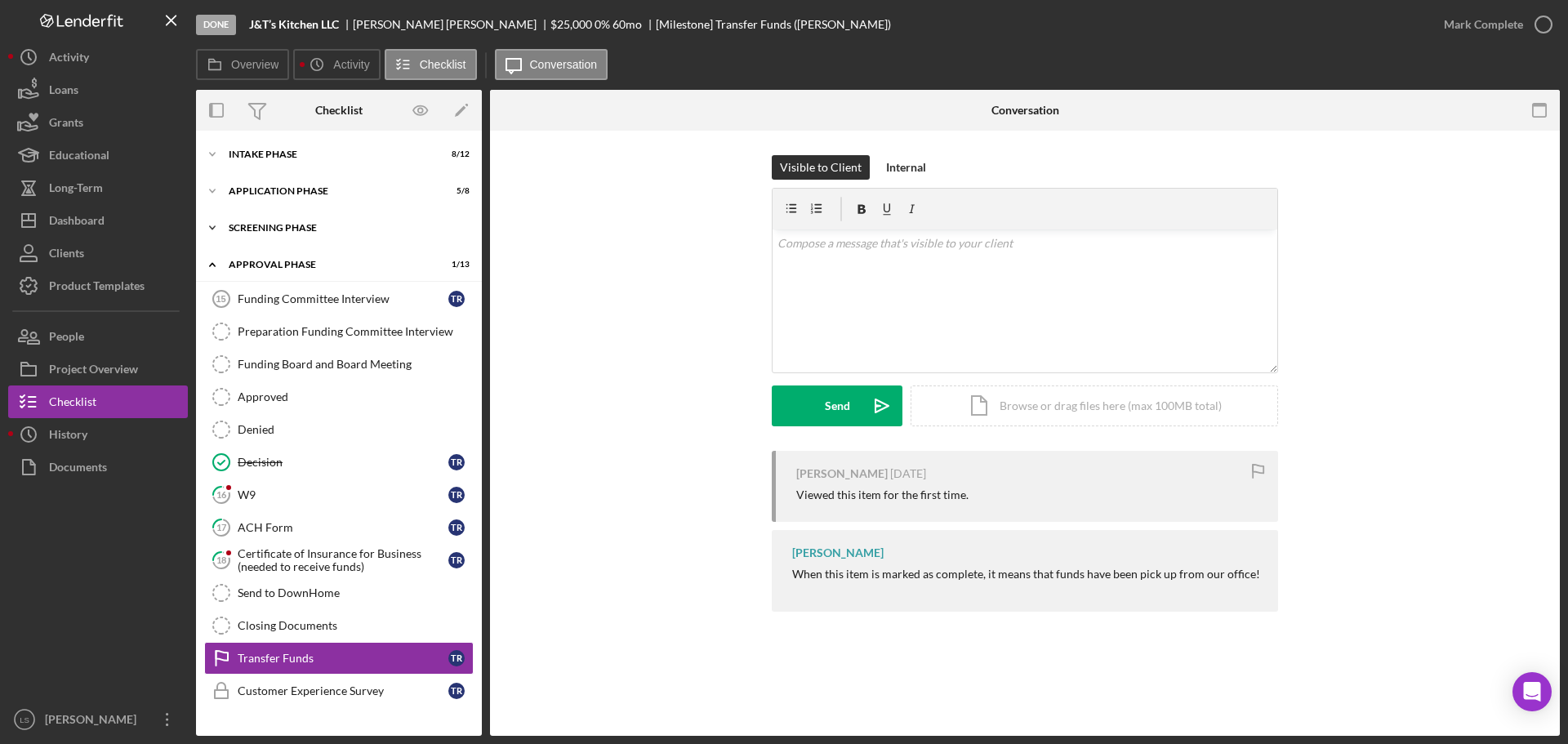
click at [304, 228] on div "Screening Phase" at bounding box center [345, 227] width 233 height 9
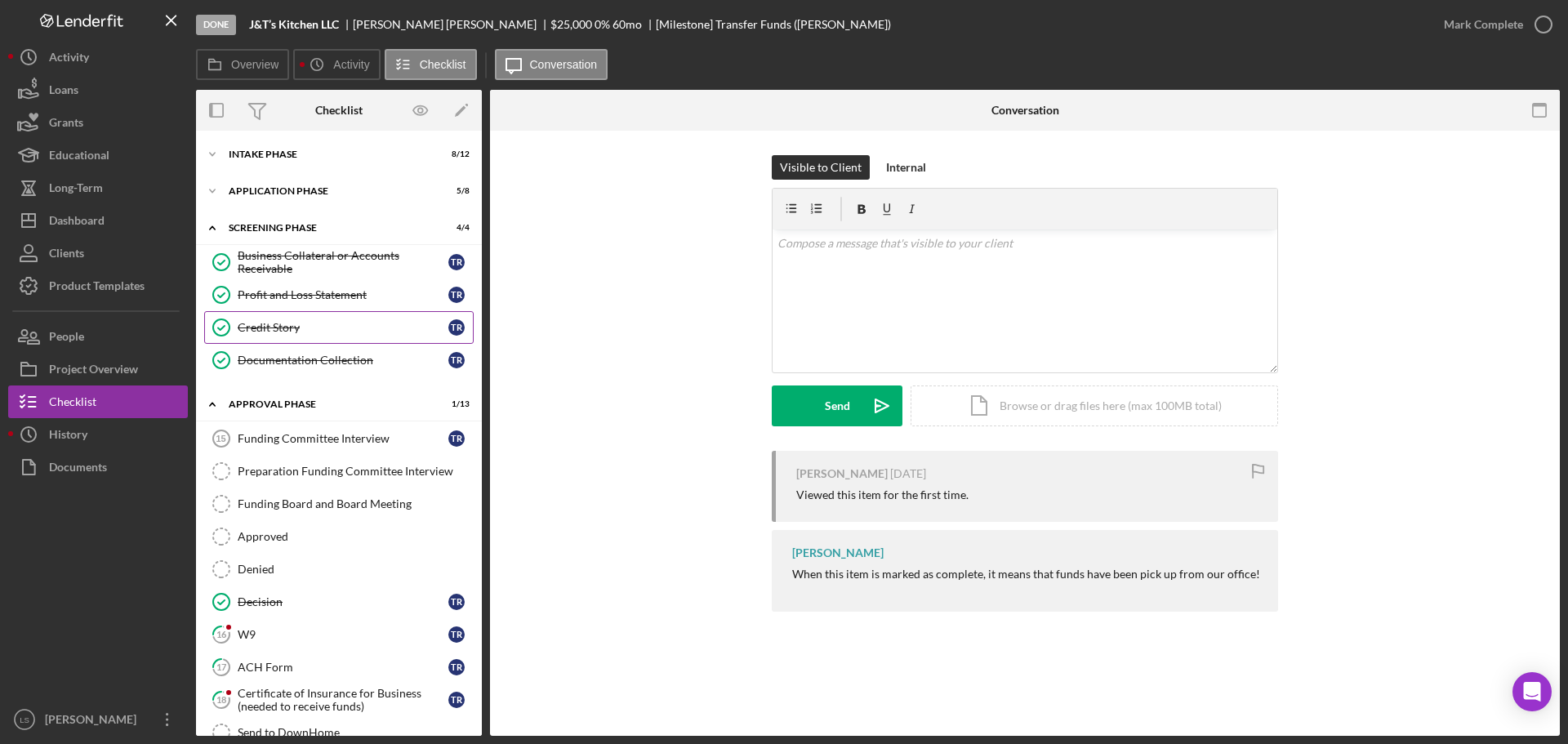
click at [335, 336] on link "Credit Story Credit Story T R" at bounding box center [338, 328] width 269 height 33
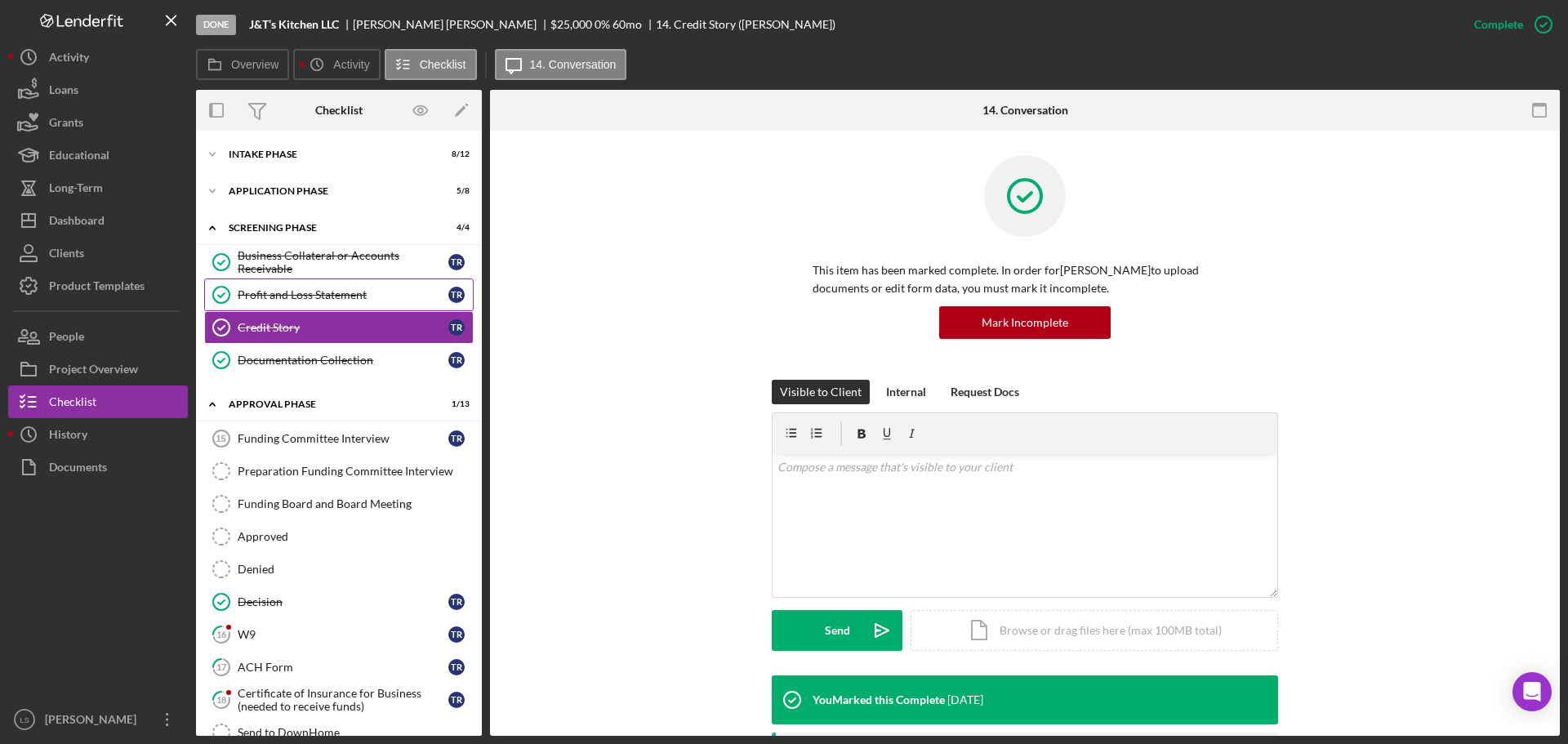
click at [355, 292] on div "Profit and Loss Statement" at bounding box center [342, 294] width 211 height 13
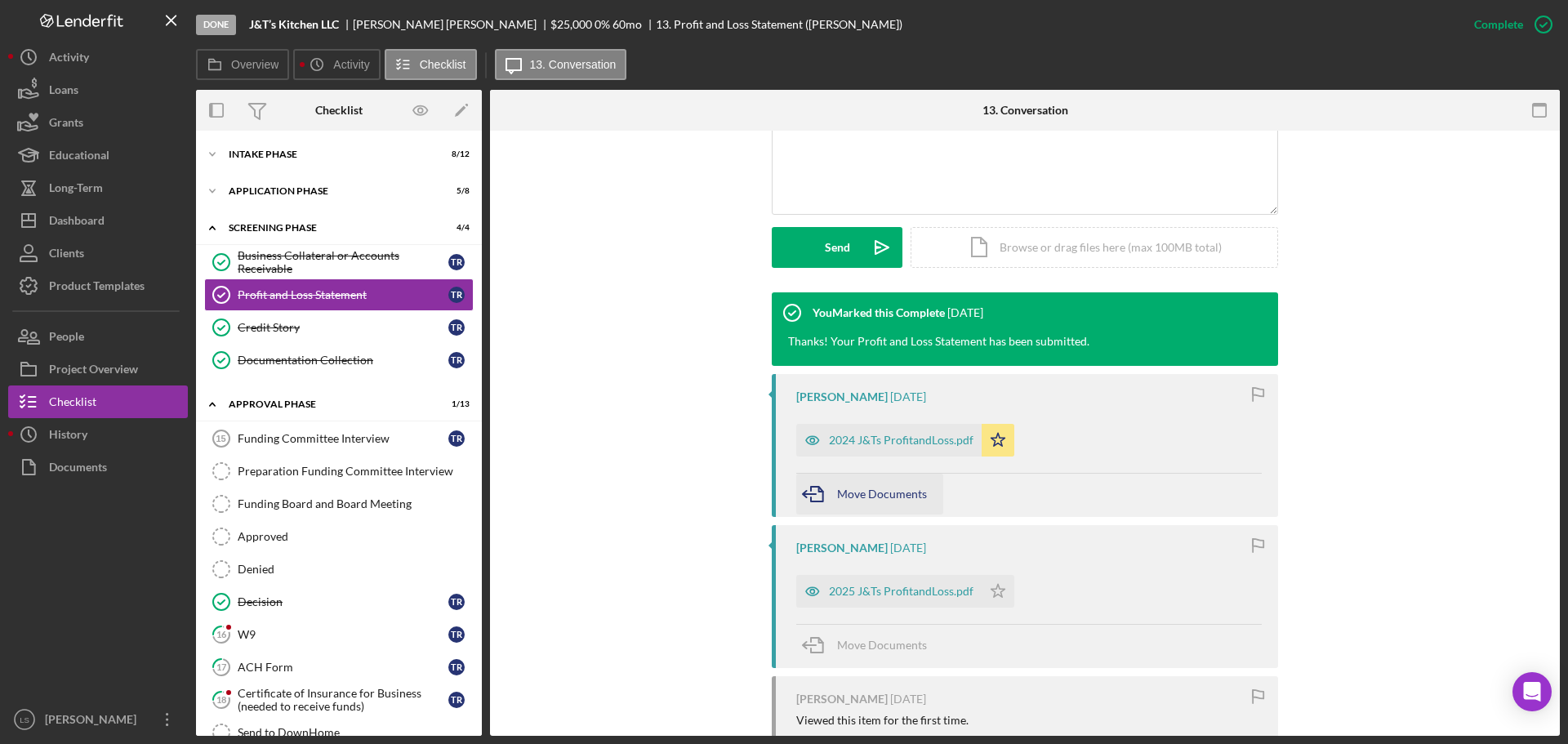
scroll to position [409, 0]
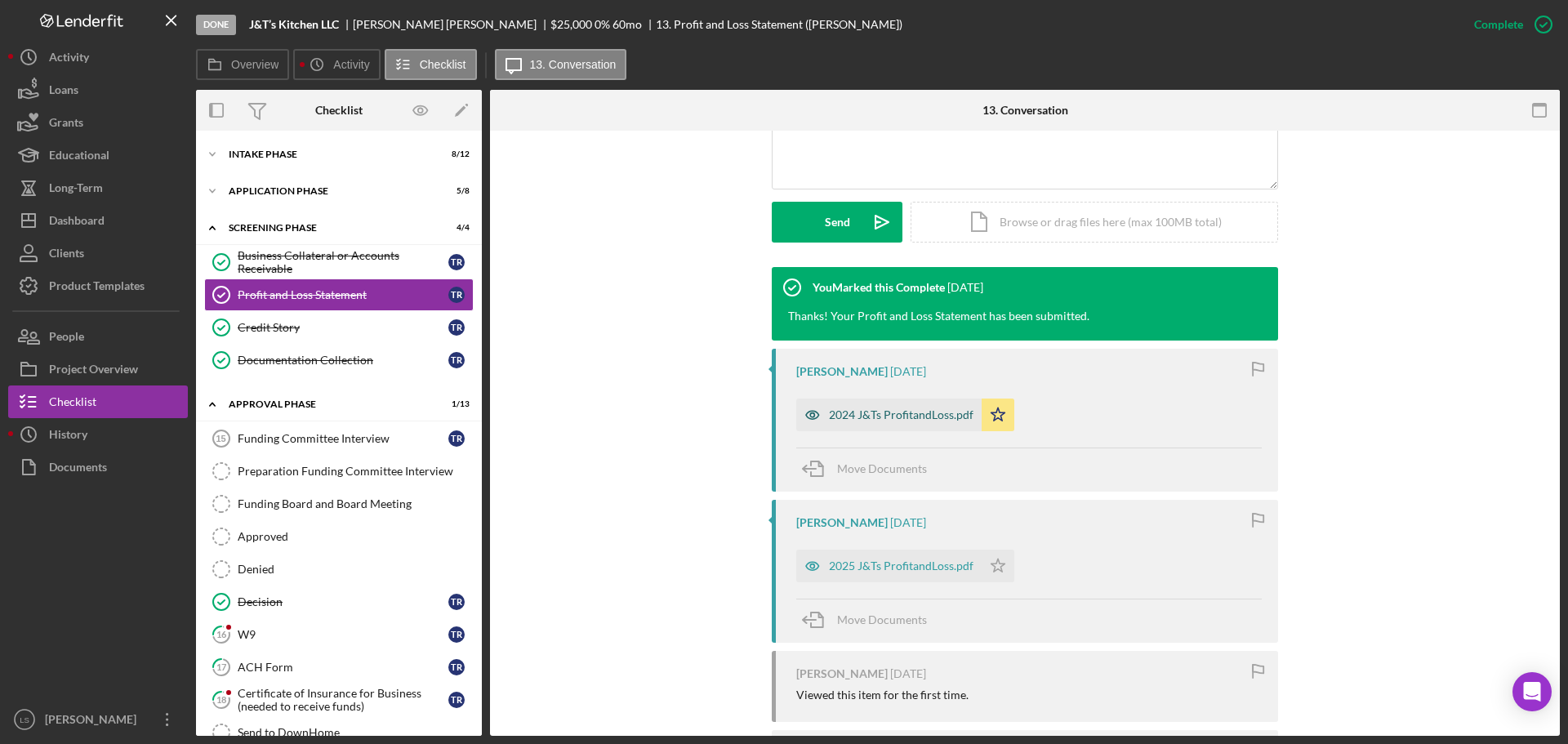
click at [919, 420] on div "2024 J&Ts ProfitandLoss.pdf" at bounding box center [901, 415] width 145 height 13
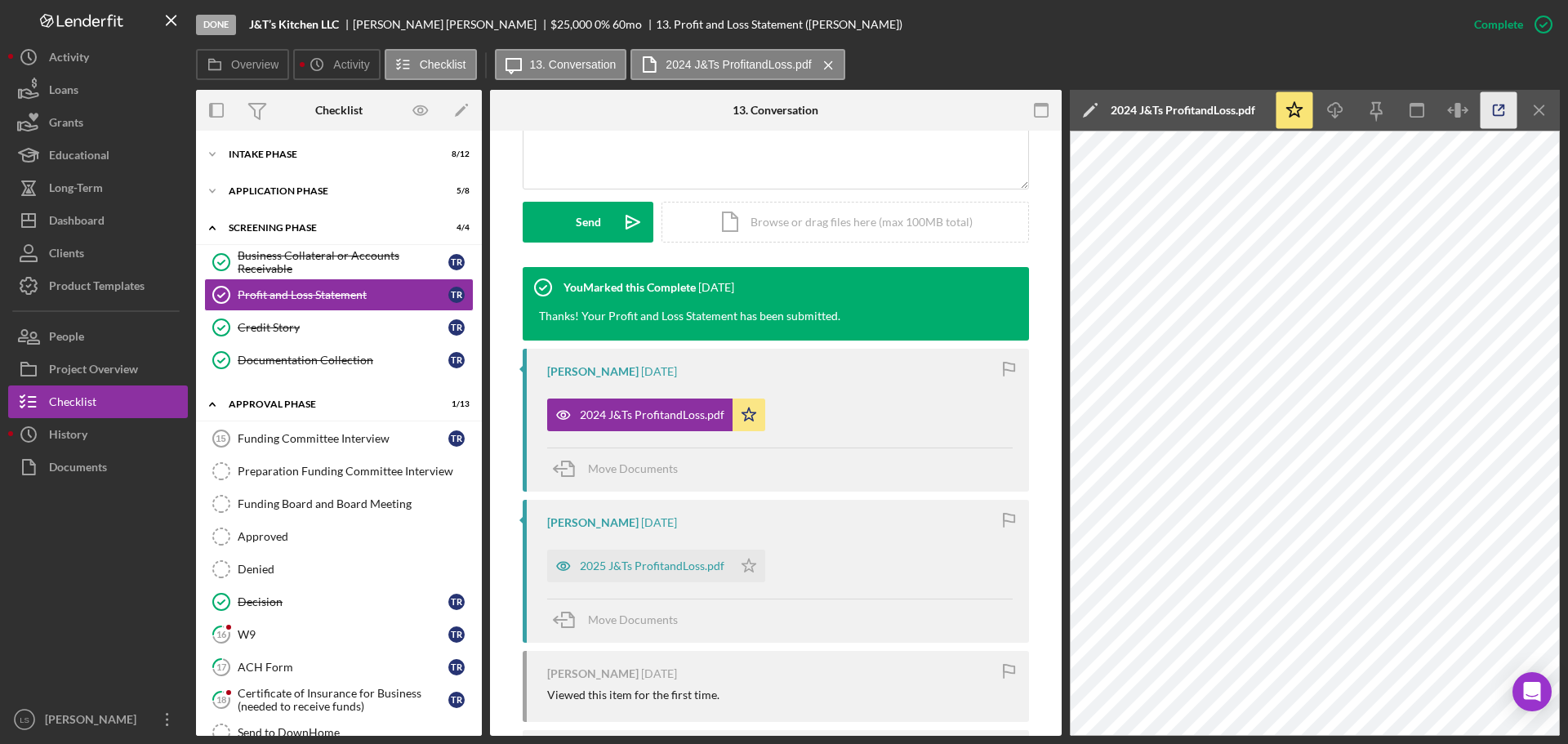
click at [1487, 112] on icon "button" at bounding box center [1498, 110] width 37 height 37
click at [92, 212] on div "Dashboard" at bounding box center [77, 222] width 56 height 37
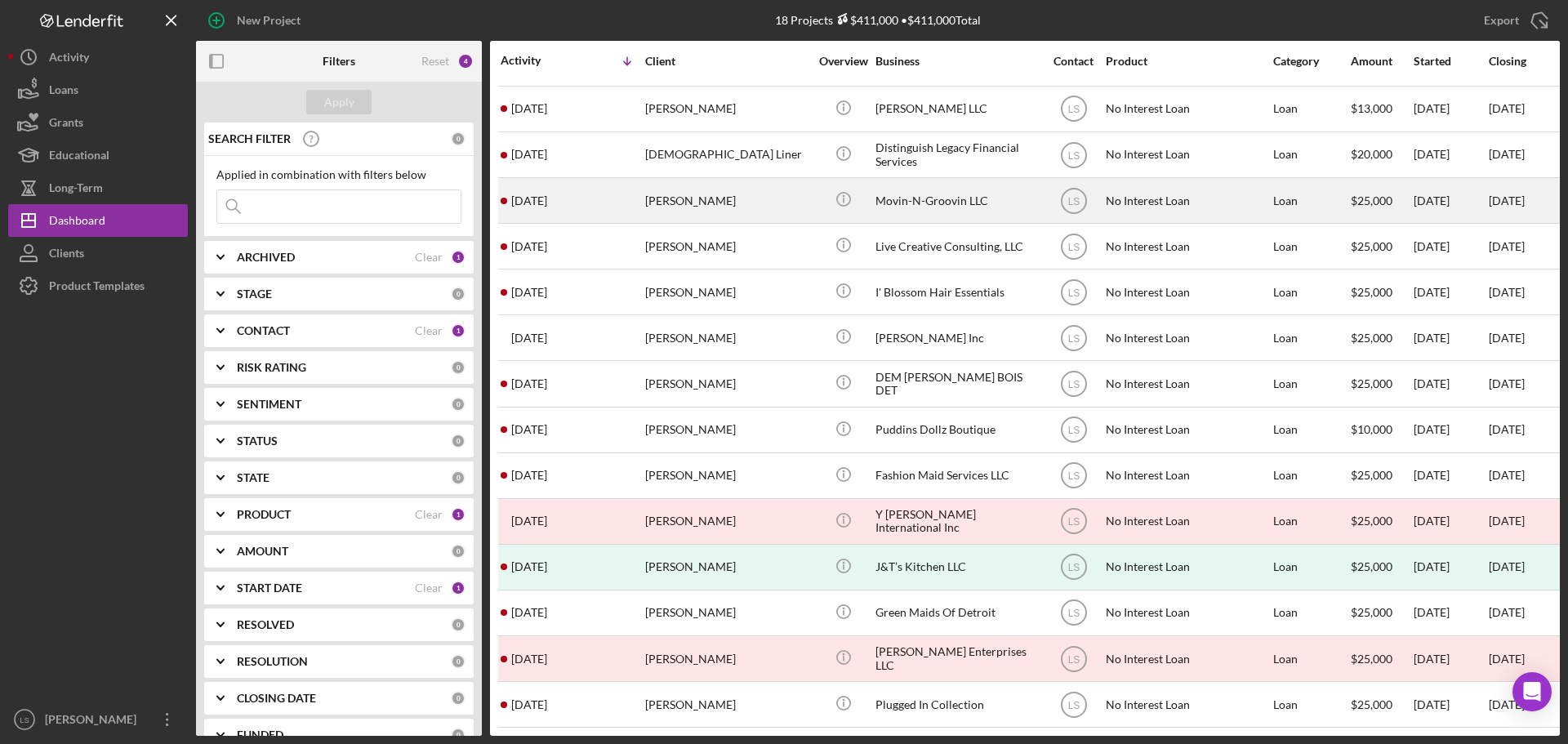
scroll to position [191, 0]
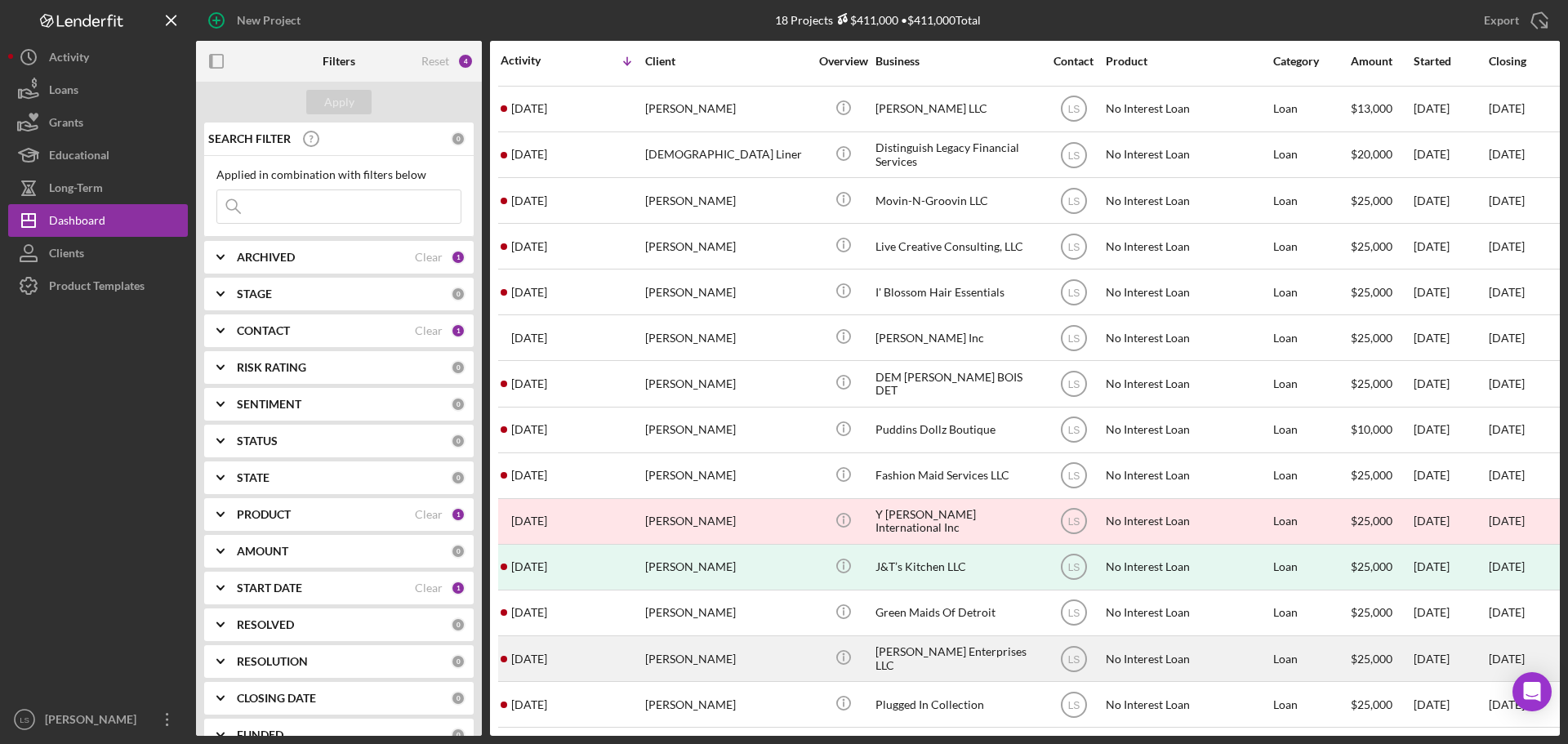
click at [701, 650] on div "Jonathan Weatherspoon" at bounding box center [727, 658] width 163 height 43
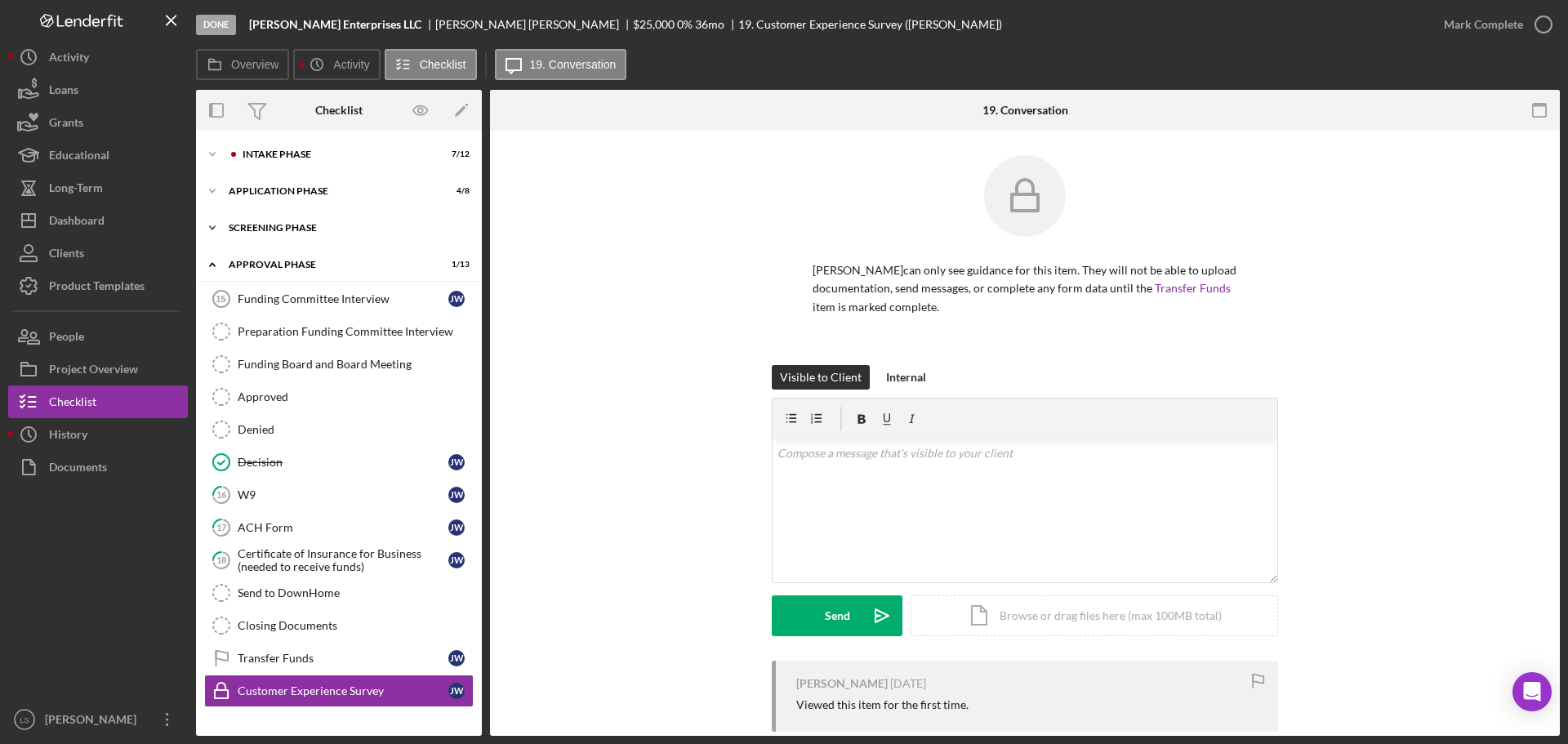
click at [317, 232] on div "Screening Phase" at bounding box center [345, 227] width 233 height 9
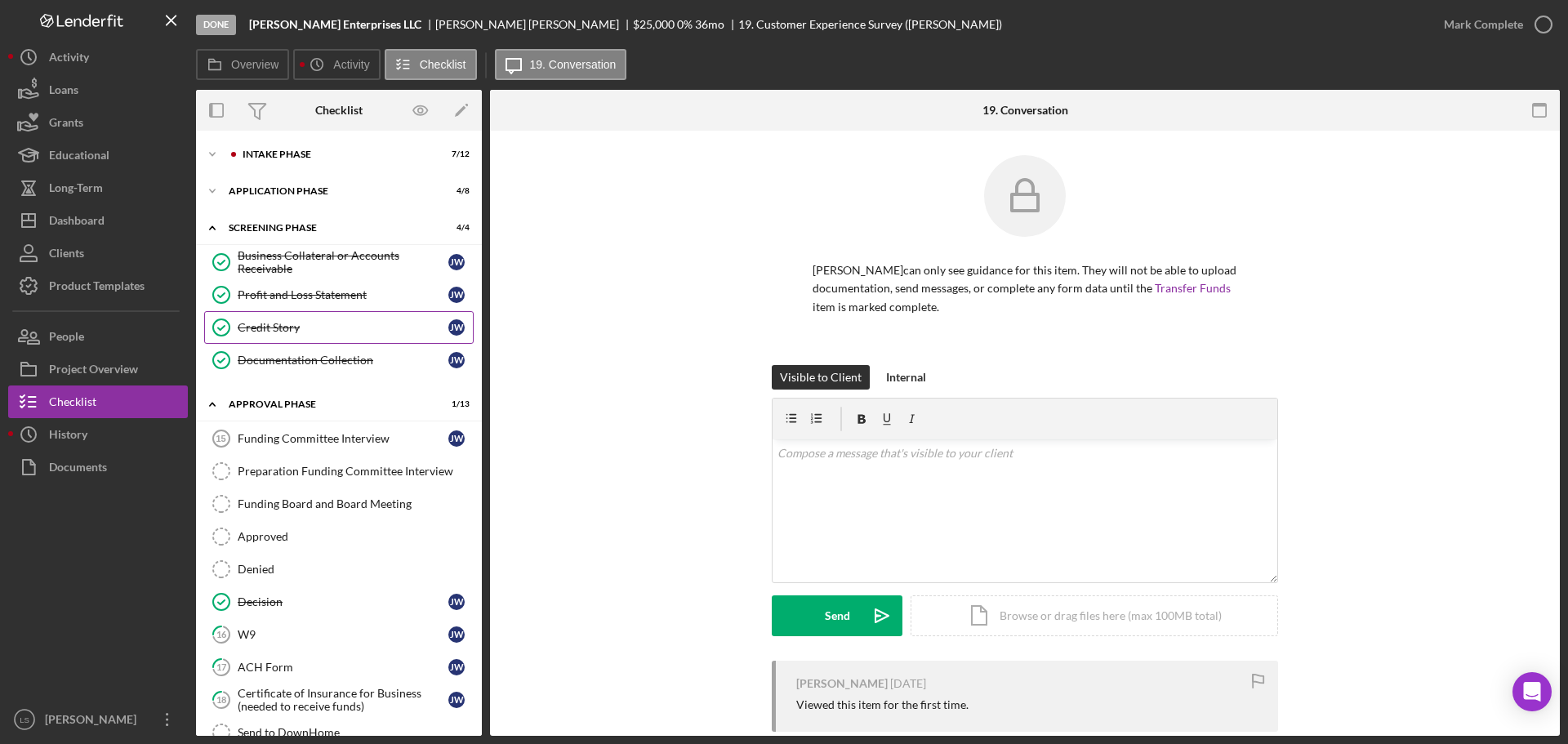
click at [308, 323] on div "Credit Story" at bounding box center [342, 327] width 211 height 13
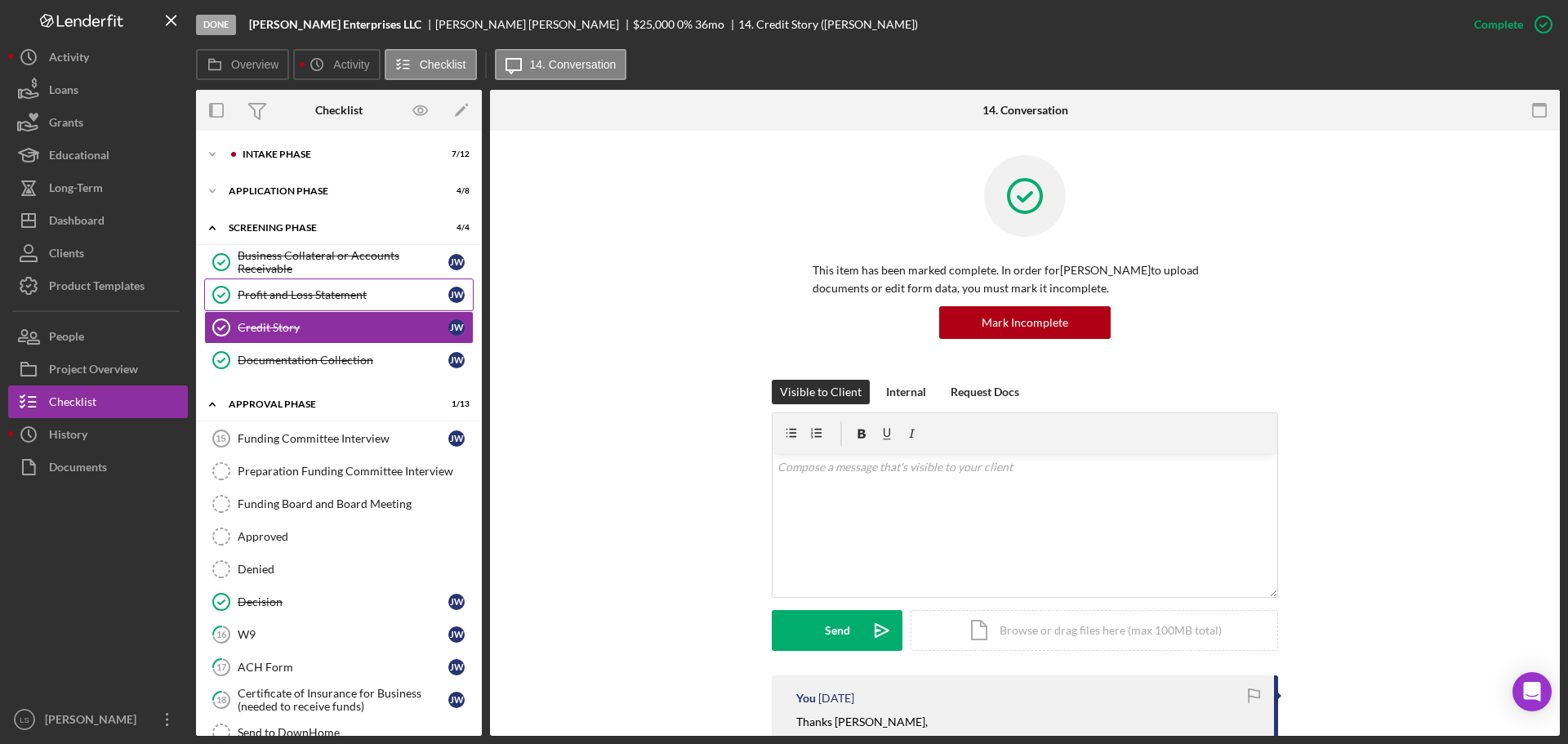
click at [314, 297] on div "Profit and Loss Statement" at bounding box center [342, 294] width 211 height 13
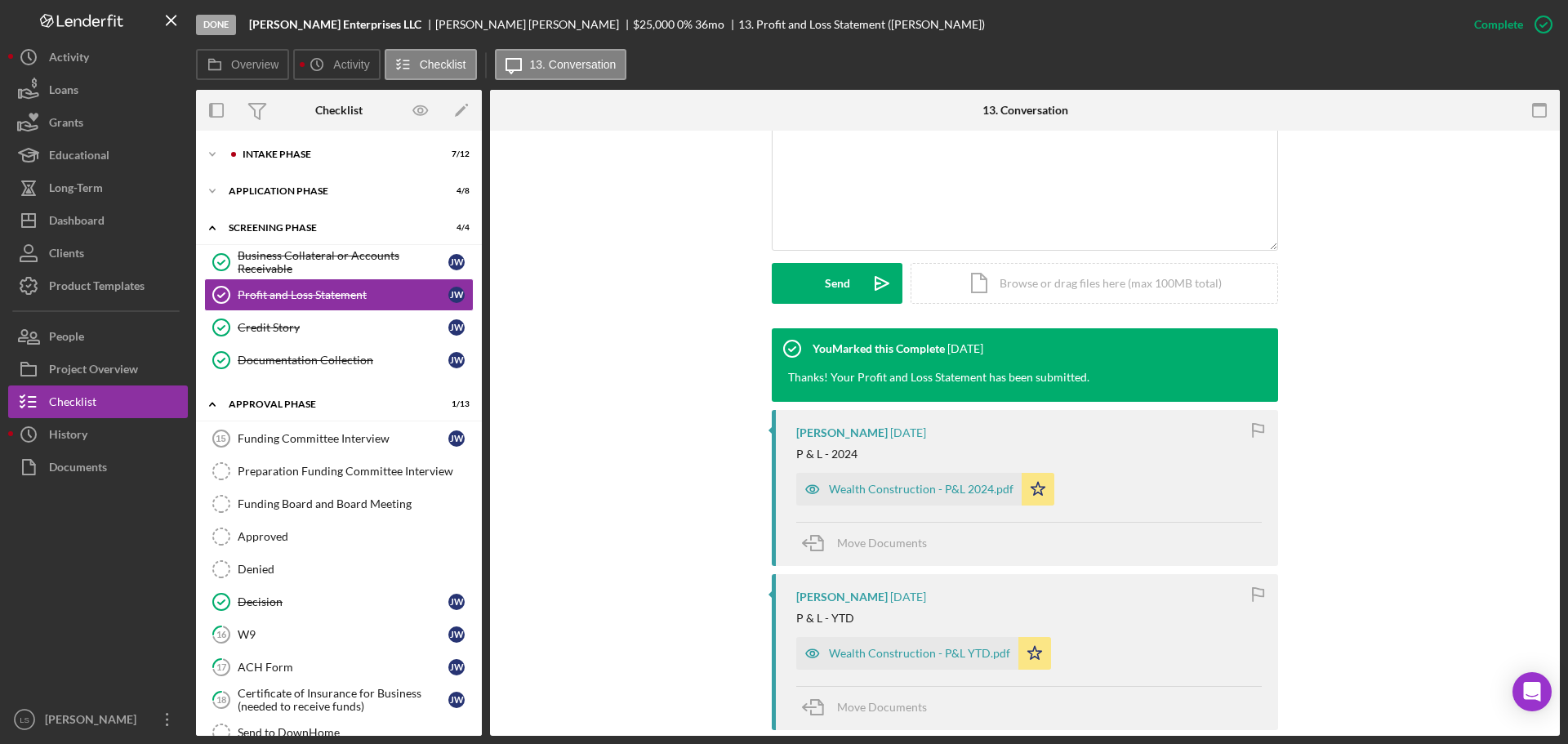
scroll to position [327, 0]
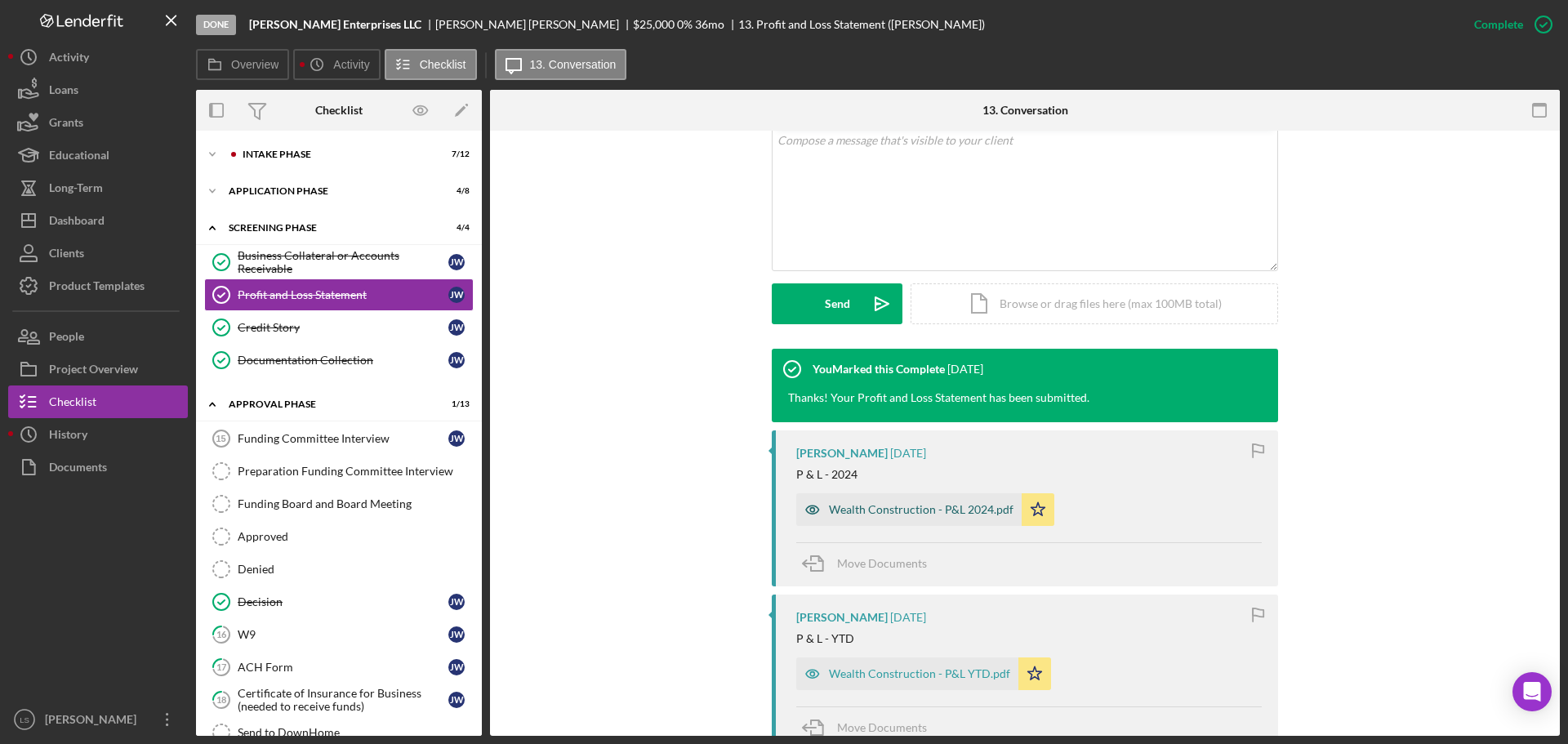
click at [953, 509] on div "Wealth Construction - P&L 2024.pdf" at bounding box center [920, 509] width 185 height 13
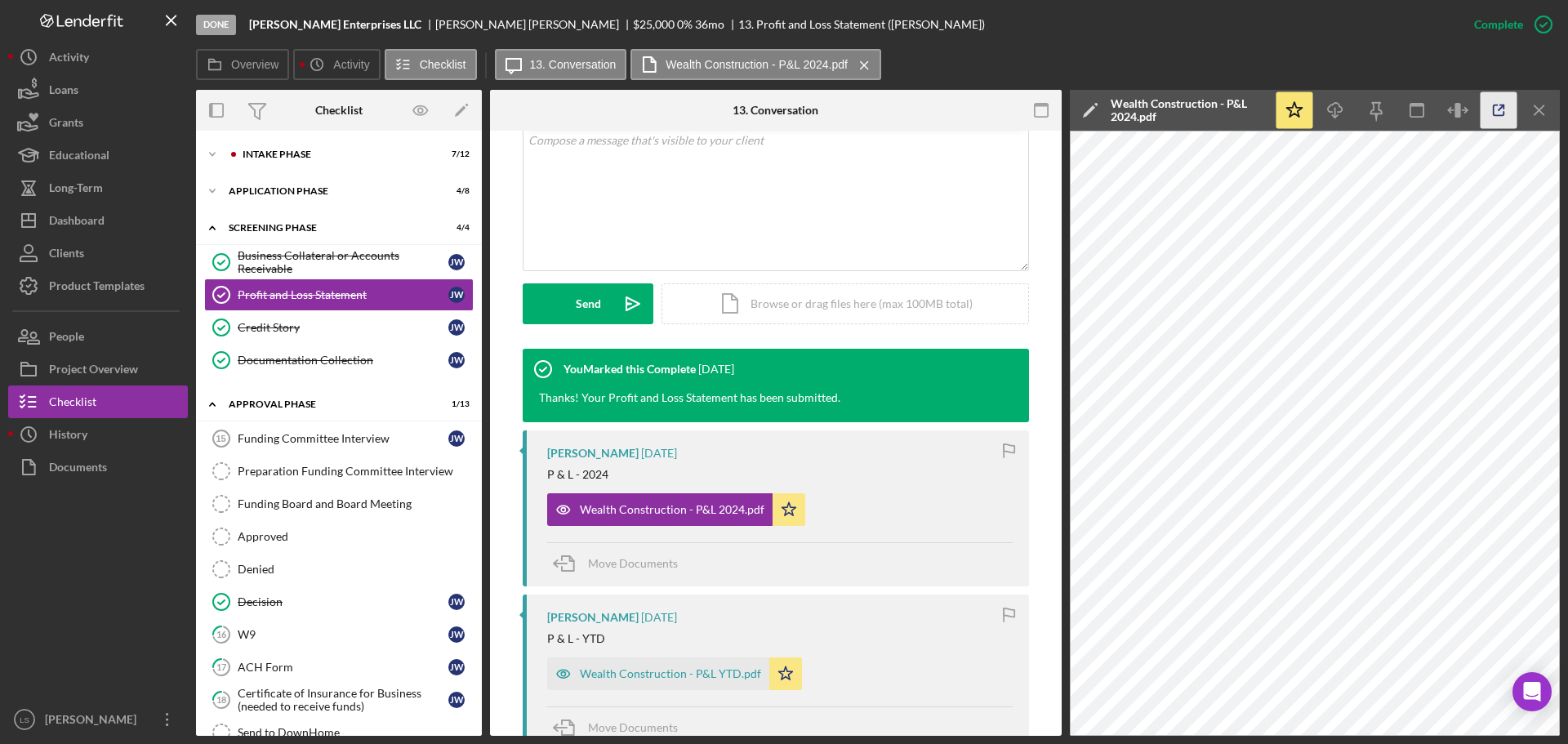
click at [1497, 116] on icon "button" at bounding box center [1498, 110] width 37 height 37
click at [78, 223] on div "Dashboard" at bounding box center [77, 222] width 56 height 37
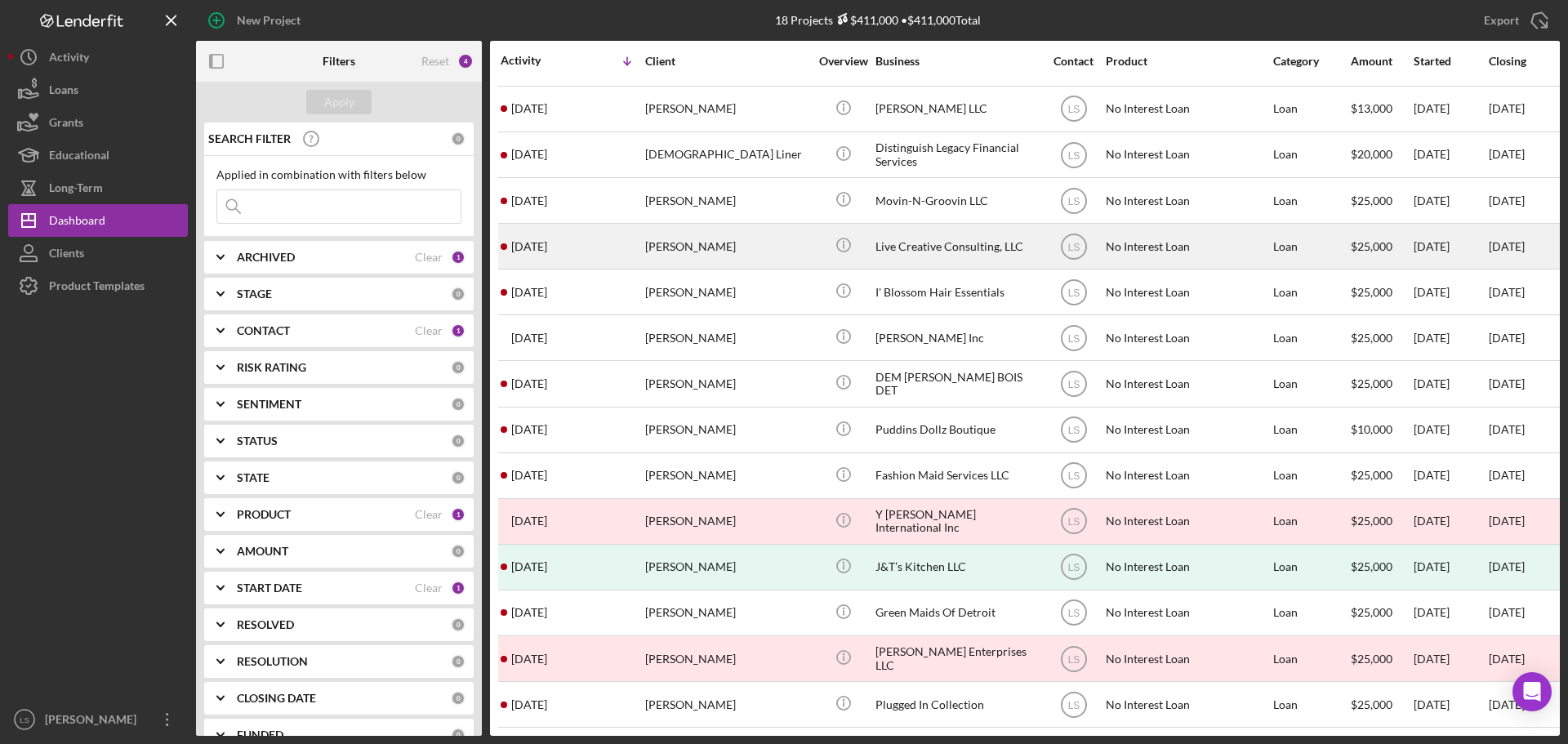
scroll to position [191, 0]
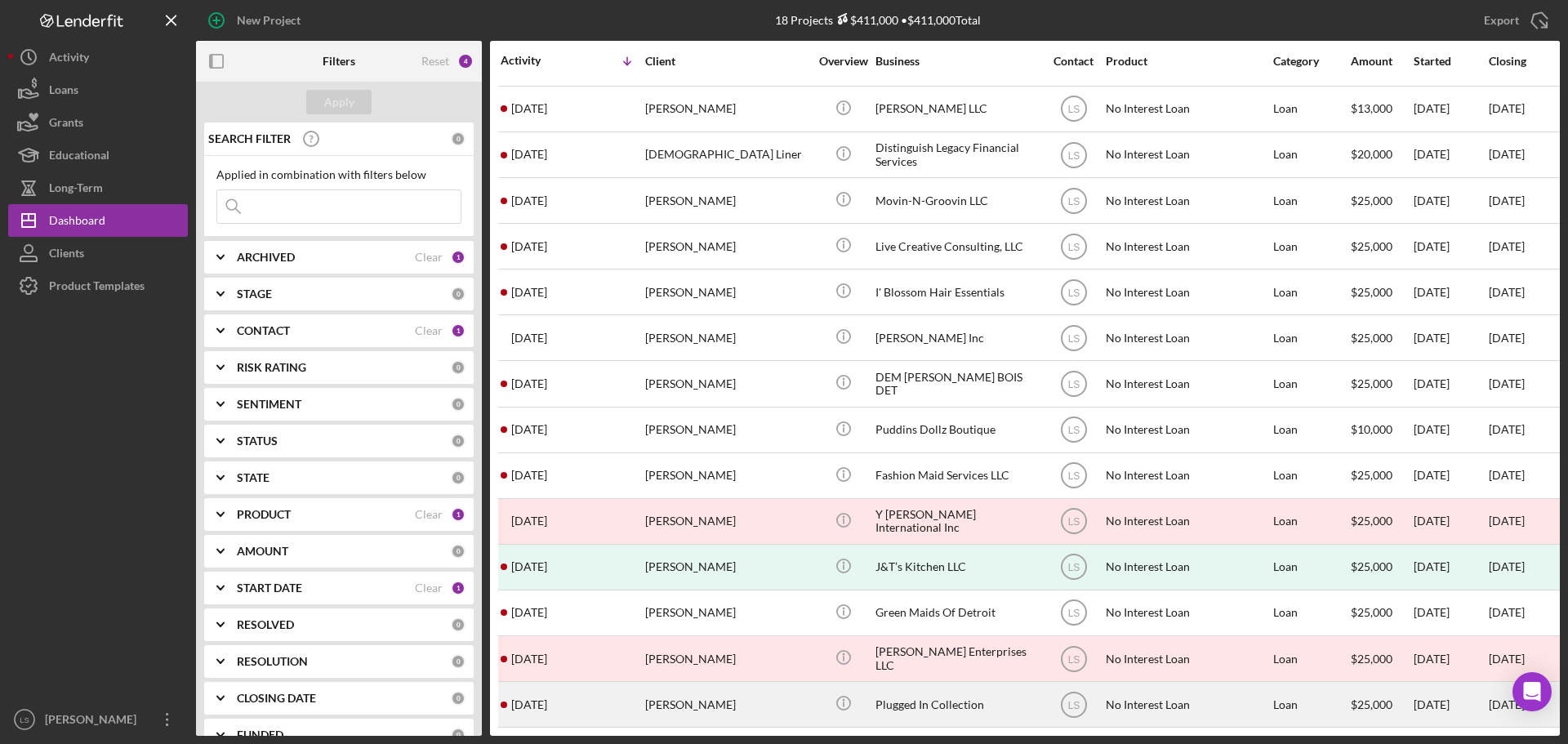
click at [692, 693] on div "William Willingham II" at bounding box center [727, 704] width 163 height 43
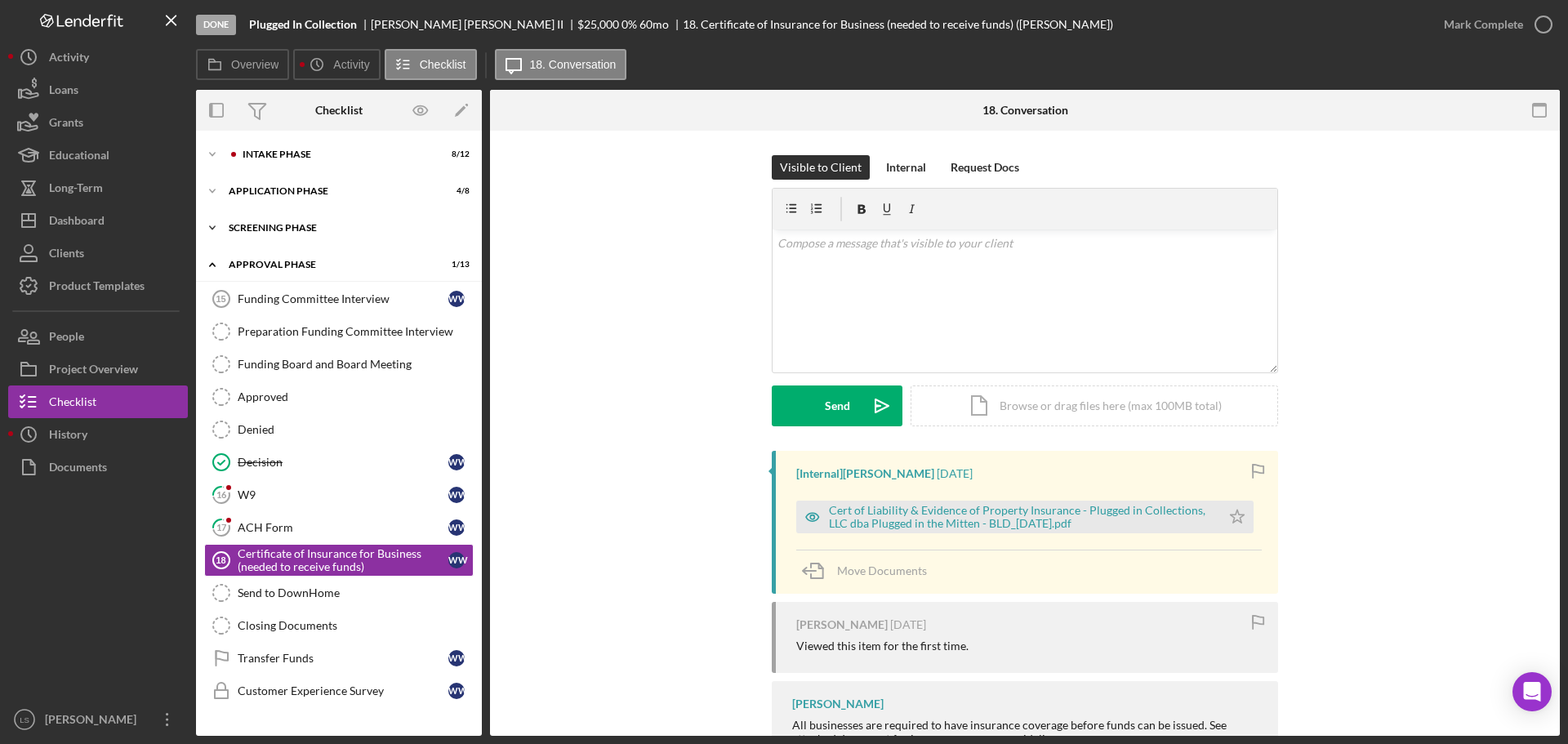
click at [386, 230] on div "Screening Phase" at bounding box center [345, 227] width 233 height 9
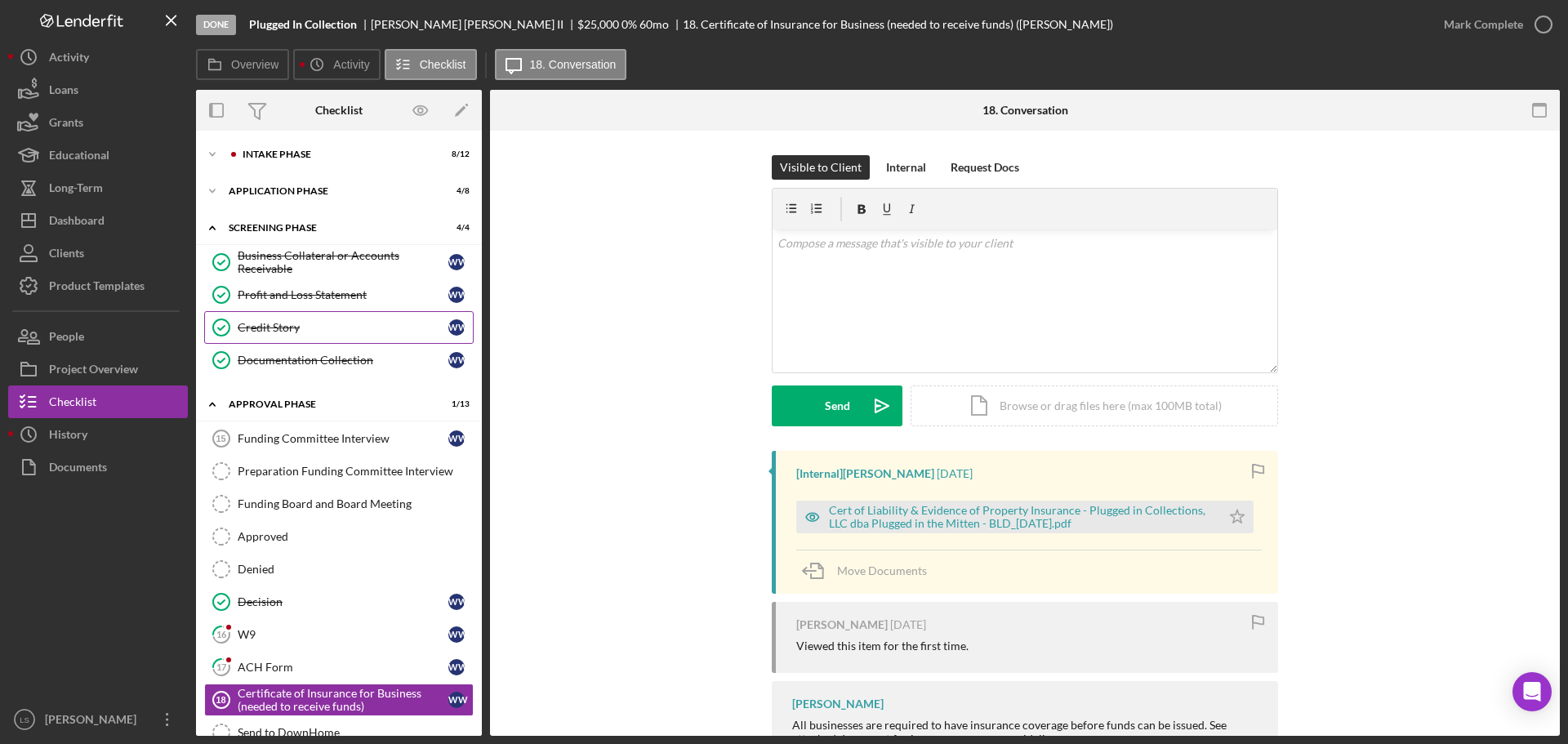
click at [312, 327] on div "Credit Story" at bounding box center [342, 327] width 211 height 13
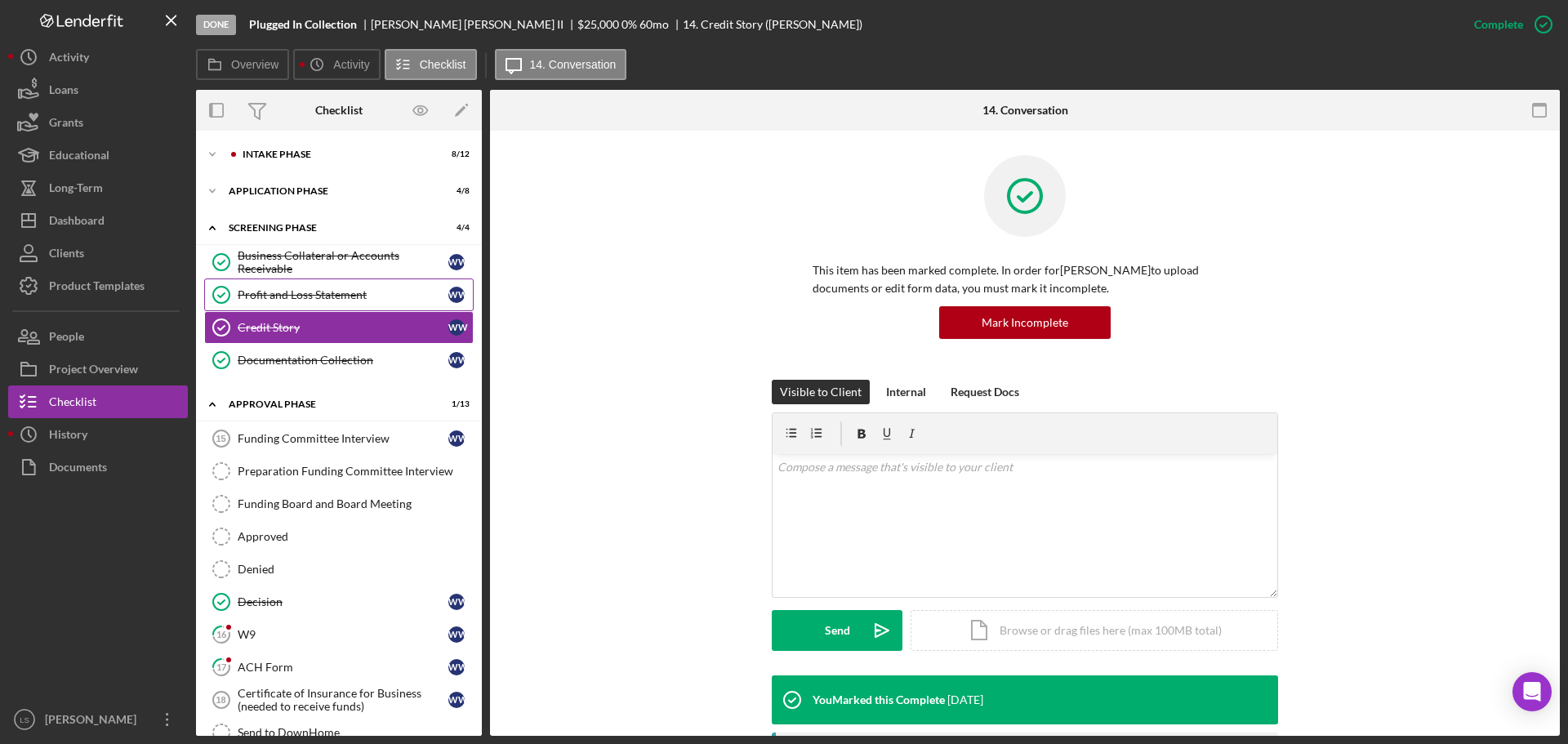
click at [321, 301] on div "Profit and Loss Statement" at bounding box center [342, 294] width 211 height 13
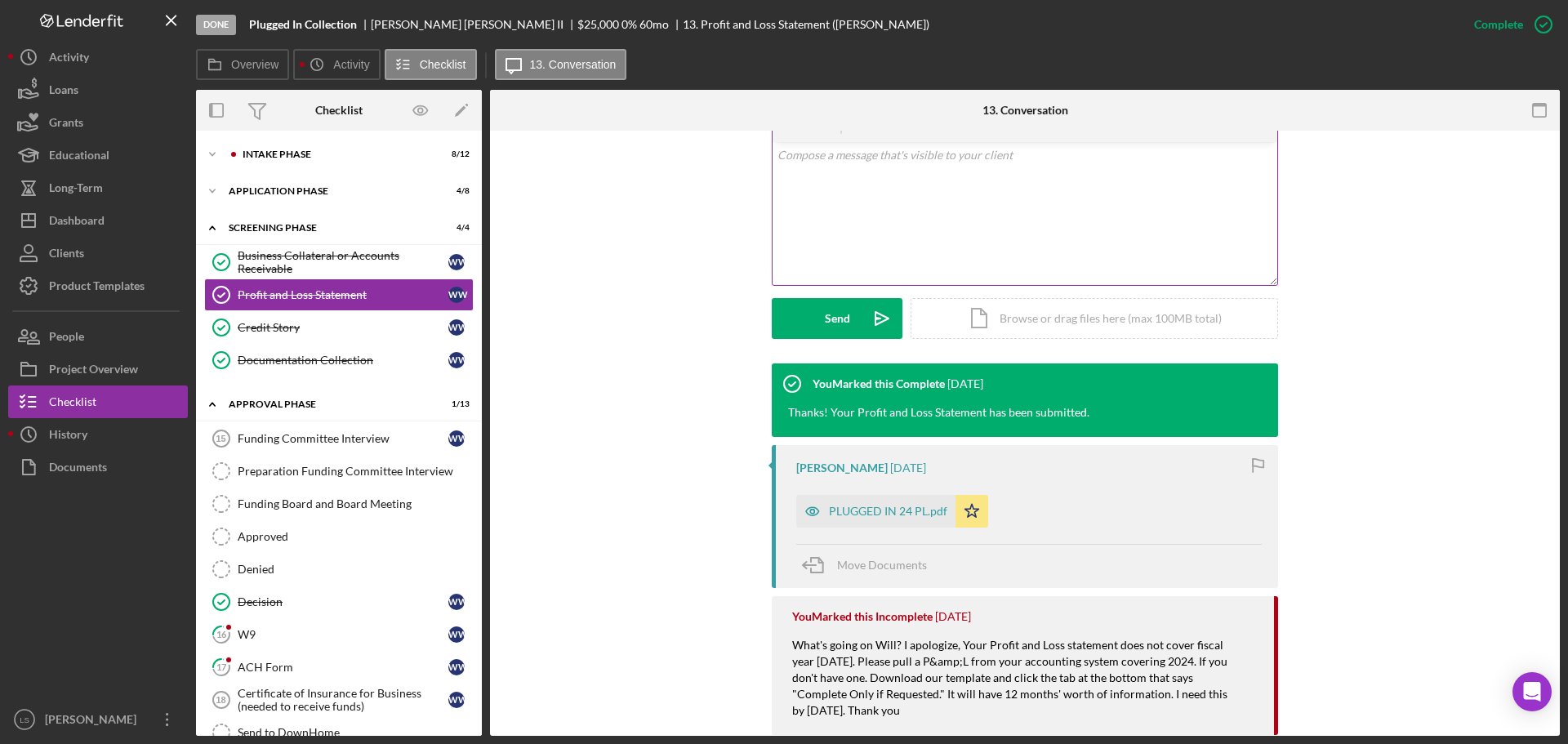
scroll to position [327, 0]
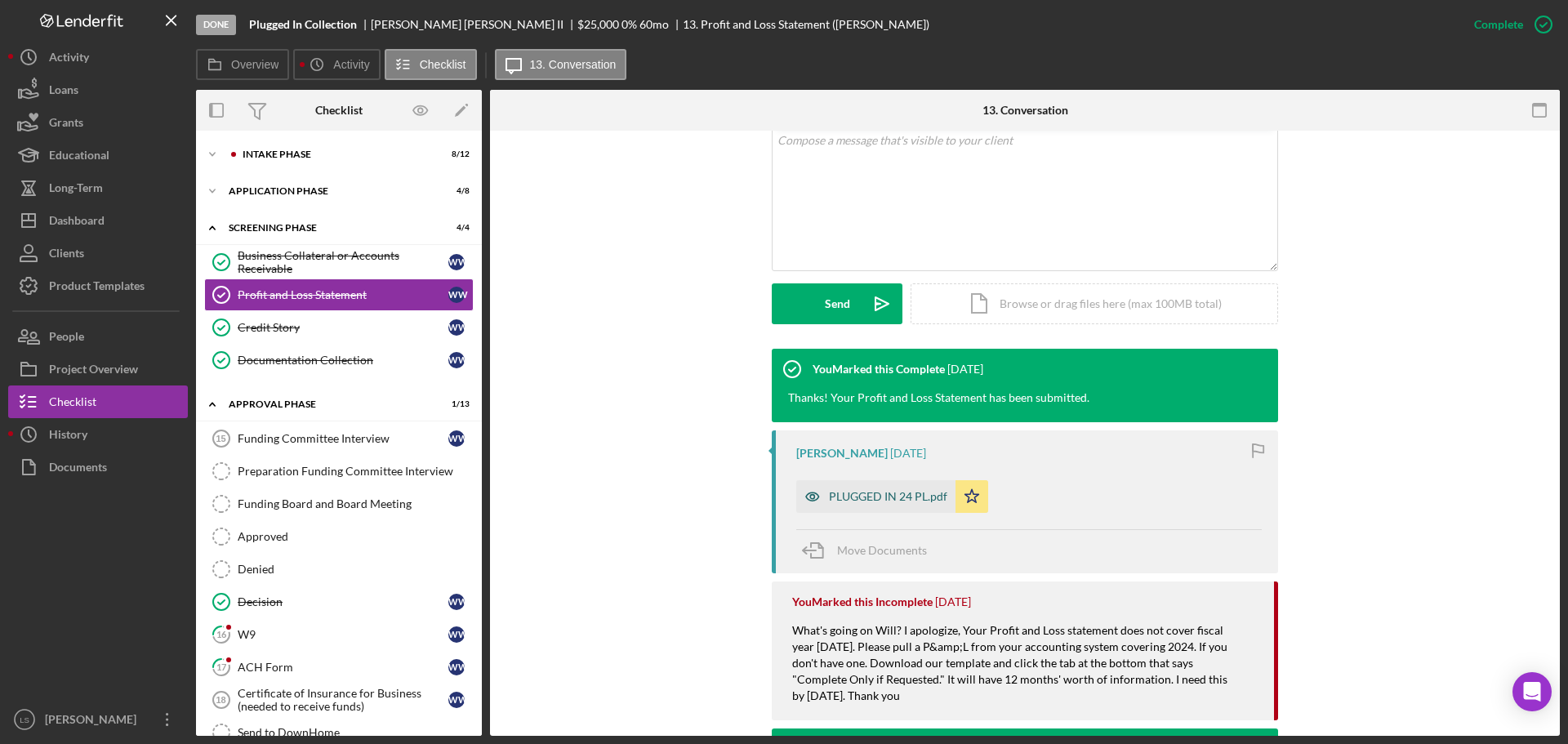
click at [921, 499] on div "PLUGGED IN 24 PL.pdf" at bounding box center [888, 496] width 119 height 13
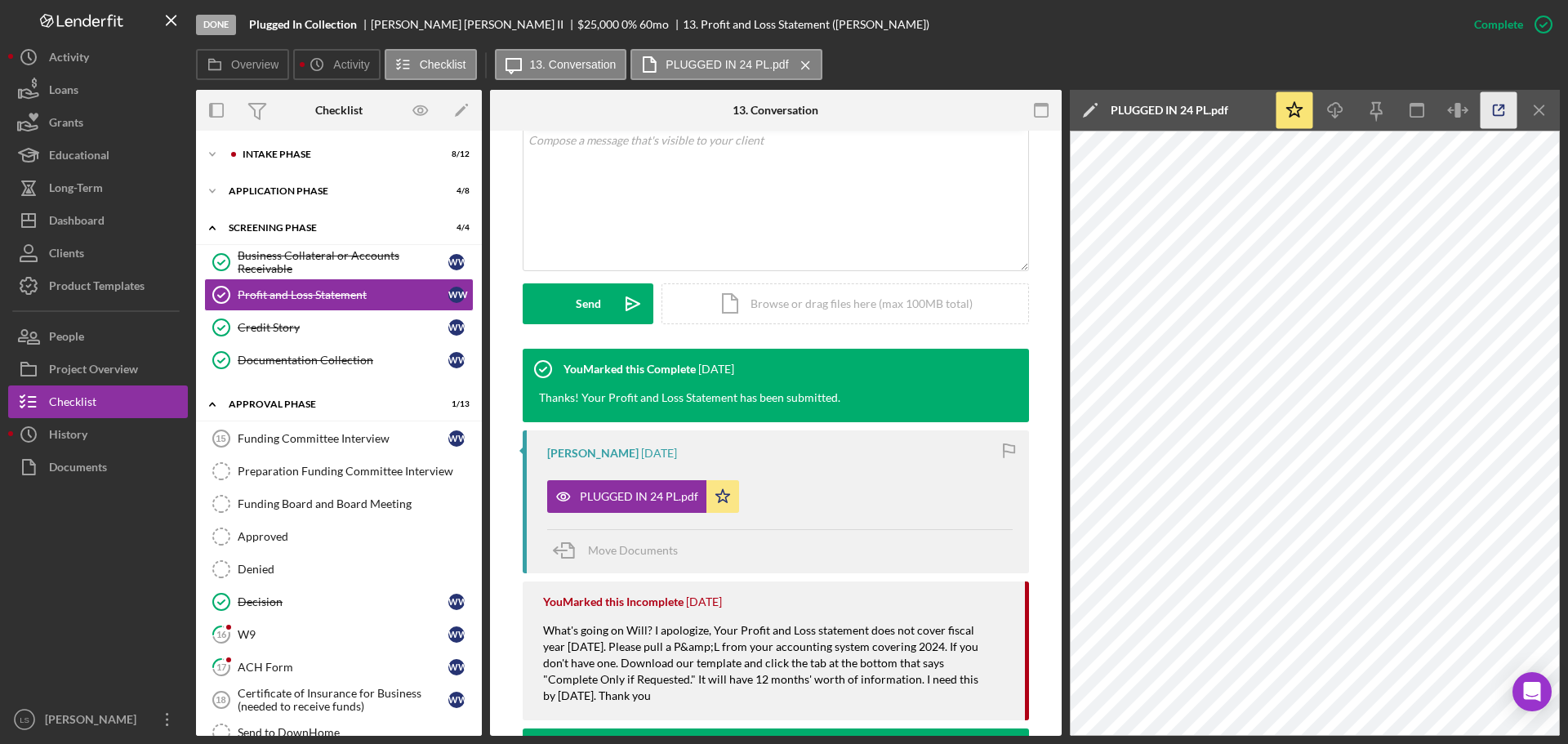
click at [1490, 111] on icon "button" at bounding box center [1498, 110] width 37 height 37
